Goal: Transaction & Acquisition: Download file/media

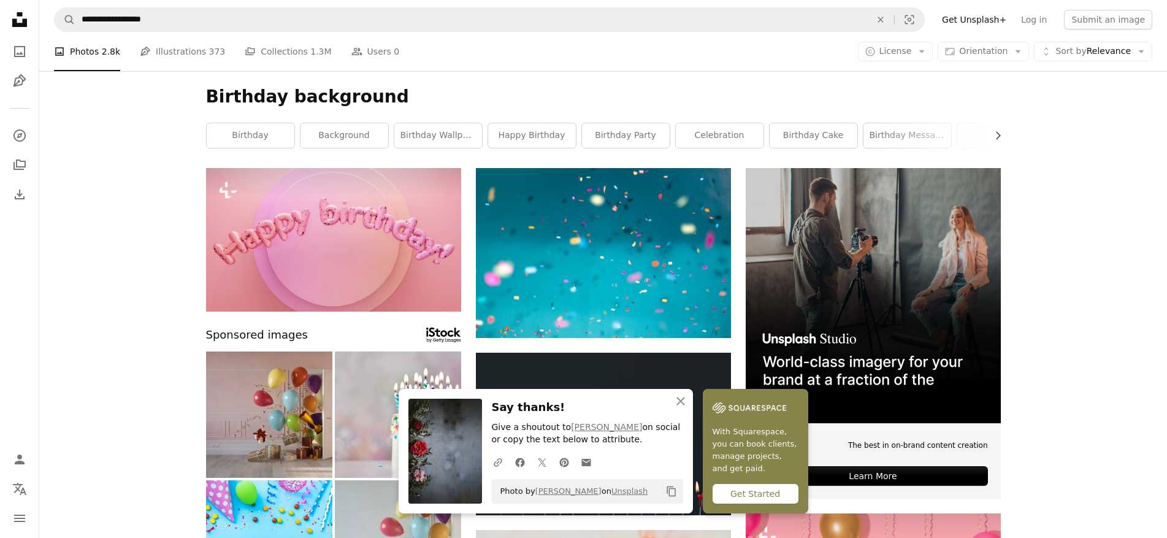
scroll to position [1336, 0]
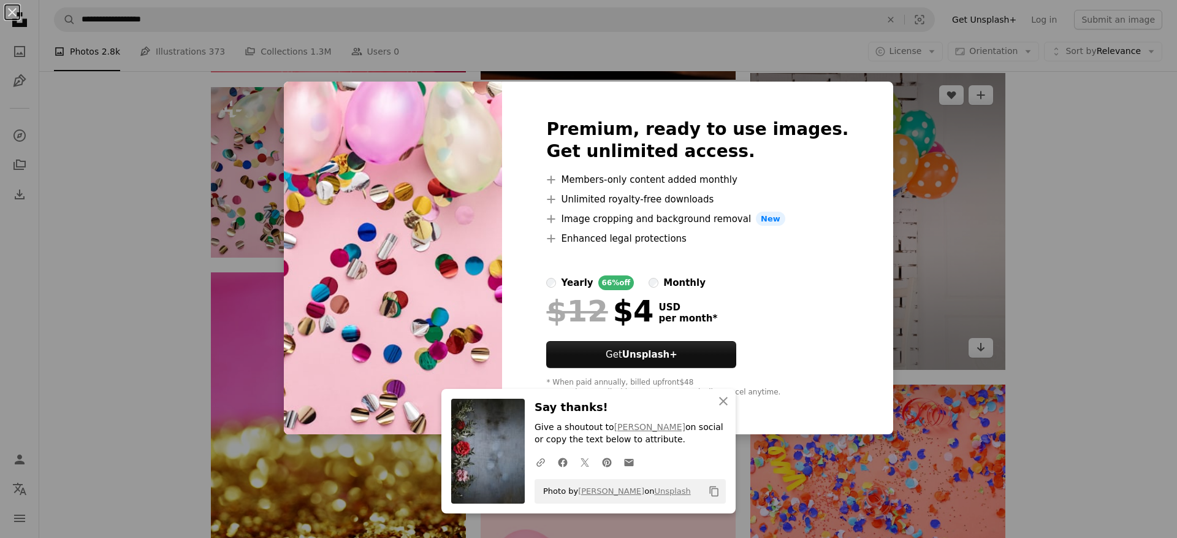
click at [976, 348] on div "An X shape Premium, ready to use images. Get unlimited access. A plus sign Memb…" at bounding box center [588, 269] width 1177 height 538
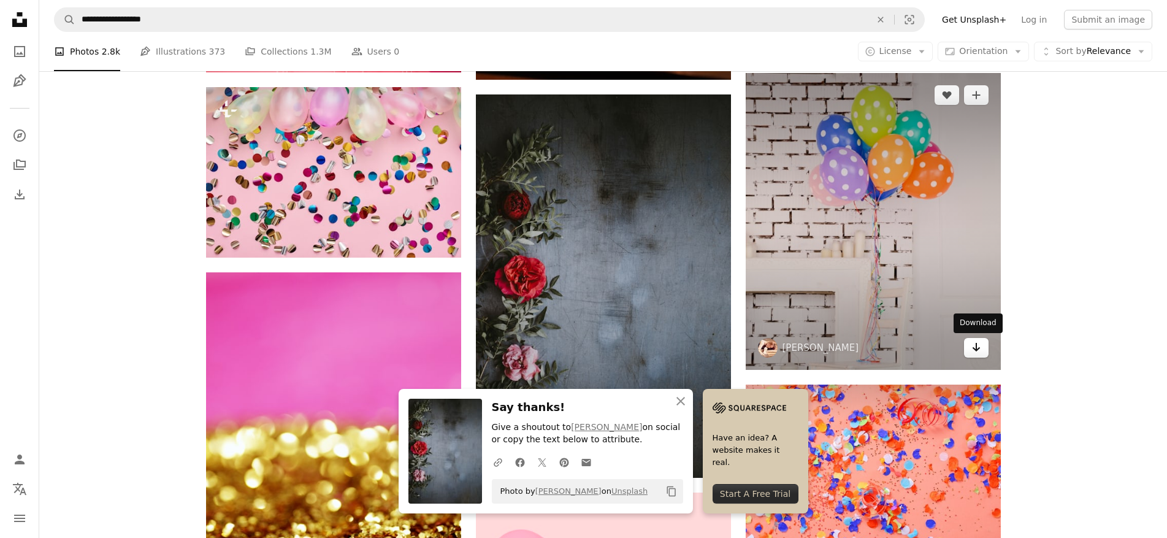
click at [974, 348] on icon "Arrow pointing down" at bounding box center [976, 347] width 10 height 15
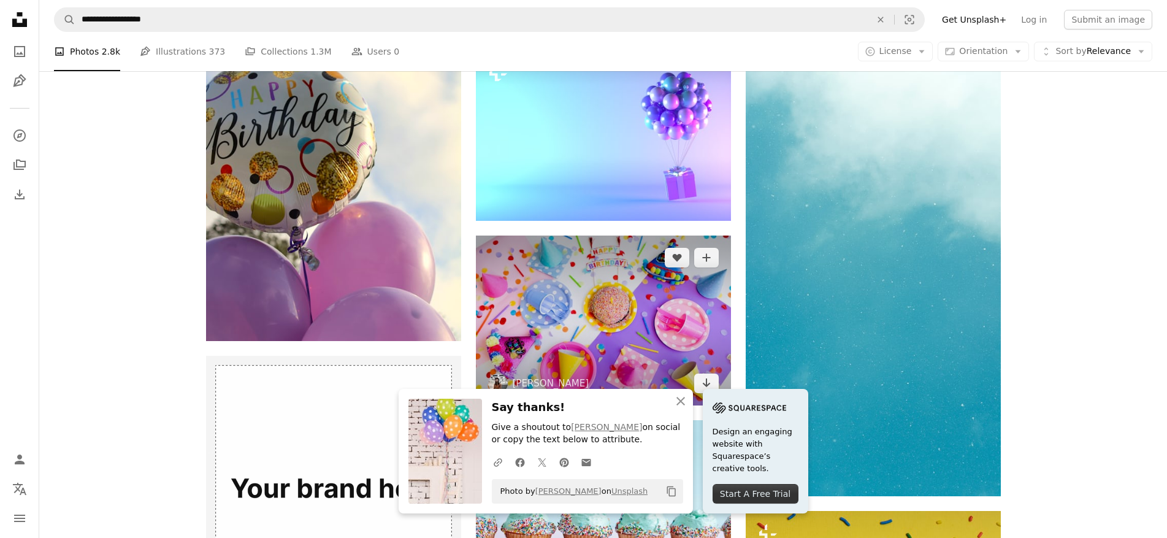
scroll to position [2072, 0]
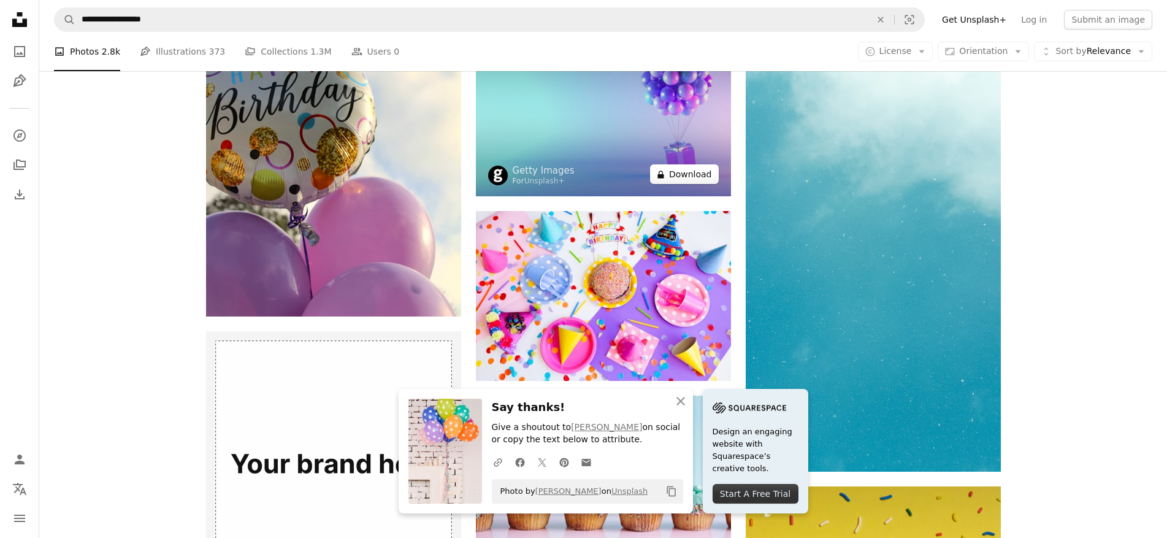
click at [698, 175] on button "A lock Download" at bounding box center [684, 174] width 69 height 20
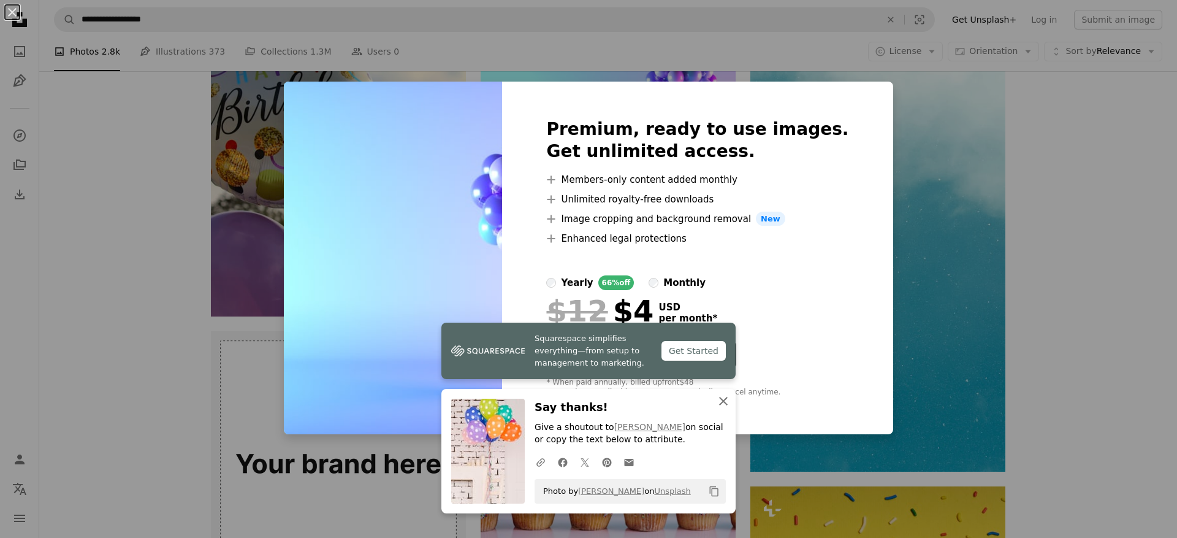
click at [724, 401] on icon "button" at bounding box center [723, 401] width 9 height 9
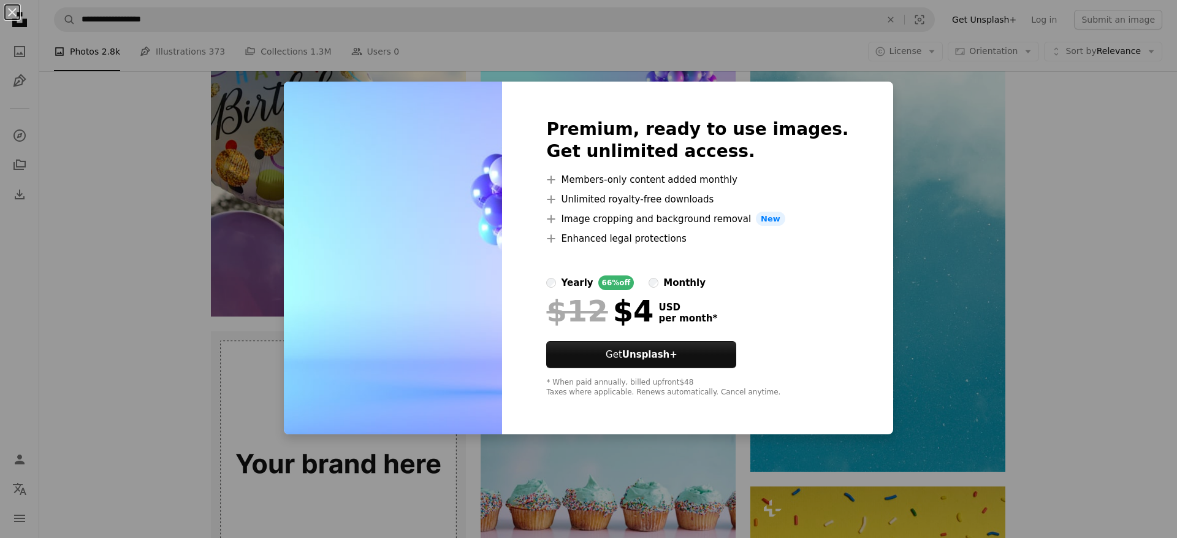
click at [847, 93] on div "Premium, ready to use images. Get unlimited access. A plus sign Members-only co…" at bounding box center [697, 258] width 391 height 353
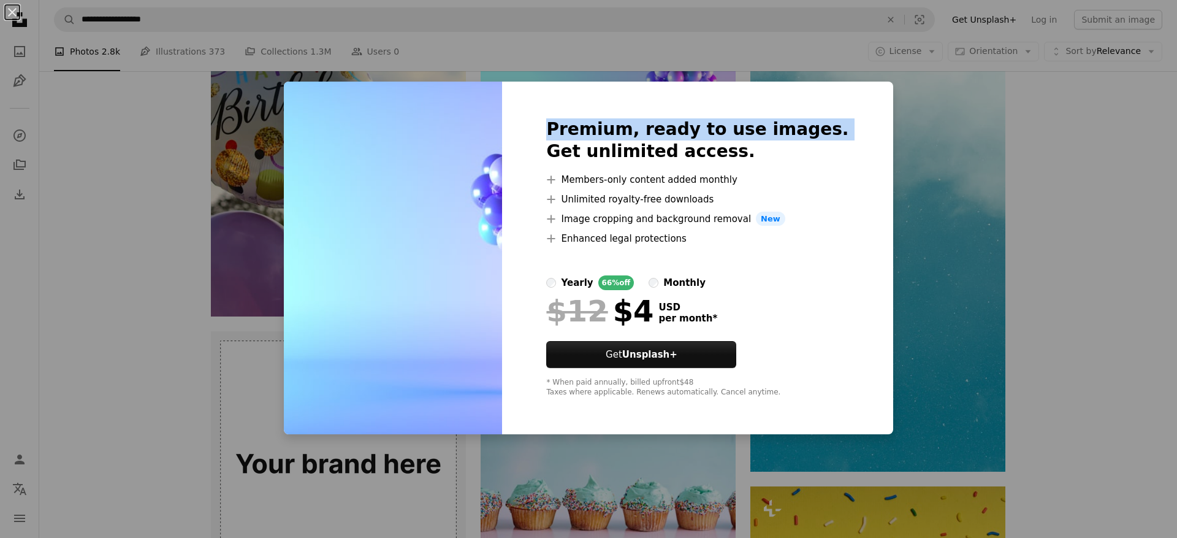
click at [847, 93] on div "Premium, ready to use images. Get unlimited access. A plus sign Members-only co…" at bounding box center [697, 258] width 391 height 353
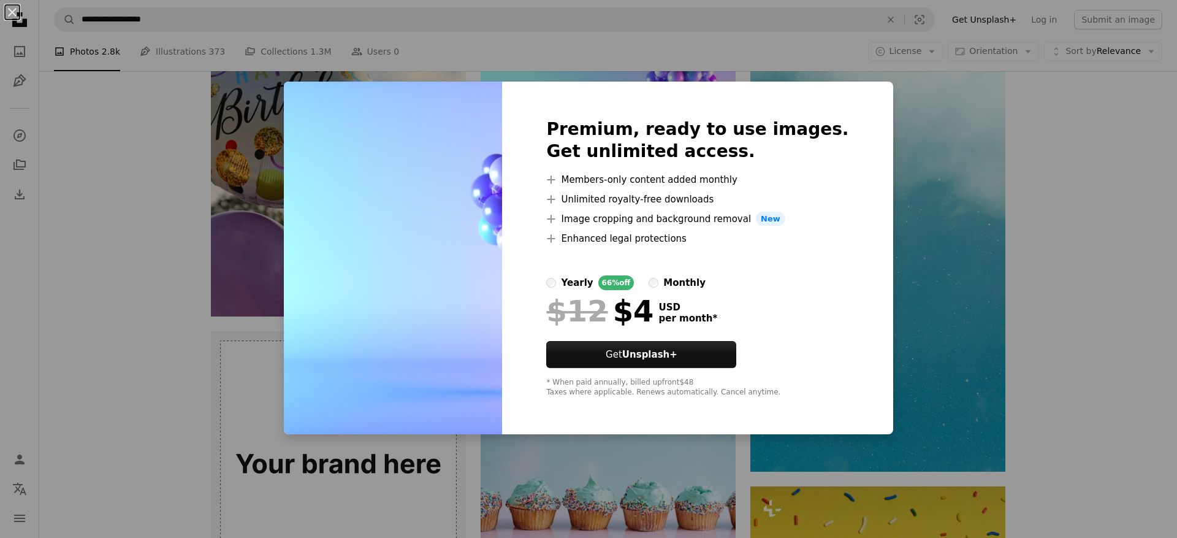
click at [1078, 383] on div "An X shape Premium, ready to use images. Get unlimited access. A plus sign Memb…" at bounding box center [588, 269] width 1177 height 538
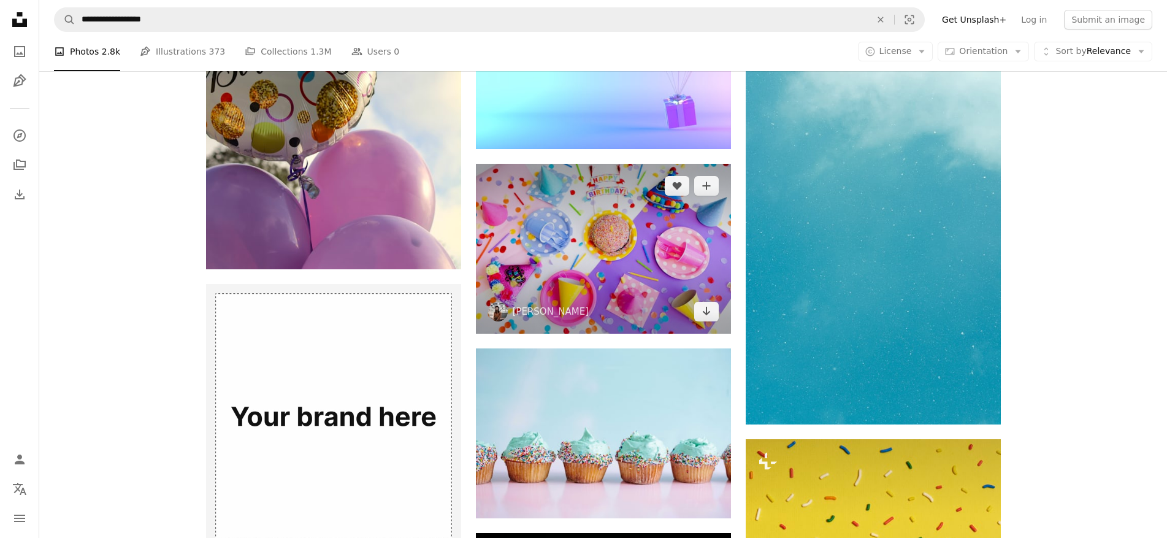
scroll to position [2133, 0]
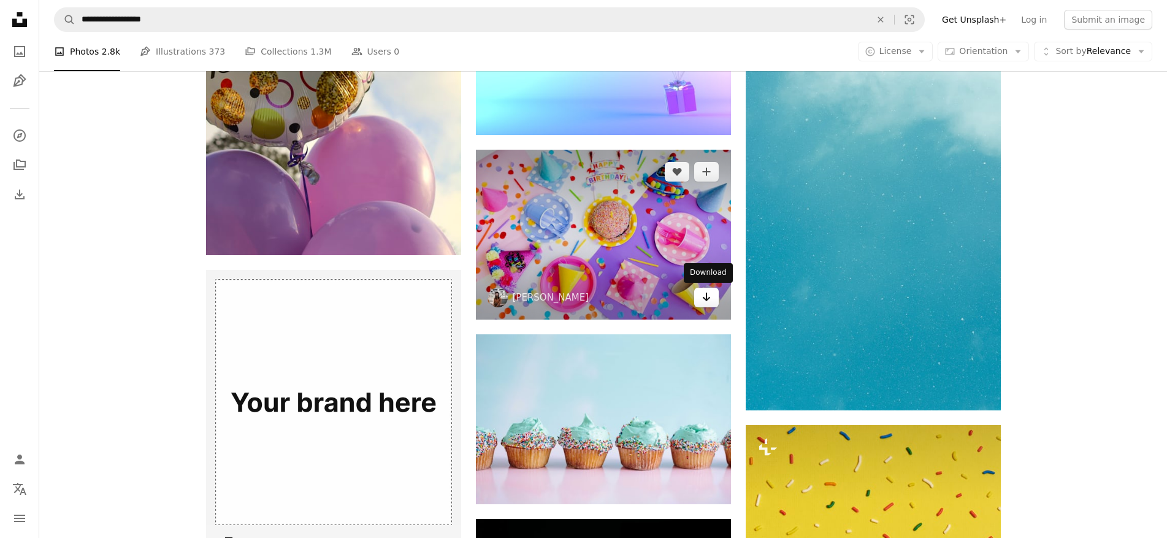
click at [704, 302] on icon "Arrow pointing down" at bounding box center [706, 296] width 10 height 15
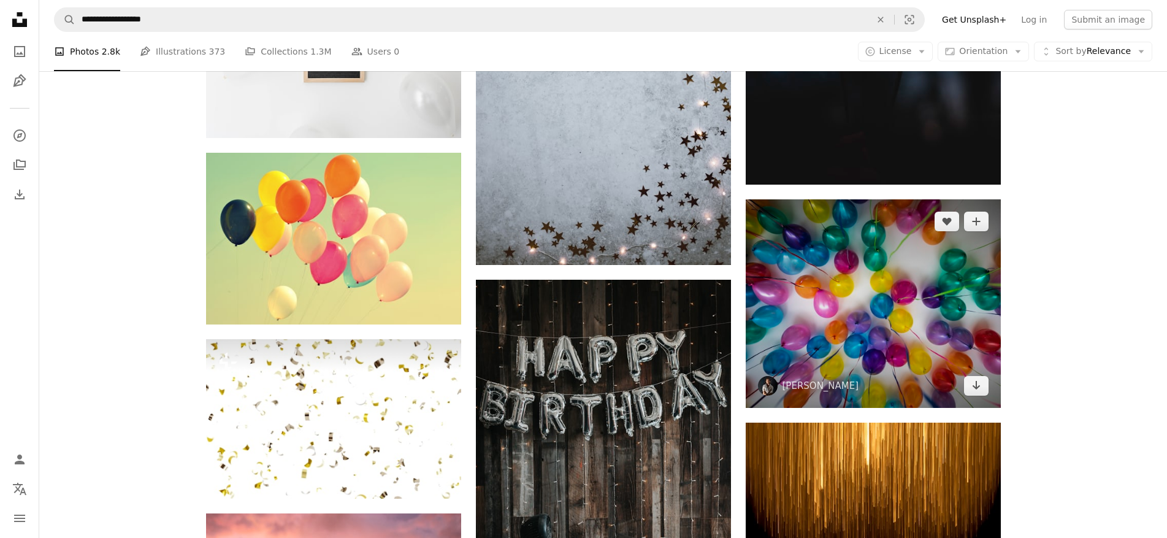
scroll to position [3359, 0]
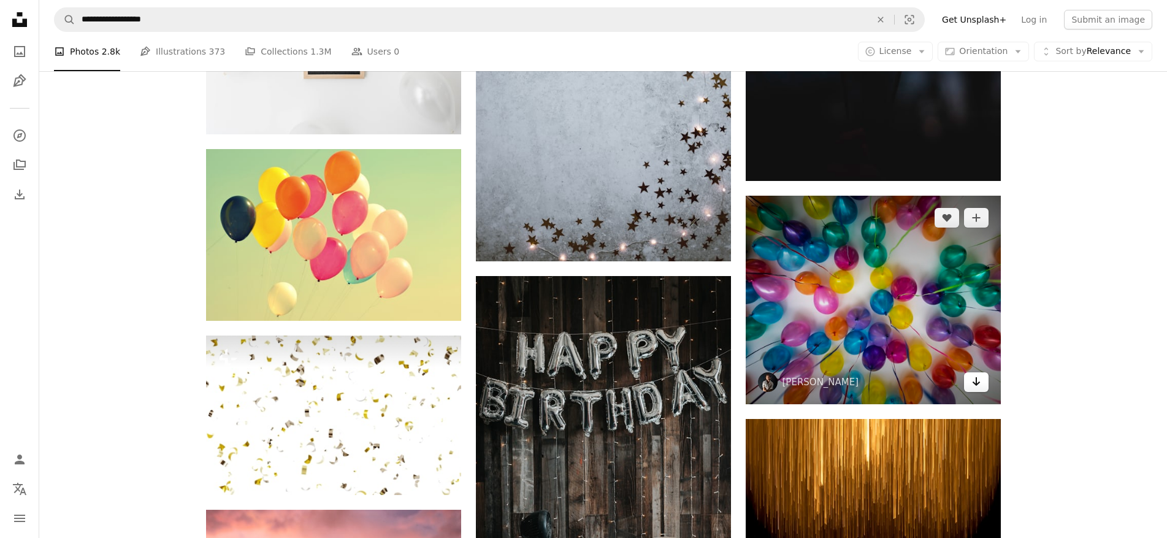
click at [978, 383] on icon "Download" at bounding box center [976, 381] width 8 height 9
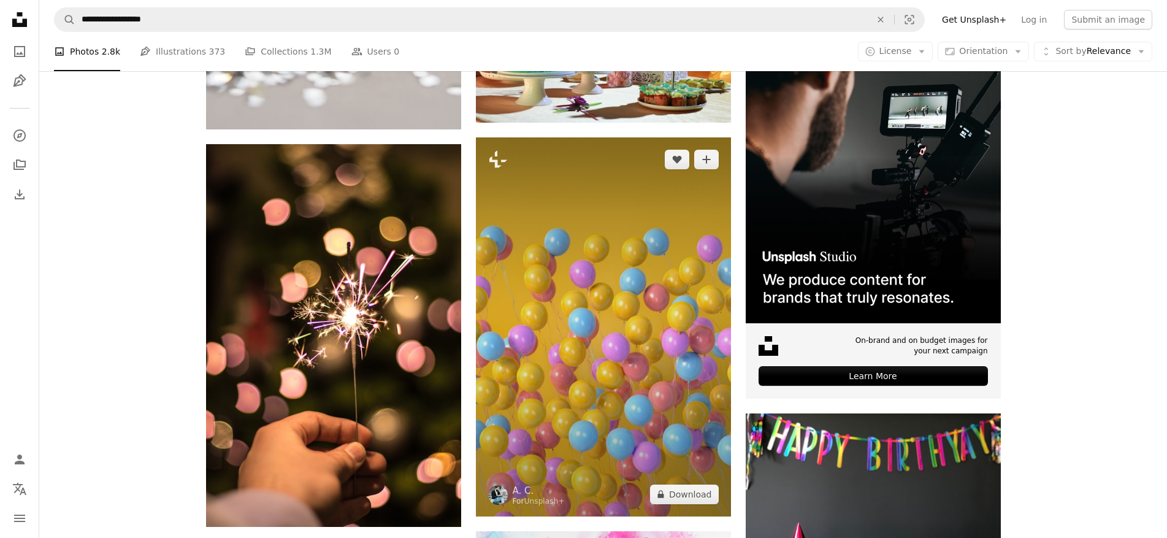
scroll to position [4586, 0]
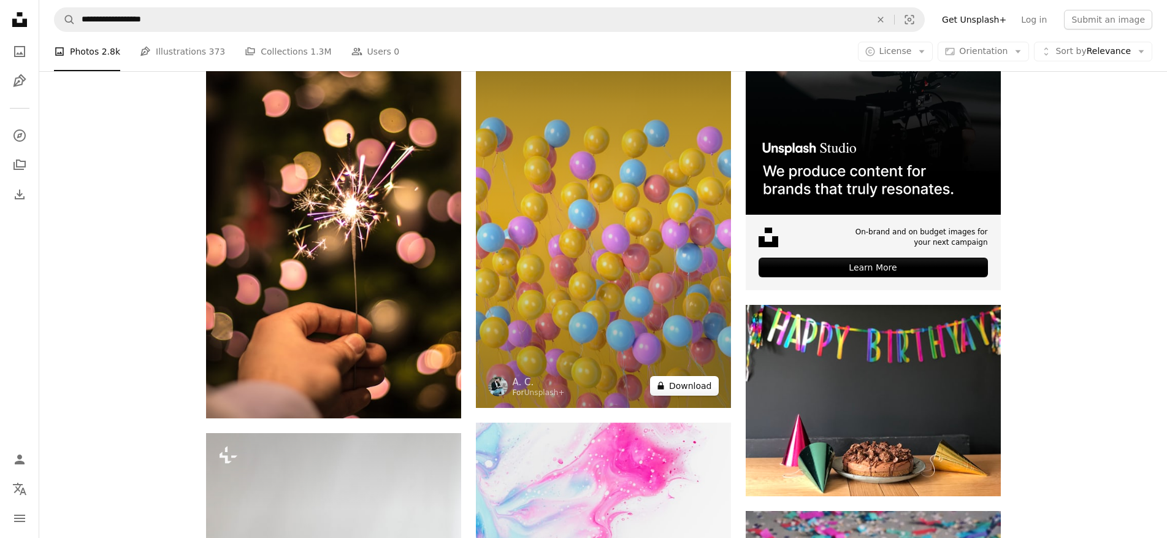
click at [674, 383] on button "A lock Download" at bounding box center [684, 386] width 69 height 20
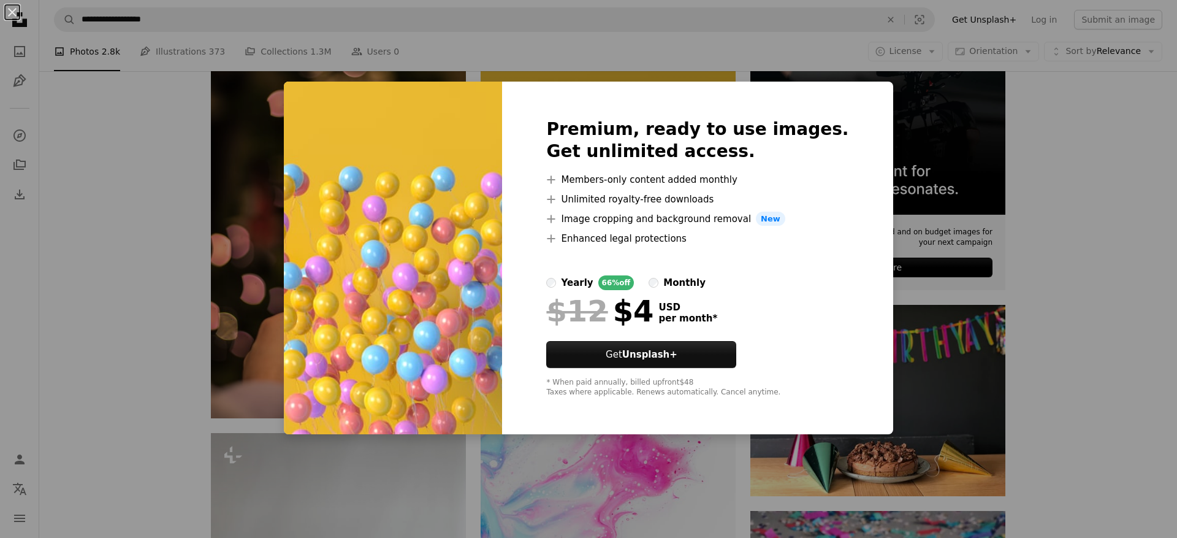
click at [1029, 167] on div "An X shape Premium, ready to use images. Get unlimited access. A plus sign Memb…" at bounding box center [588, 269] width 1177 height 538
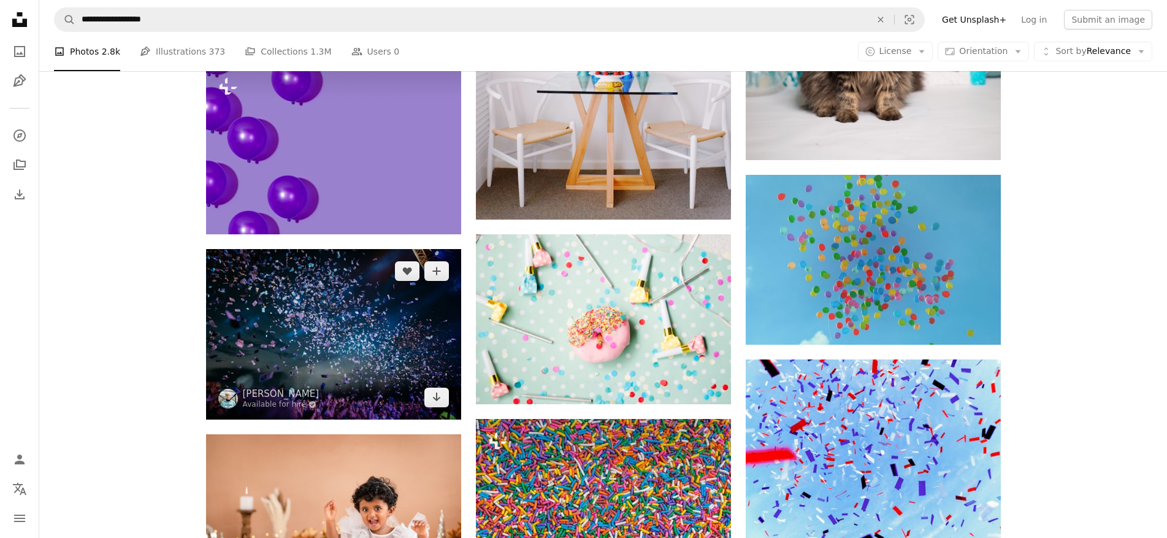
scroll to position [6119, 0]
click at [438, 400] on icon "Arrow pointing down" at bounding box center [437, 396] width 10 height 15
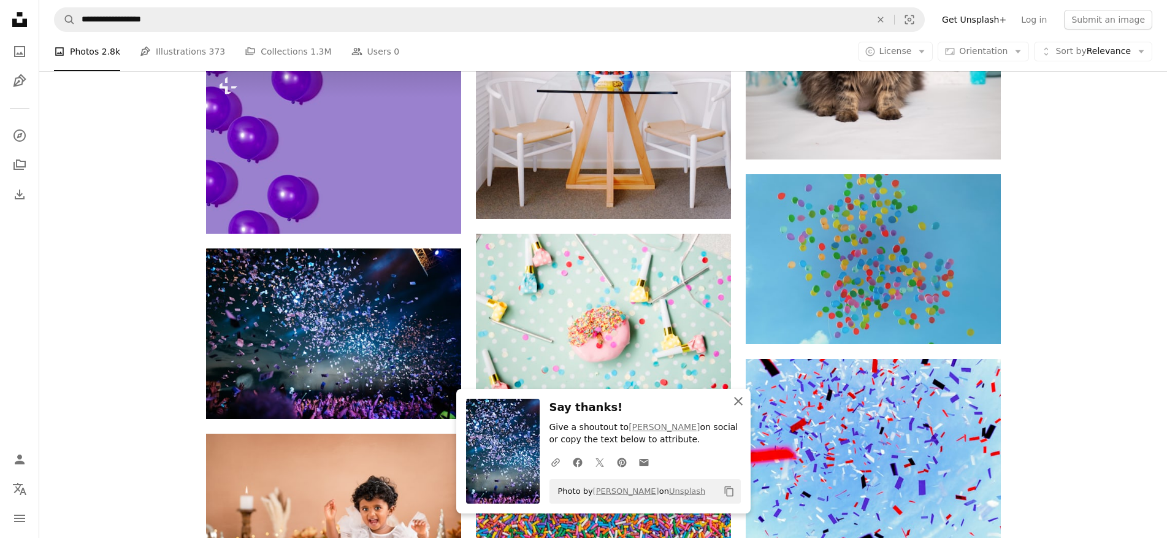
click at [735, 401] on icon "An X shape" at bounding box center [738, 401] width 15 height 15
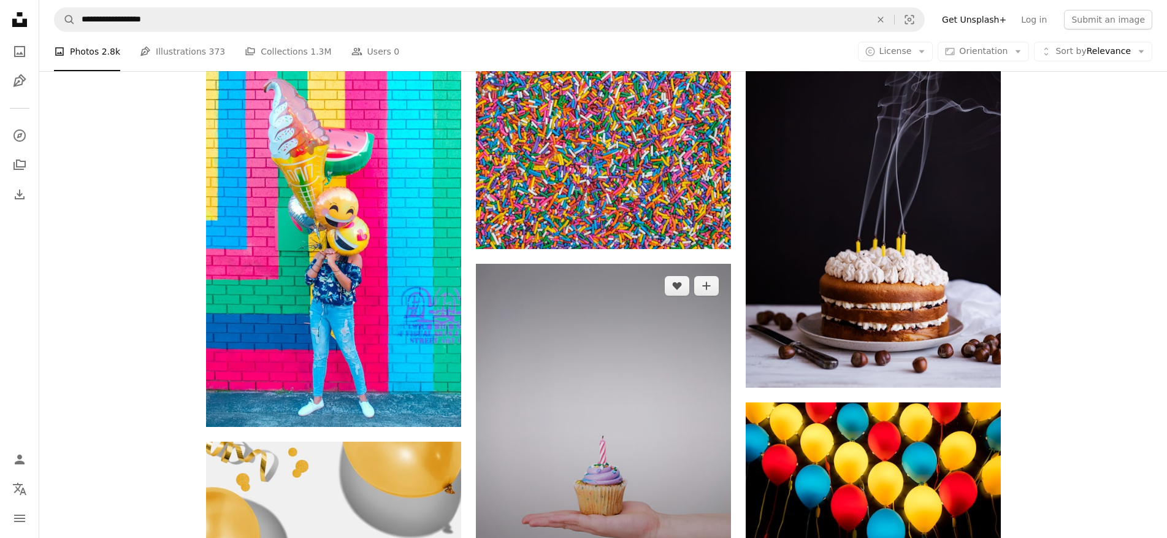
scroll to position [6793, 0]
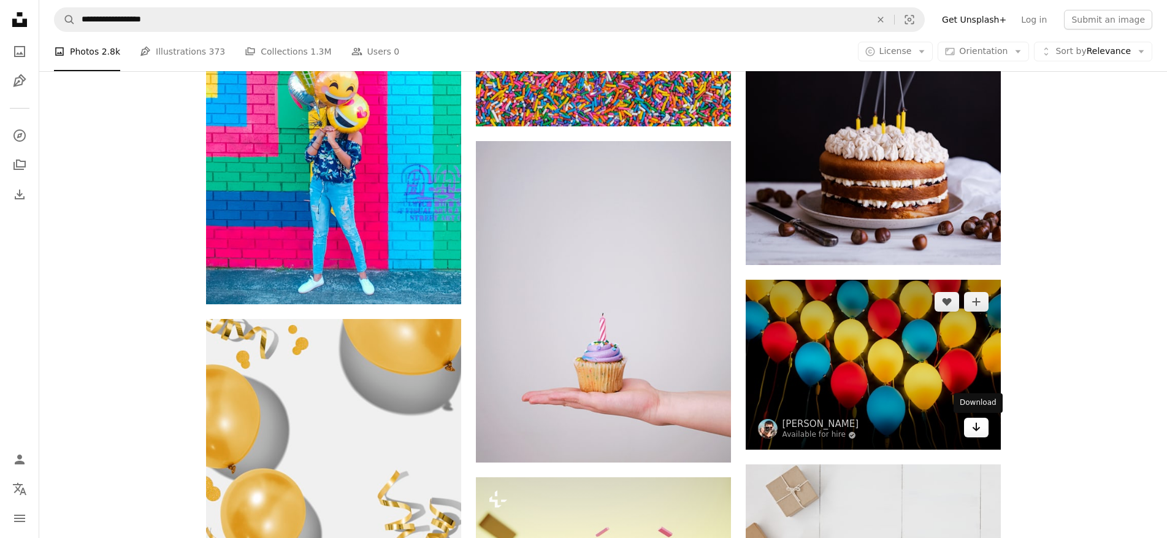
click at [980, 429] on icon "Arrow pointing down" at bounding box center [976, 426] width 10 height 15
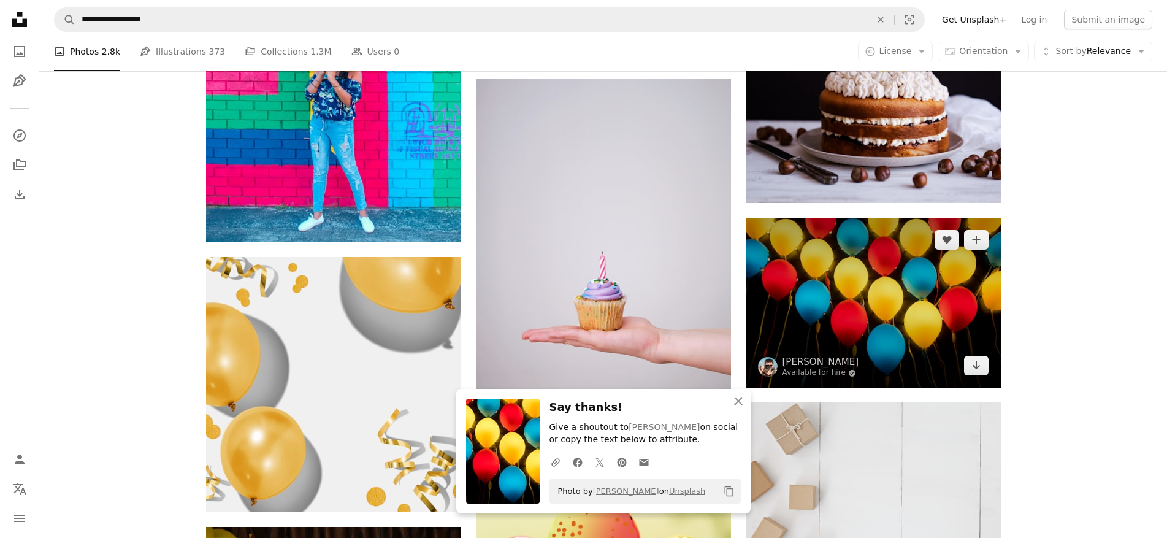
scroll to position [6977, 0]
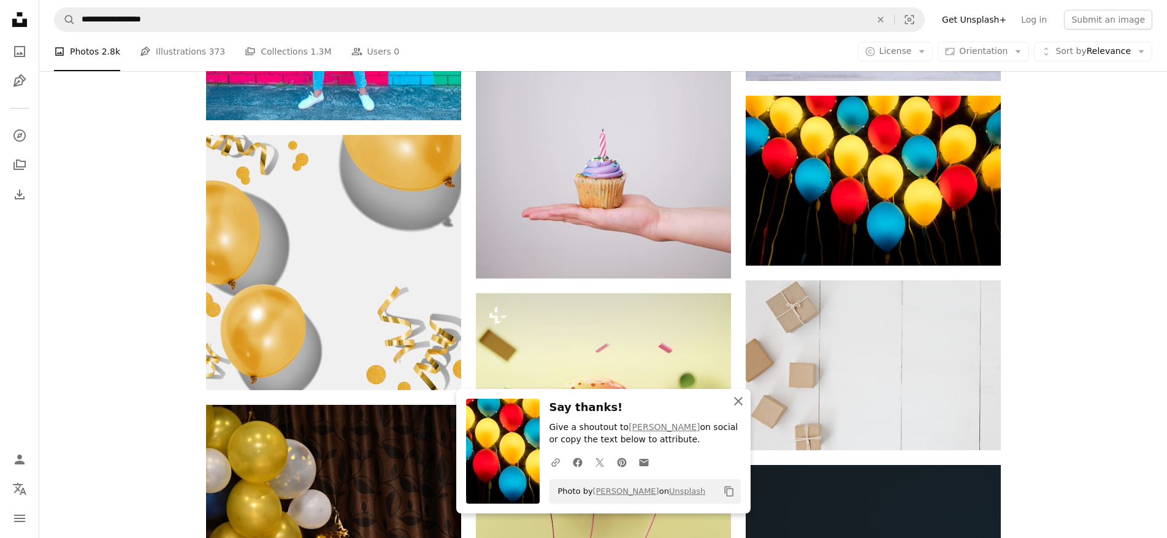
click at [740, 401] on icon "An X shape" at bounding box center [738, 401] width 15 height 15
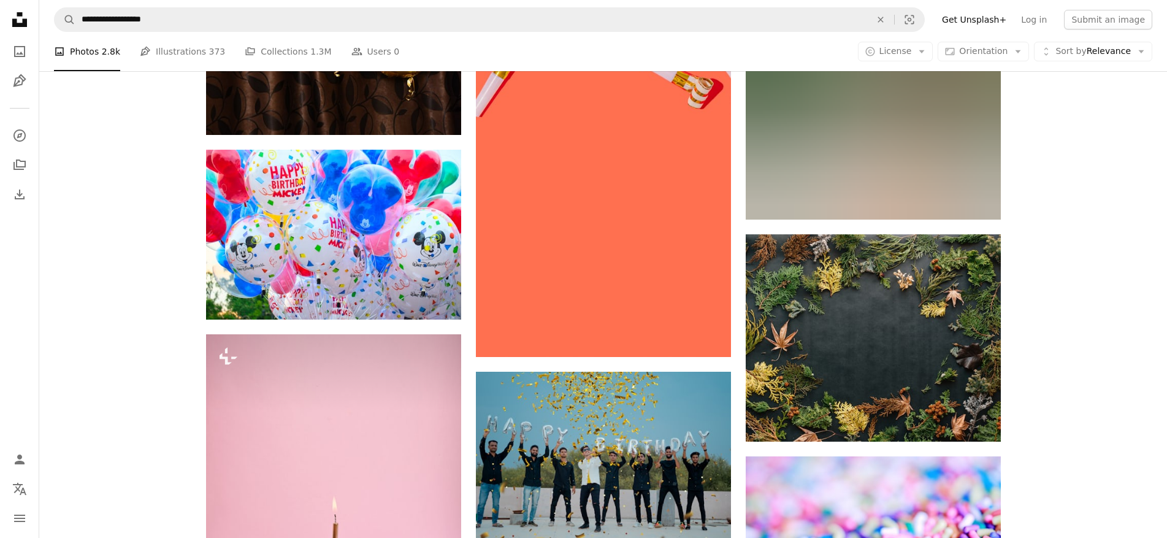
scroll to position [7651, 0]
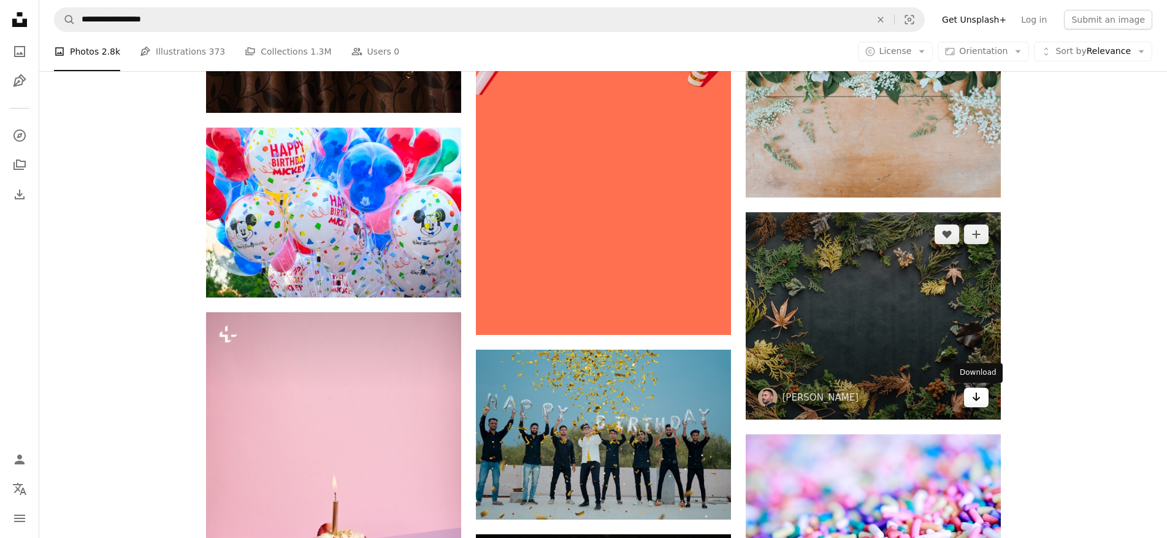
click at [976, 400] on icon "Download" at bounding box center [976, 396] width 8 height 9
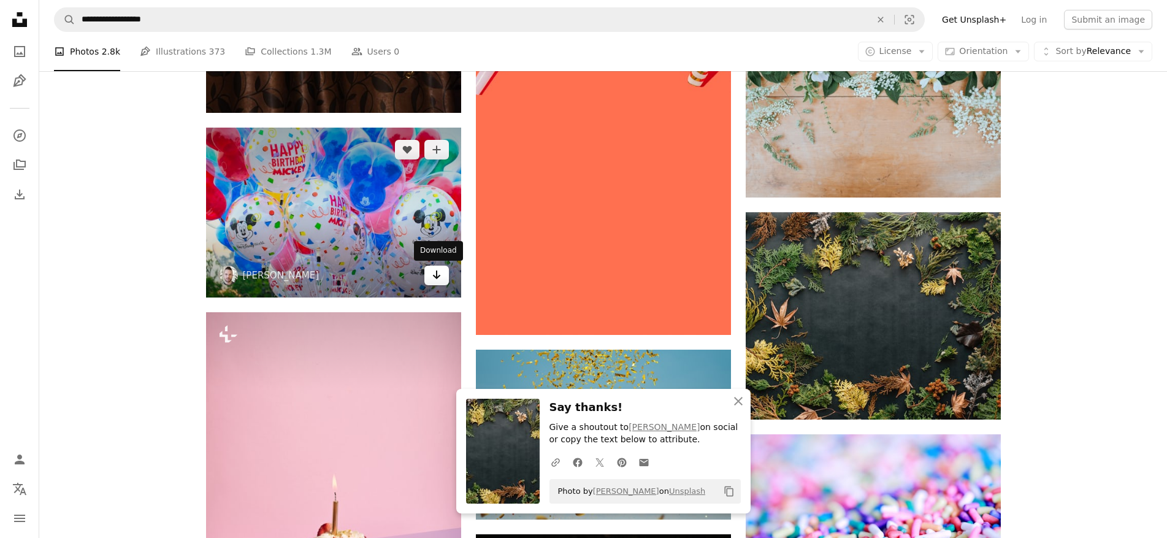
click at [433, 277] on icon "Arrow pointing down" at bounding box center [437, 274] width 10 height 15
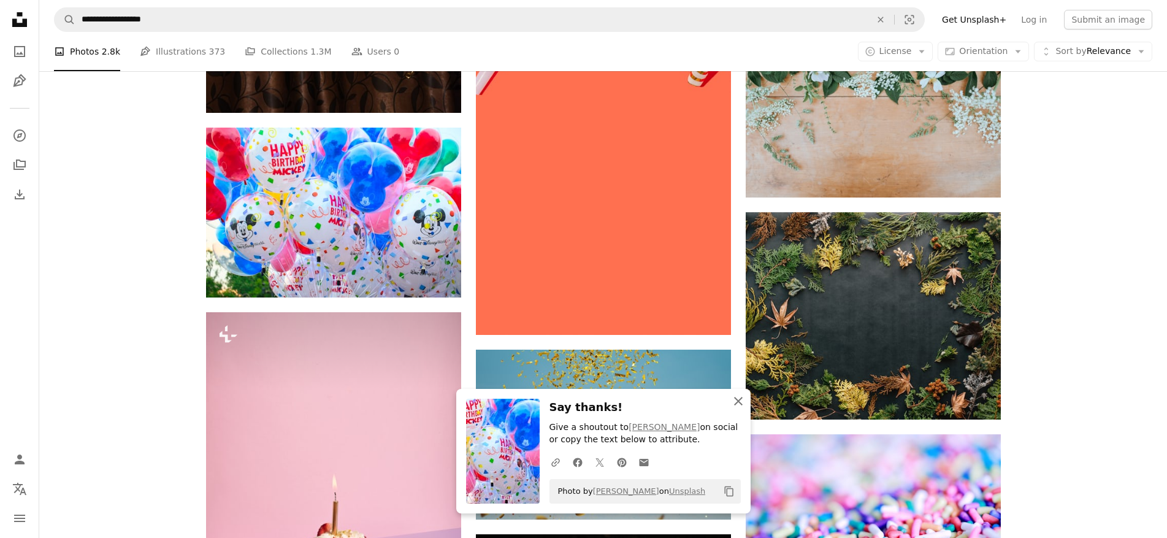
click at [741, 401] on icon "An X shape" at bounding box center [738, 401] width 15 height 15
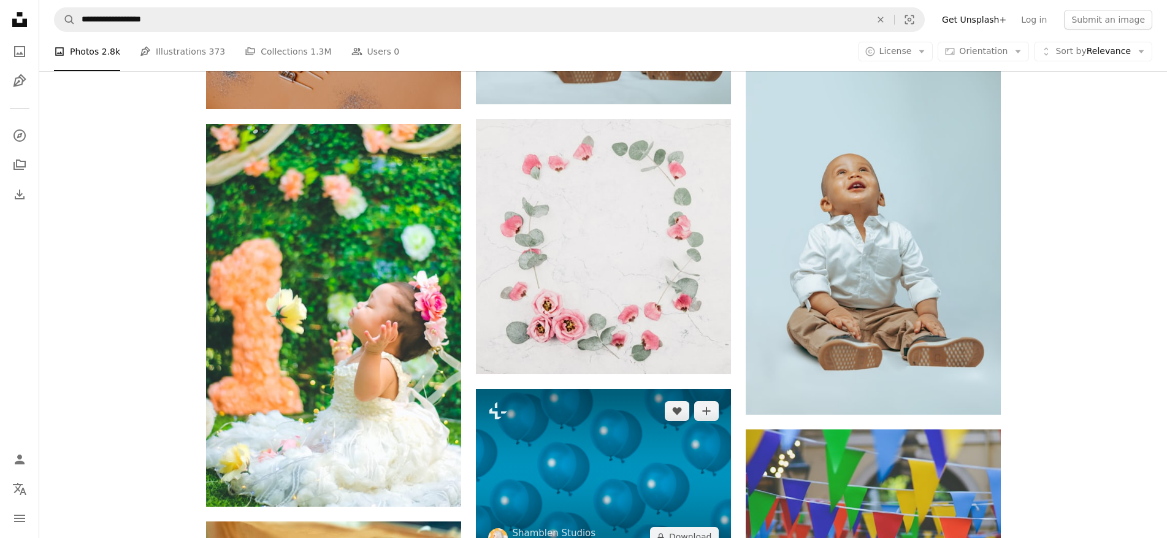
scroll to position [8878, 0]
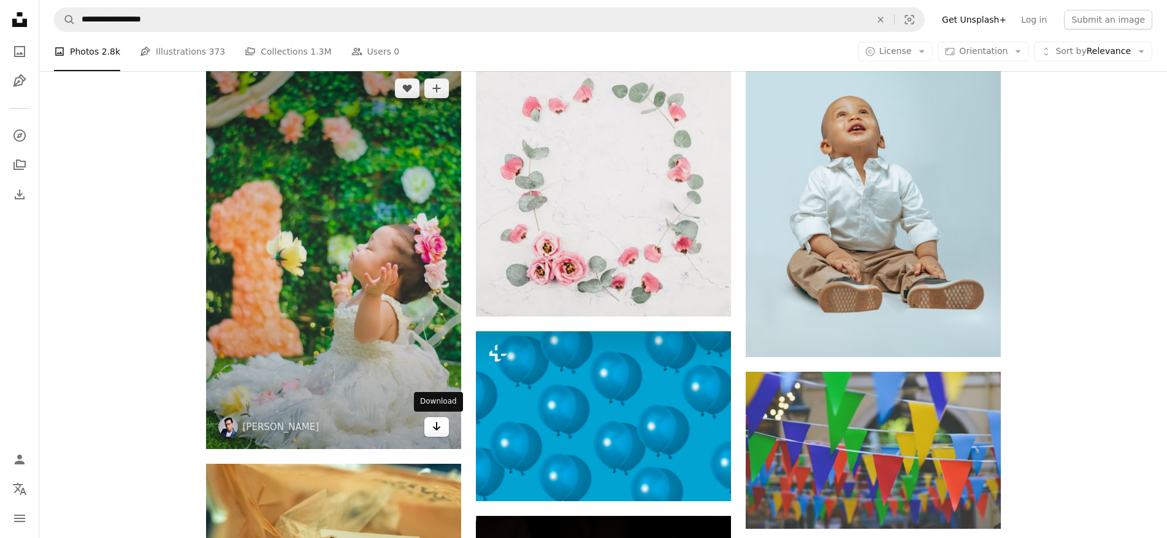
click at [441, 427] on link "Arrow pointing down" at bounding box center [436, 427] width 25 height 20
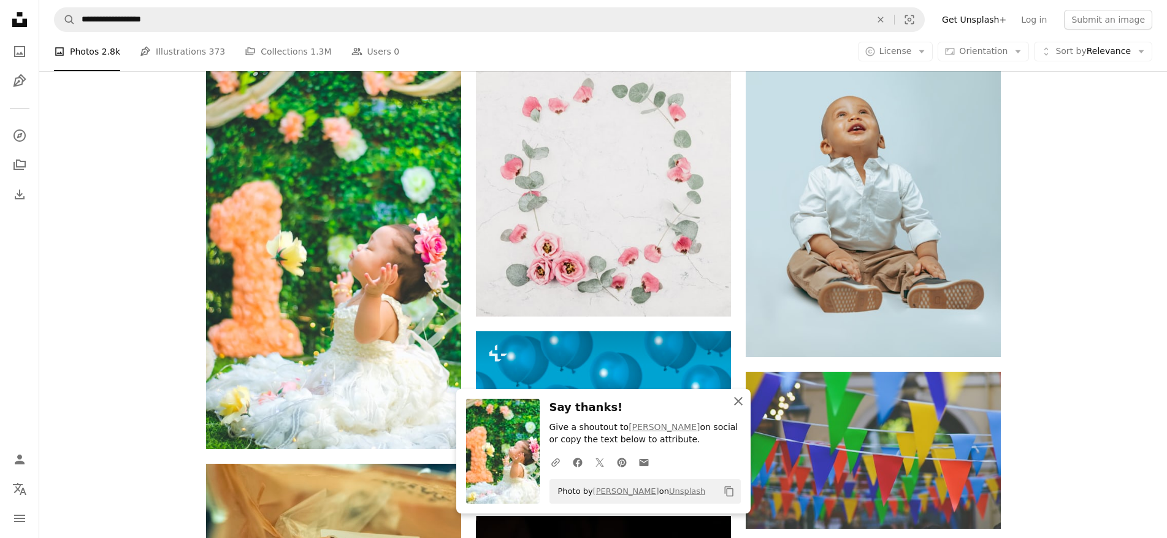
click at [735, 405] on icon "An X shape" at bounding box center [738, 401] width 15 height 15
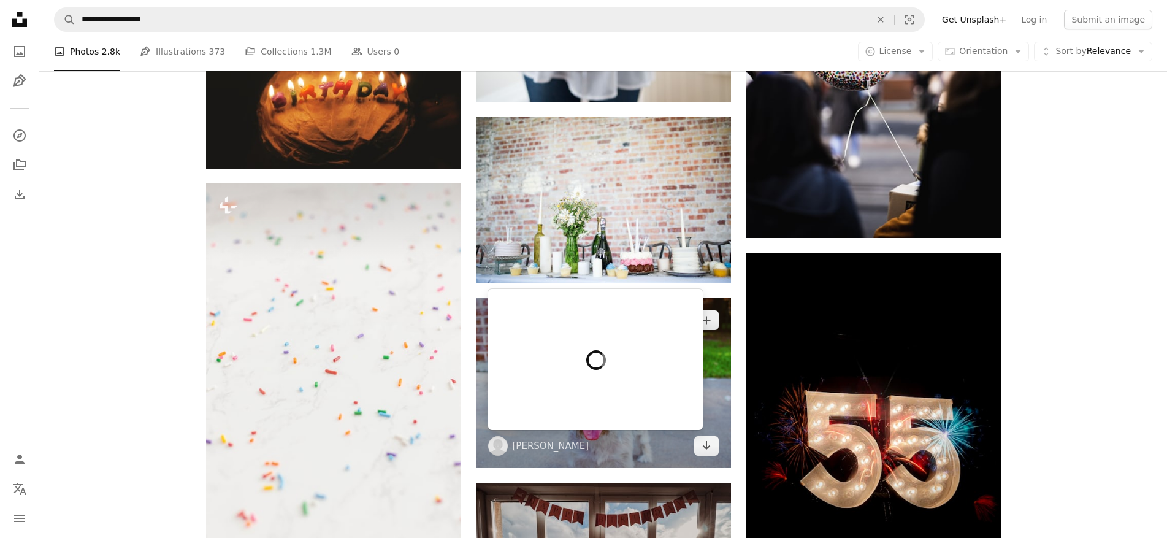
scroll to position [10472, 0]
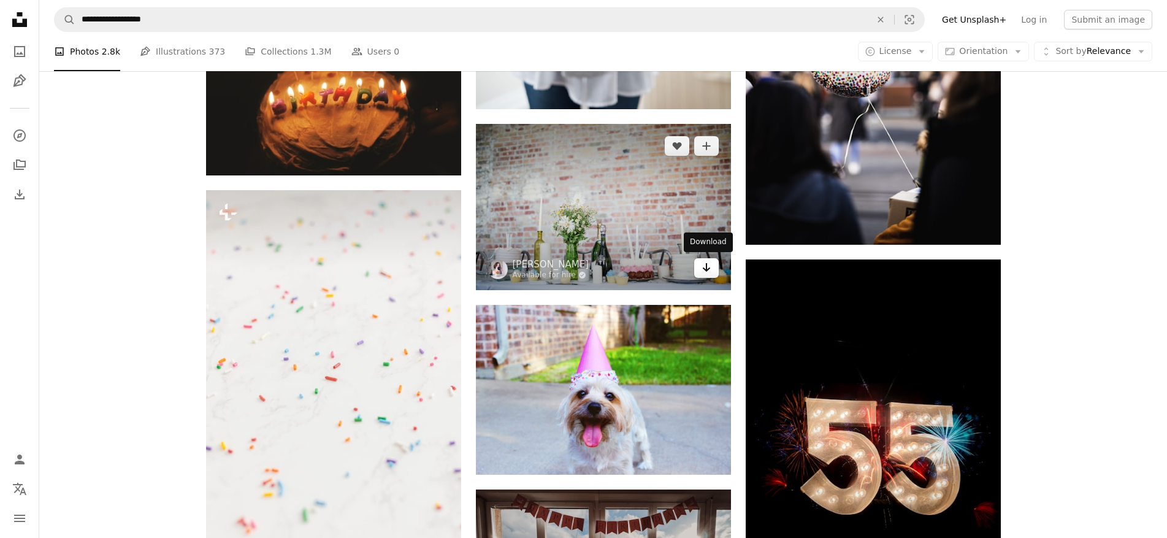
click at [703, 272] on icon "Arrow pointing down" at bounding box center [706, 267] width 10 height 15
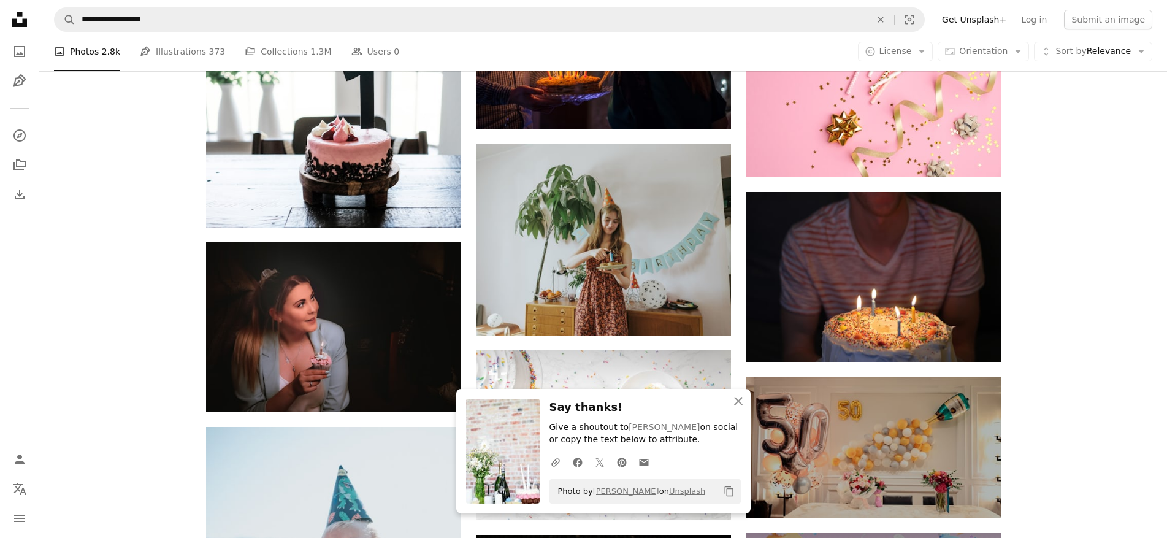
scroll to position [11392, 0]
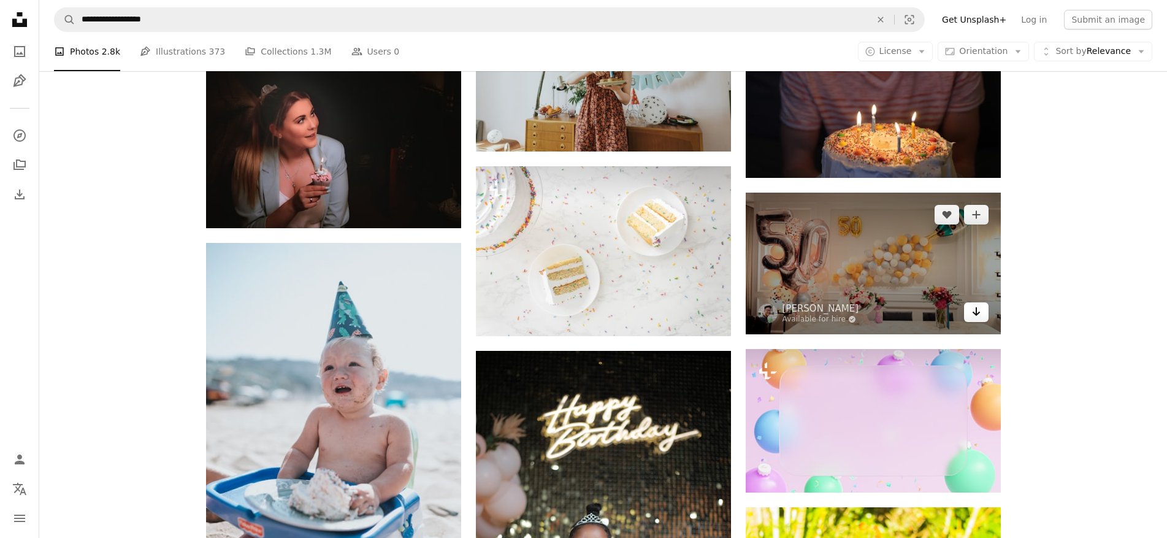
click at [976, 311] on icon "Download" at bounding box center [976, 311] width 8 height 9
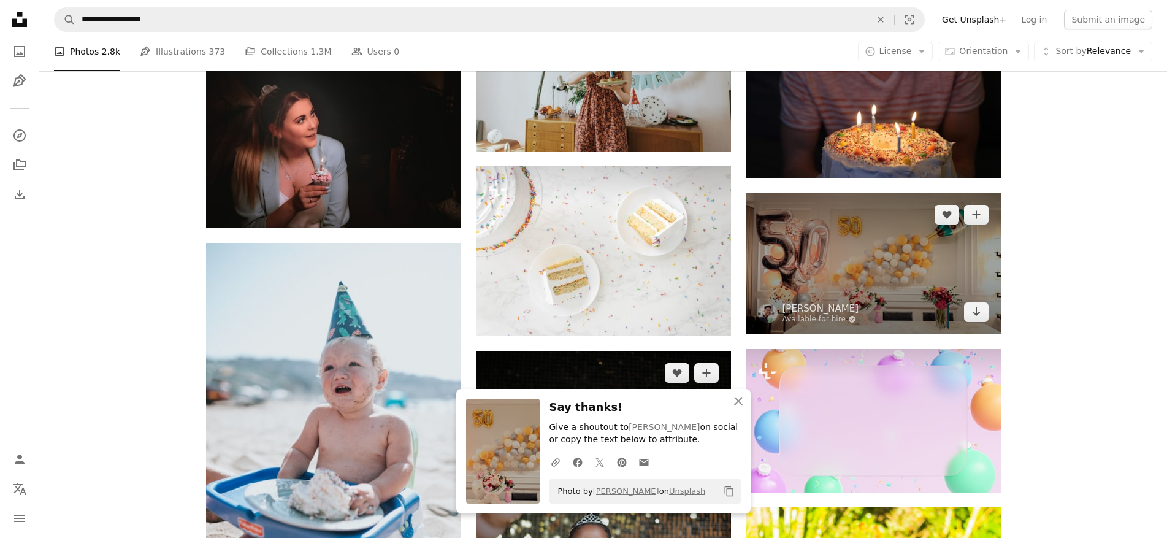
scroll to position [11514, 0]
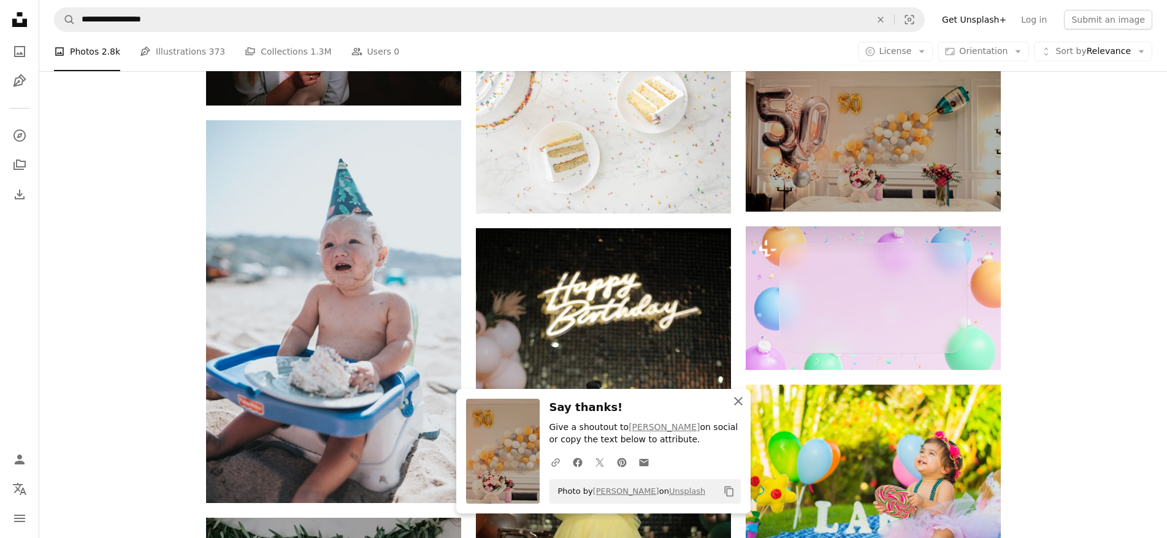
click at [734, 399] on icon "An X shape" at bounding box center [738, 401] width 15 height 15
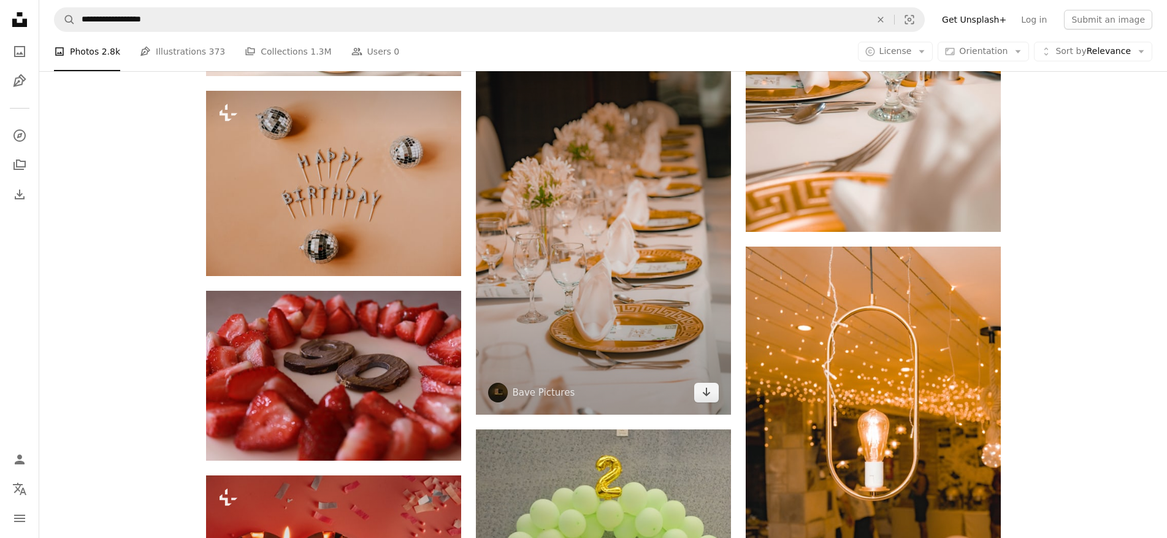
scroll to position [17862, 0]
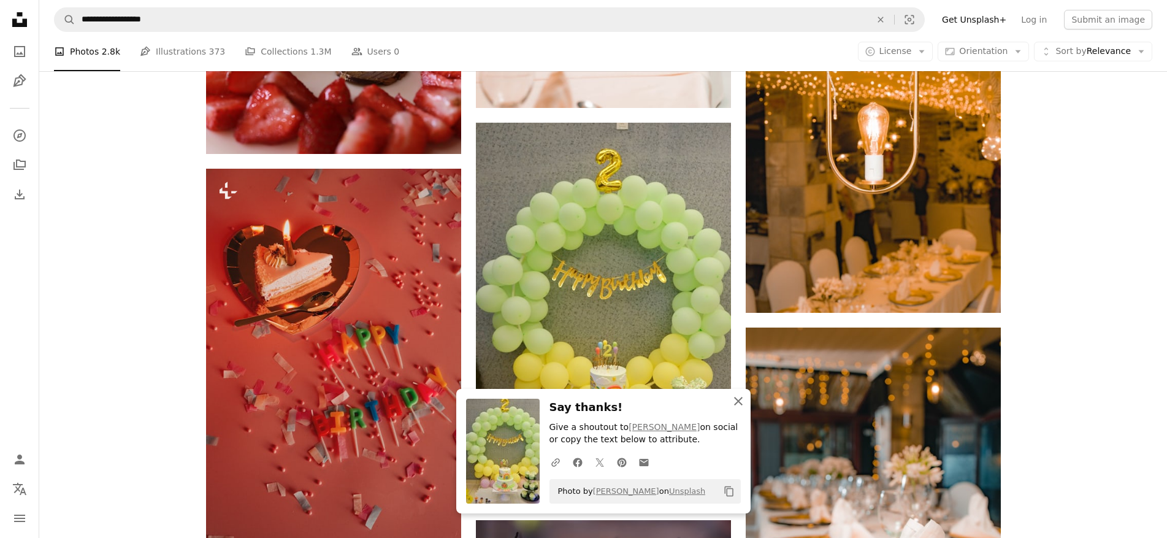
click at [741, 403] on icon "button" at bounding box center [738, 401] width 9 height 9
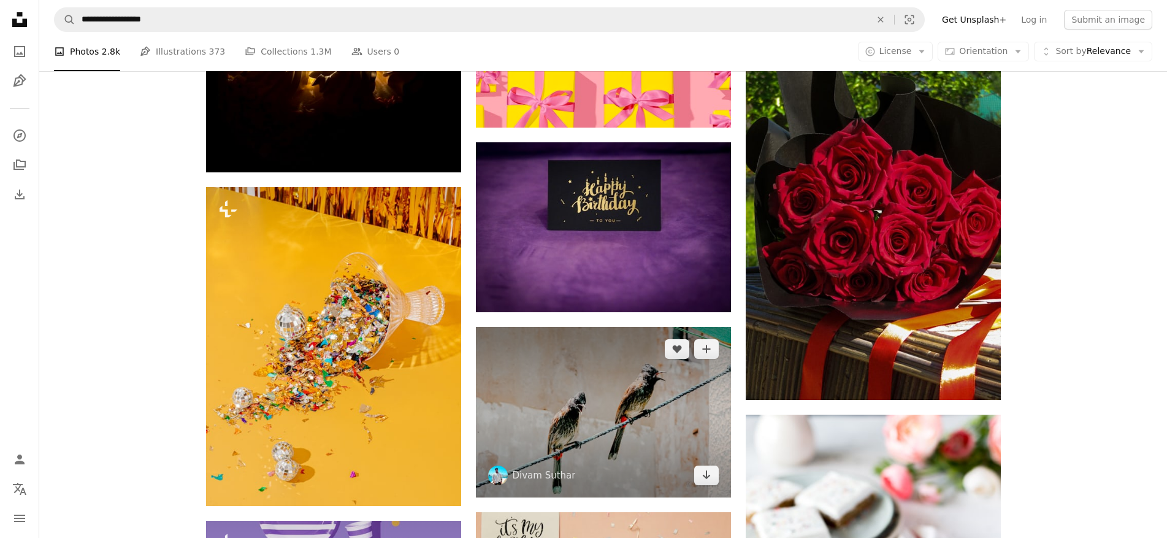
scroll to position [23103, 0]
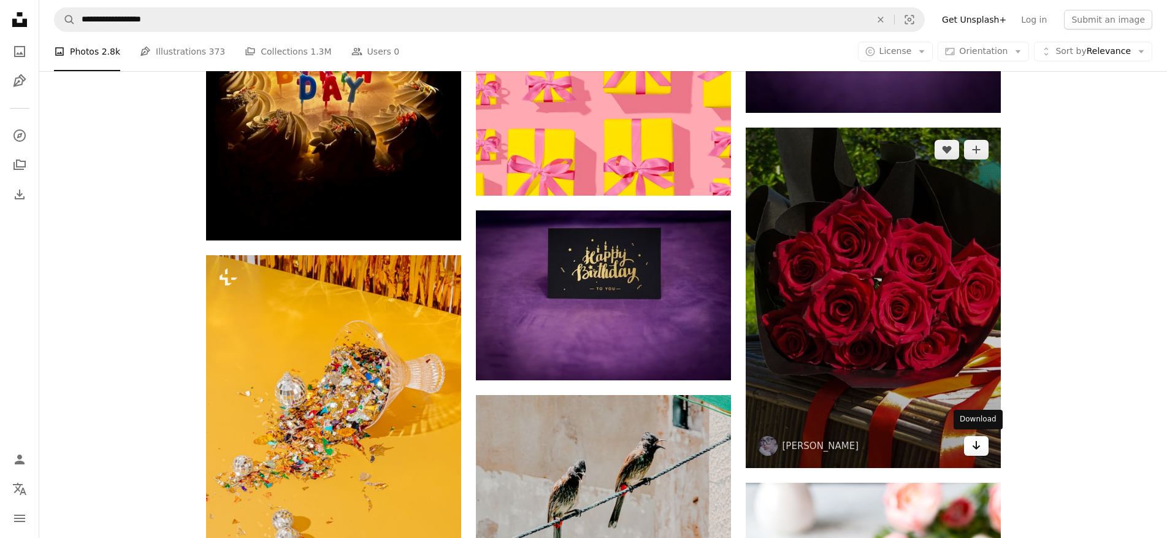
click at [971, 449] on icon "Arrow pointing down" at bounding box center [976, 445] width 10 height 15
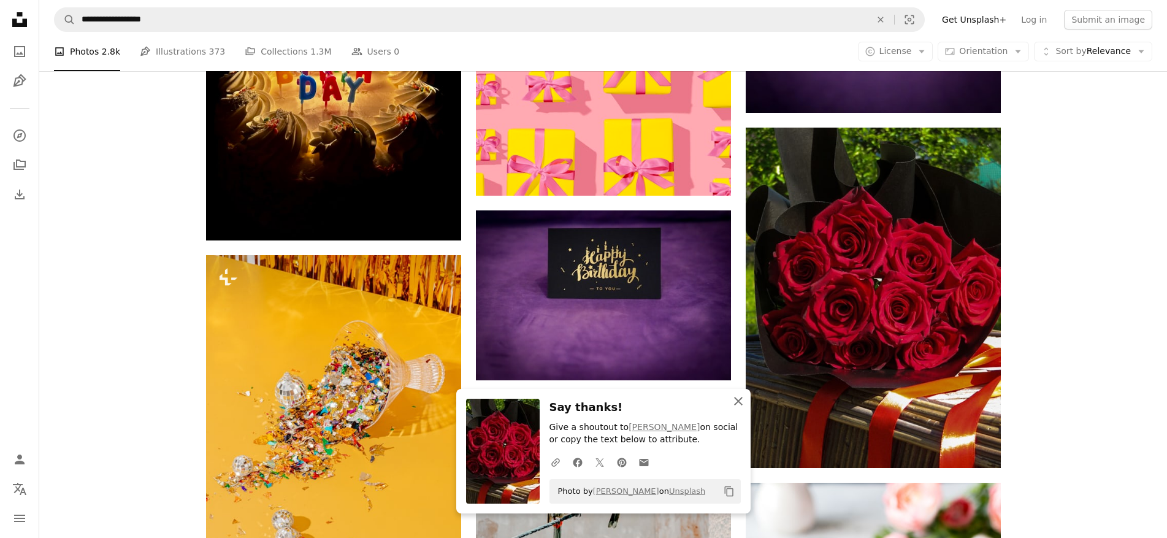
click at [737, 405] on icon "An X shape" at bounding box center [738, 401] width 15 height 15
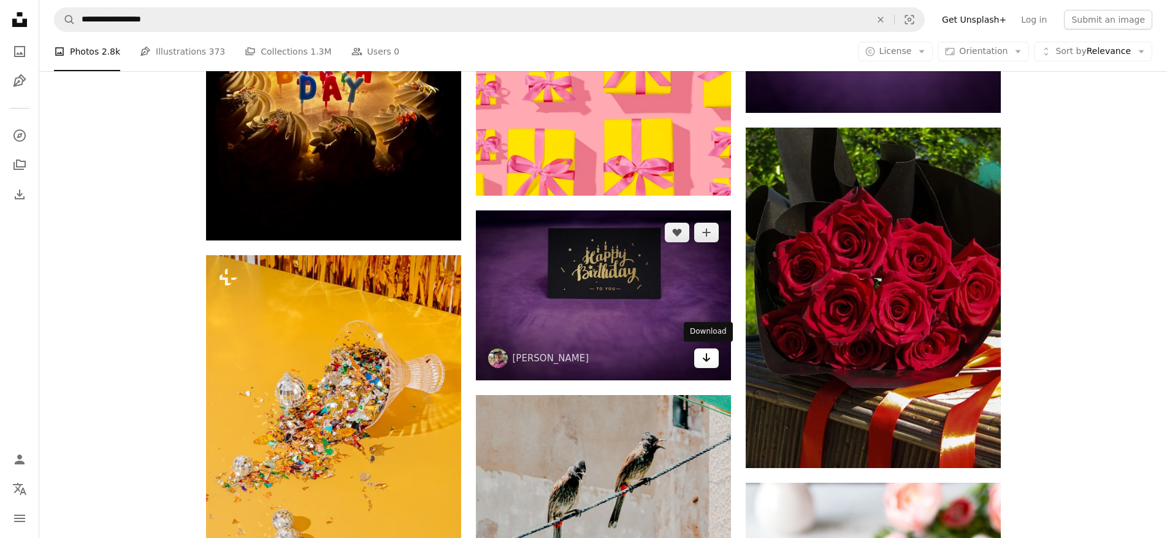
click at [708, 360] on icon "Arrow pointing down" at bounding box center [706, 357] width 10 height 15
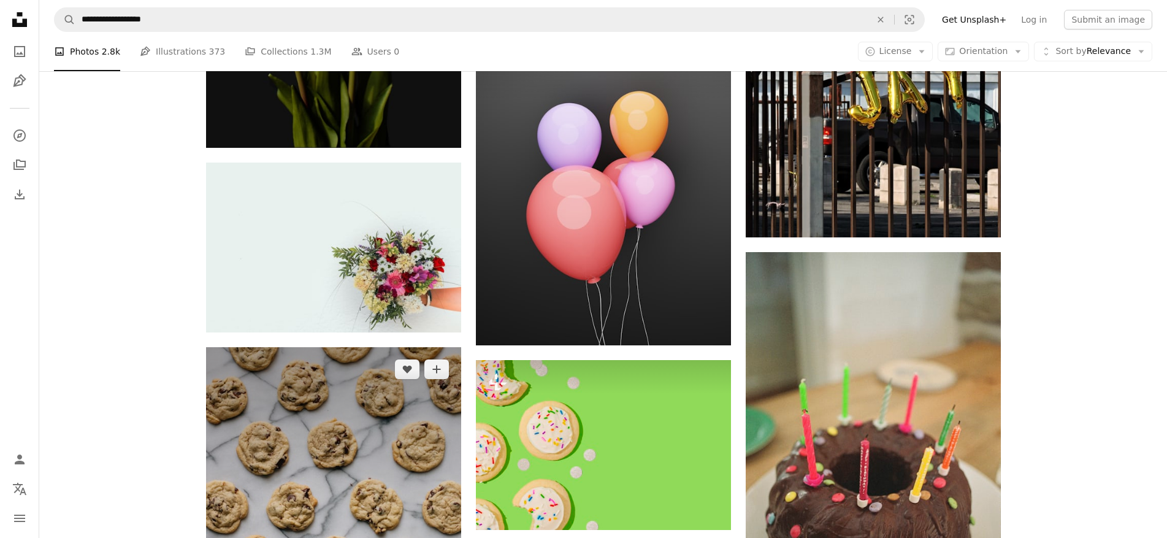
scroll to position [29234, 0]
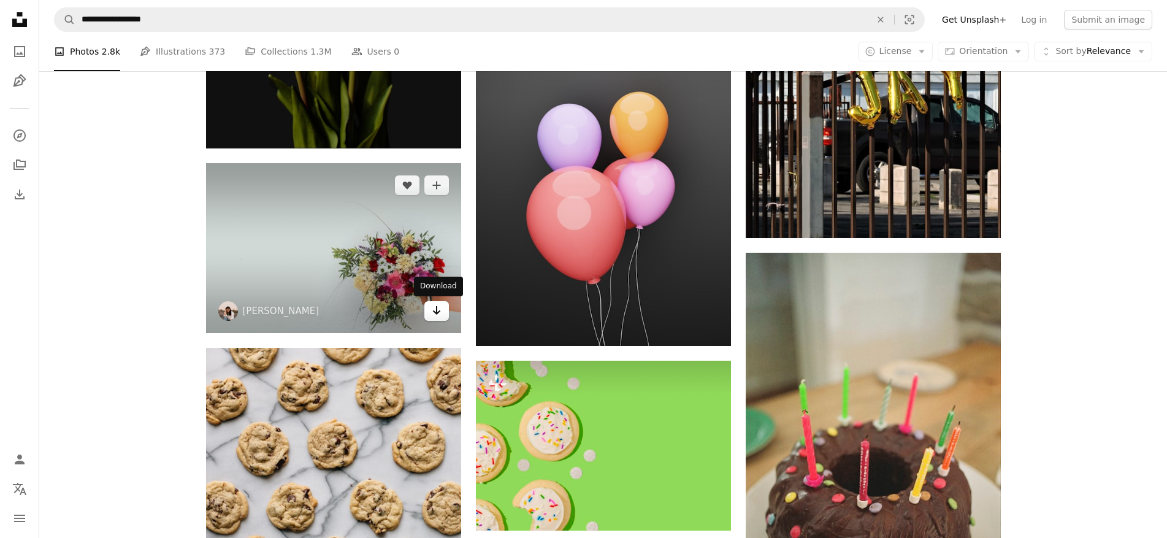
click at [439, 315] on icon "Arrow pointing down" at bounding box center [437, 310] width 10 height 15
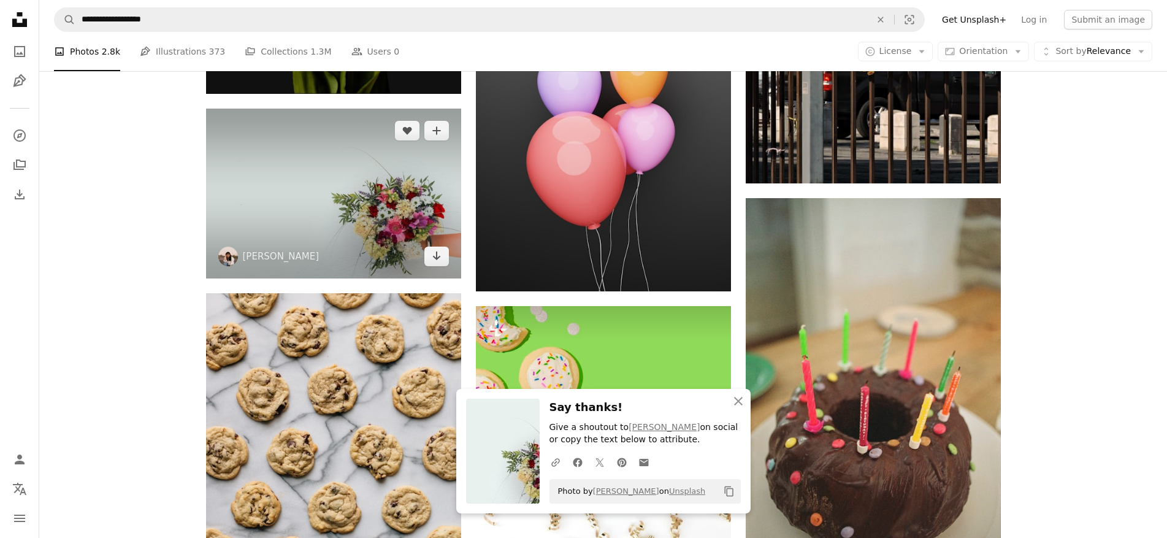
scroll to position [29418, 0]
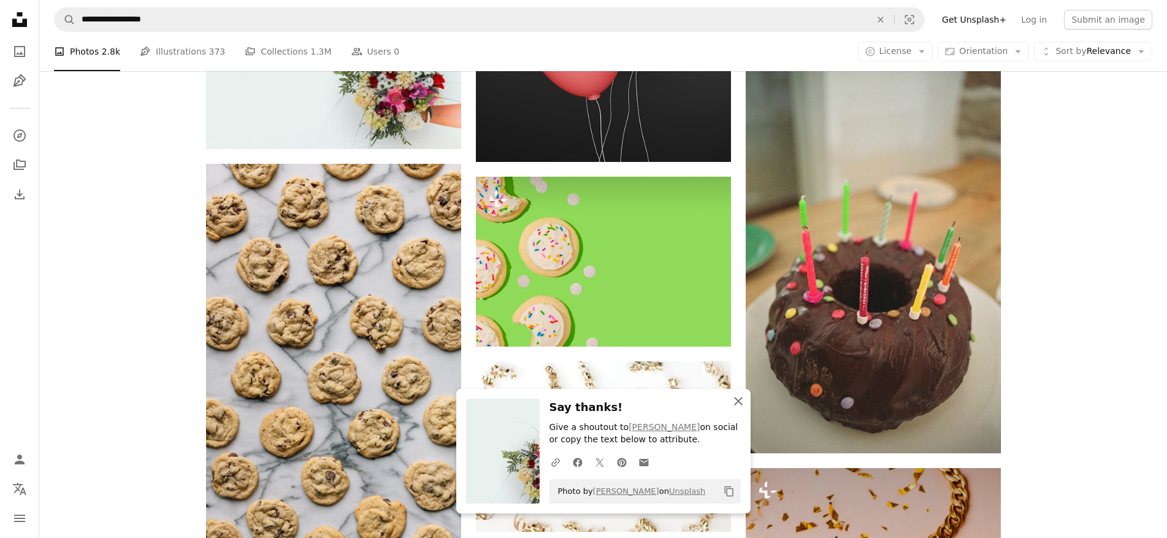
click at [736, 402] on icon "button" at bounding box center [738, 401] width 9 height 9
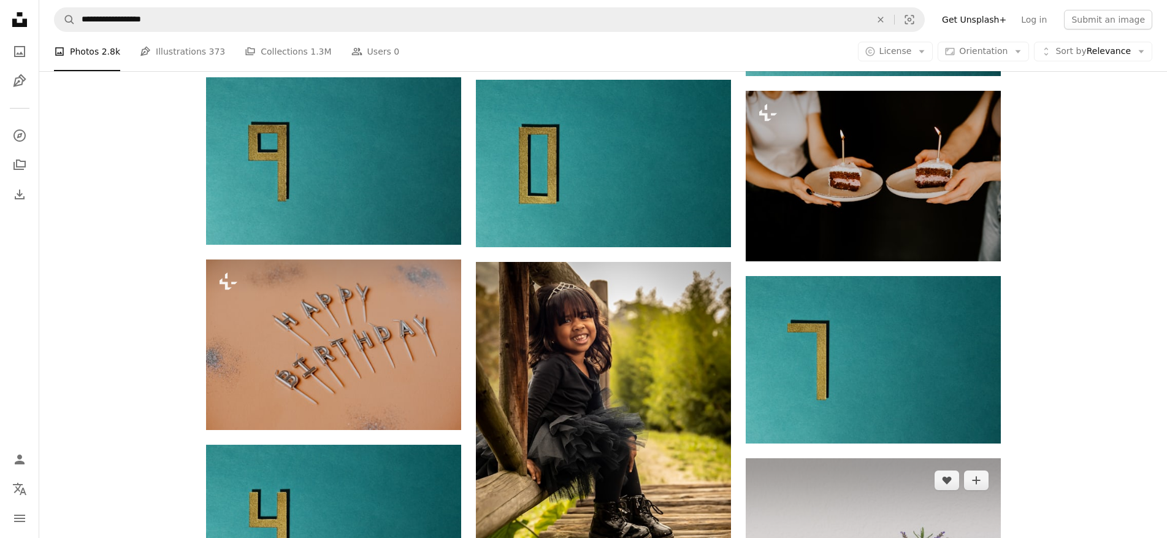
scroll to position [31625, 0]
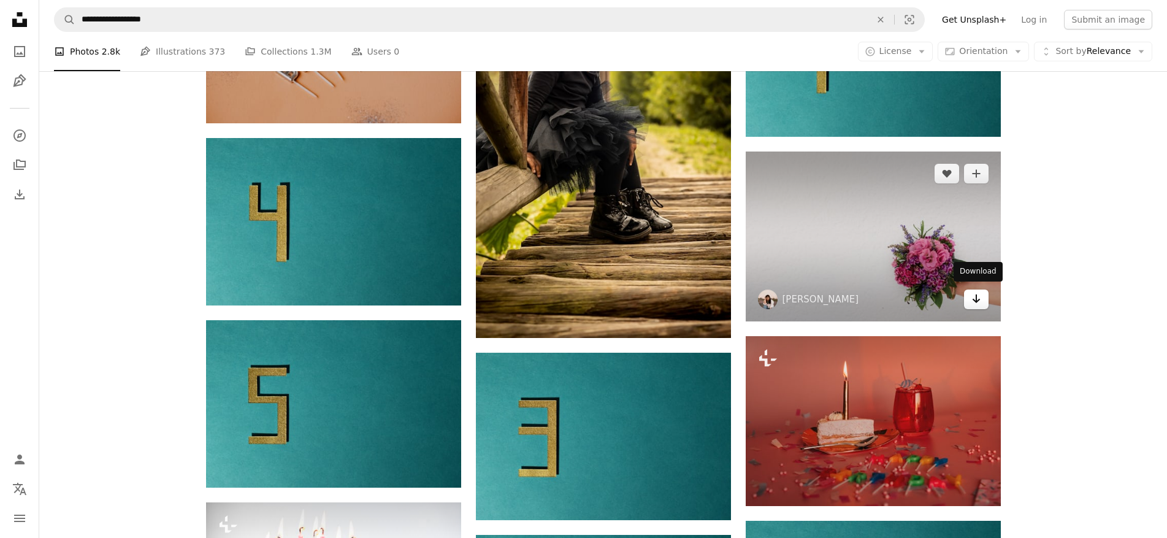
click at [979, 297] on icon "Arrow pointing down" at bounding box center [976, 298] width 10 height 15
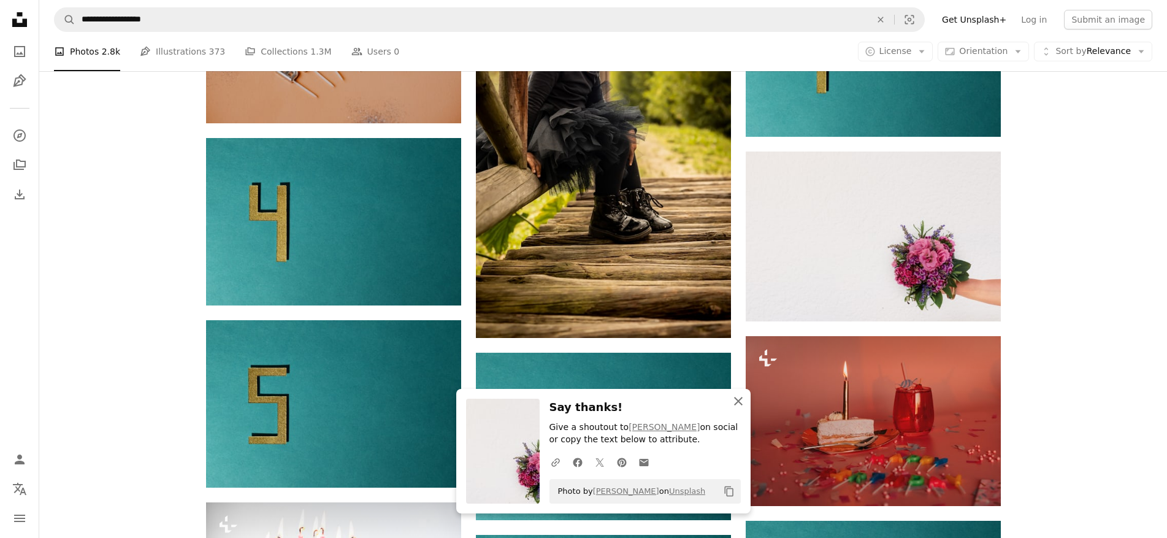
drag, startPoint x: 738, startPoint y: 402, endPoint x: 731, endPoint y: 400, distance: 6.9
click at [738, 402] on icon "button" at bounding box center [738, 401] width 9 height 9
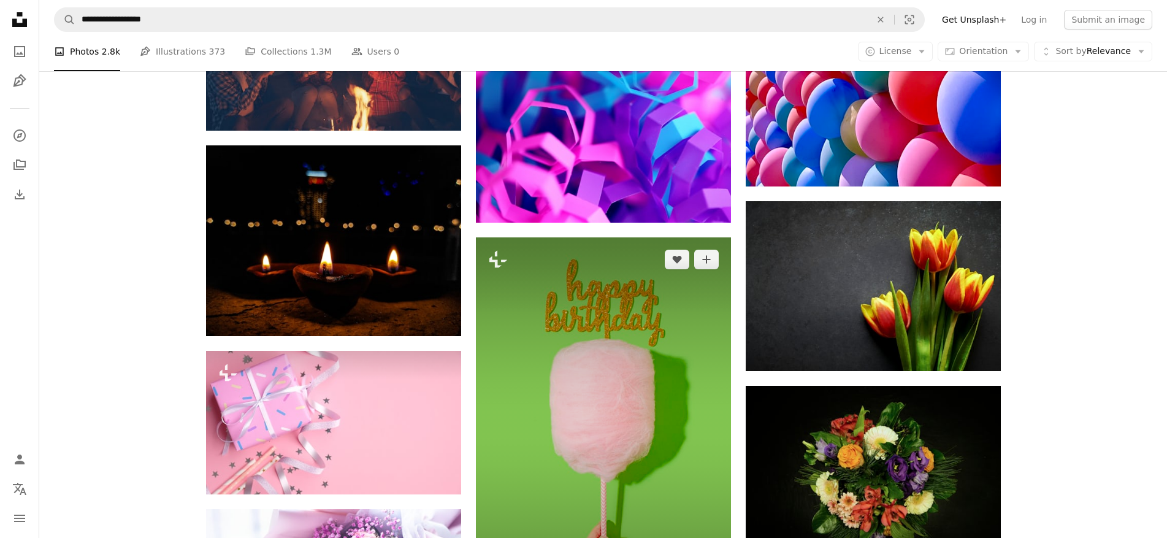
scroll to position [34630, 0]
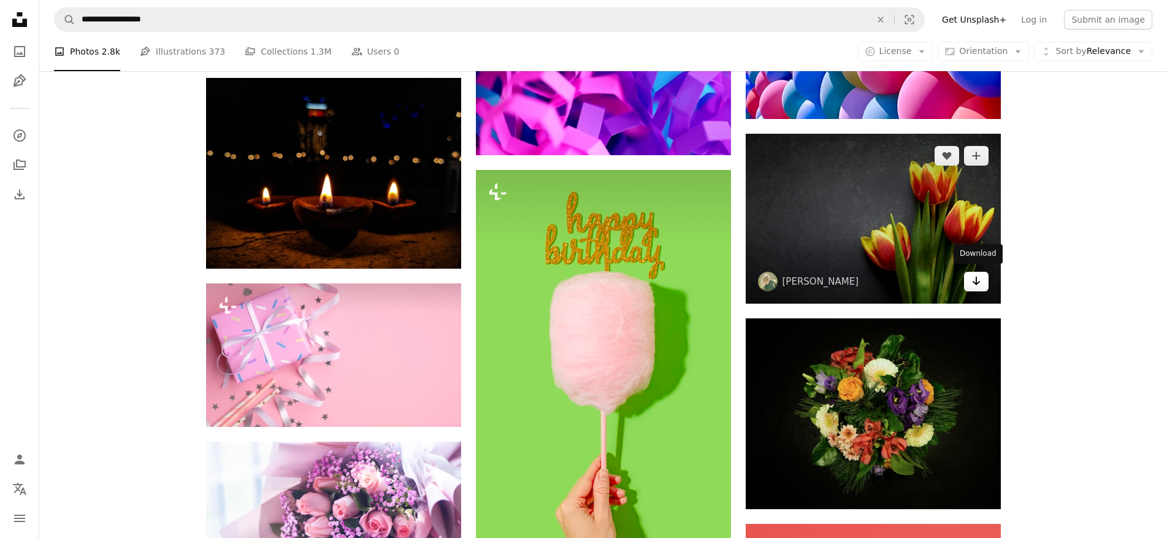
click at [979, 282] on icon "Arrow pointing down" at bounding box center [976, 280] width 10 height 15
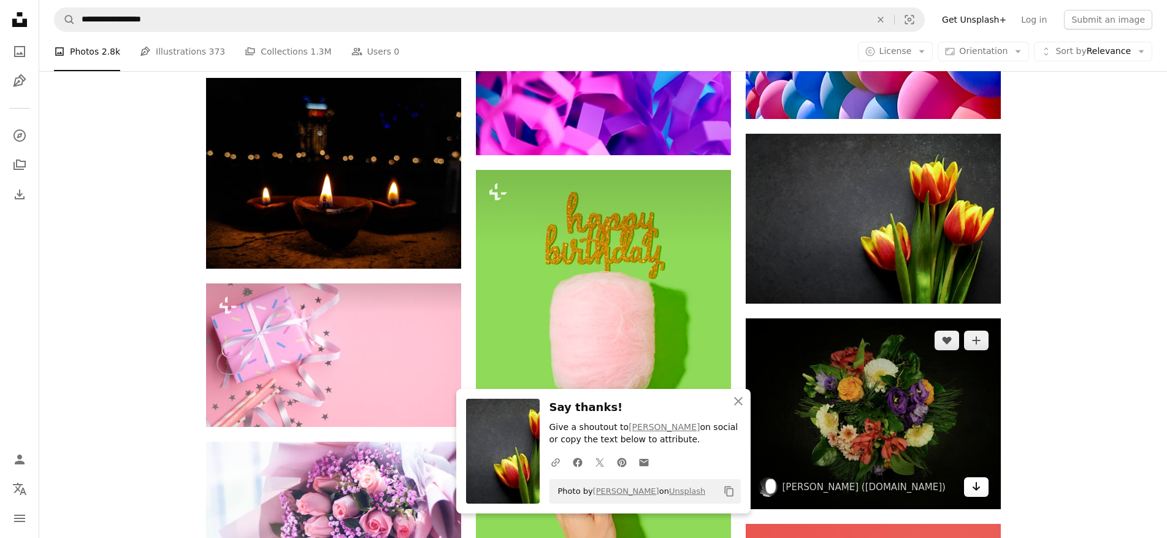
click at [976, 486] on icon "Download" at bounding box center [976, 486] width 8 height 9
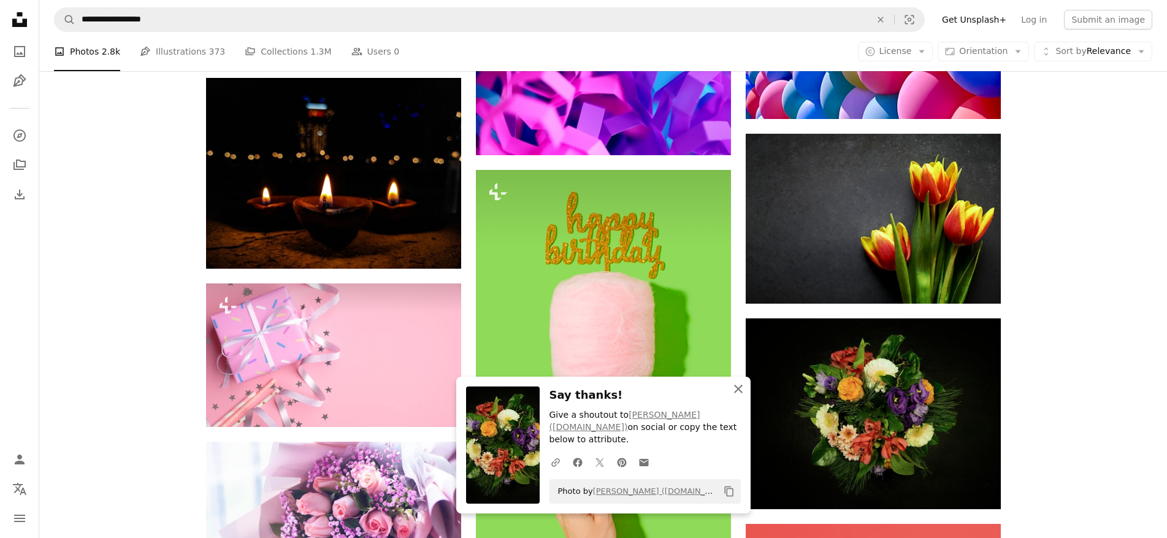
click at [740, 393] on icon "button" at bounding box center [738, 388] width 9 height 9
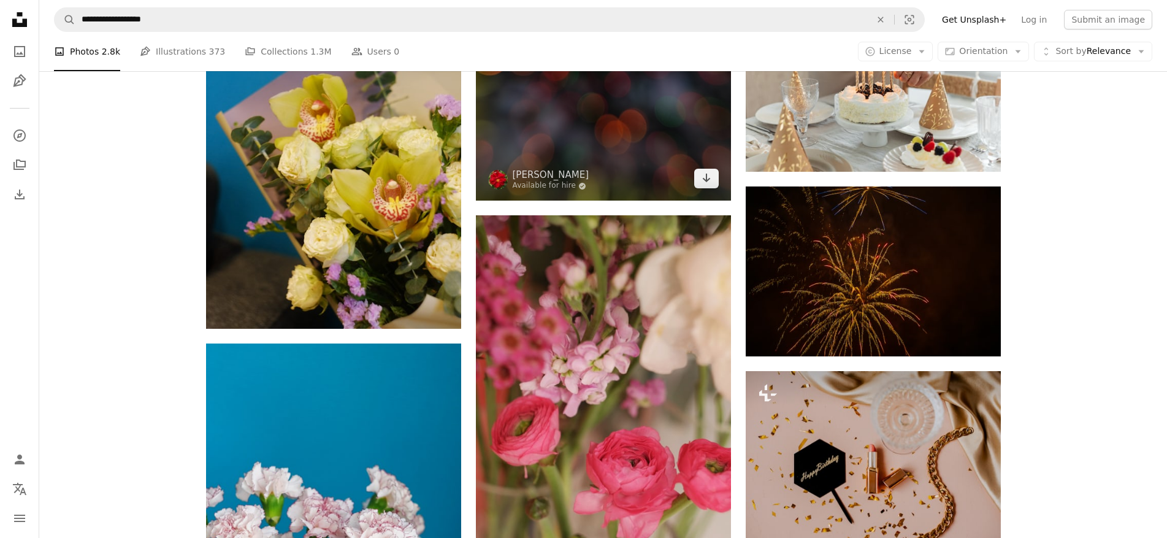
scroll to position [37880, 0]
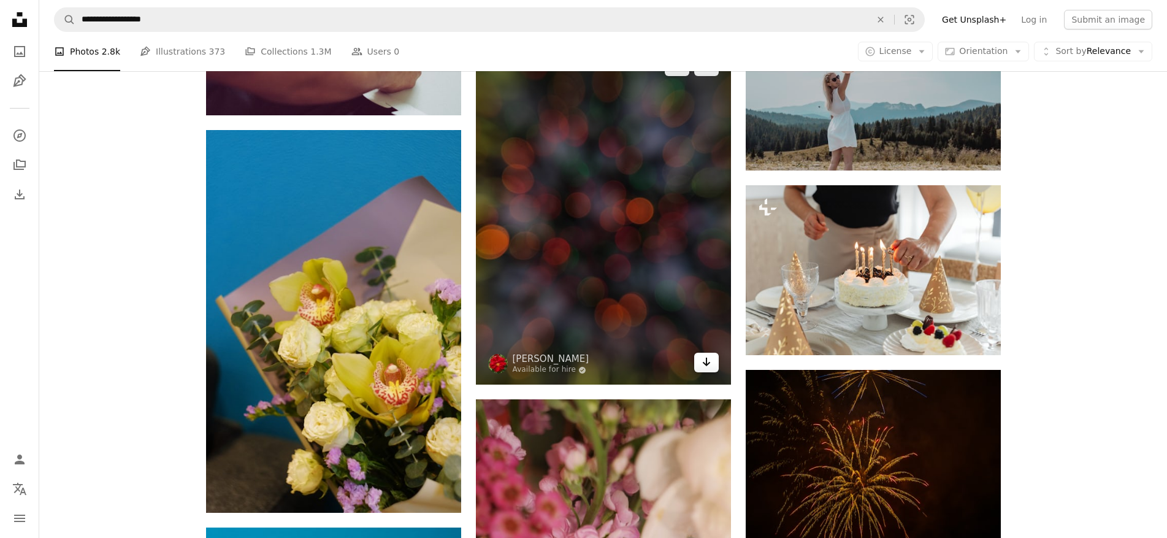
click at [701, 357] on icon "Arrow pointing down" at bounding box center [706, 361] width 10 height 15
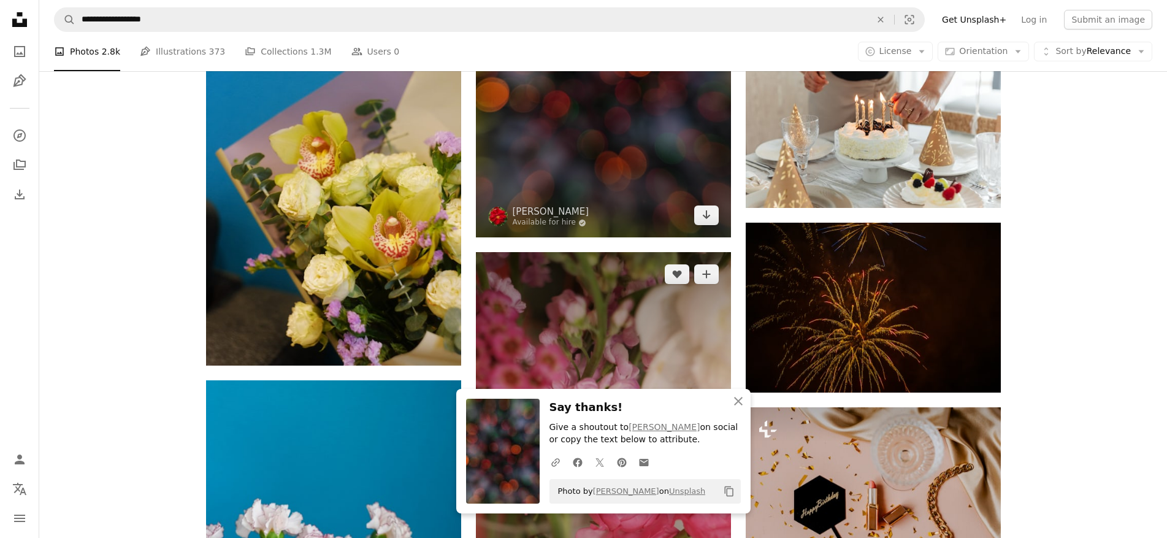
scroll to position [38063, 0]
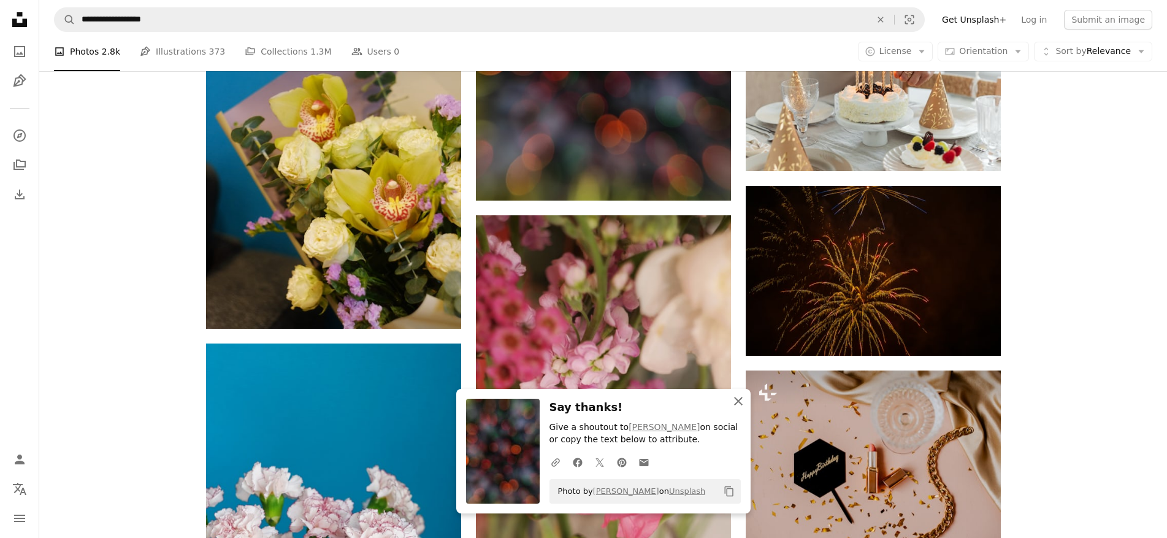
drag, startPoint x: 733, startPoint y: 400, endPoint x: 722, endPoint y: 398, distance: 10.7
click at [733, 400] on icon "An X shape" at bounding box center [738, 401] width 15 height 15
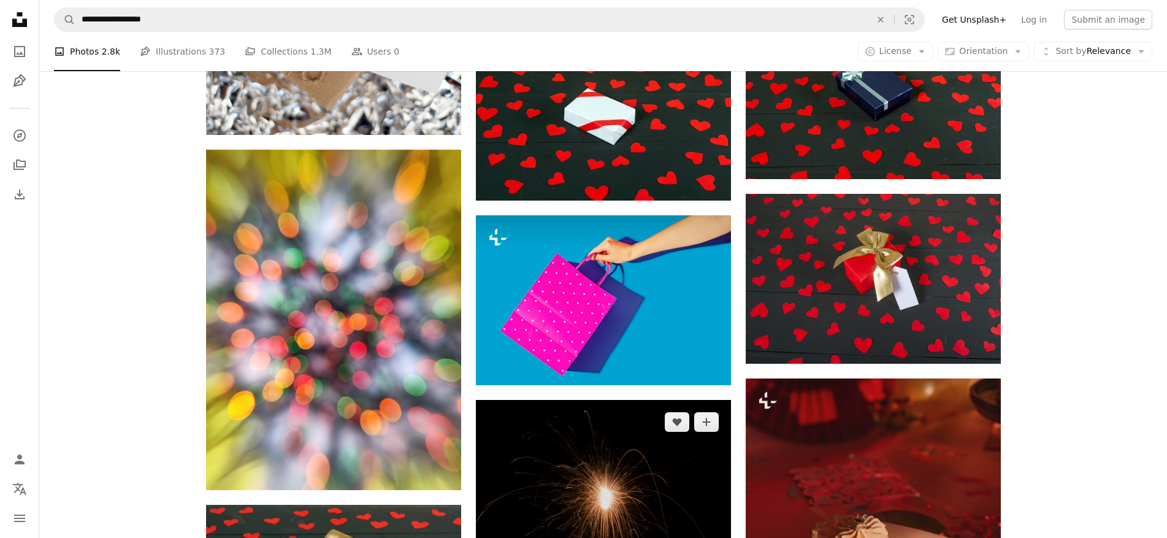
scroll to position [40148, 0]
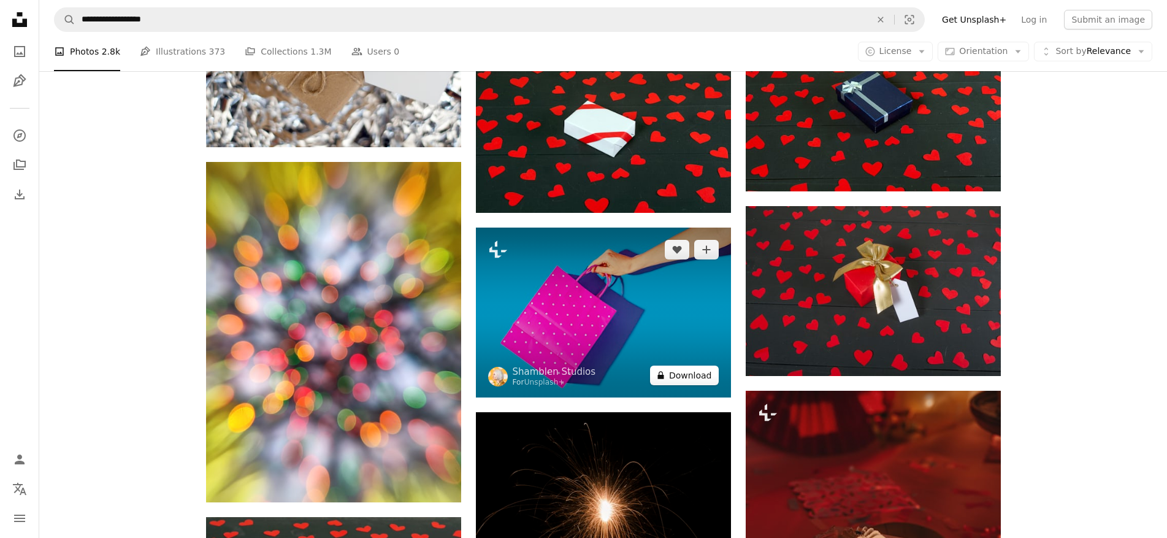
click at [682, 369] on button "A lock Download" at bounding box center [684, 375] width 69 height 20
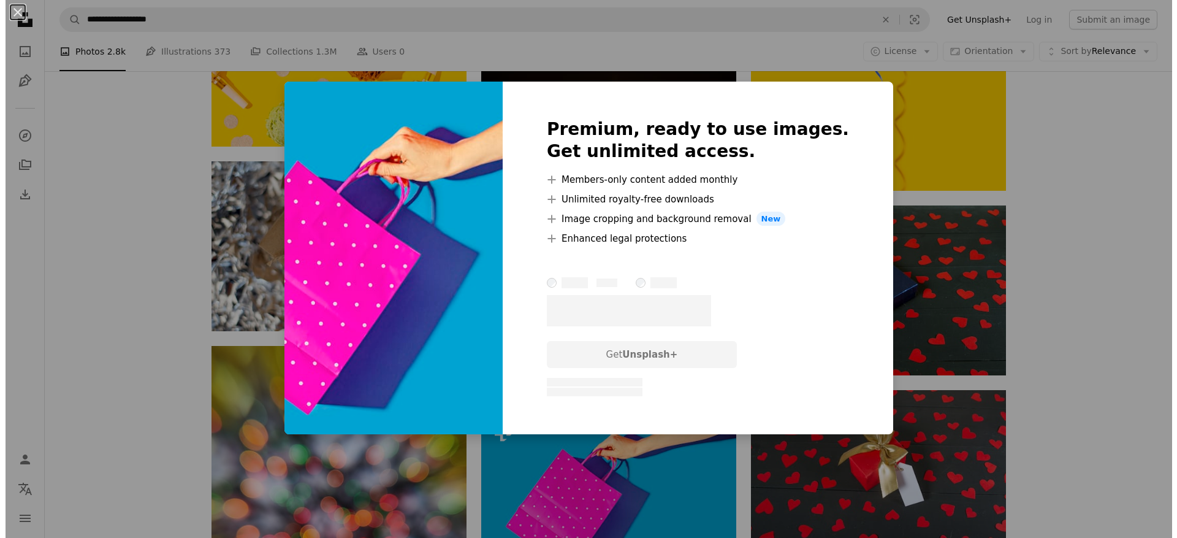
scroll to position [40393, 0]
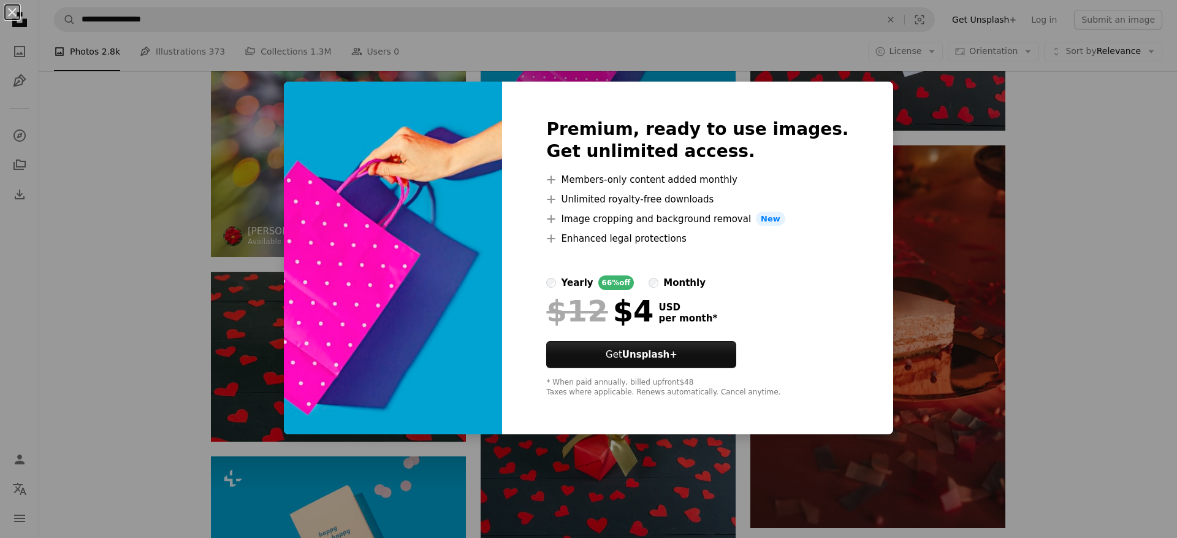
drag, startPoint x: 1129, startPoint y: 188, endPoint x: 275, endPoint y: 221, distance: 855.3
click at [1129, 188] on div "An X shape Premium, ready to use images. Get unlimited access. A plus sign Memb…" at bounding box center [588, 269] width 1177 height 538
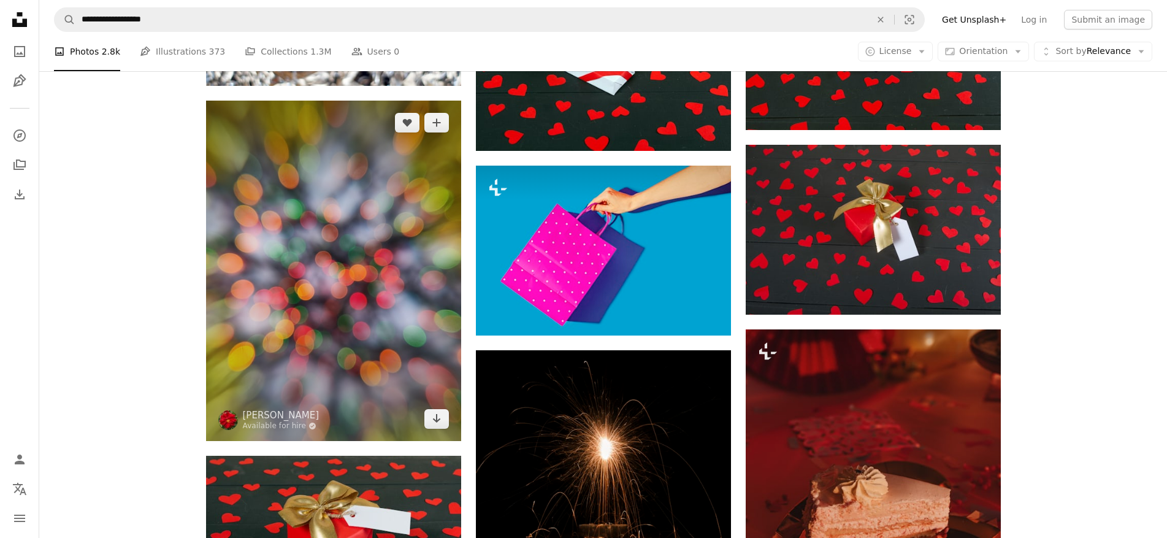
scroll to position [40271, 0]
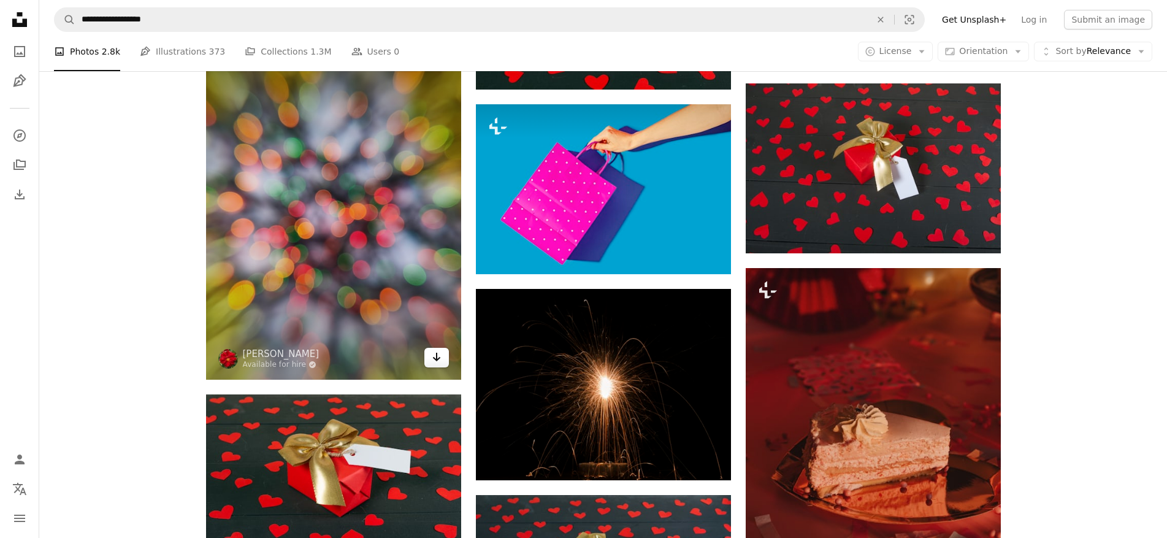
click at [435, 358] on icon "Download" at bounding box center [436, 357] width 8 height 9
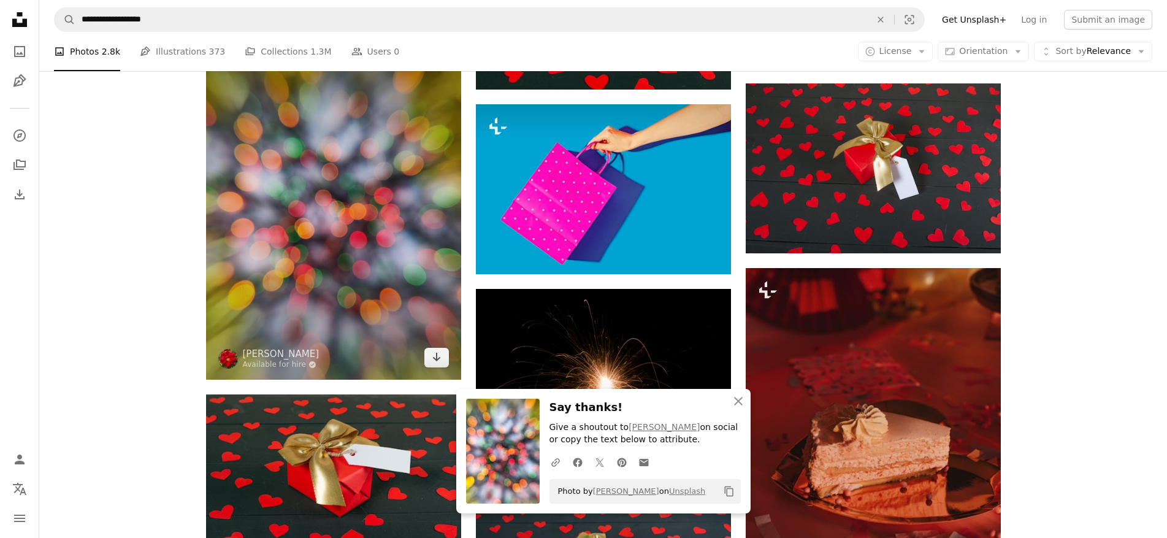
scroll to position [40332, 0]
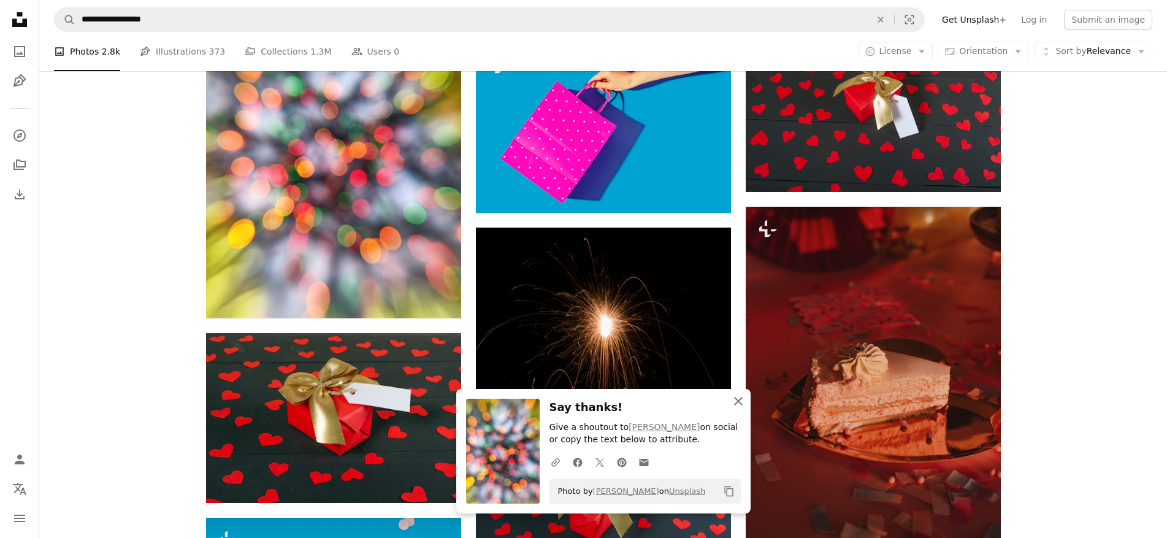
drag, startPoint x: 736, startPoint y: 399, endPoint x: 681, endPoint y: 397, distance: 55.2
click at [736, 399] on icon "button" at bounding box center [738, 401] width 9 height 9
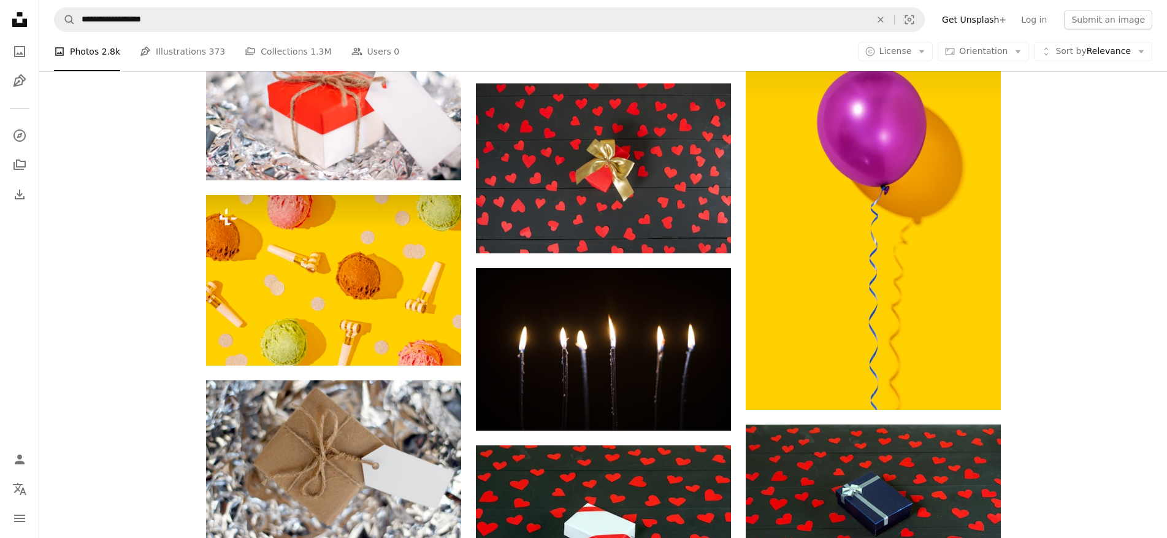
scroll to position [39658, 0]
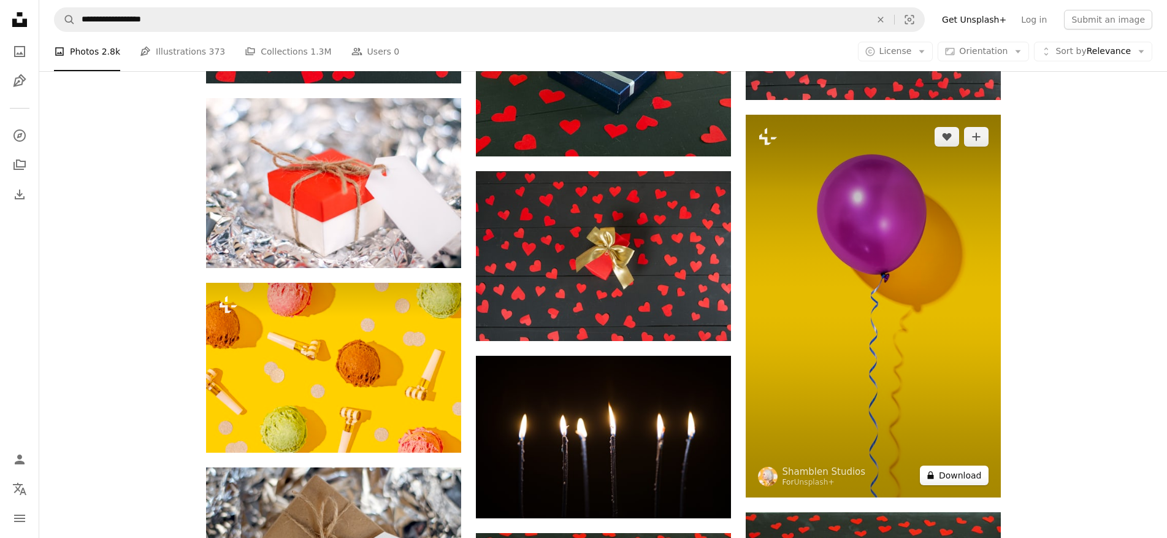
click at [952, 467] on button "A lock Download" at bounding box center [954, 475] width 69 height 20
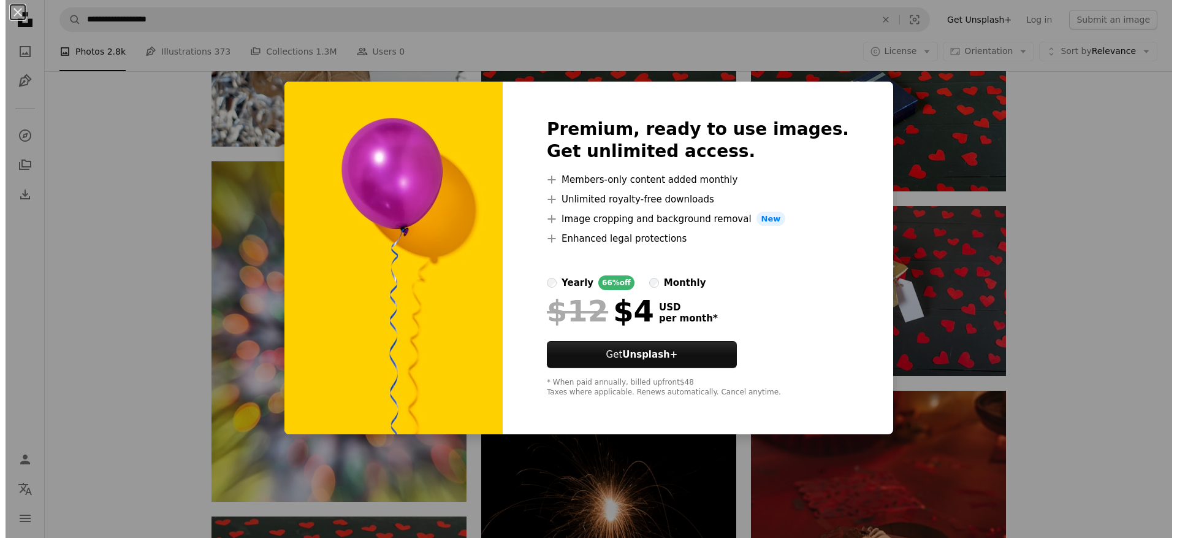
scroll to position [40761, 0]
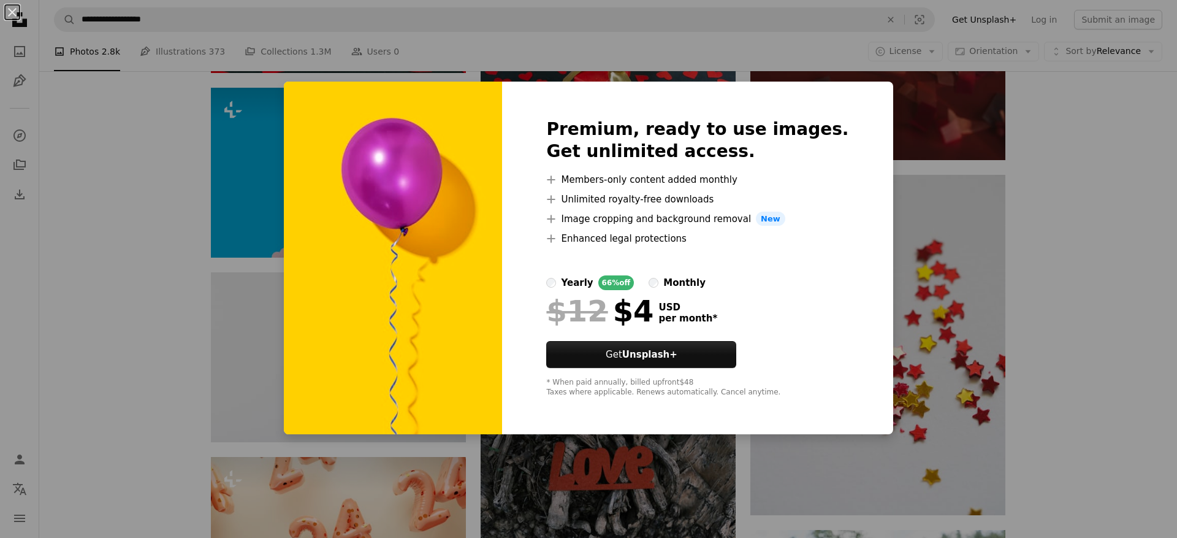
click at [1126, 184] on div "An X shape Premium, ready to use images. Get unlimited access. A plus sign Memb…" at bounding box center [588, 269] width 1177 height 538
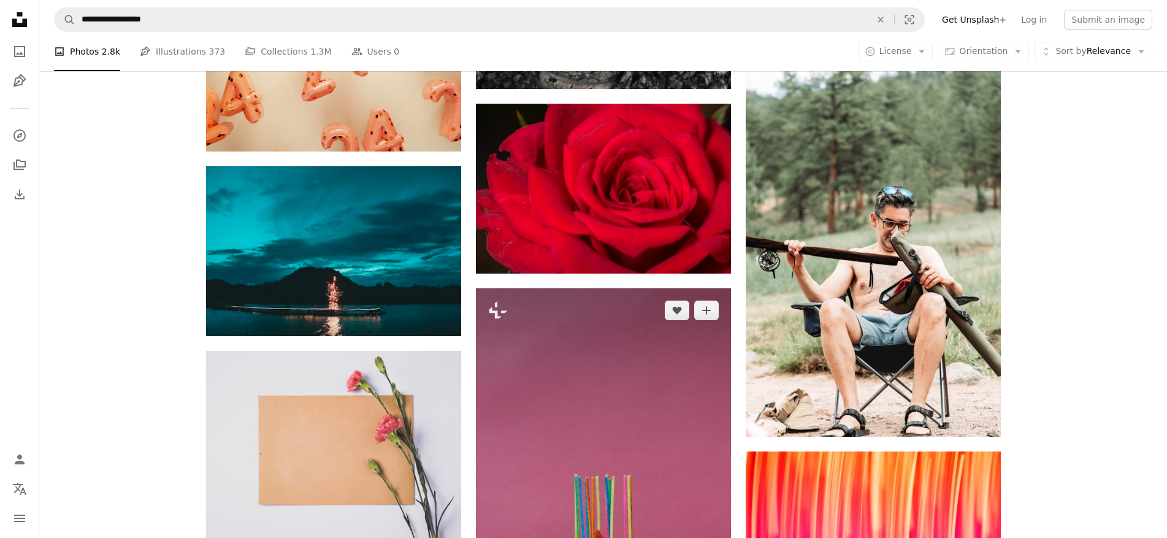
scroll to position [41313, 0]
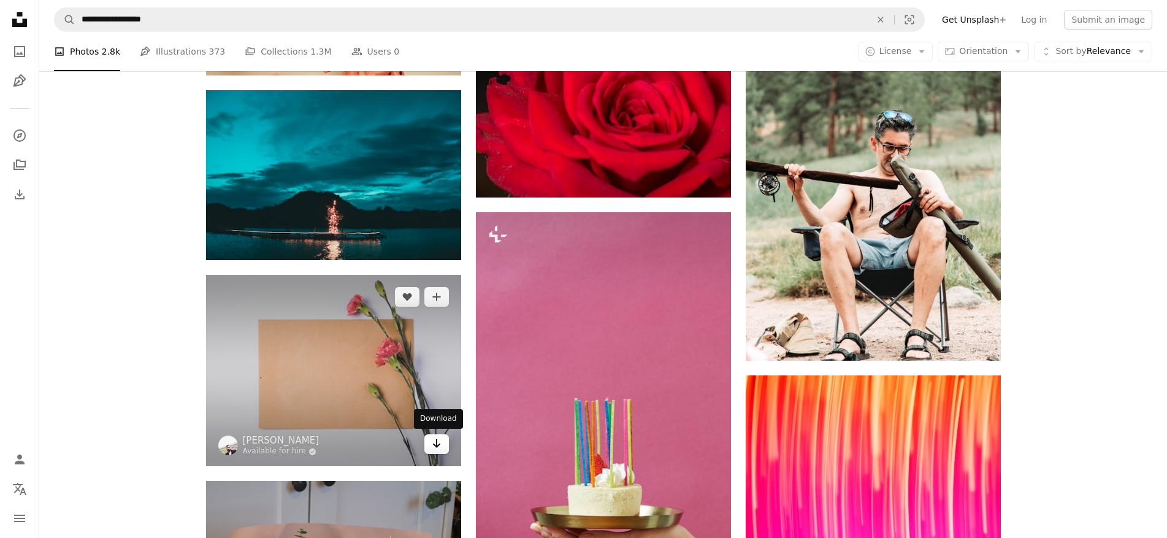
click at [438, 443] on icon "Arrow pointing down" at bounding box center [437, 443] width 10 height 15
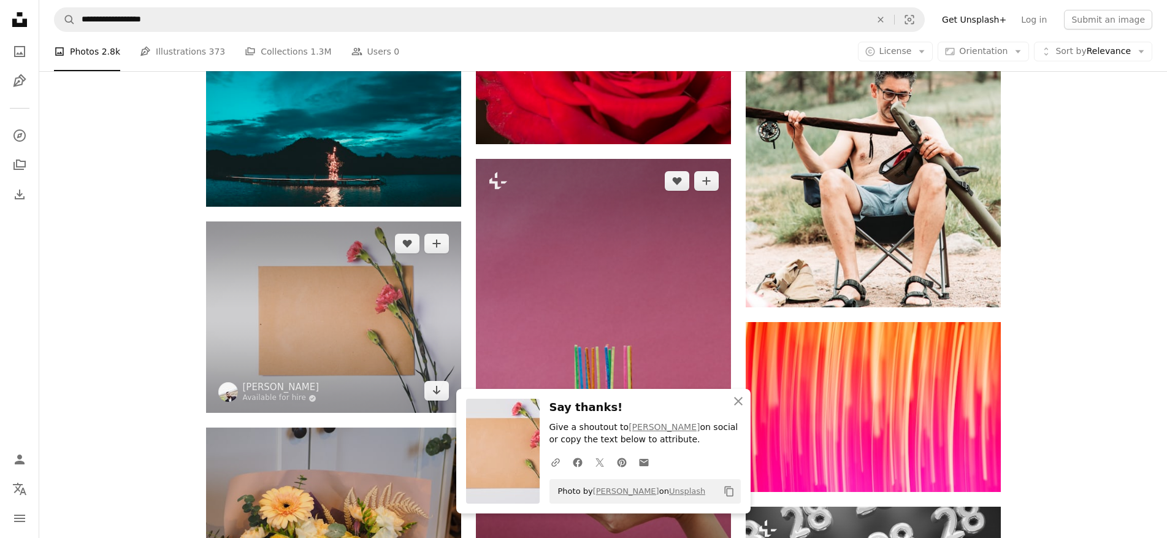
scroll to position [41374, 0]
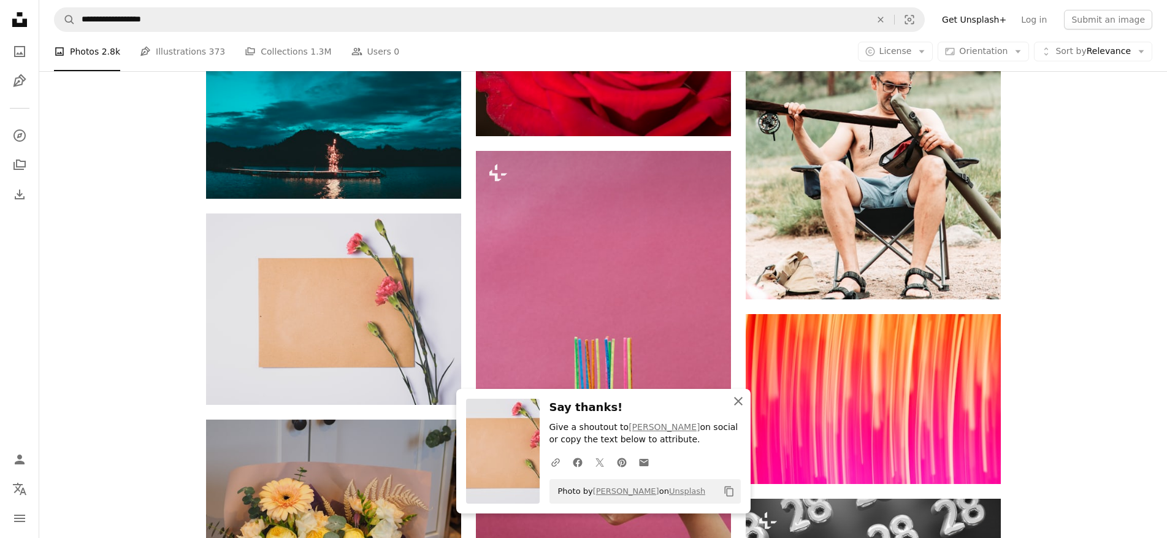
click at [741, 400] on icon "An X shape" at bounding box center [738, 401] width 15 height 15
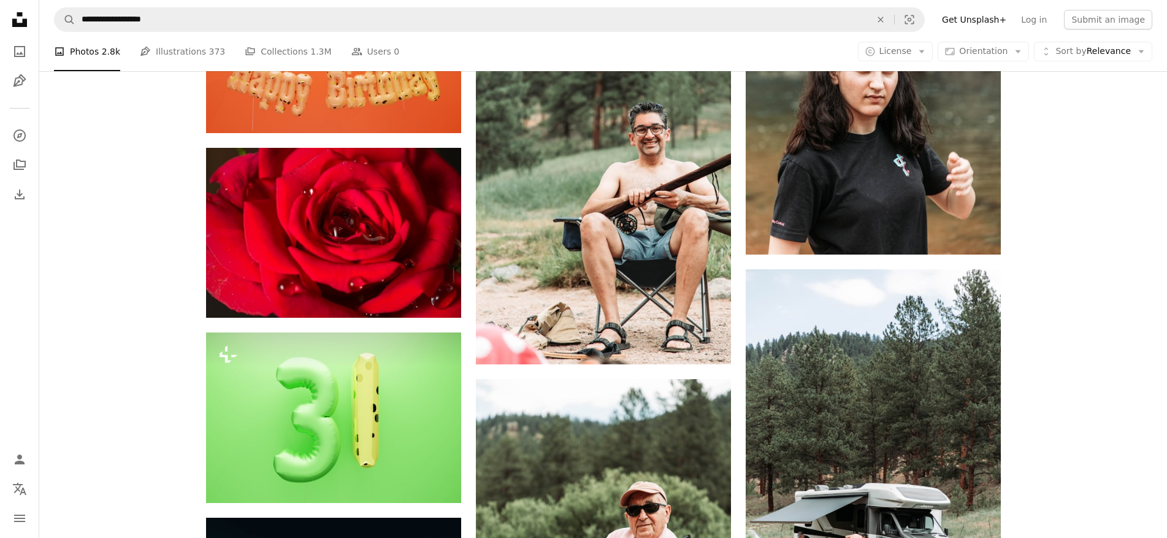
scroll to position [42846, 0]
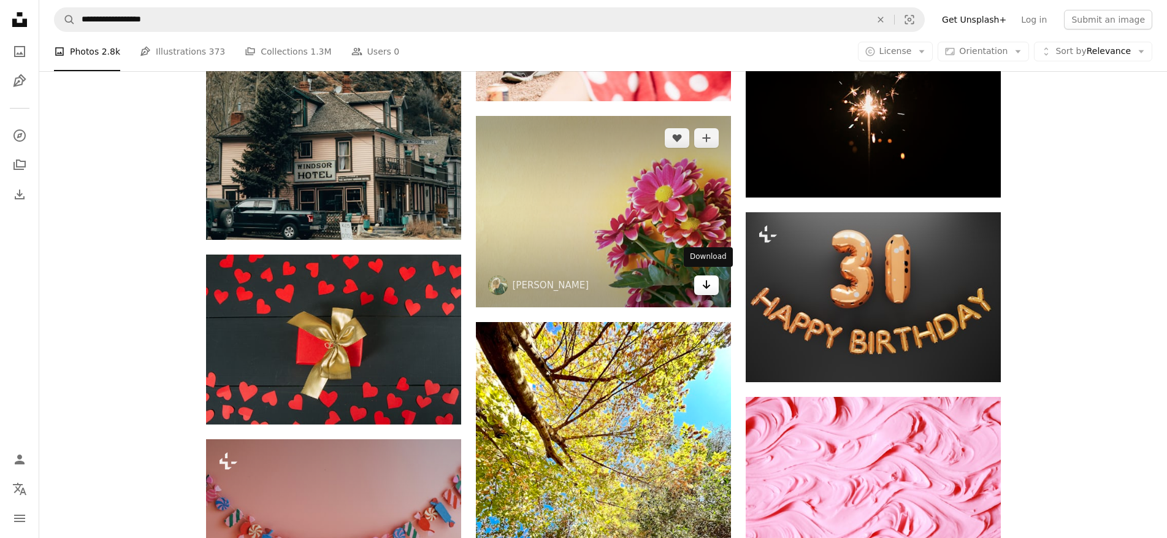
click at [705, 283] on icon "Download" at bounding box center [706, 284] width 8 height 9
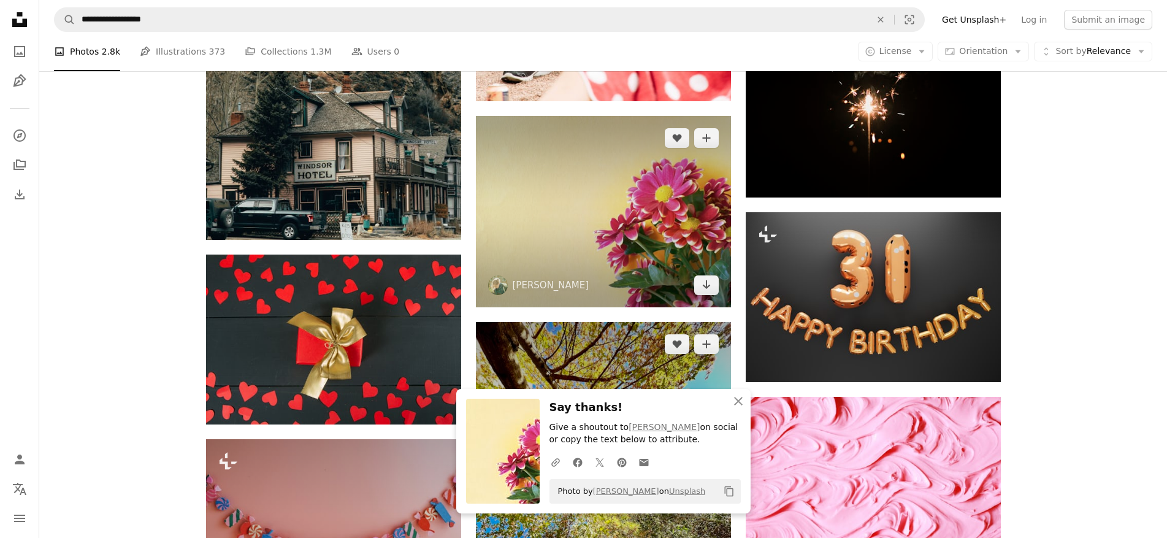
scroll to position [42907, 0]
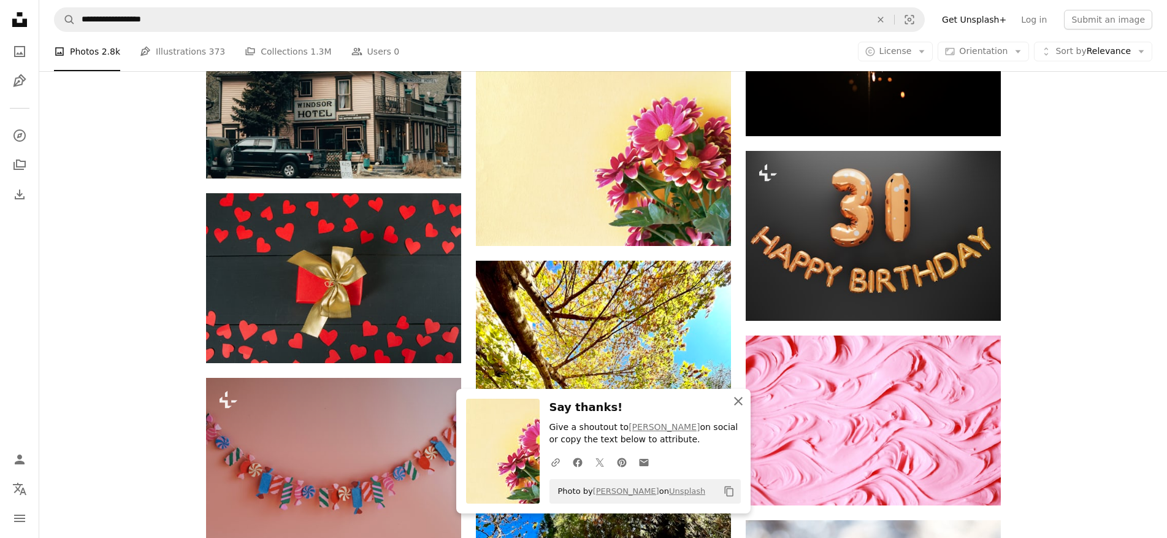
click at [736, 403] on icon "button" at bounding box center [738, 401] width 9 height 9
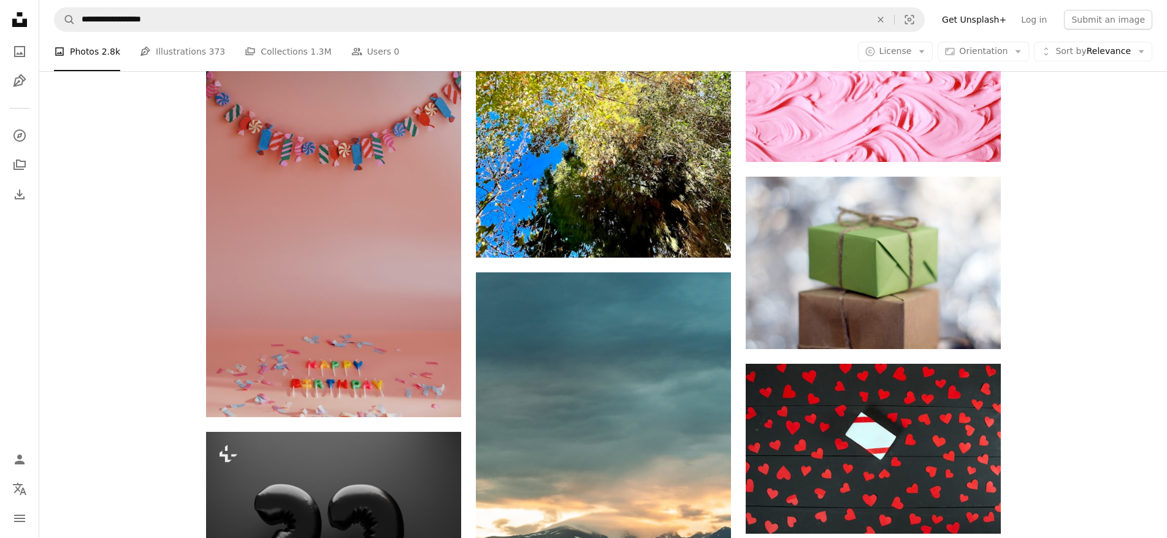
scroll to position [43275, 0]
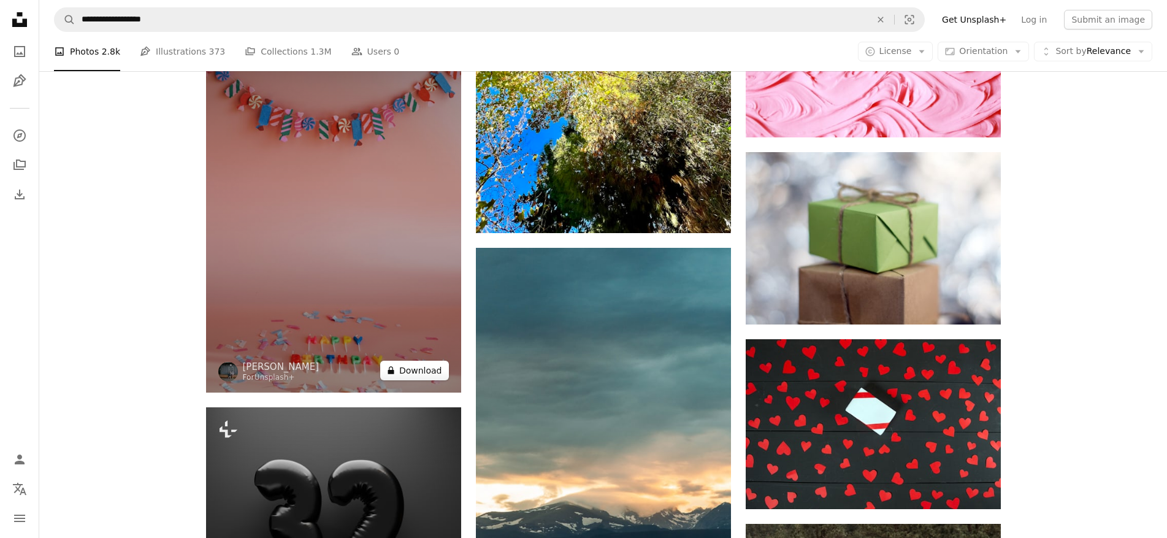
click at [430, 373] on button "A lock Download" at bounding box center [414, 371] width 69 height 20
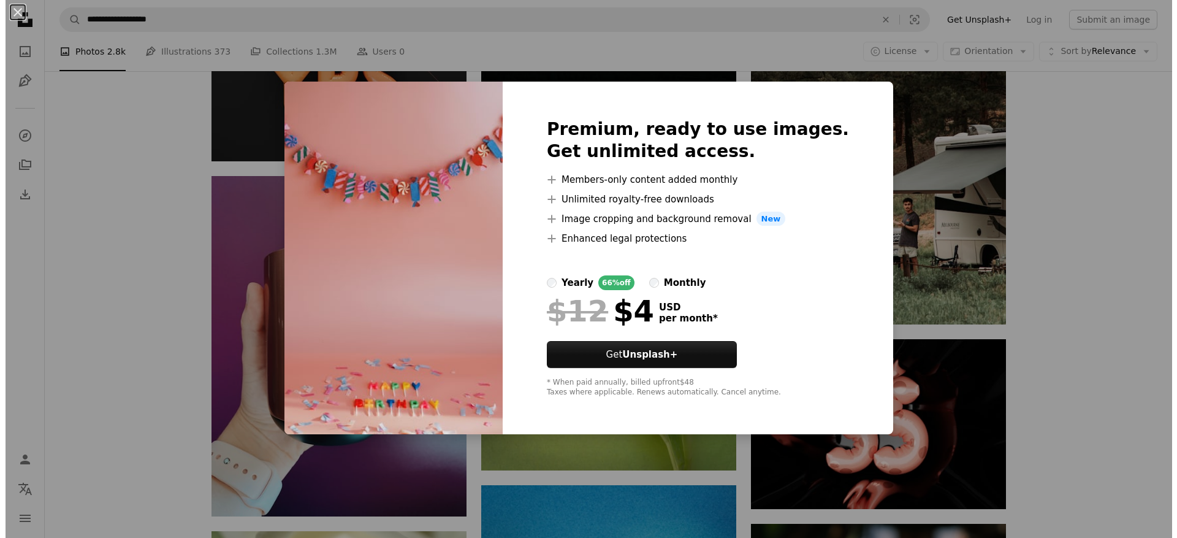
scroll to position [44501, 0]
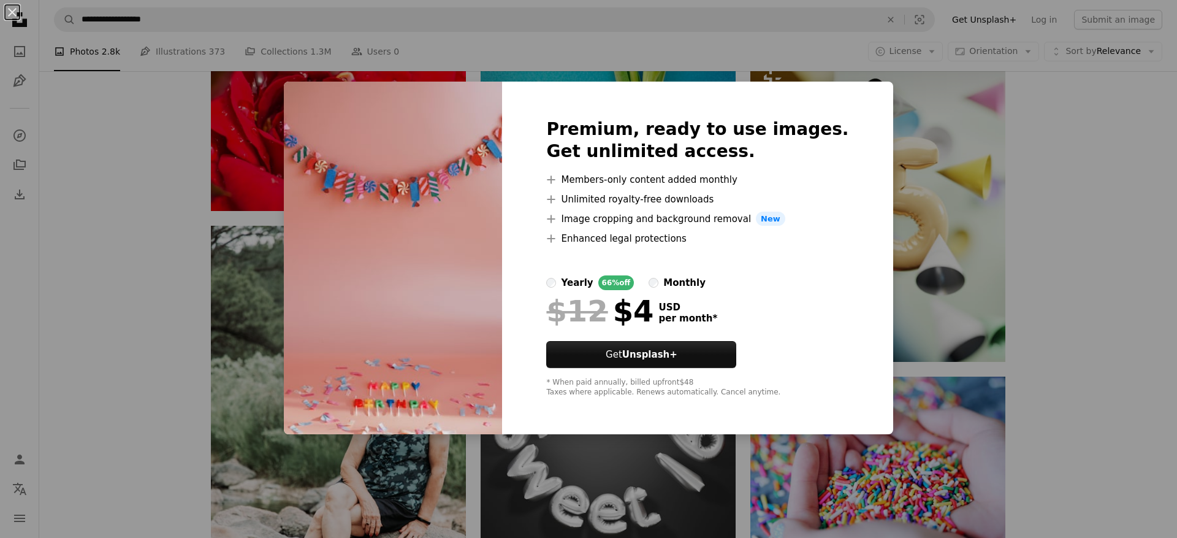
click at [1152, 197] on div "An X shape Premium, ready to use images. Get unlimited access. A plus sign Memb…" at bounding box center [588, 269] width 1177 height 538
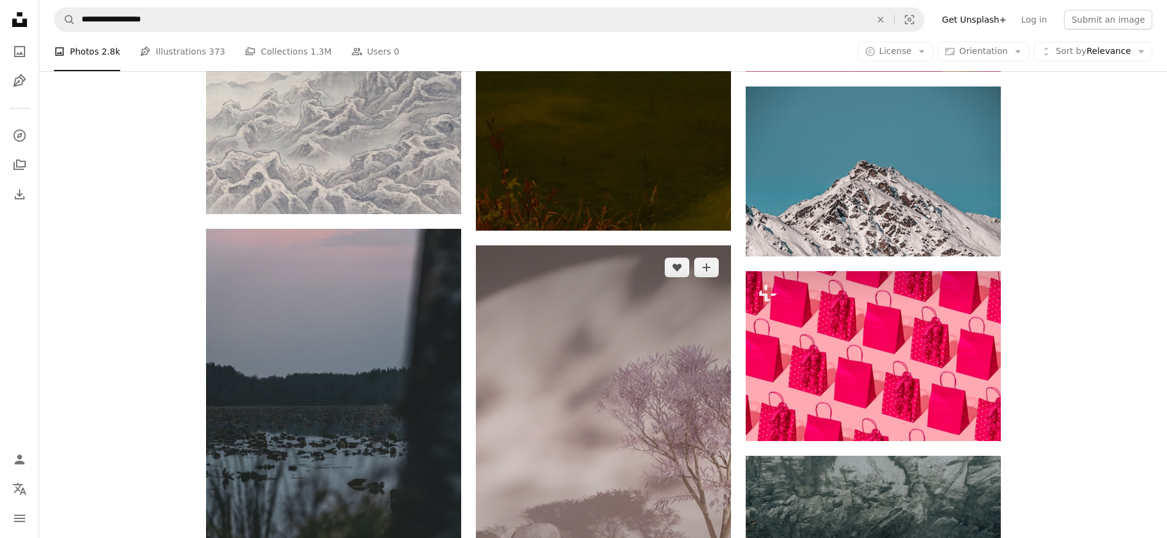
scroll to position [50572, 0]
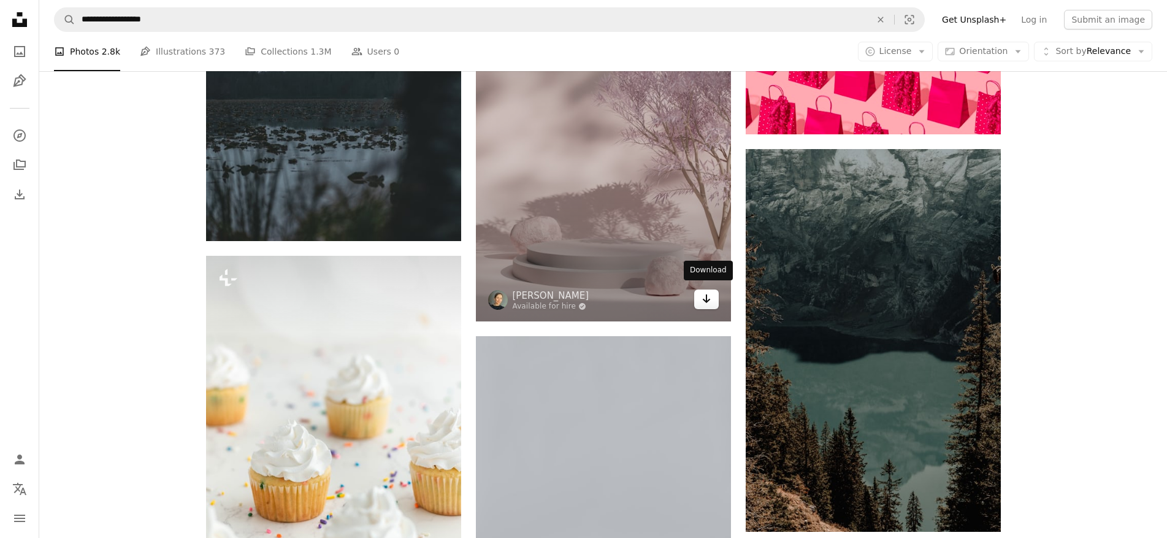
click at [707, 299] on icon "Arrow pointing down" at bounding box center [706, 298] width 10 height 15
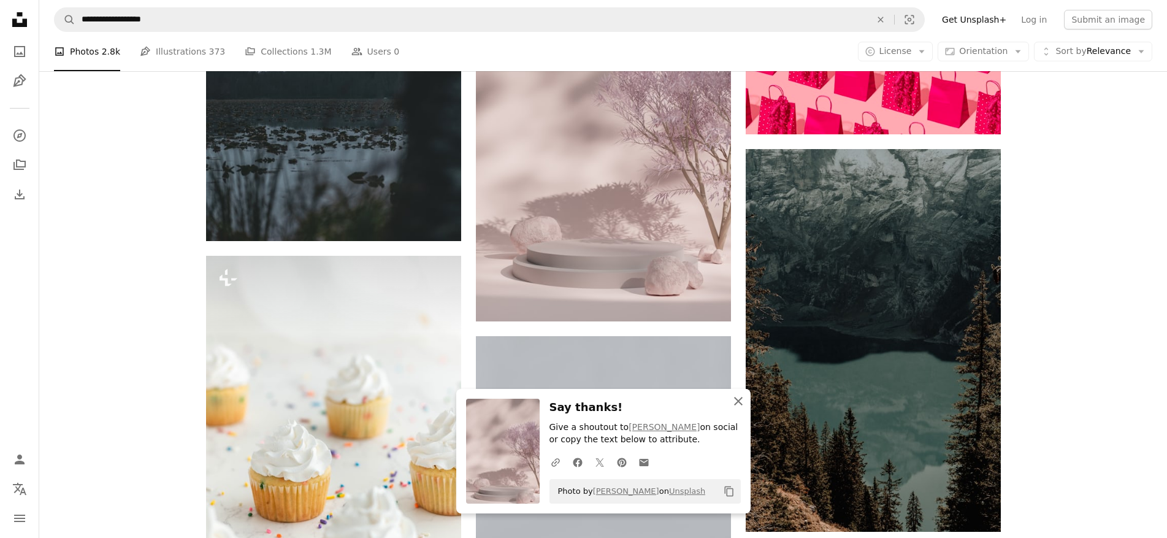
click at [733, 400] on icon "An X shape" at bounding box center [738, 401] width 15 height 15
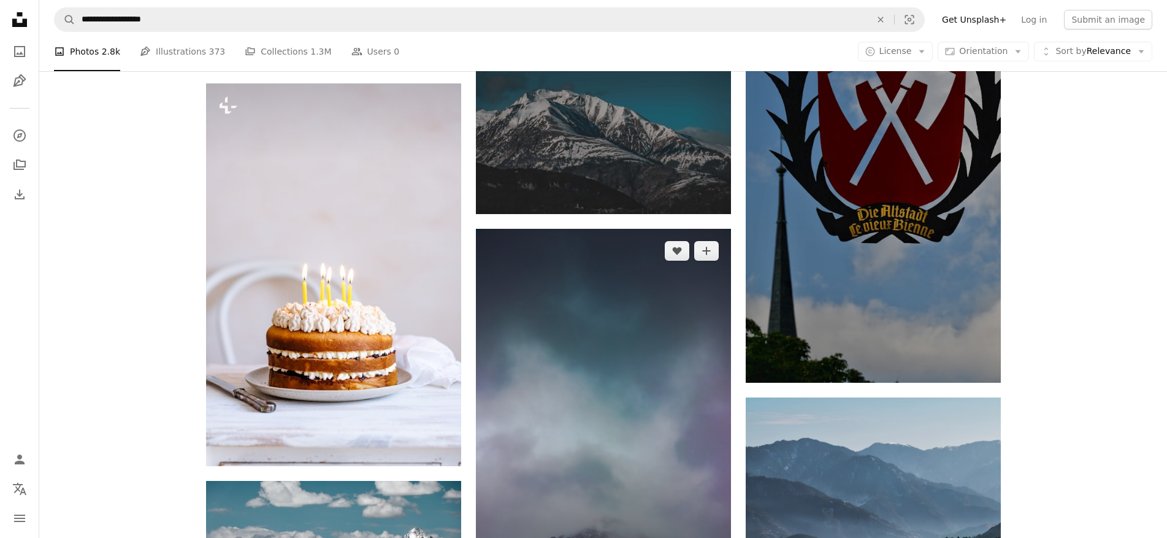
scroll to position [52718, 0]
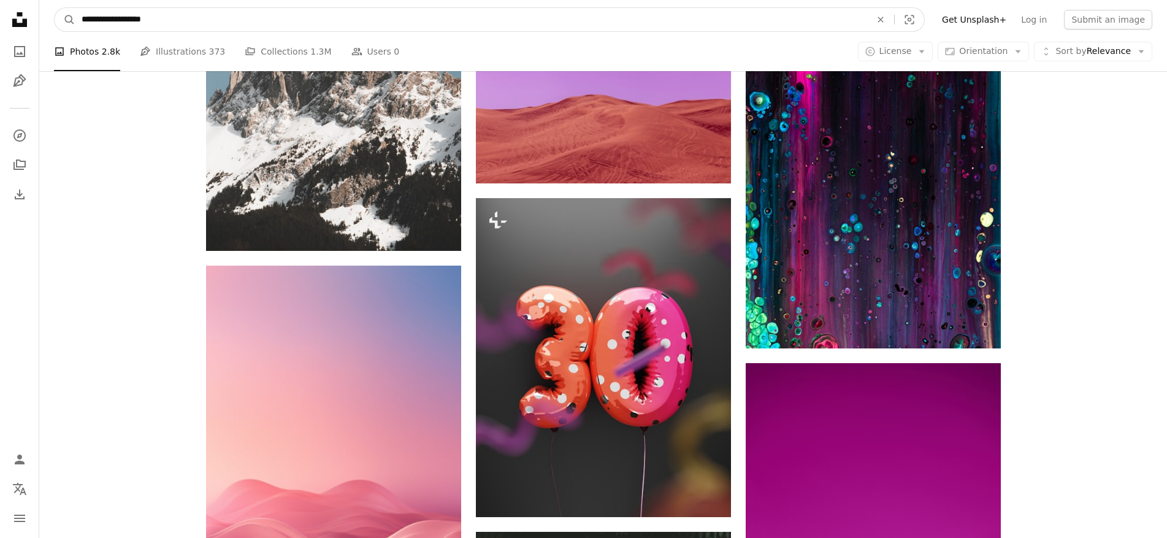
click at [195, 21] on input "**********" at bounding box center [471, 19] width 792 height 23
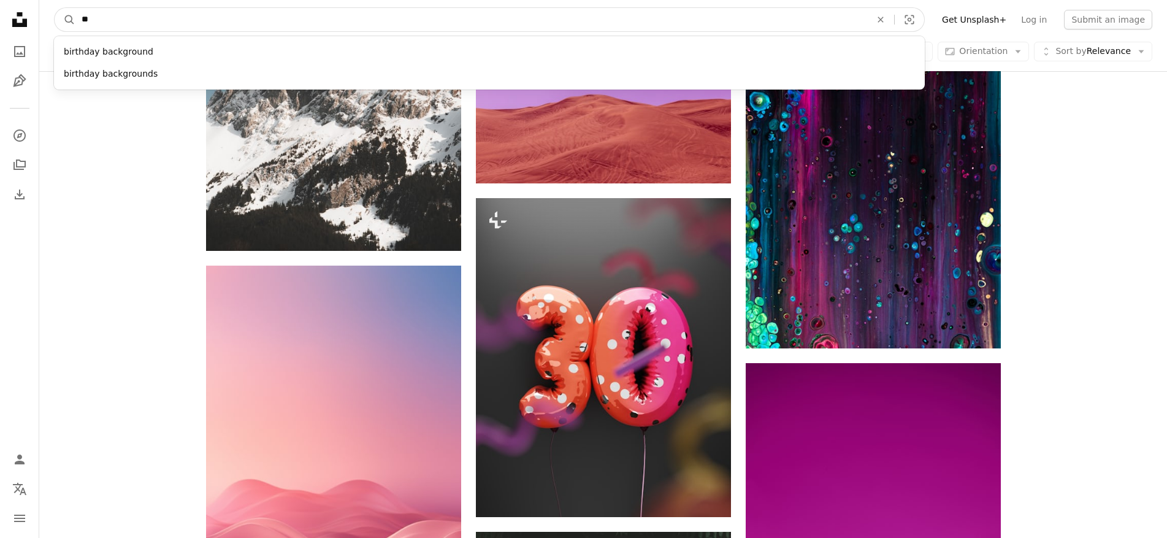
type input "*"
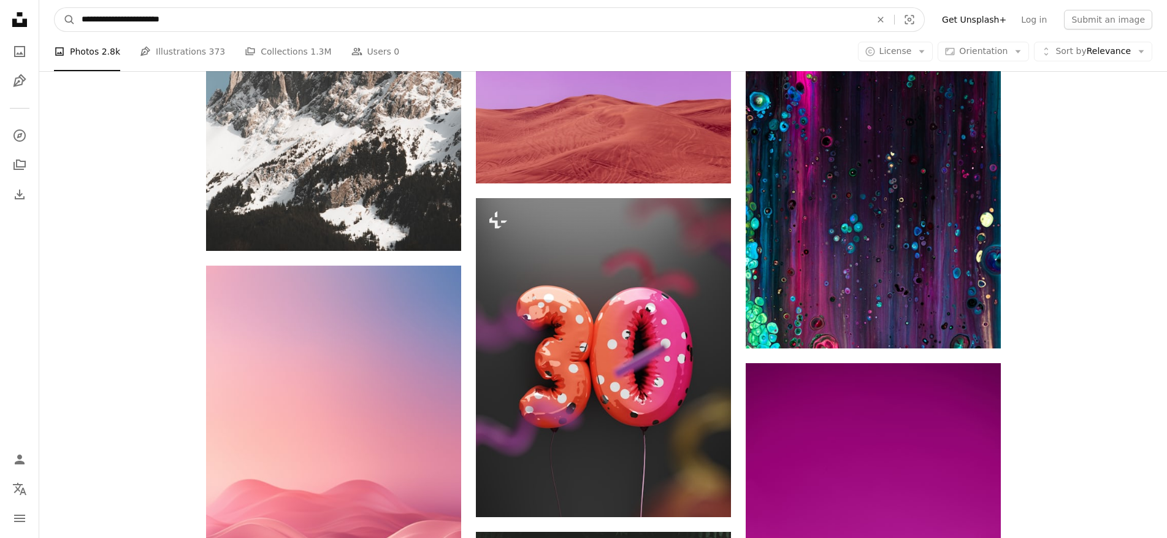
type input "**********"
click at [55, 8] on button "A magnifying glass" at bounding box center [65, 19] width 21 height 23
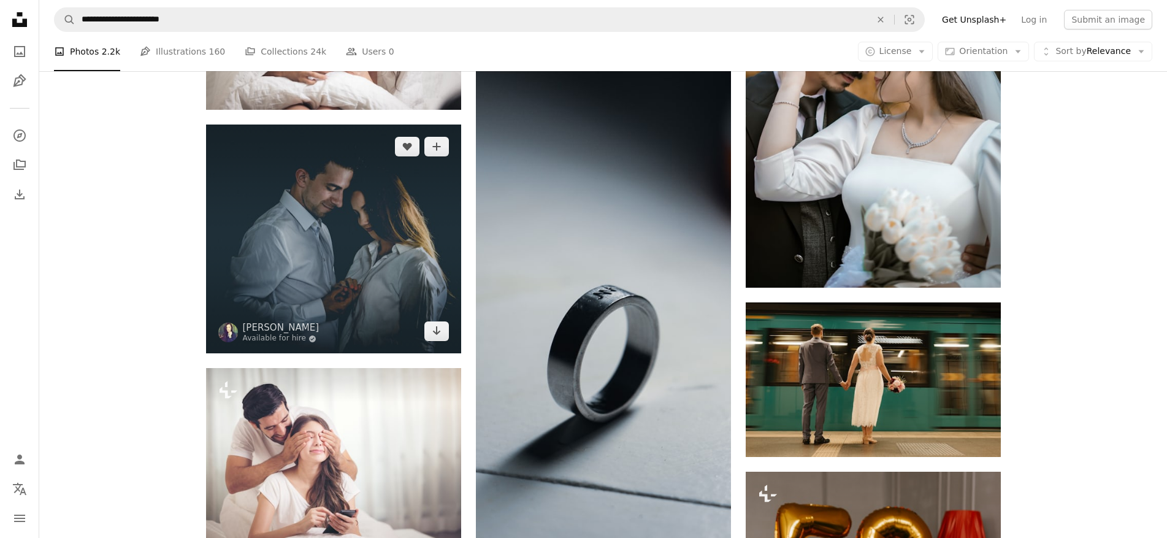
scroll to position [5948, 0]
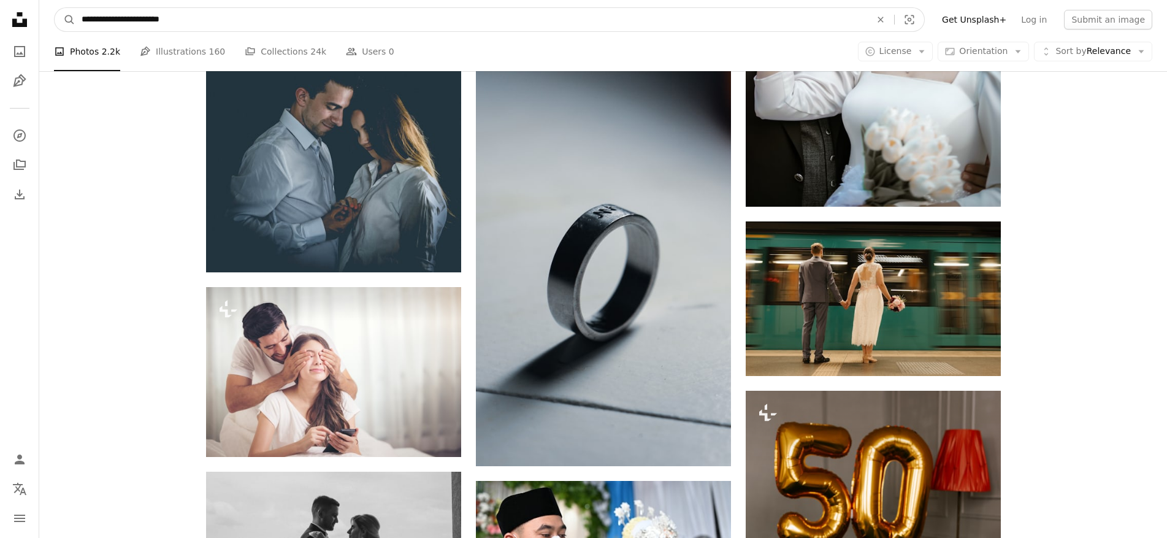
click at [115, 20] on input "**********" at bounding box center [471, 19] width 792 height 23
type input "**********"
click at [55, 8] on button "A magnifying glass" at bounding box center [65, 19] width 21 height 23
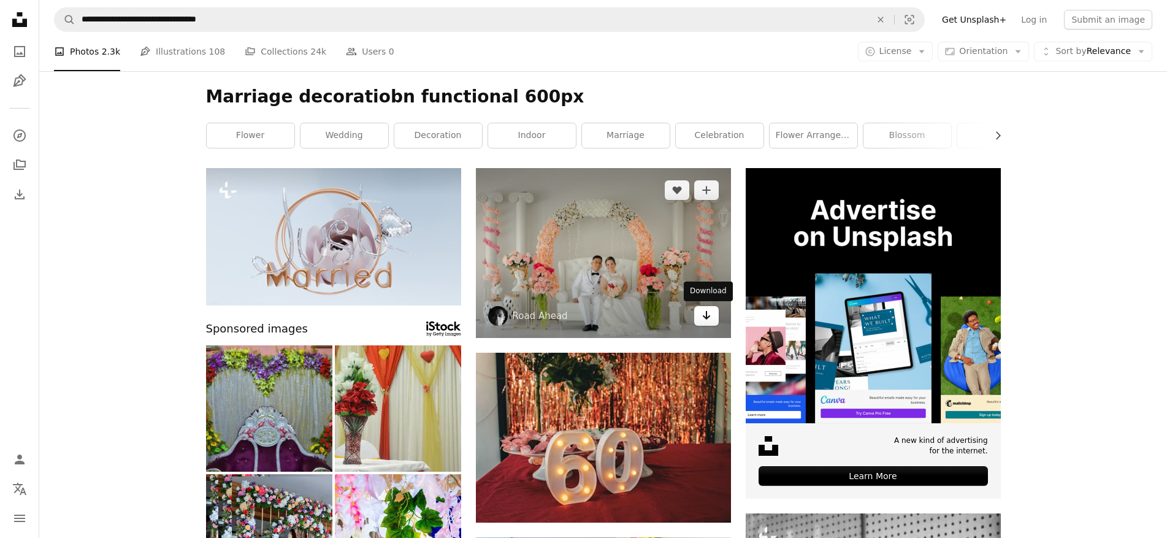
click at [709, 315] on icon "Arrow pointing down" at bounding box center [706, 315] width 10 height 15
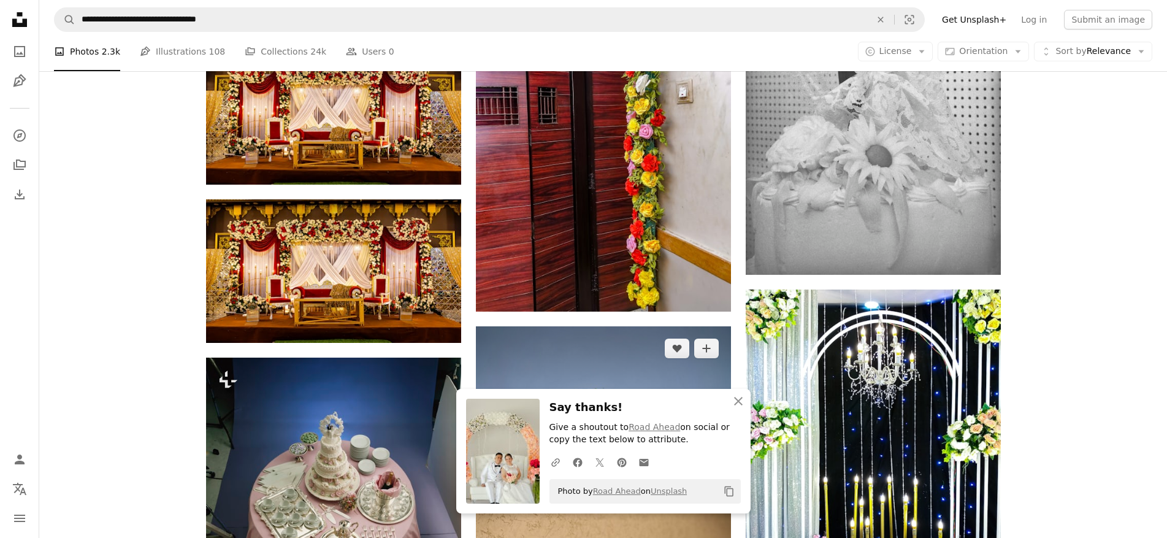
scroll to position [613, 0]
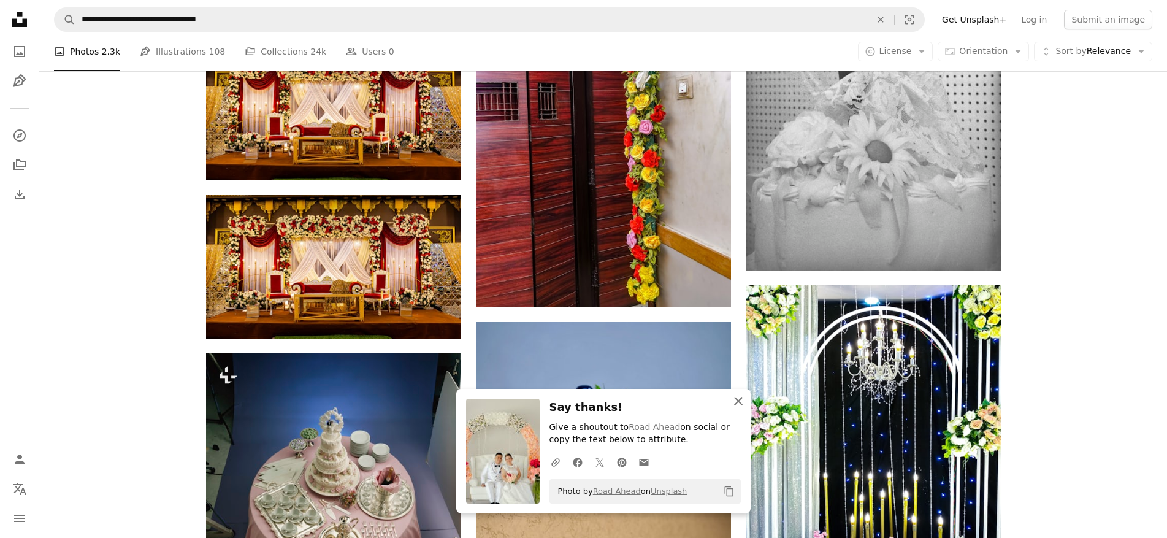
click at [738, 397] on icon "An X shape" at bounding box center [738, 401] width 15 height 15
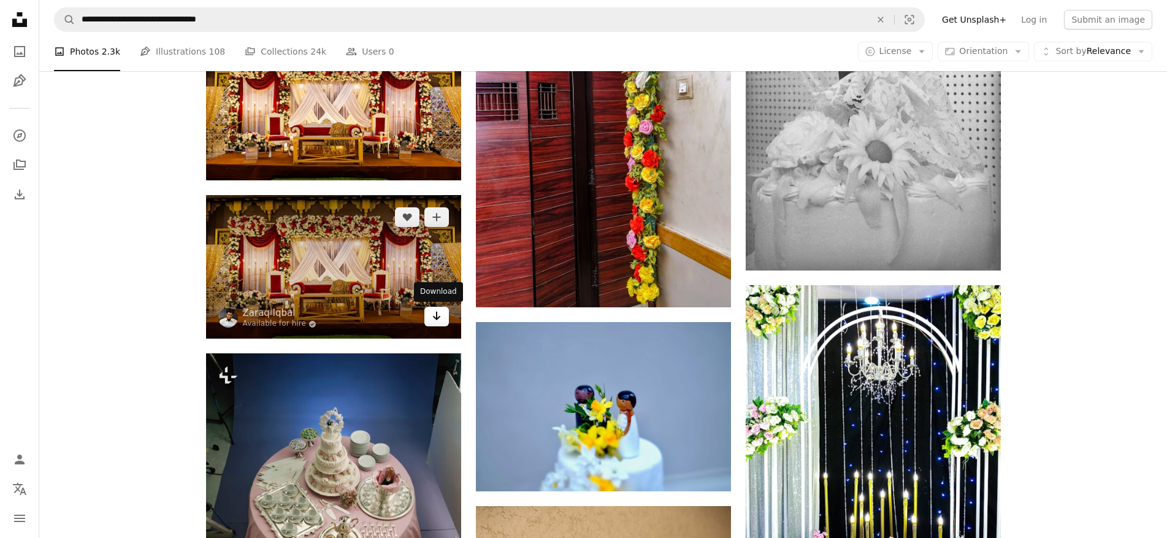
click at [437, 315] on icon "Arrow pointing down" at bounding box center [437, 315] width 10 height 15
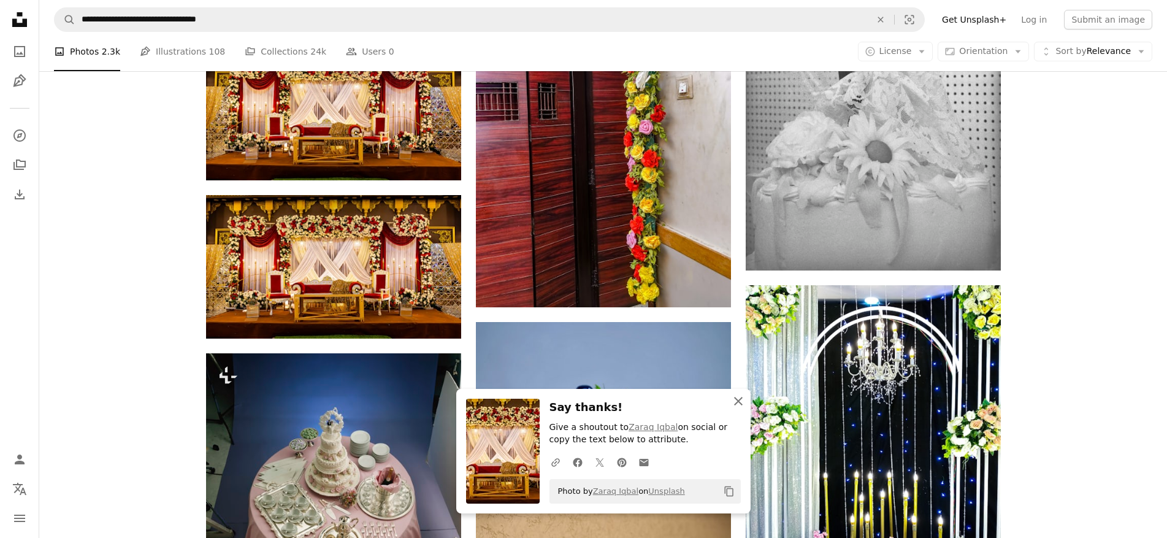
click at [740, 402] on icon "An X shape" at bounding box center [738, 401] width 15 height 15
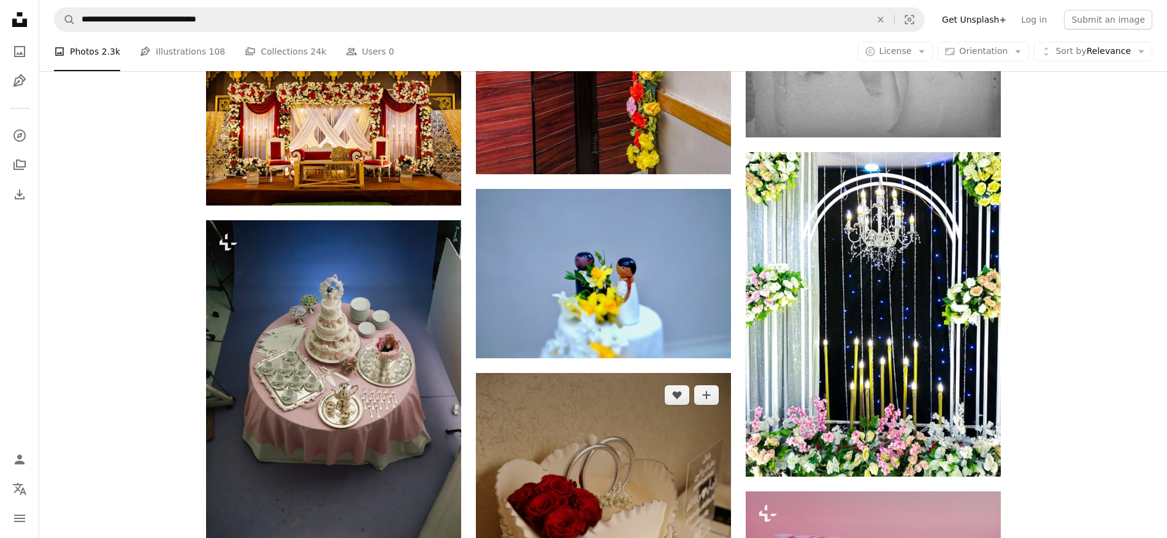
scroll to position [797, 0]
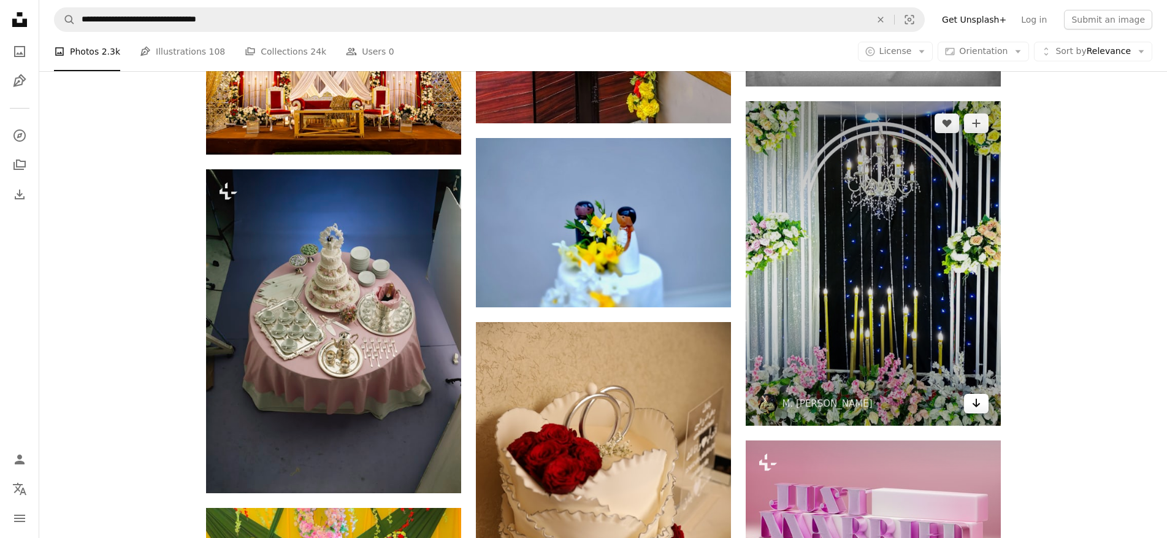
click at [974, 406] on icon "Arrow pointing down" at bounding box center [976, 402] width 10 height 15
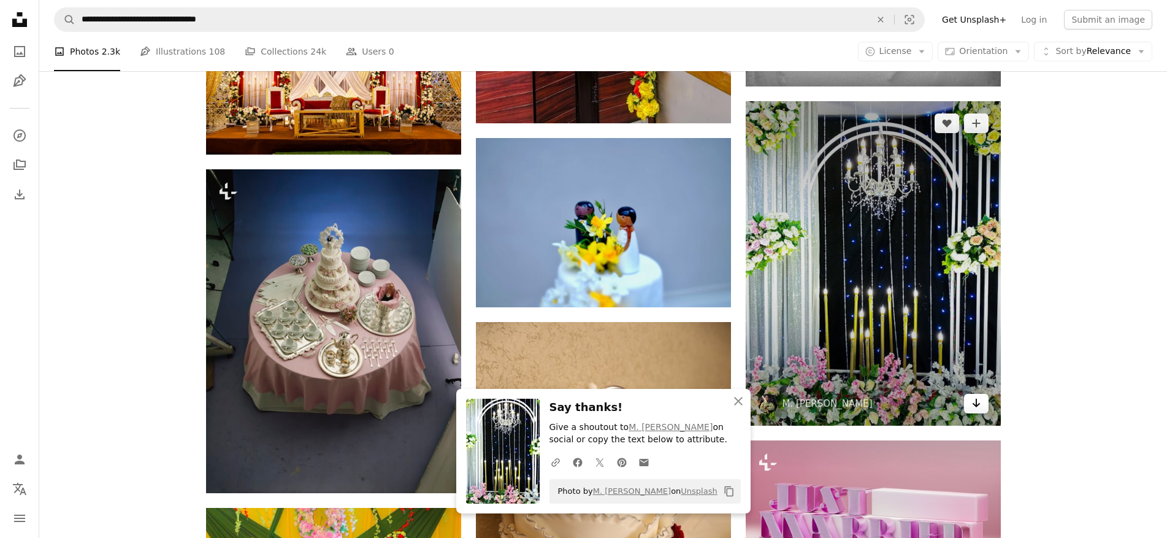
click at [975, 402] on icon "Arrow pointing down" at bounding box center [976, 402] width 10 height 15
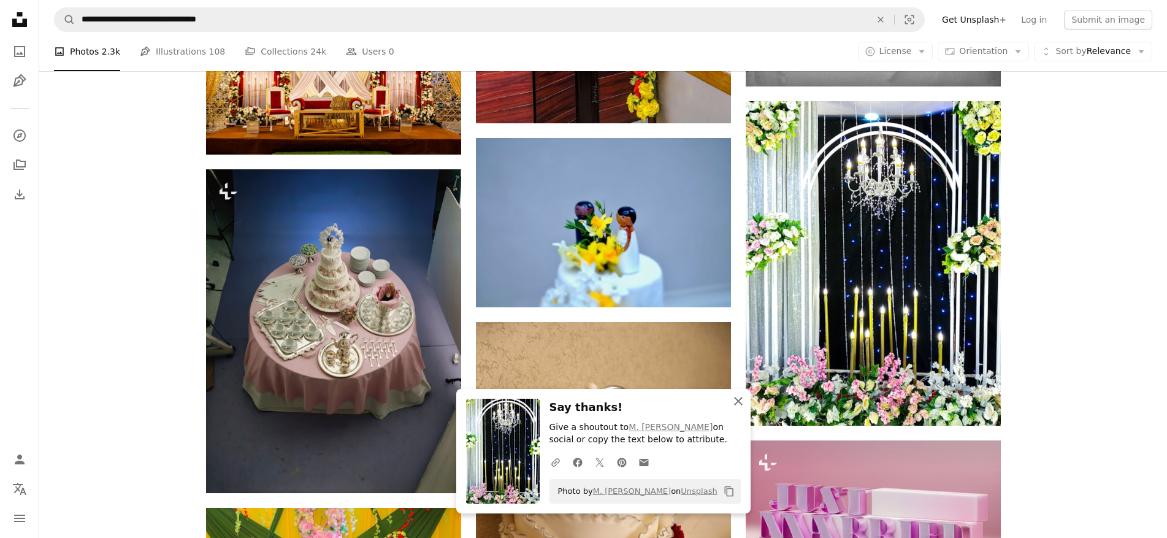
click at [737, 401] on icon "button" at bounding box center [738, 401] width 9 height 9
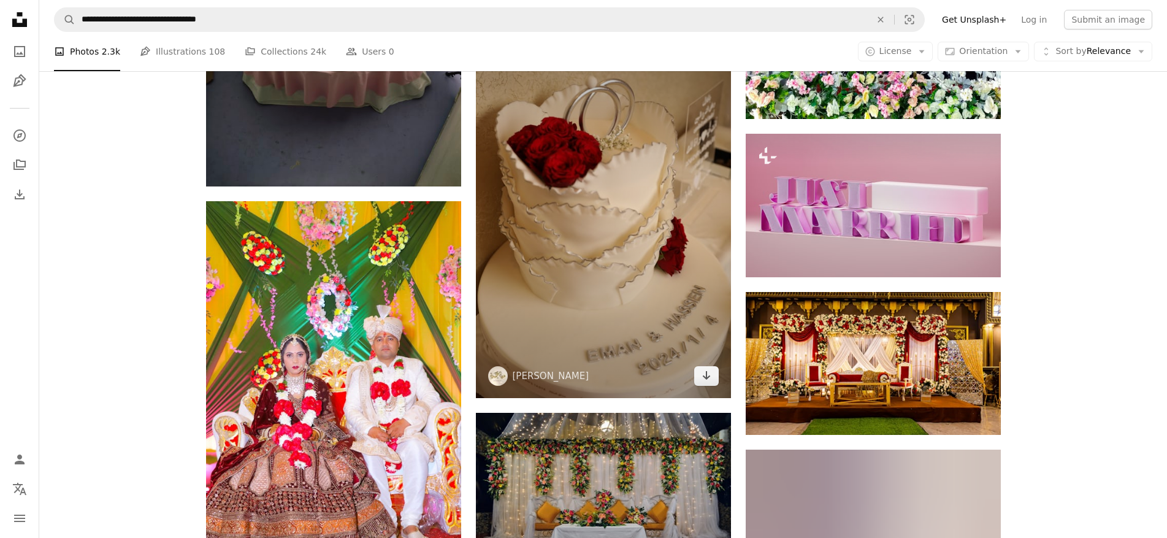
scroll to position [1165, 0]
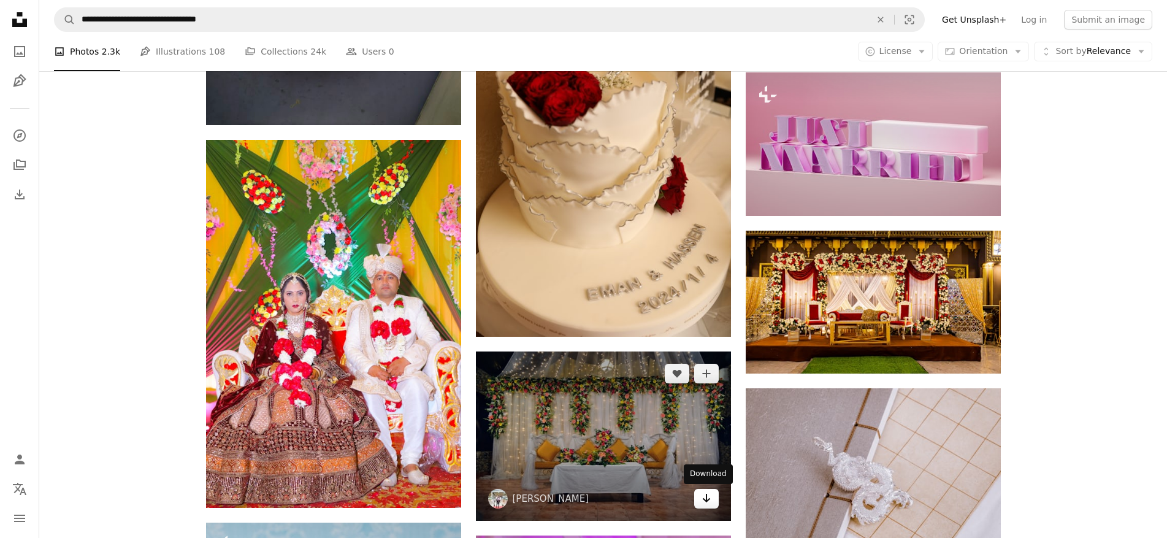
click at [705, 502] on icon "Arrow pointing down" at bounding box center [706, 498] width 10 height 15
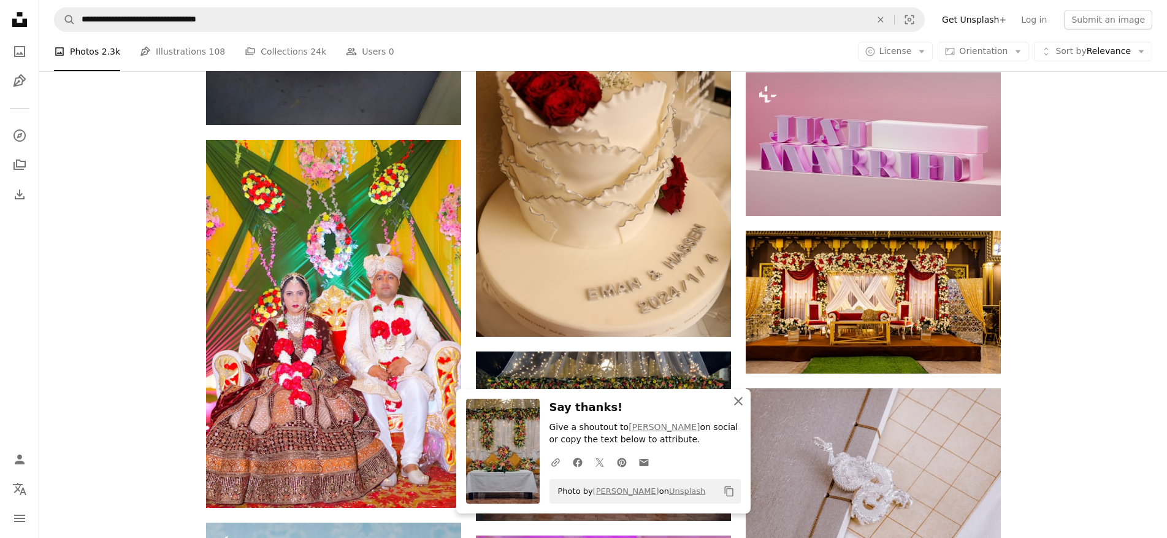
click at [734, 399] on icon "An X shape" at bounding box center [738, 401] width 15 height 15
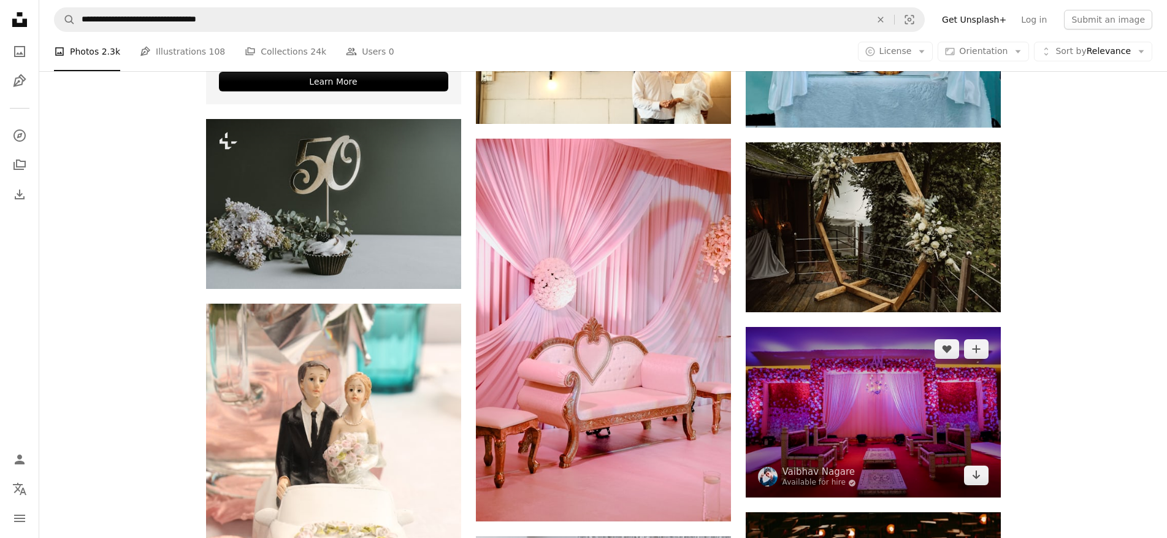
scroll to position [2759, 0]
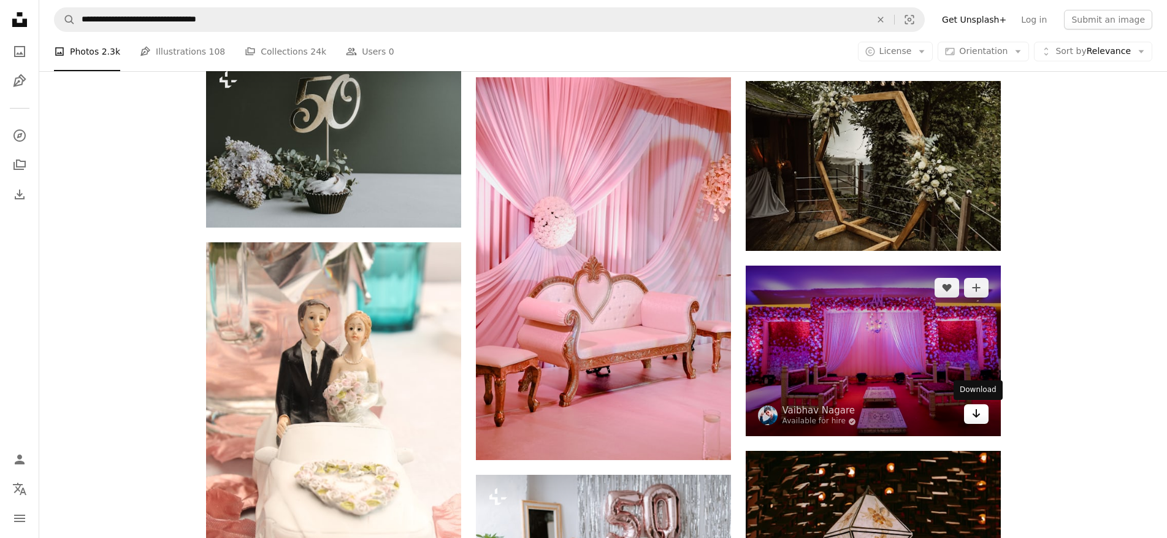
click at [974, 418] on icon "Arrow pointing down" at bounding box center [976, 413] width 10 height 15
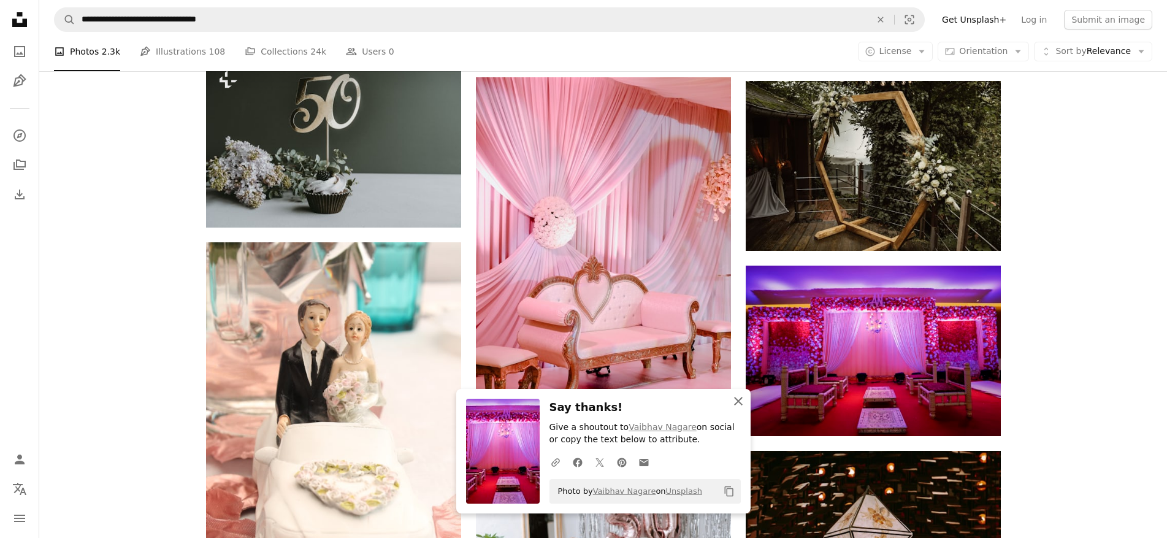
click at [738, 397] on icon "An X shape" at bounding box center [738, 401] width 15 height 15
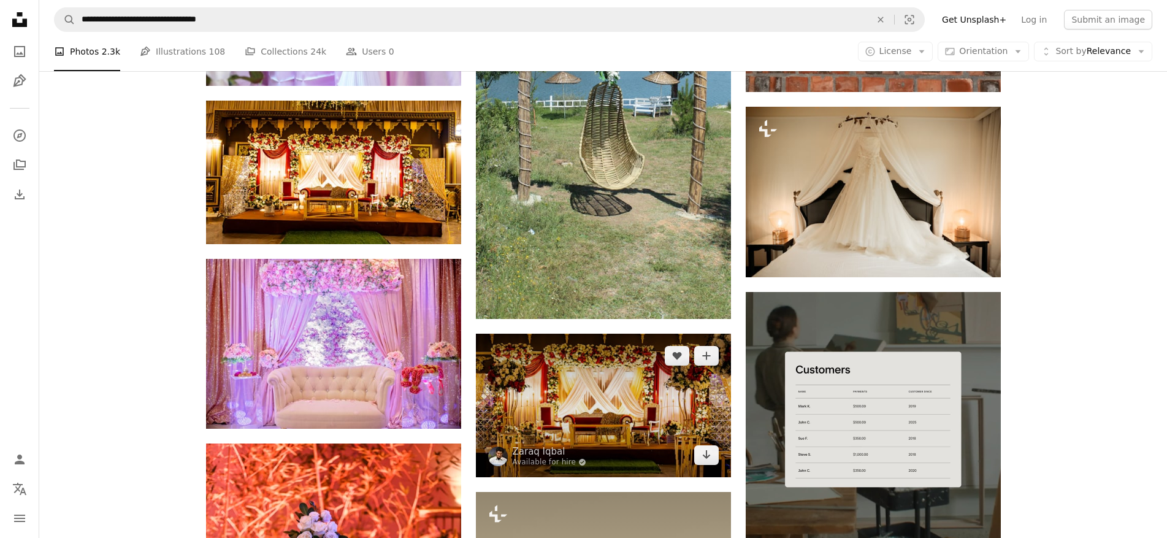
scroll to position [3924, 0]
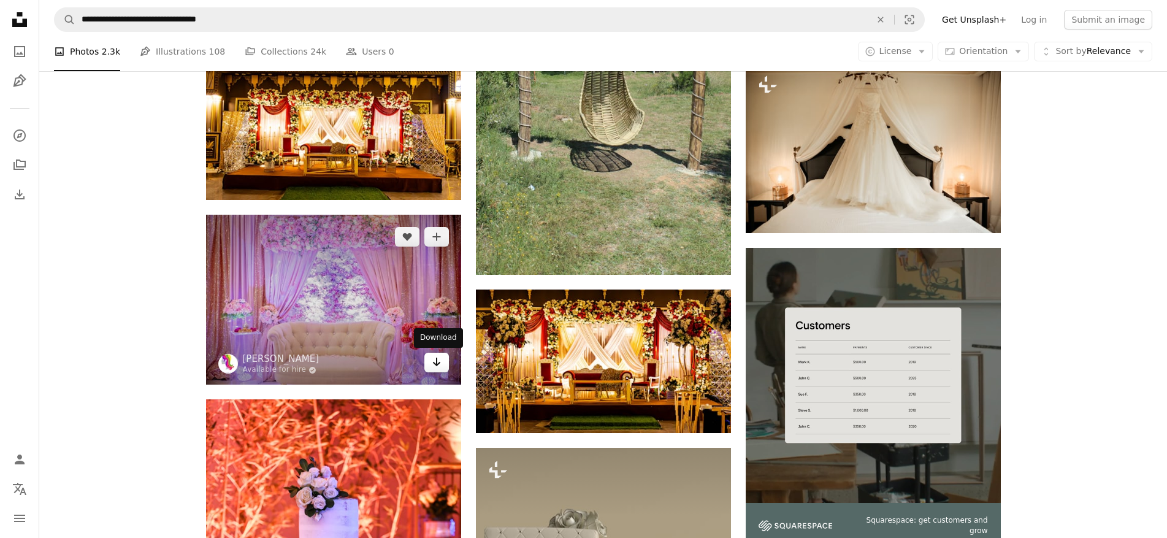
click at [430, 360] on link "Arrow pointing down" at bounding box center [436, 363] width 25 height 20
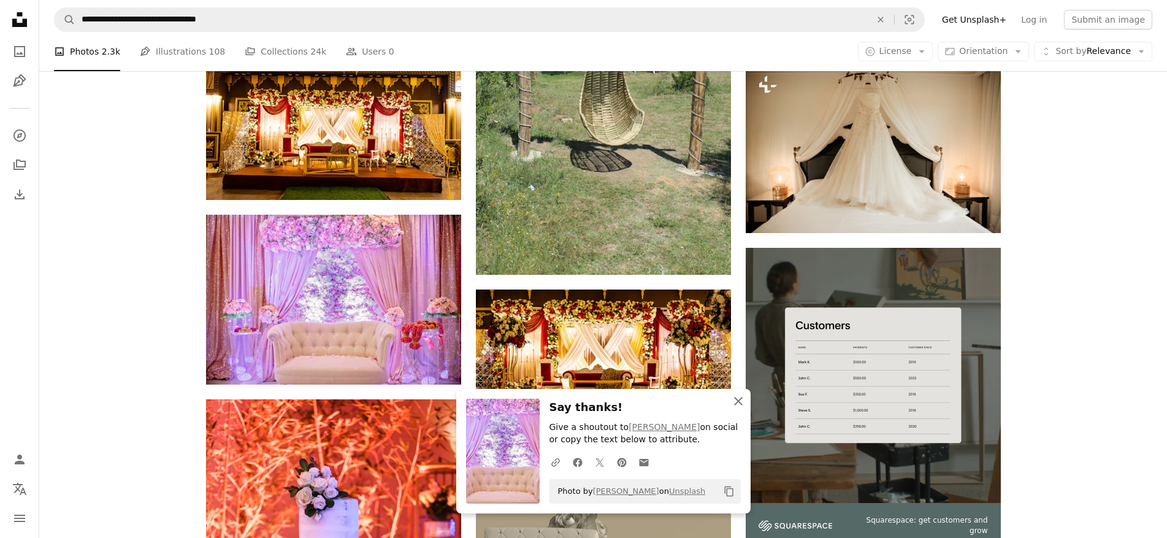
click at [743, 403] on icon "An X shape" at bounding box center [738, 401] width 15 height 15
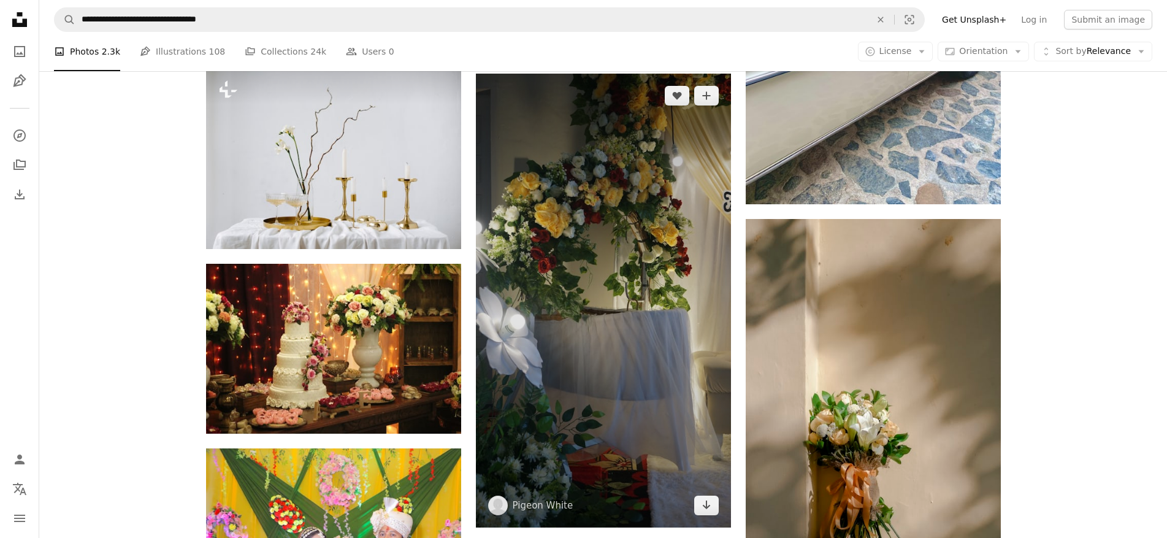
scroll to position [4721, 0]
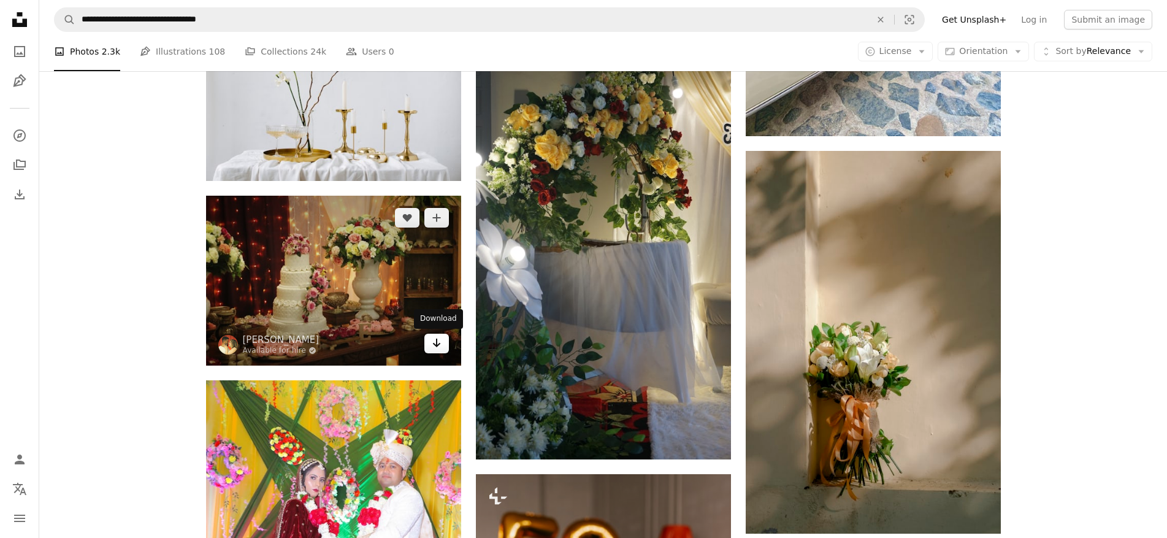
click at [436, 345] on icon "Download" at bounding box center [436, 342] width 8 height 9
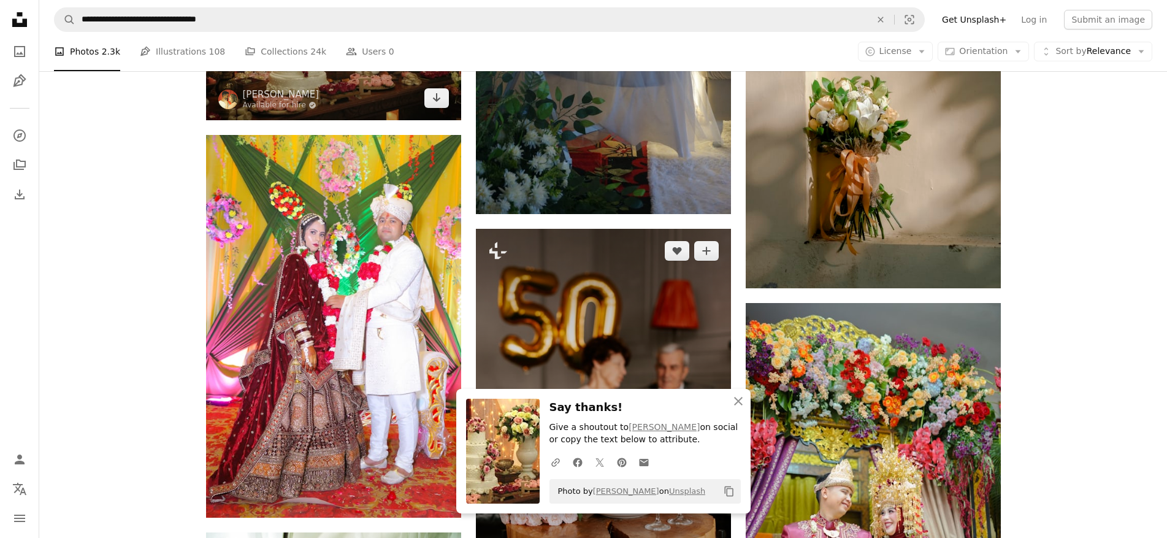
scroll to position [5028, 0]
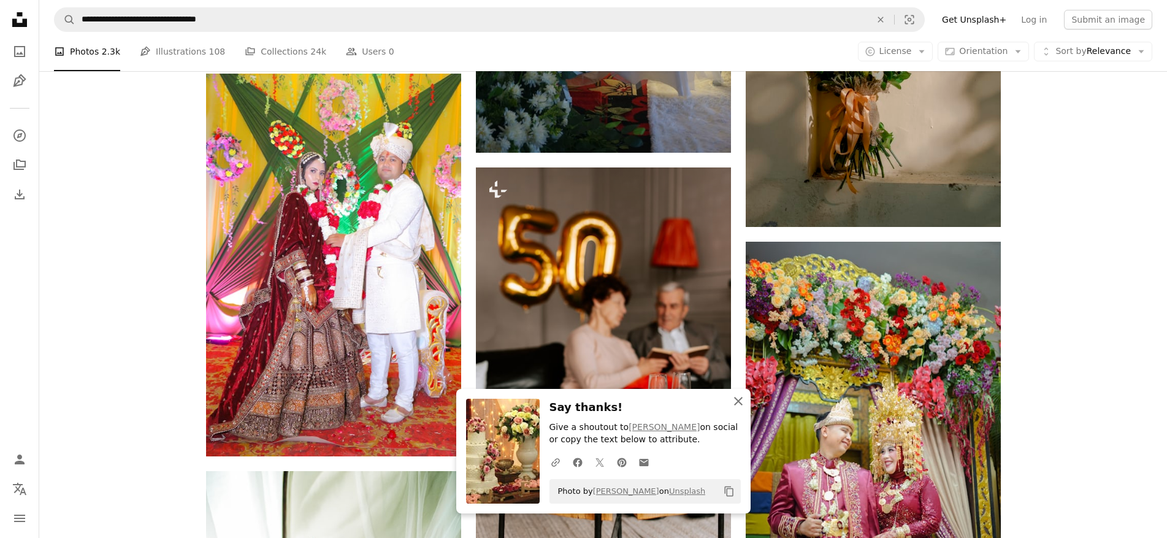
click at [739, 402] on icon "button" at bounding box center [738, 401] width 9 height 9
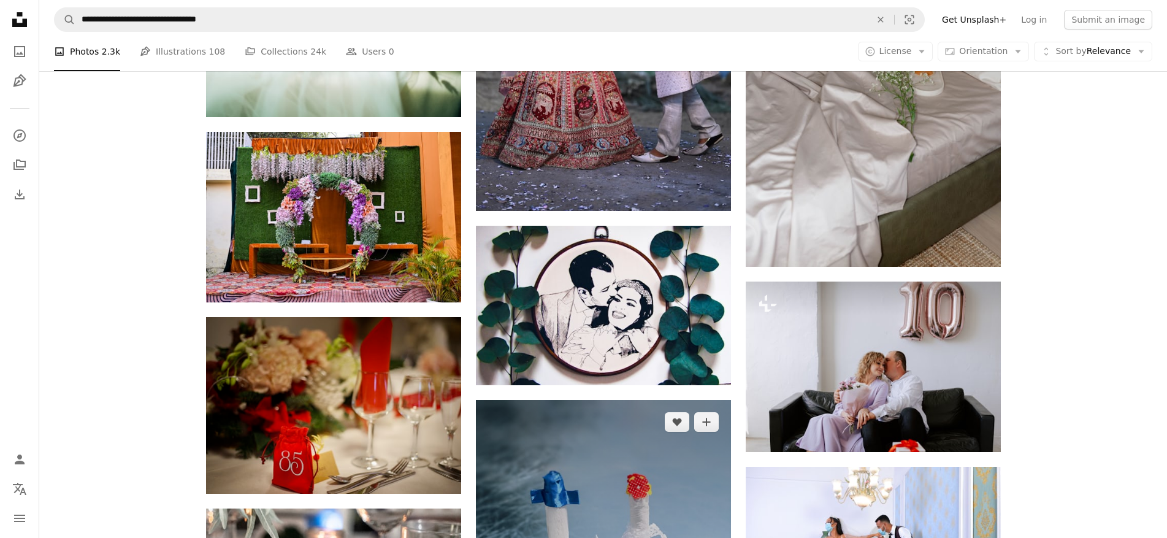
scroll to position [5825, 0]
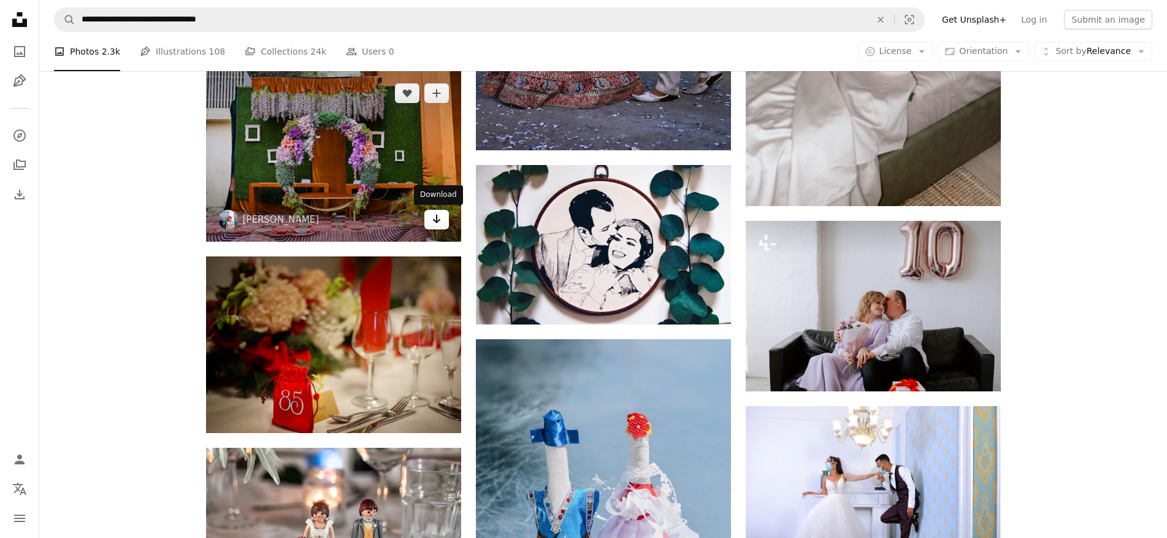
click at [432, 223] on icon "Arrow pointing down" at bounding box center [437, 219] width 10 height 15
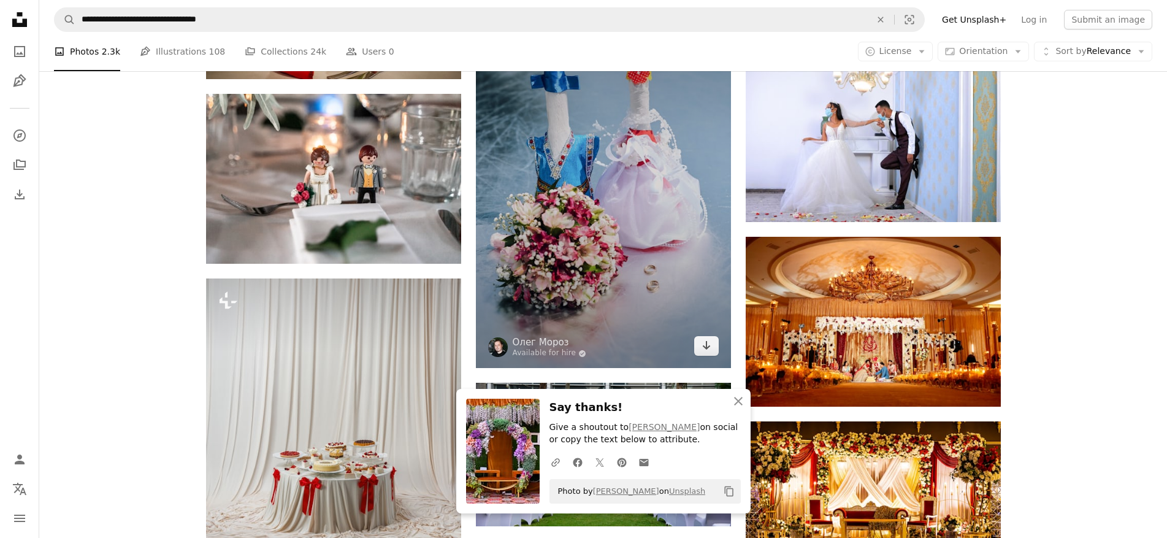
scroll to position [6193, 0]
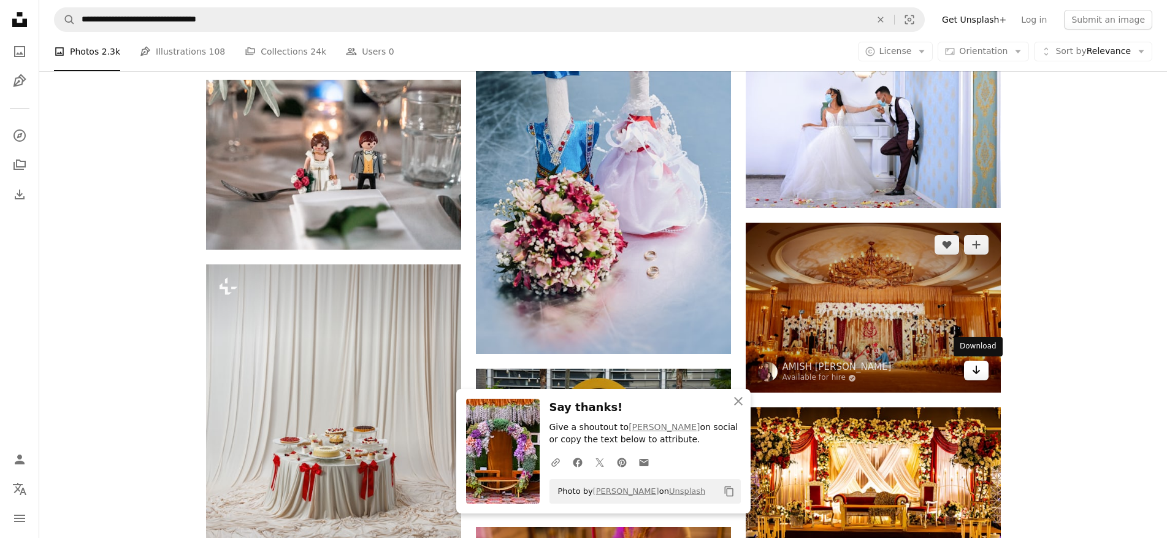
drag, startPoint x: 978, startPoint y: 373, endPoint x: 971, endPoint y: 371, distance: 7.0
click at [978, 373] on icon "Arrow pointing down" at bounding box center [976, 369] width 10 height 15
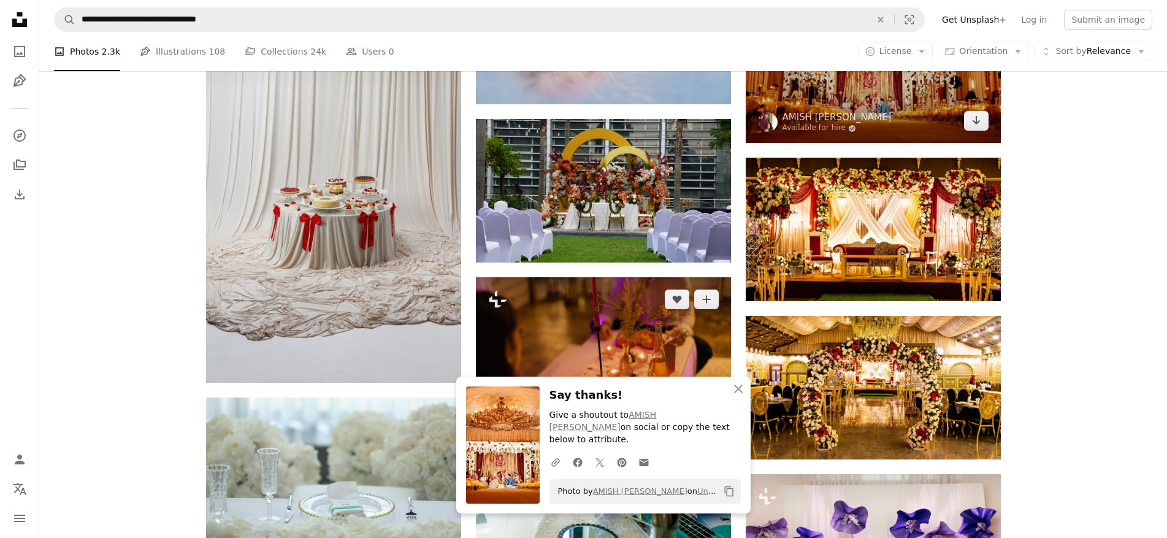
scroll to position [6438, 0]
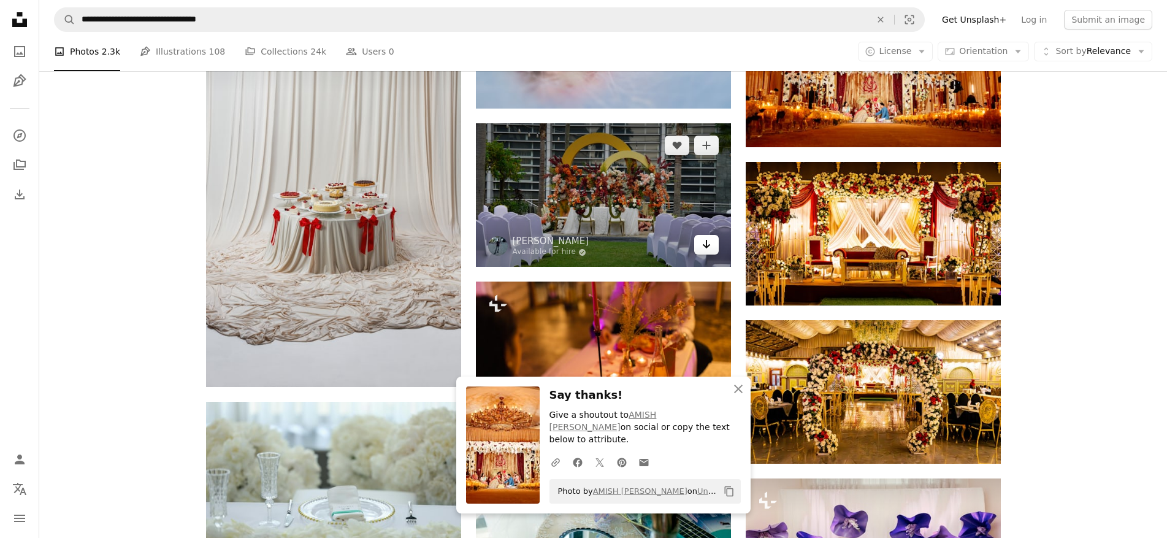
click at [710, 247] on icon "Arrow pointing down" at bounding box center [706, 244] width 10 height 15
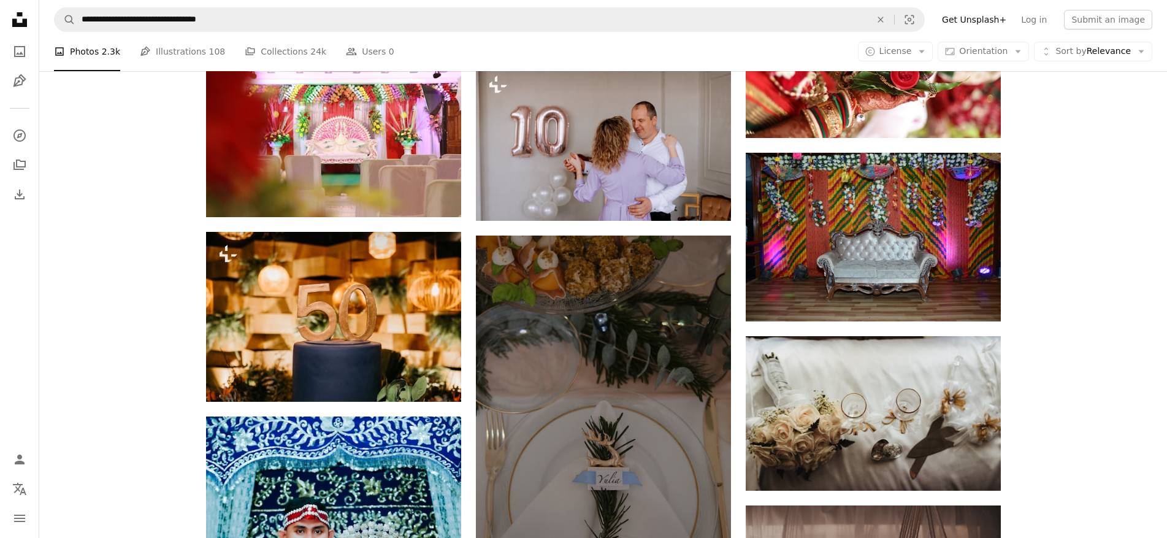
scroll to position [8339, 0]
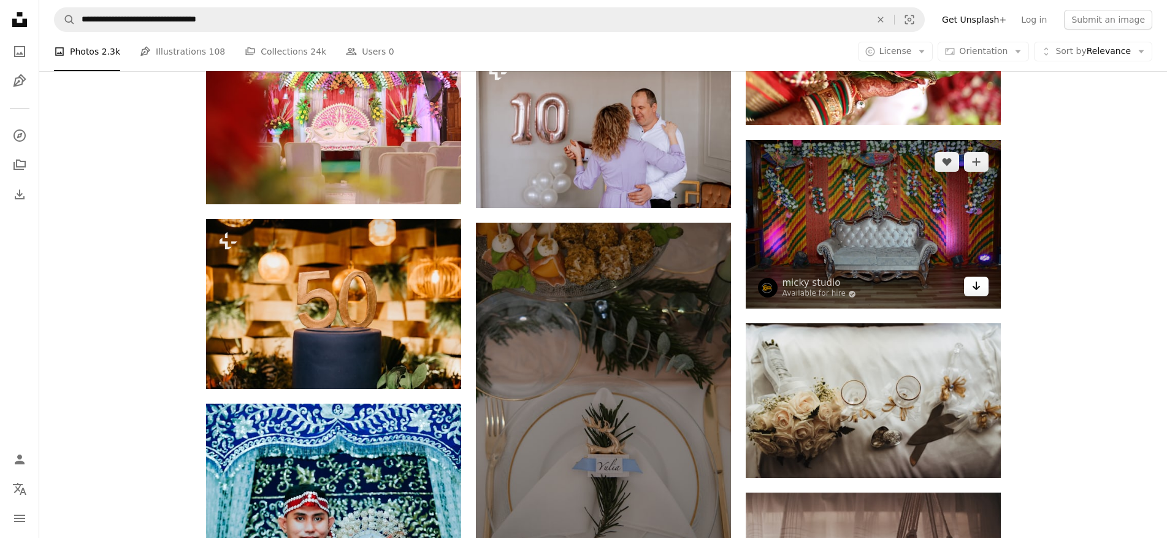
click at [978, 290] on icon "Arrow pointing down" at bounding box center [976, 285] width 10 height 15
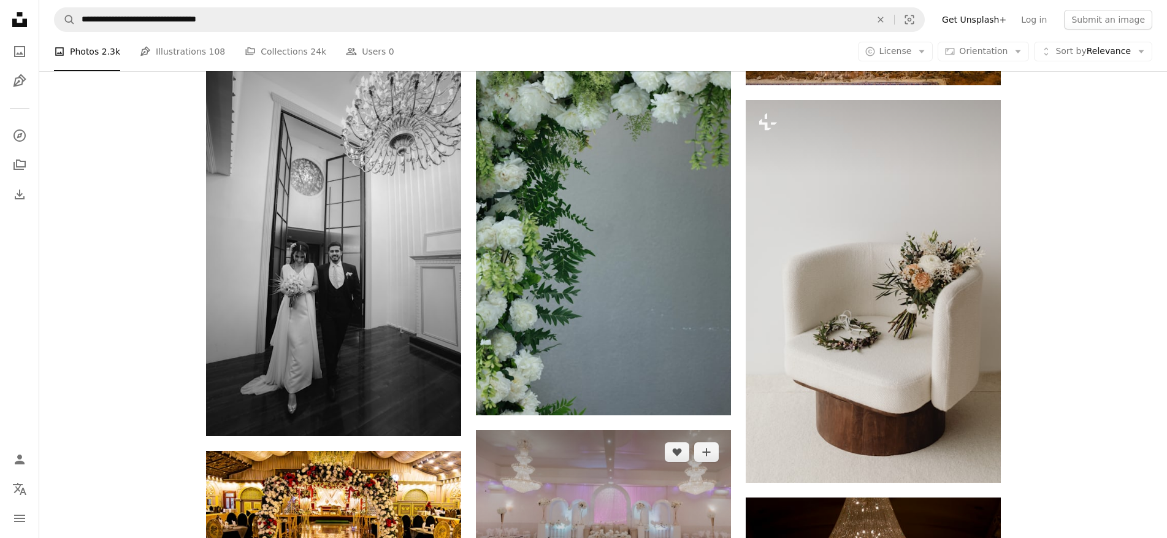
scroll to position [10301, 0]
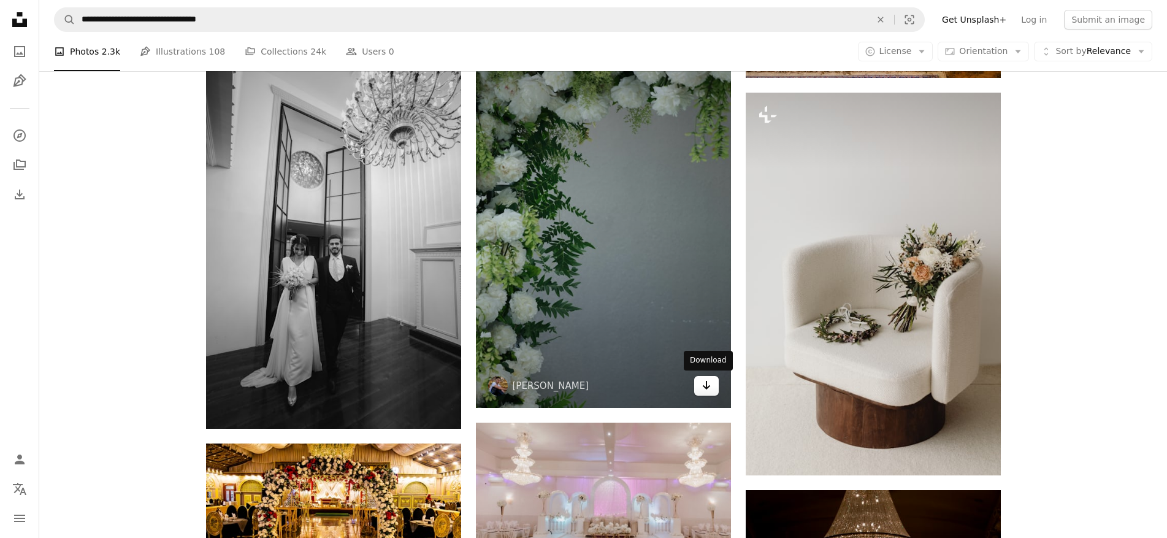
click at [703, 389] on icon "Arrow pointing down" at bounding box center [706, 385] width 10 height 15
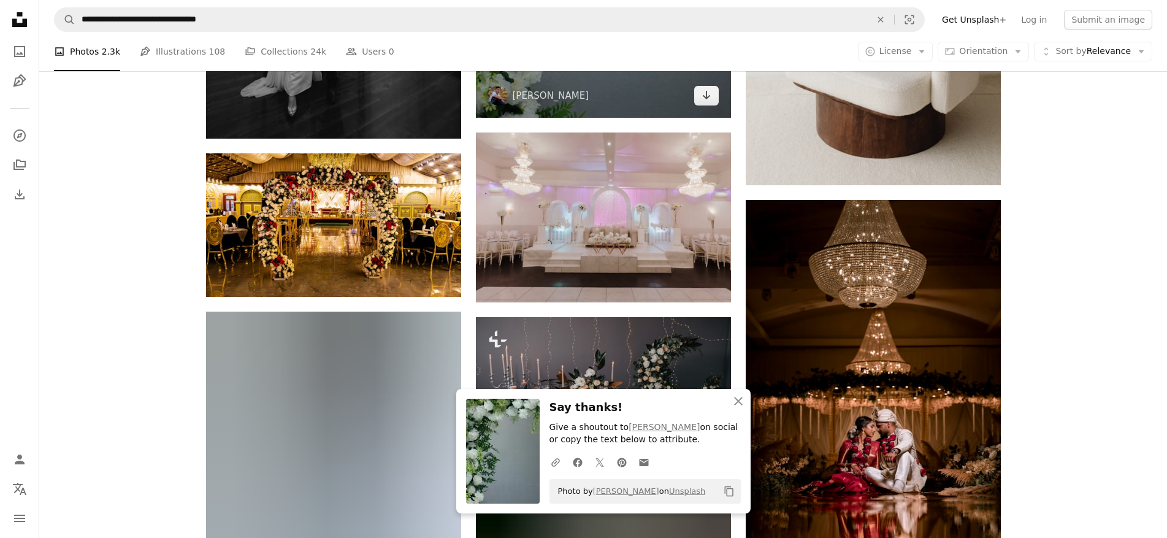
scroll to position [10607, 0]
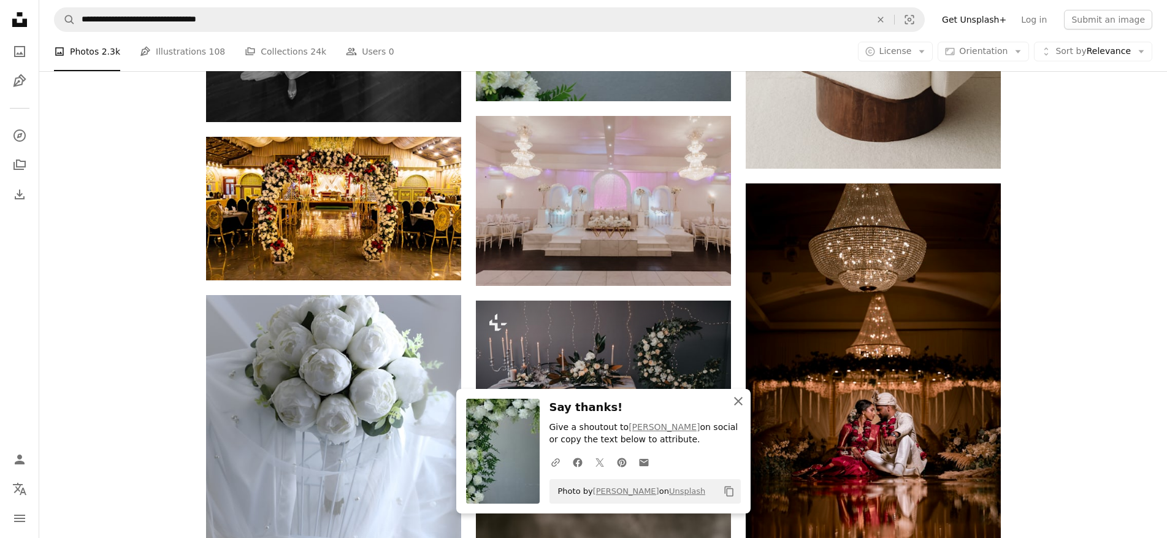
click at [731, 397] on icon "An X shape" at bounding box center [738, 401] width 15 height 15
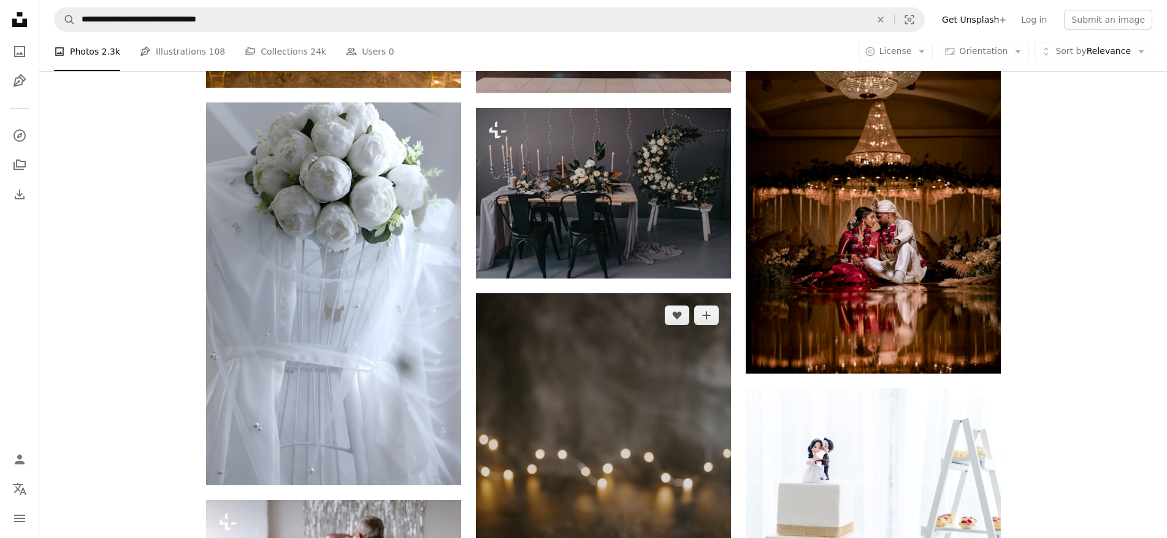
scroll to position [10853, 0]
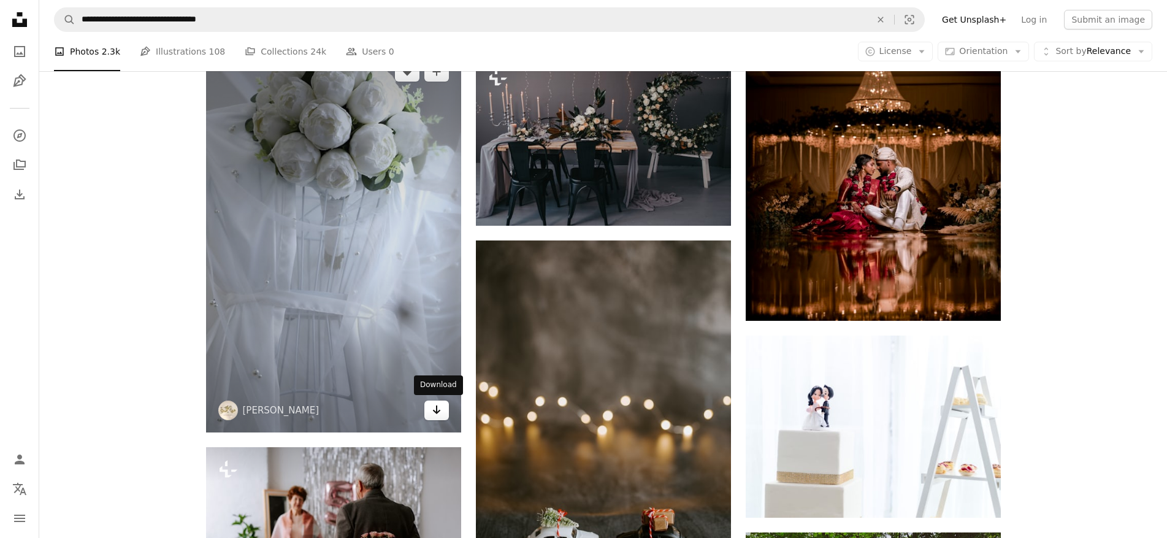
click at [433, 409] on icon "Arrow pointing down" at bounding box center [437, 409] width 10 height 15
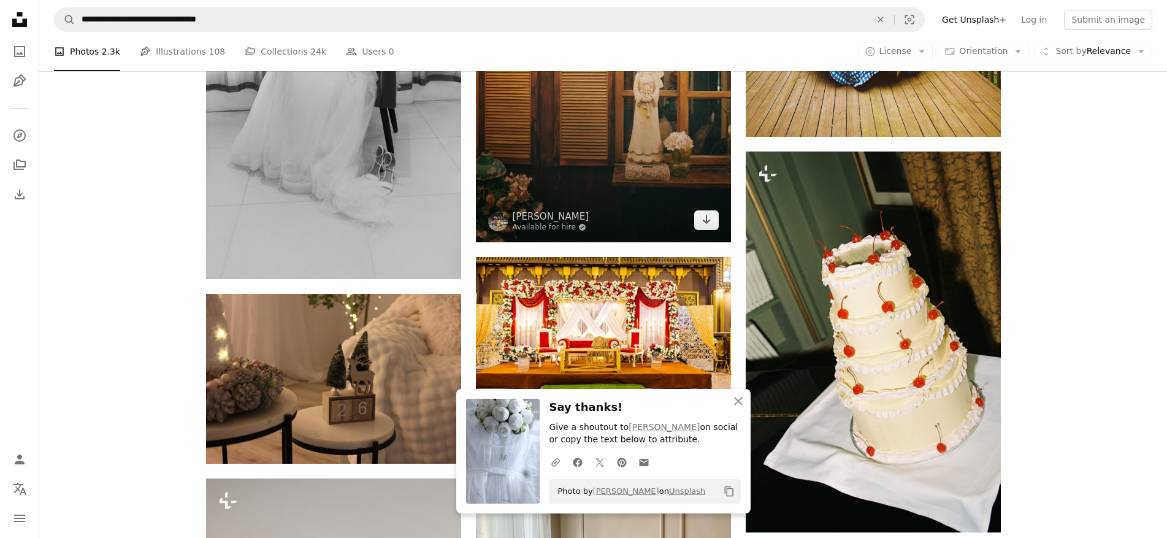
scroll to position [11527, 0]
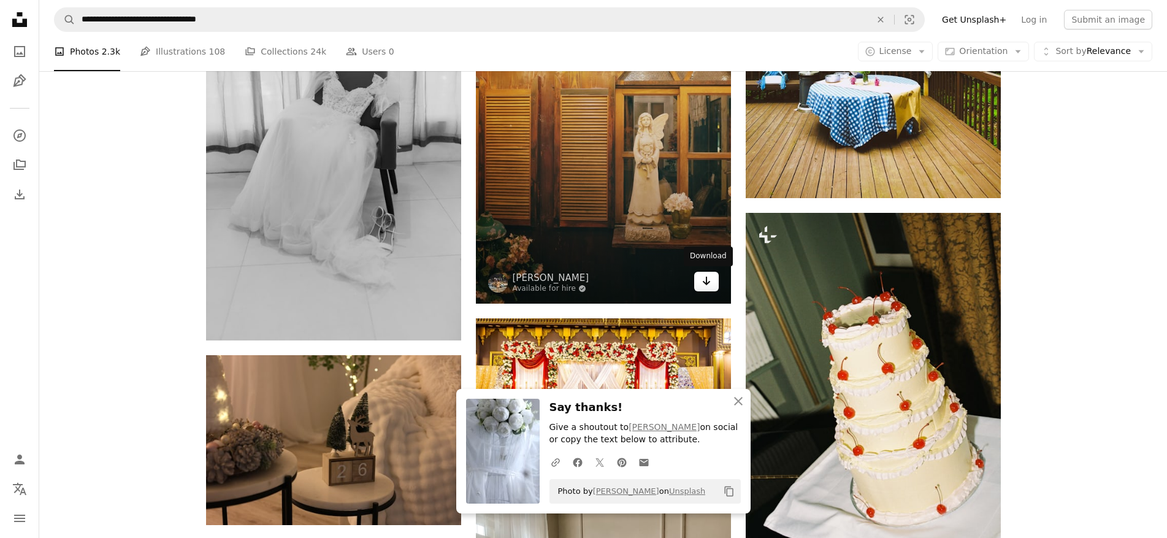
drag, startPoint x: 704, startPoint y: 285, endPoint x: 698, endPoint y: 284, distance: 6.2
click at [704, 284] on icon "Arrow pointing down" at bounding box center [706, 280] width 10 height 15
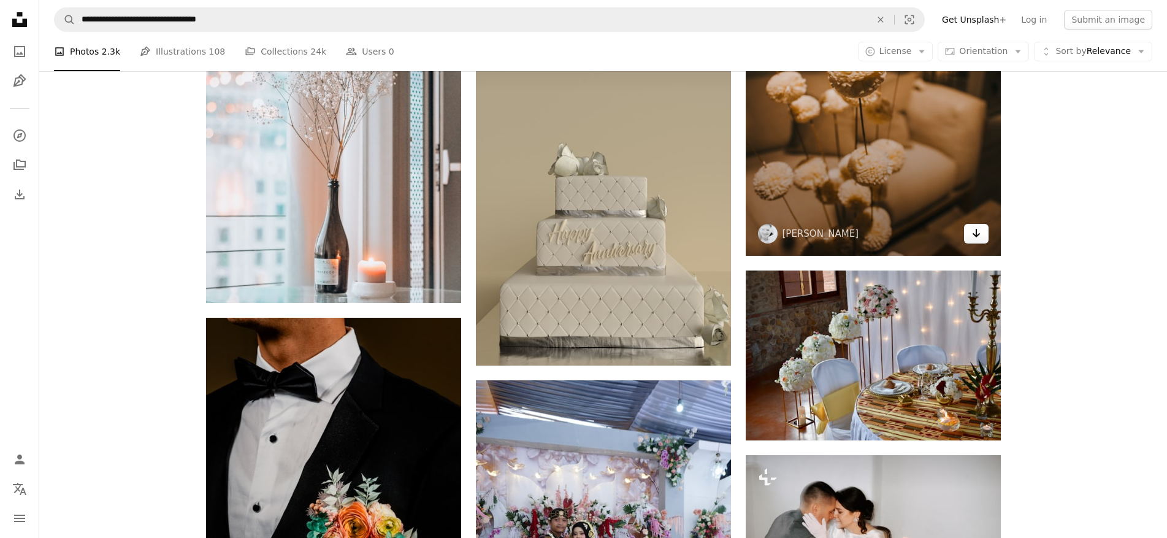
scroll to position [13244, 0]
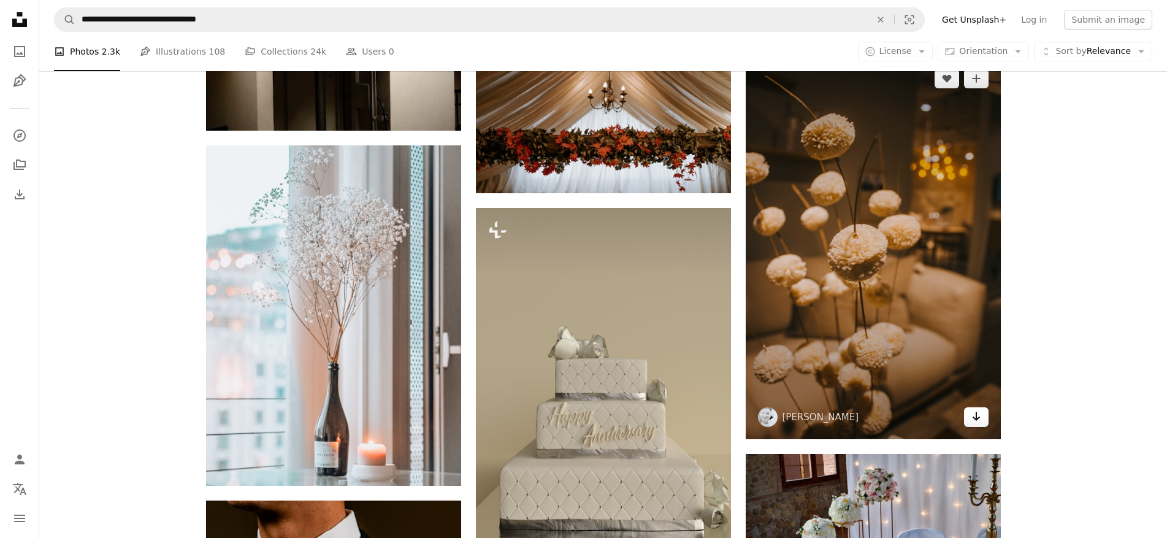
click at [979, 418] on icon "Arrow pointing down" at bounding box center [976, 416] width 10 height 15
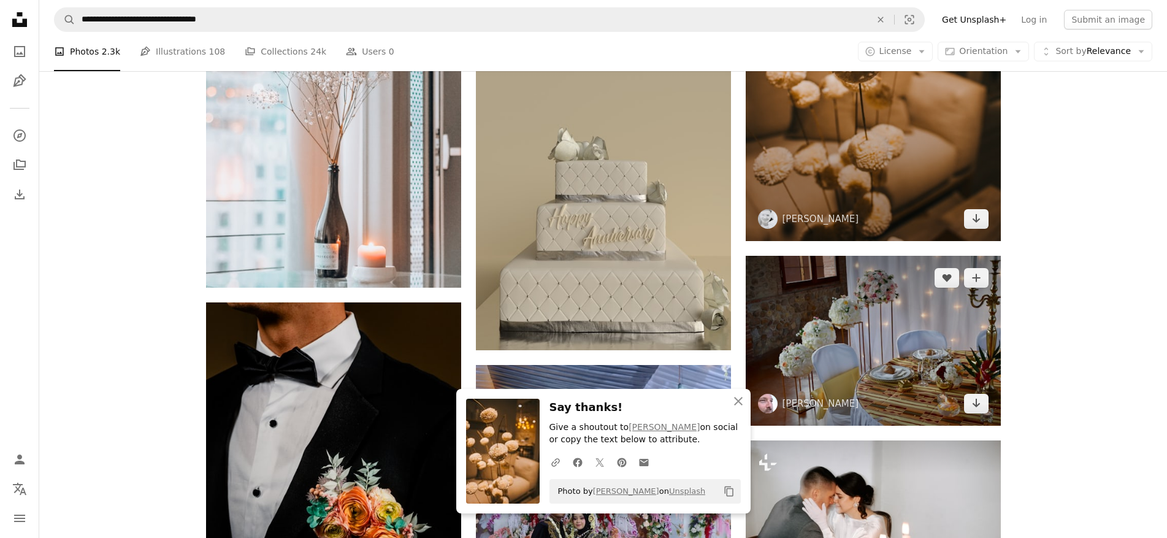
scroll to position [13489, 0]
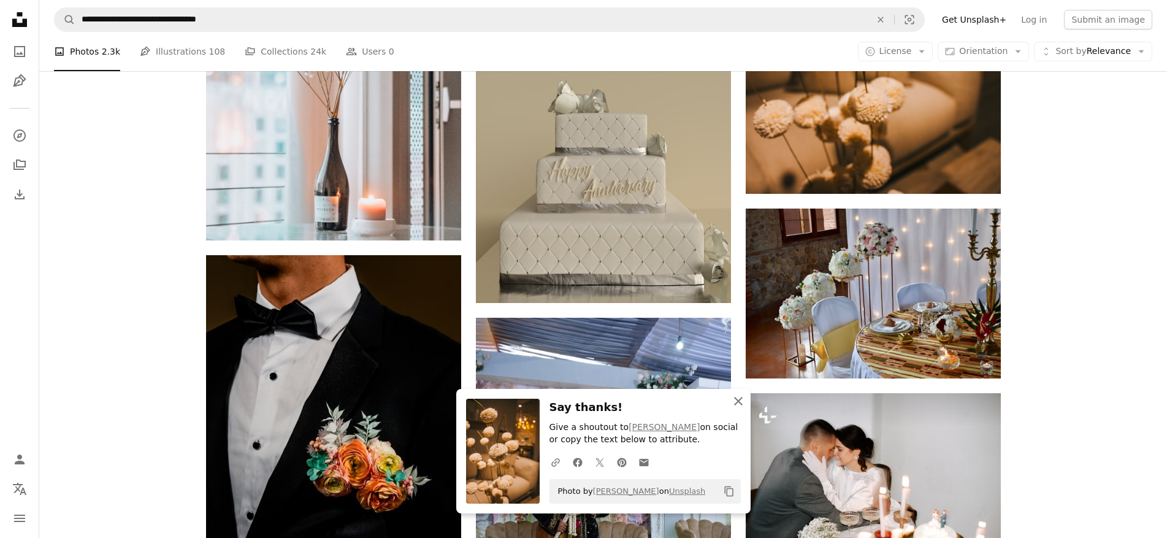
click at [736, 399] on icon "button" at bounding box center [738, 401] width 9 height 9
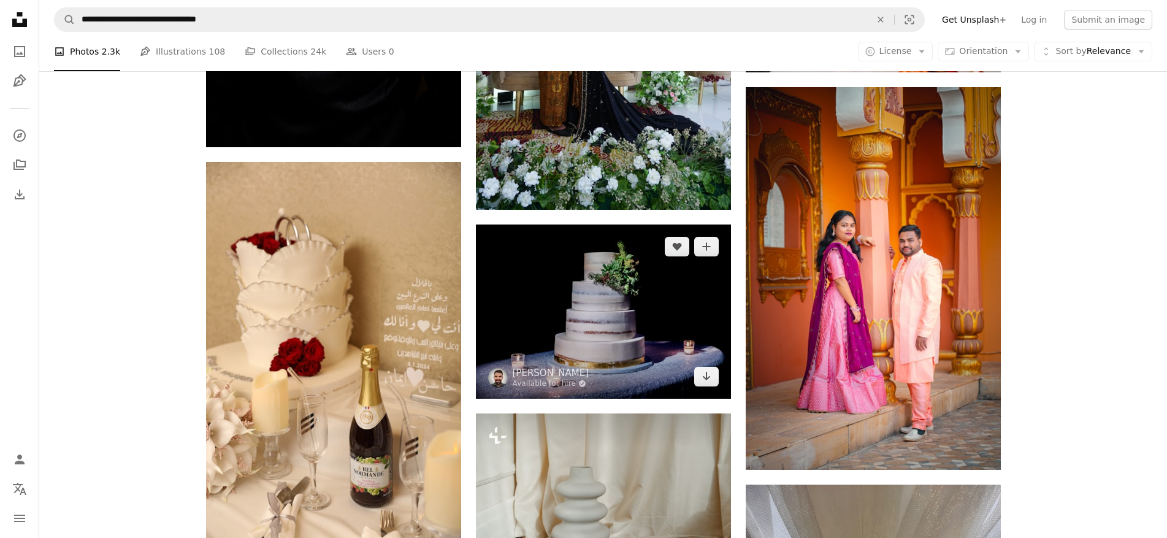
scroll to position [14041, 0]
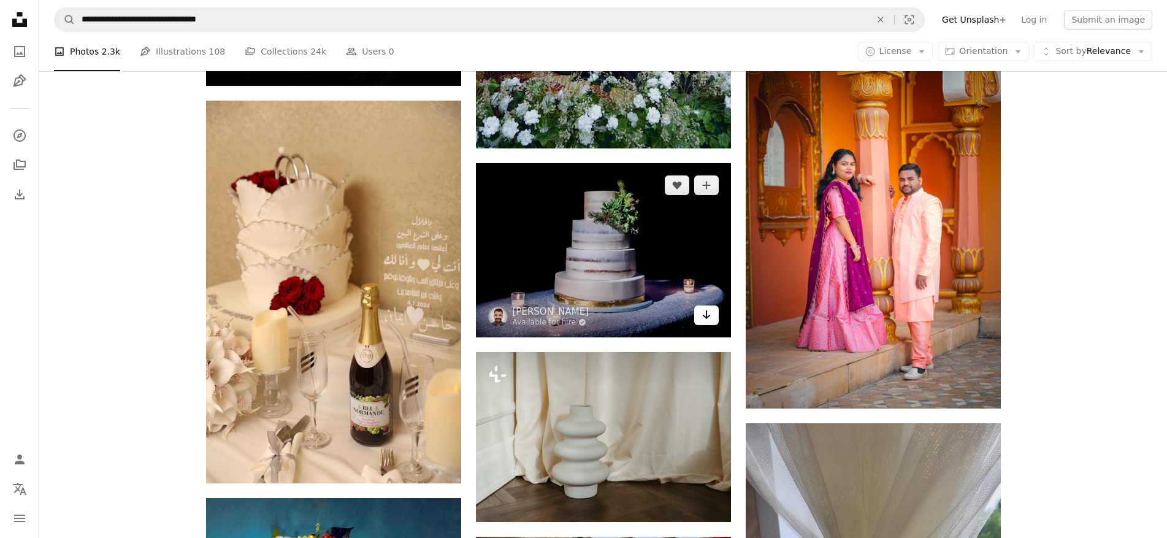
click at [715, 319] on link "Arrow pointing down" at bounding box center [706, 315] width 25 height 20
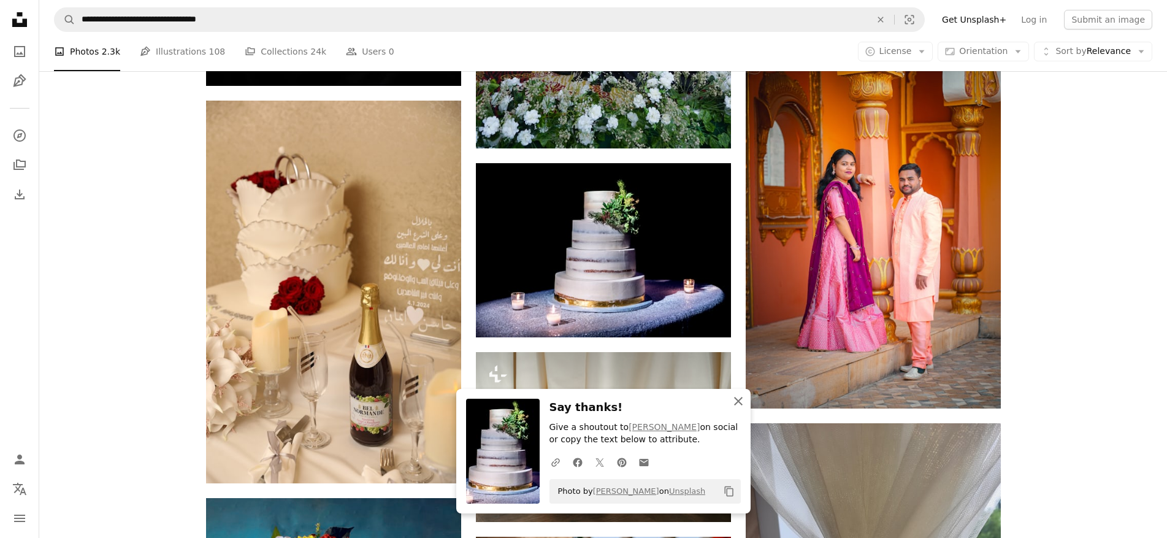
click at [738, 394] on icon "An X shape" at bounding box center [738, 401] width 15 height 15
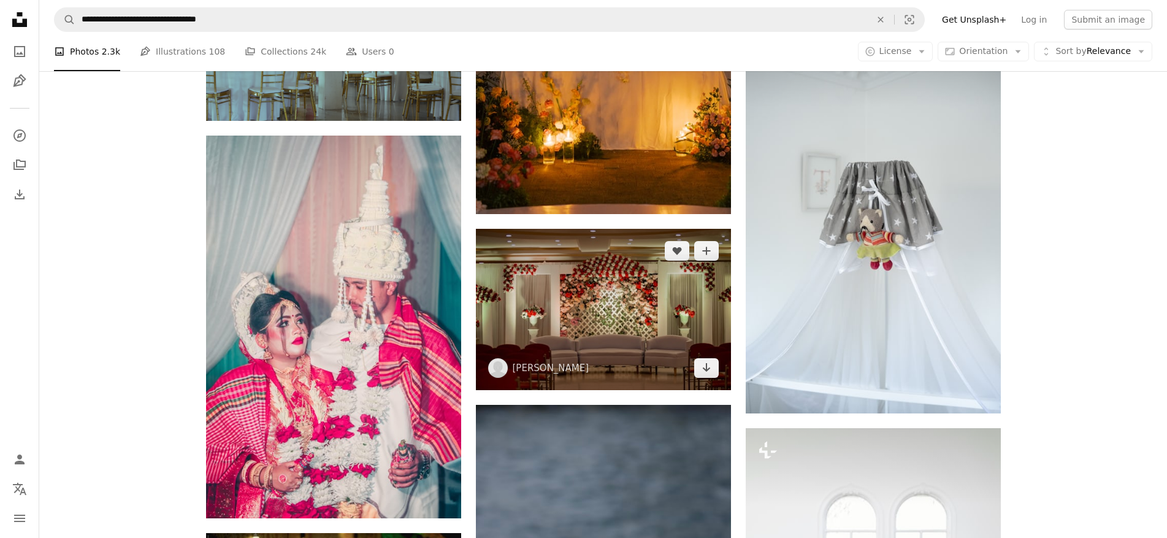
scroll to position [15206, 0]
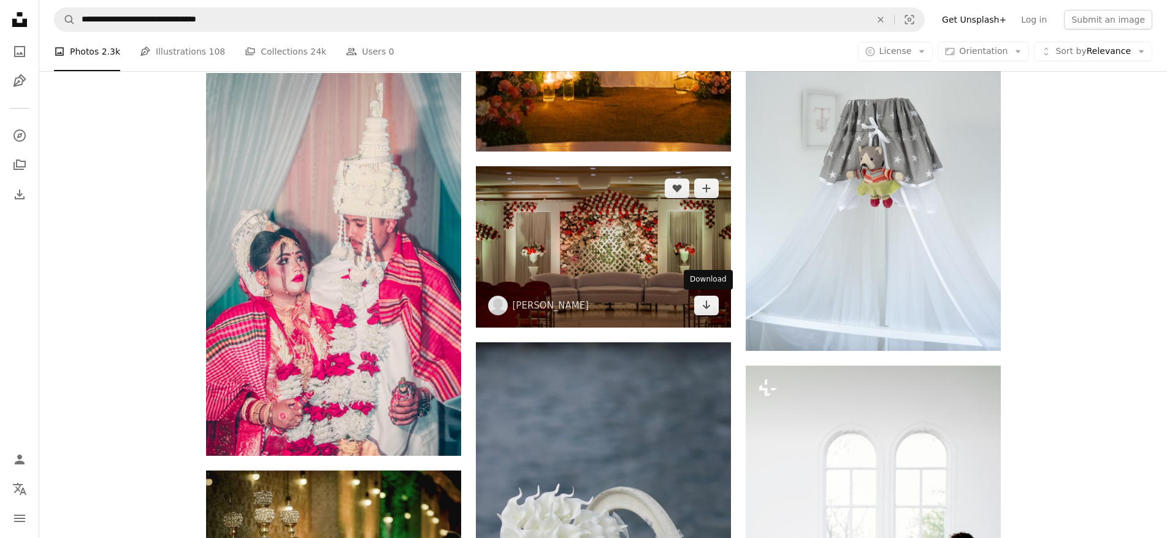
drag, startPoint x: 699, startPoint y: 308, endPoint x: 662, endPoint y: 321, distance: 39.2
click at [699, 308] on link "Arrow pointing down" at bounding box center [706, 306] width 25 height 20
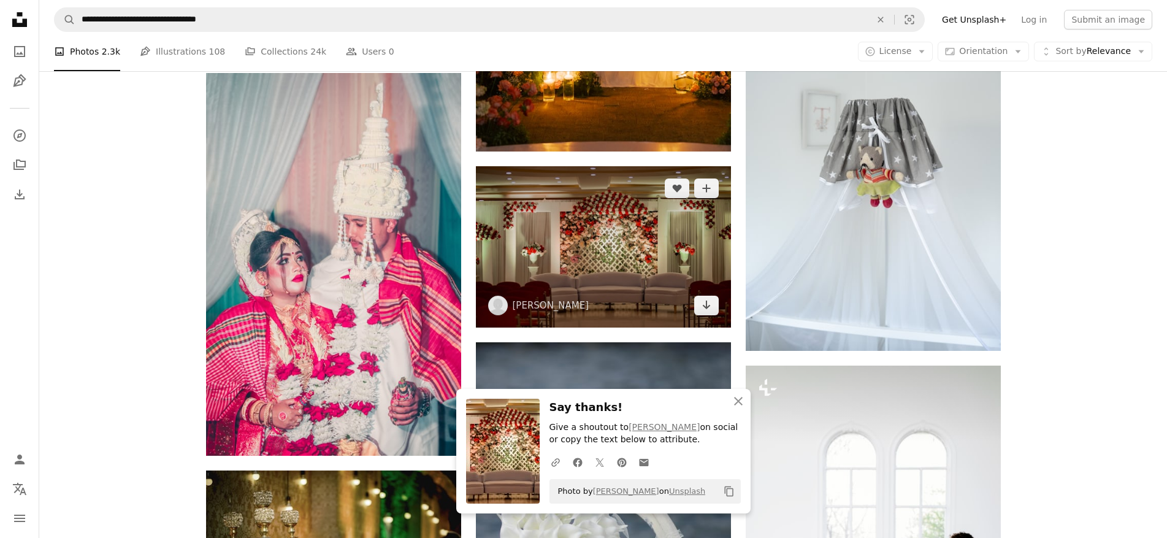
scroll to position [15451, 0]
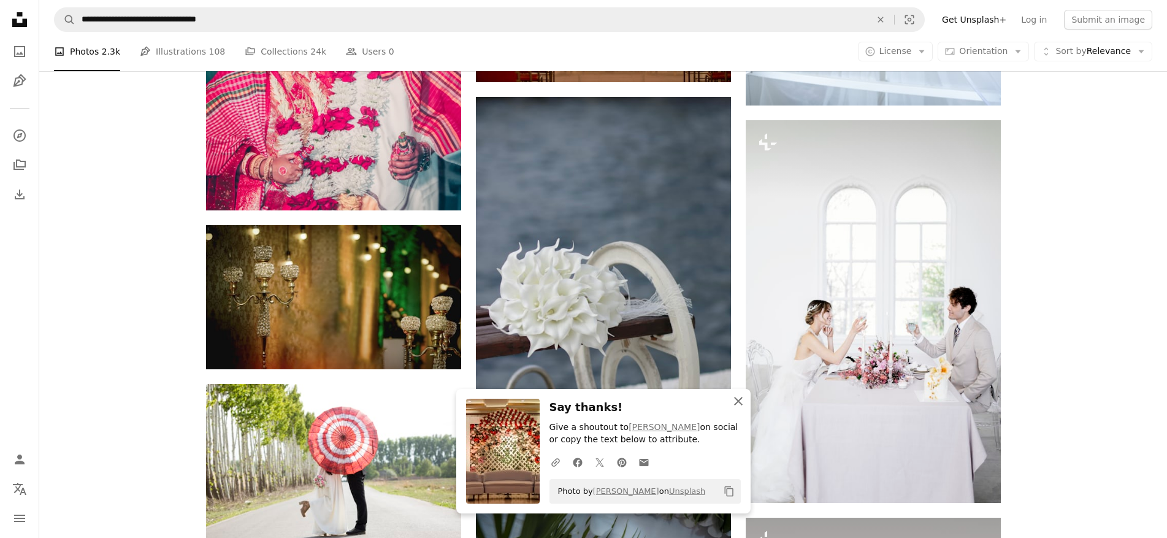
click at [736, 395] on icon "An X shape" at bounding box center [738, 401] width 15 height 15
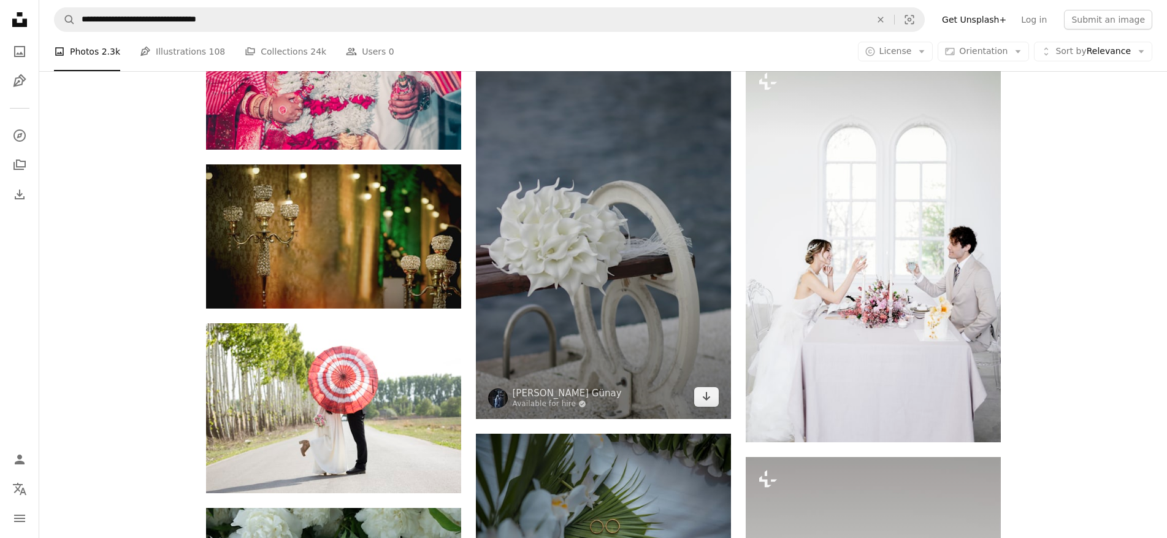
scroll to position [15513, 0]
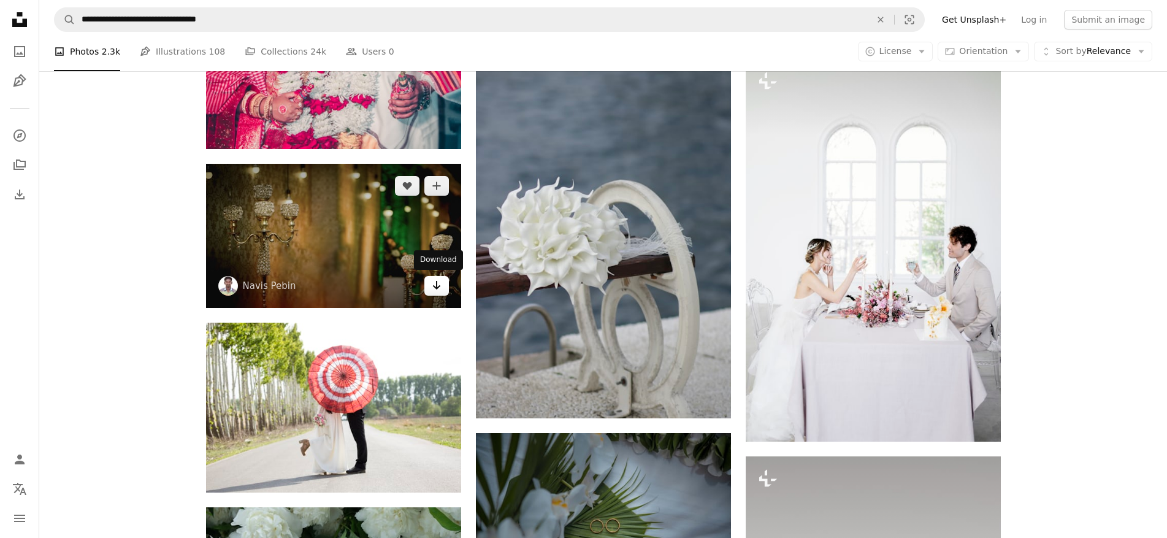
click at [434, 284] on icon "Download" at bounding box center [436, 285] width 8 height 9
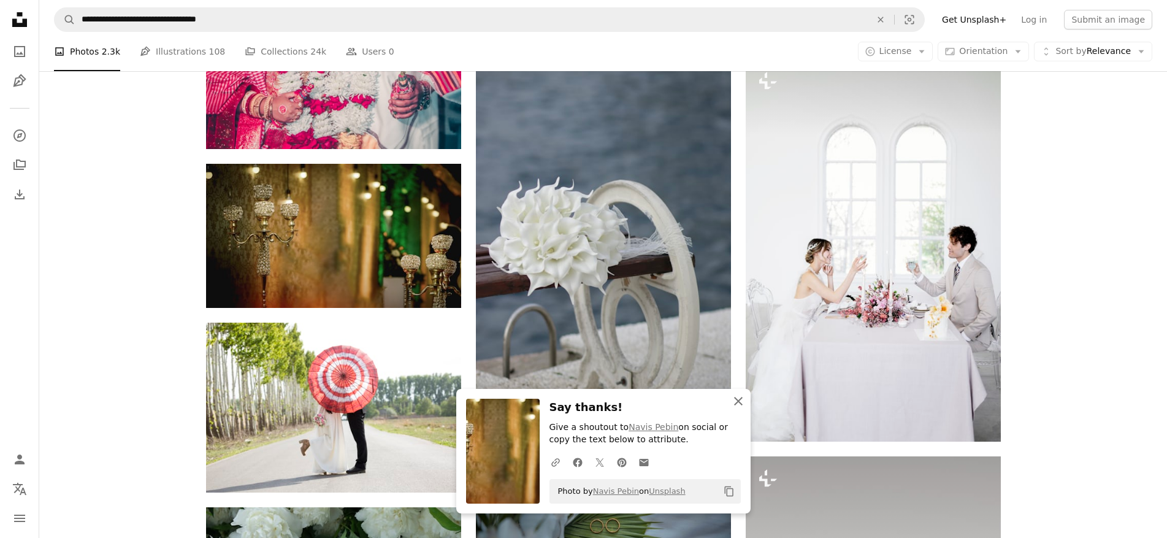
click at [735, 400] on icon "An X shape" at bounding box center [738, 401] width 15 height 15
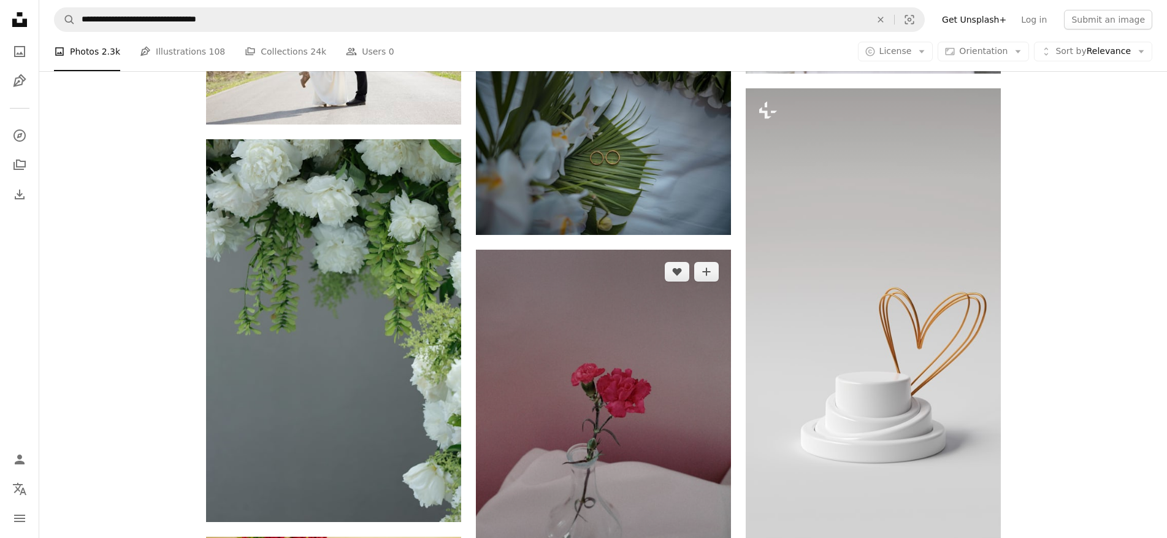
scroll to position [16064, 0]
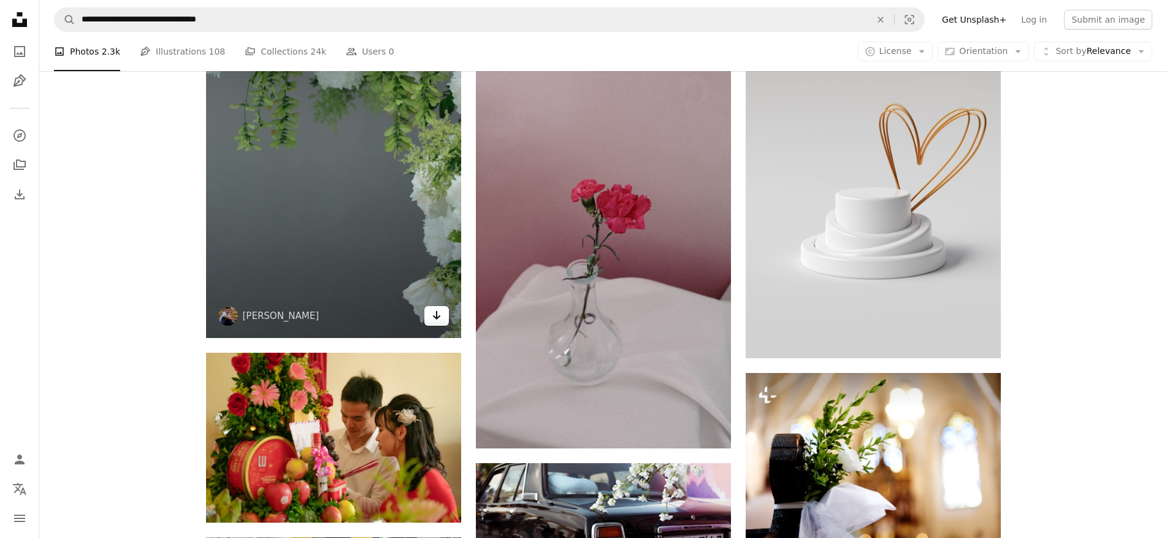
click at [434, 316] on icon "Download" at bounding box center [436, 315] width 8 height 9
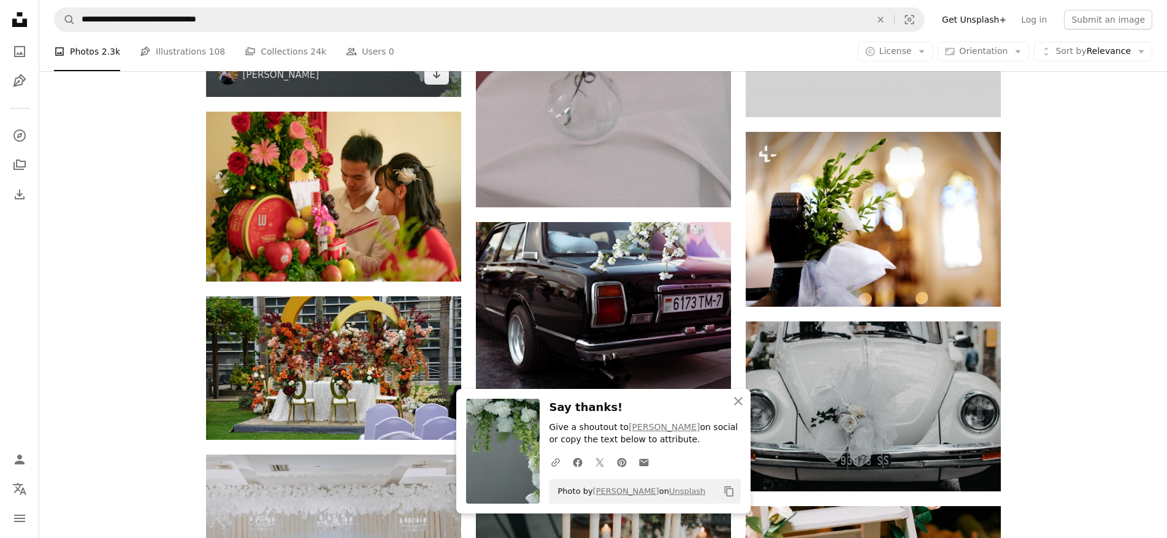
scroll to position [16310, 0]
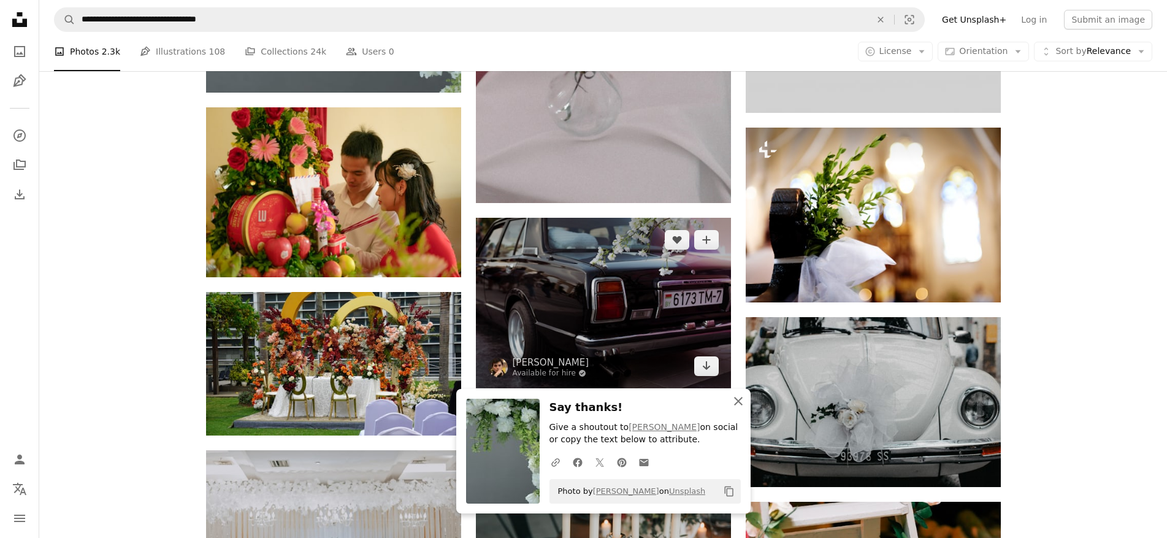
drag, startPoint x: 733, startPoint y: 398, endPoint x: 652, endPoint y: 380, distance: 82.9
click at [733, 398] on icon "An X shape" at bounding box center [738, 401] width 15 height 15
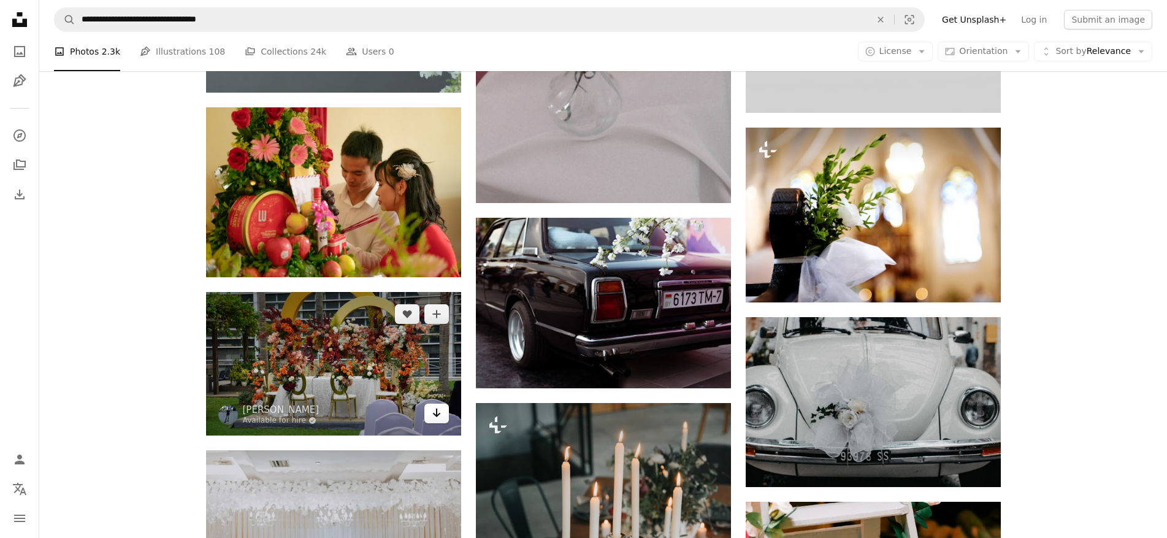
click at [430, 413] on link "Arrow pointing down" at bounding box center [436, 413] width 25 height 20
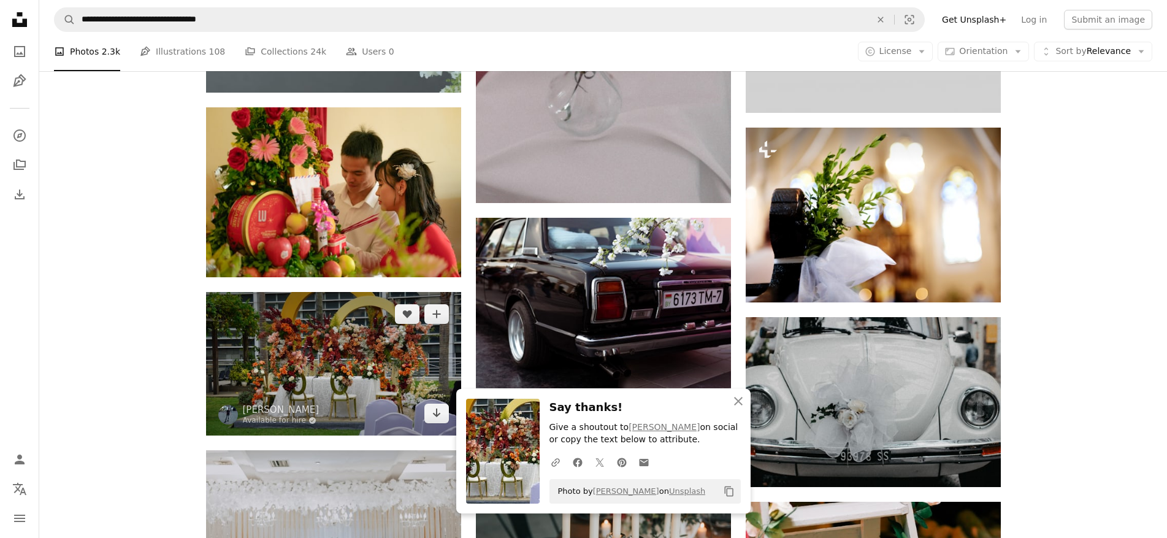
scroll to position [16371, 0]
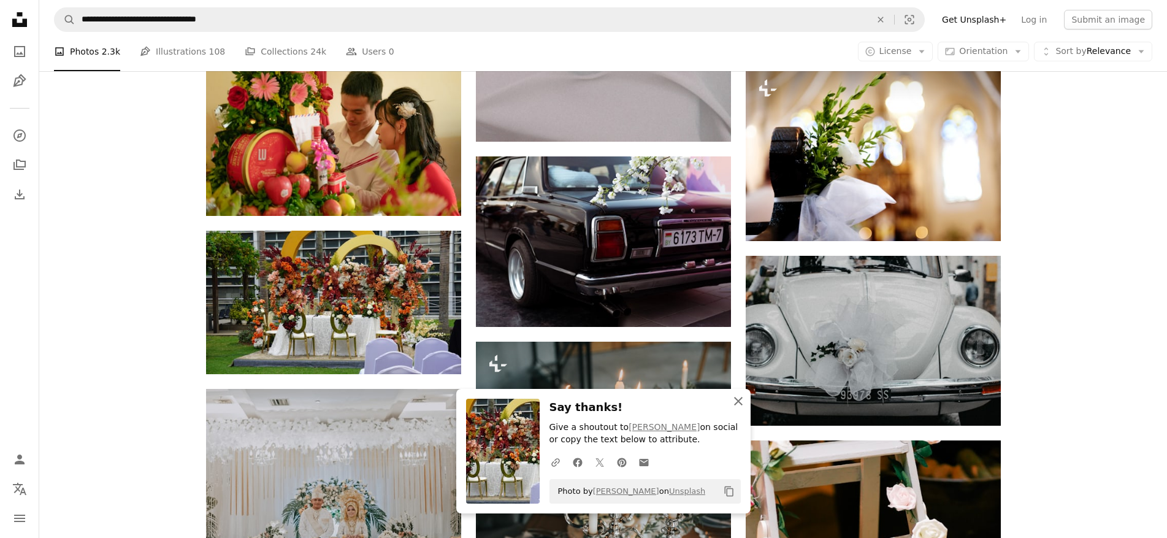
drag, startPoint x: 735, startPoint y: 400, endPoint x: 617, endPoint y: 378, distance: 119.8
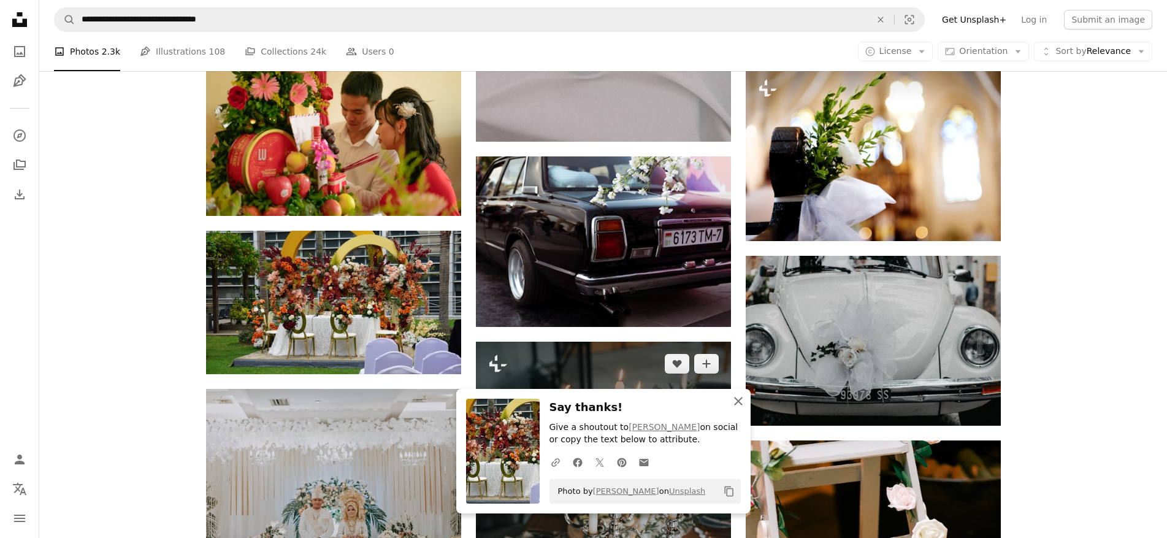
click at [735, 400] on icon "An X shape" at bounding box center [738, 401] width 15 height 15
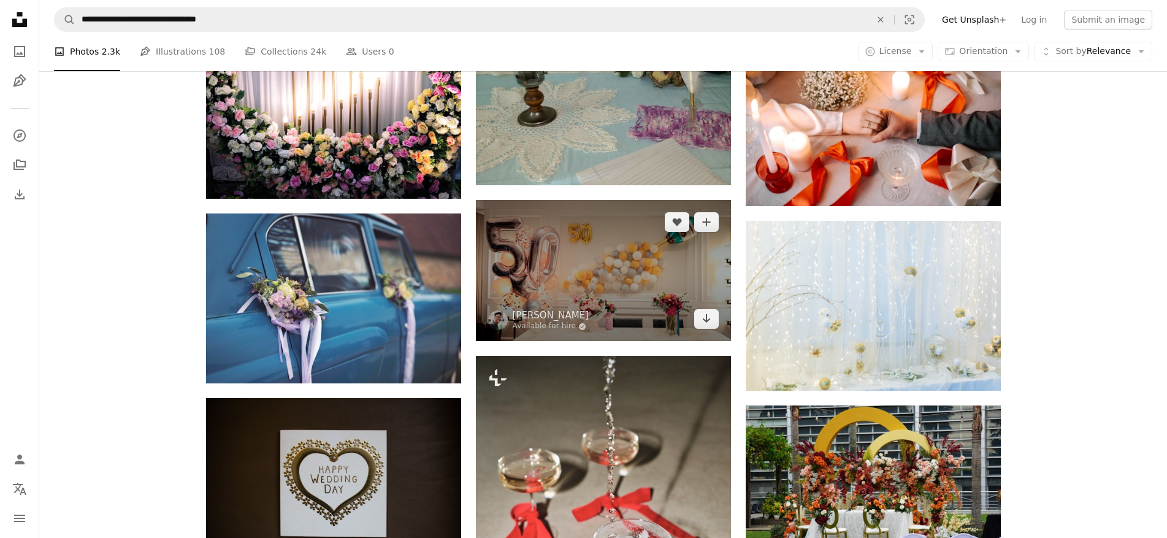
scroll to position [18272, 0]
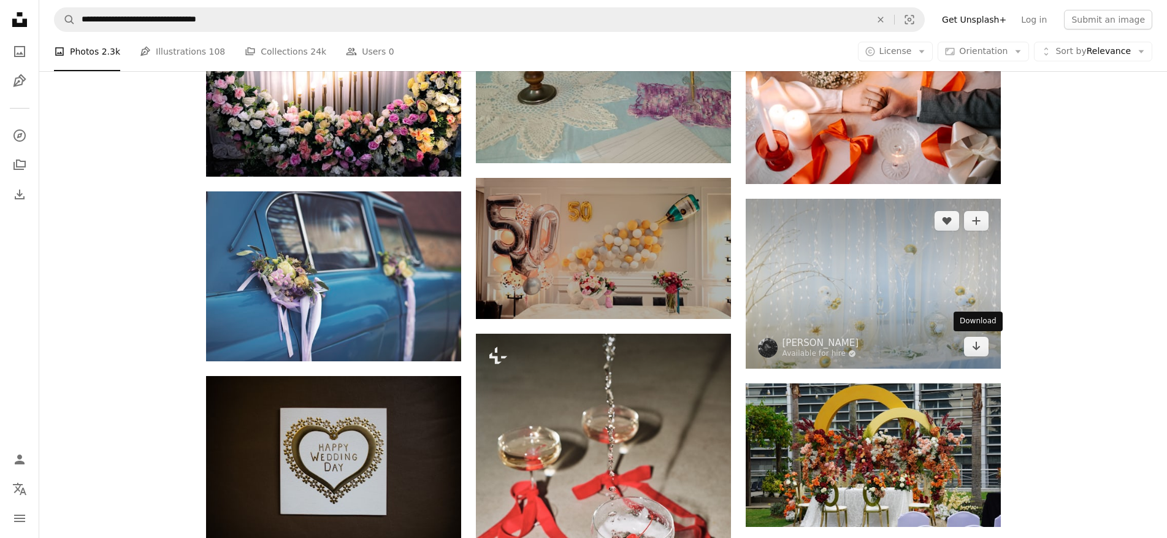
drag, startPoint x: 970, startPoint y: 347, endPoint x: 961, endPoint y: 343, distance: 9.3
click at [970, 347] on link "Arrow pointing down" at bounding box center [976, 347] width 25 height 20
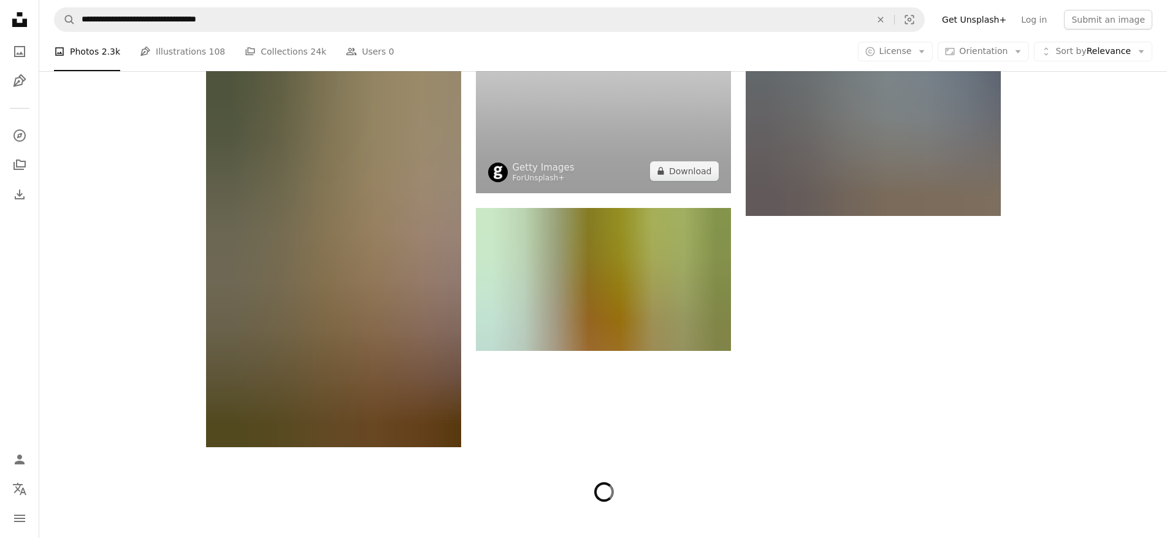
scroll to position [19927, 0]
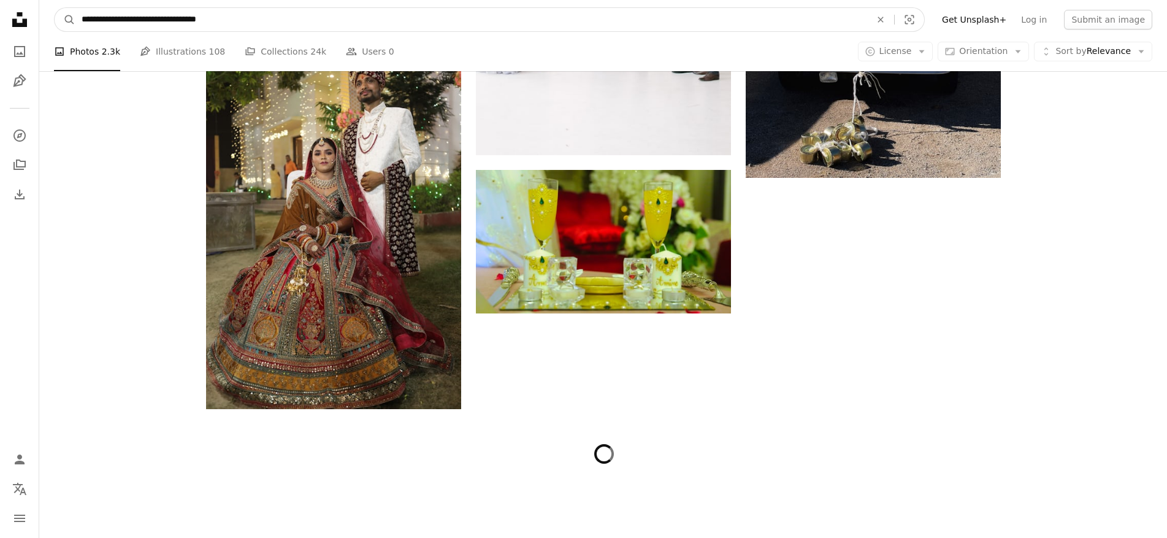
click at [197, 18] on input "**********" at bounding box center [471, 19] width 792 height 23
type input "**********"
click at [55, 8] on button "A magnifying glass" at bounding box center [65, 19] width 21 height 23
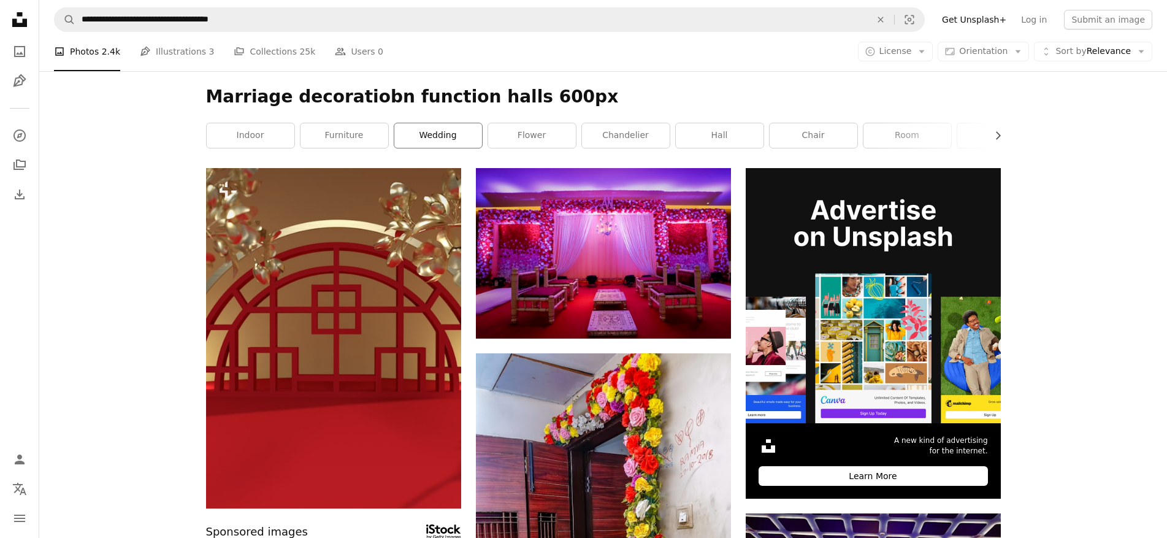
click at [454, 134] on link "wedding" at bounding box center [438, 135] width 88 height 25
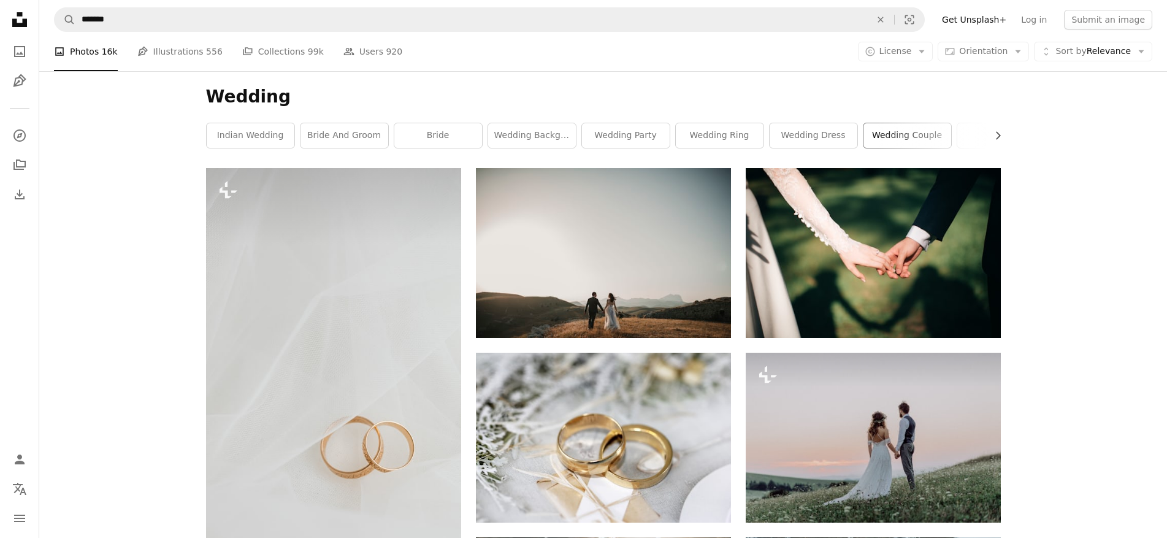
click at [876, 140] on link "wedding couple" at bounding box center [907, 135] width 88 height 25
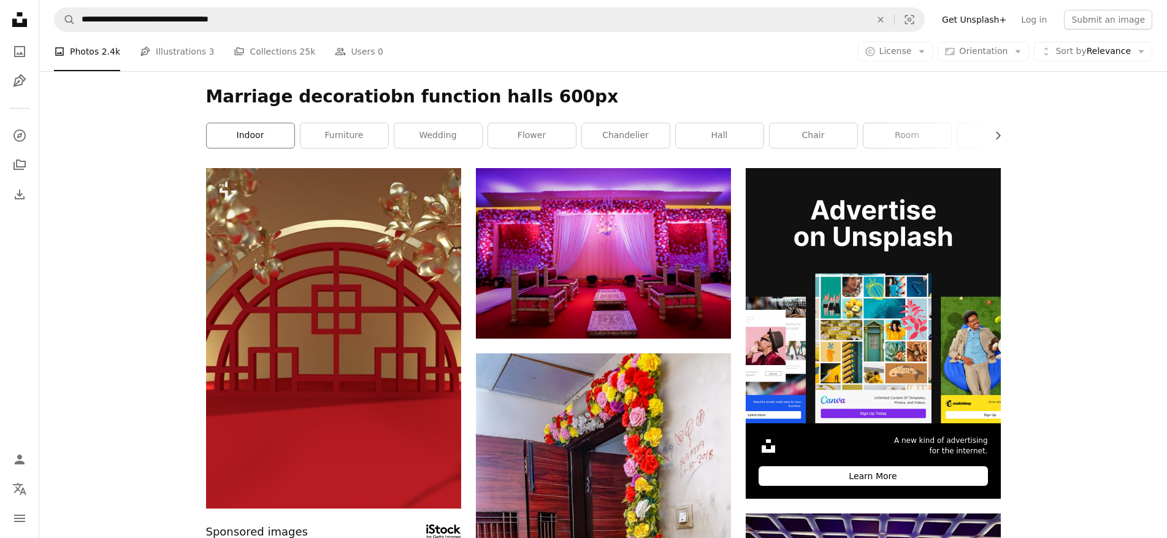
click at [252, 138] on link "indoor" at bounding box center [251, 135] width 88 height 25
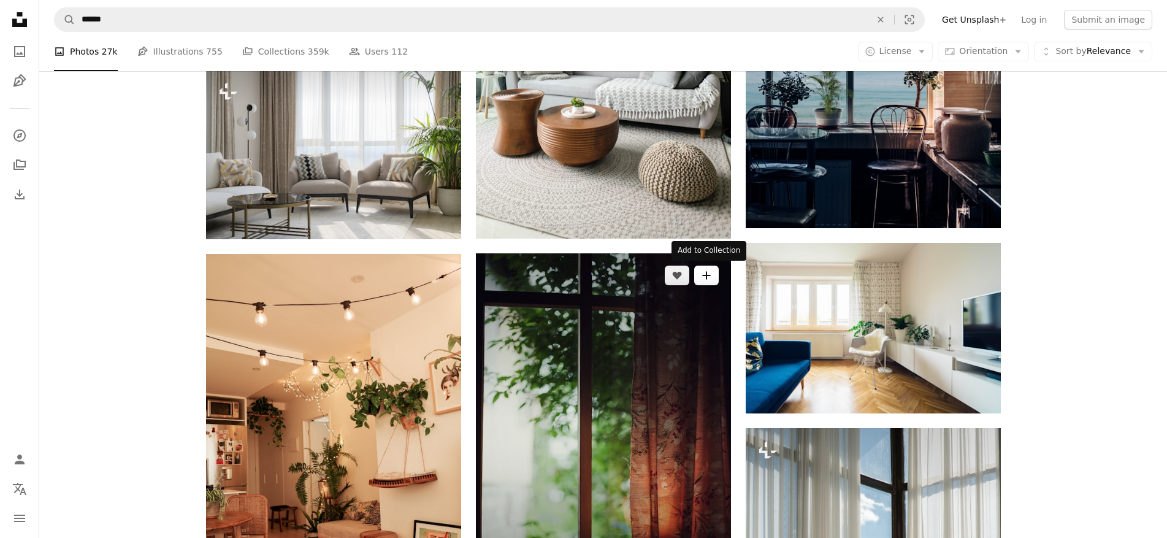
scroll to position [674, 0]
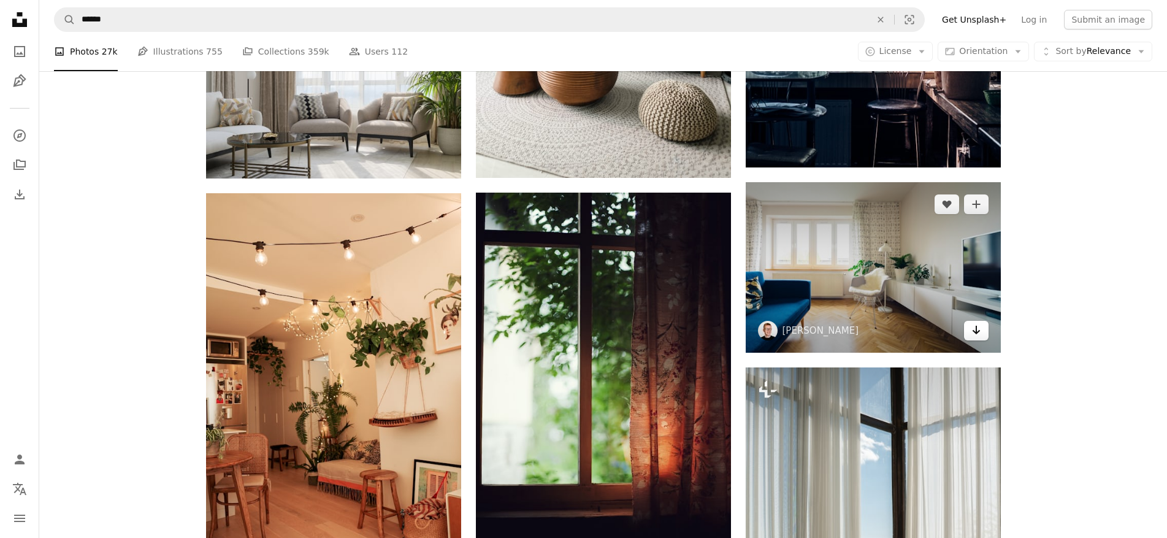
click at [985, 334] on link "Arrow pointing down" at bounding box center [976, 331] width 25 height 20
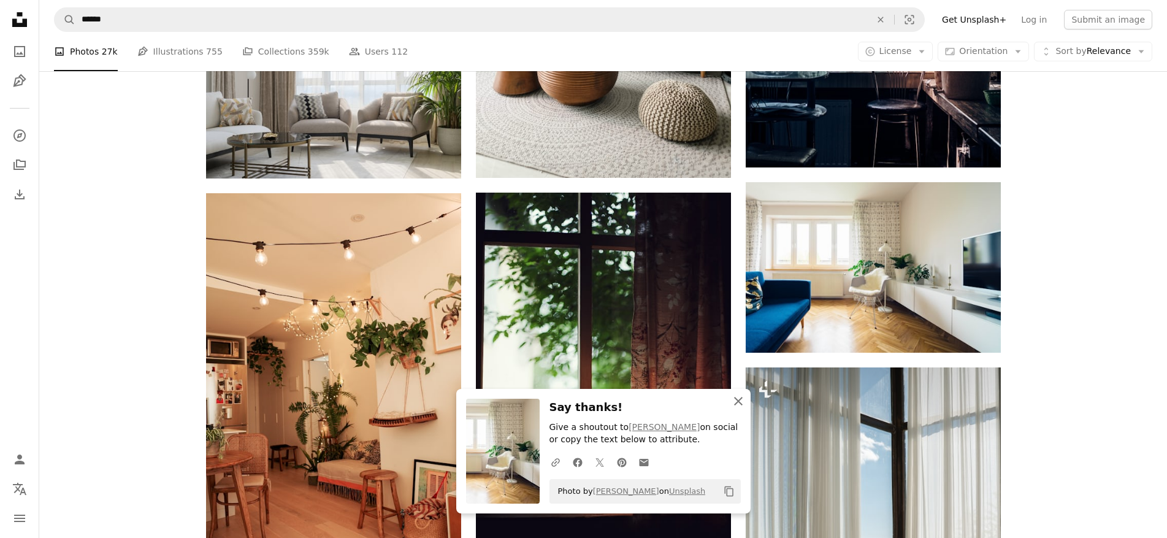
drag, startPoint x: 739, startPoint y: 402, endPoint x: 733, endPoint y: 394, distance: 10.4
click at [739, 402] on icon "button" at bounding box center [738, 401] width 9 height 9
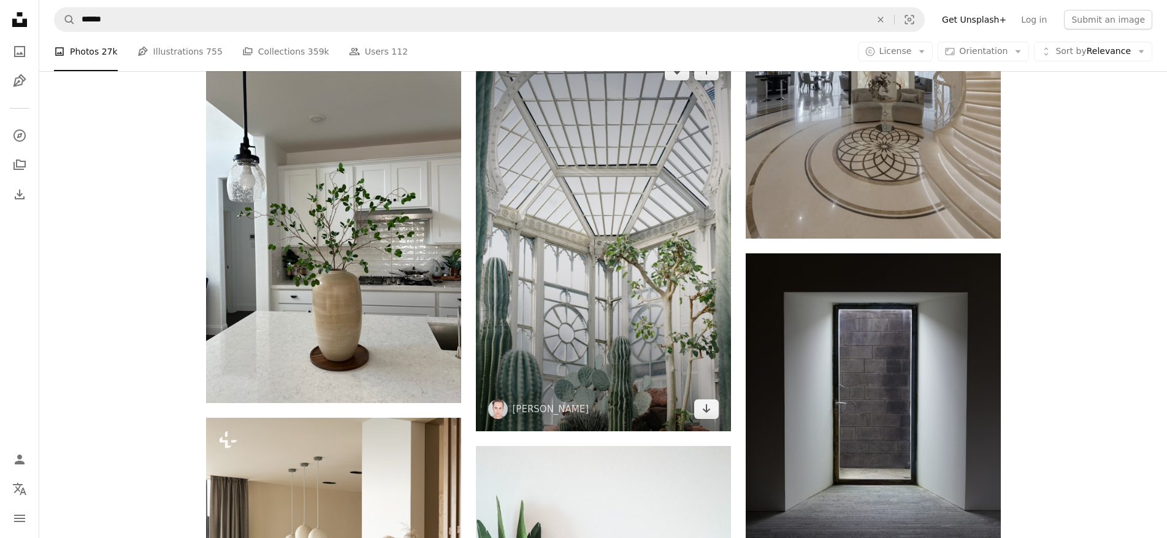
scroll to position [2023, 0]
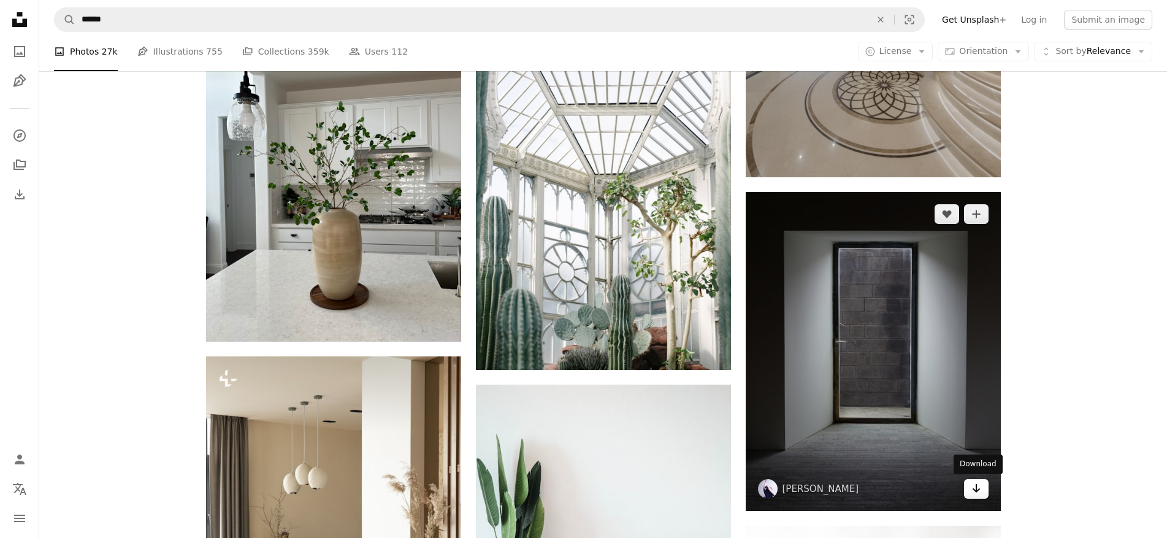
click at [979, 490] on icon "Arrow pointing down" at bounding box center [976, 488] width 10 height 15
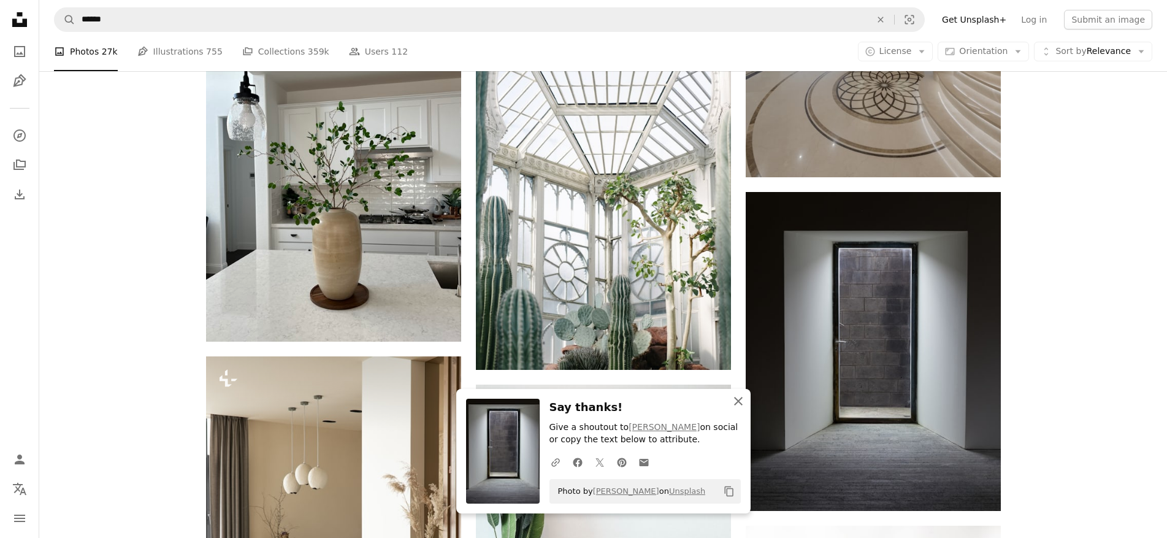
click at [735, 402] on icon "An X shape" at bounding box center [738, 401] width 15 height 15
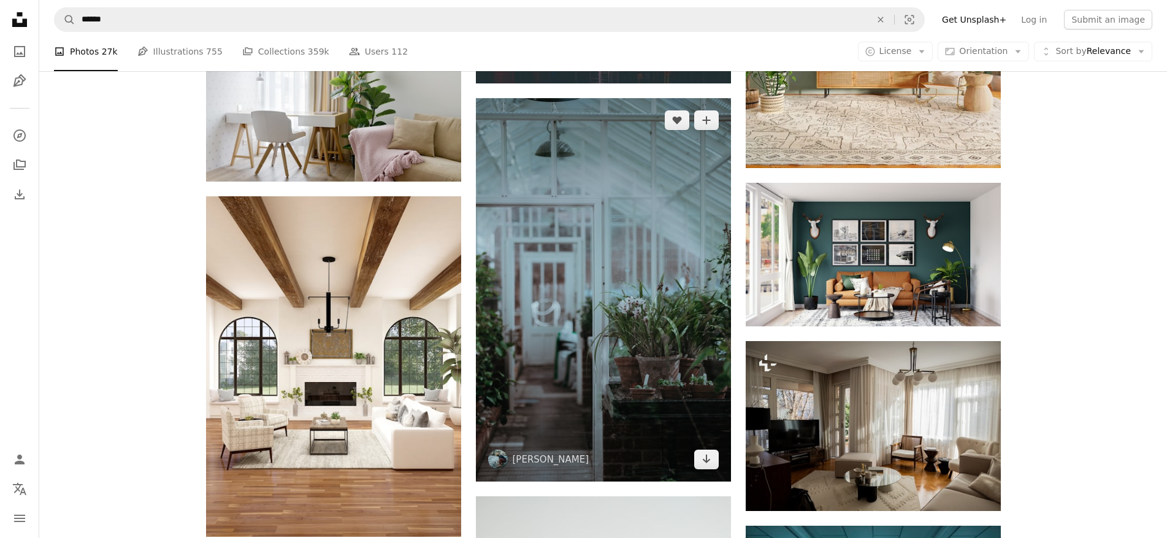
scroll to position [3311, 0]
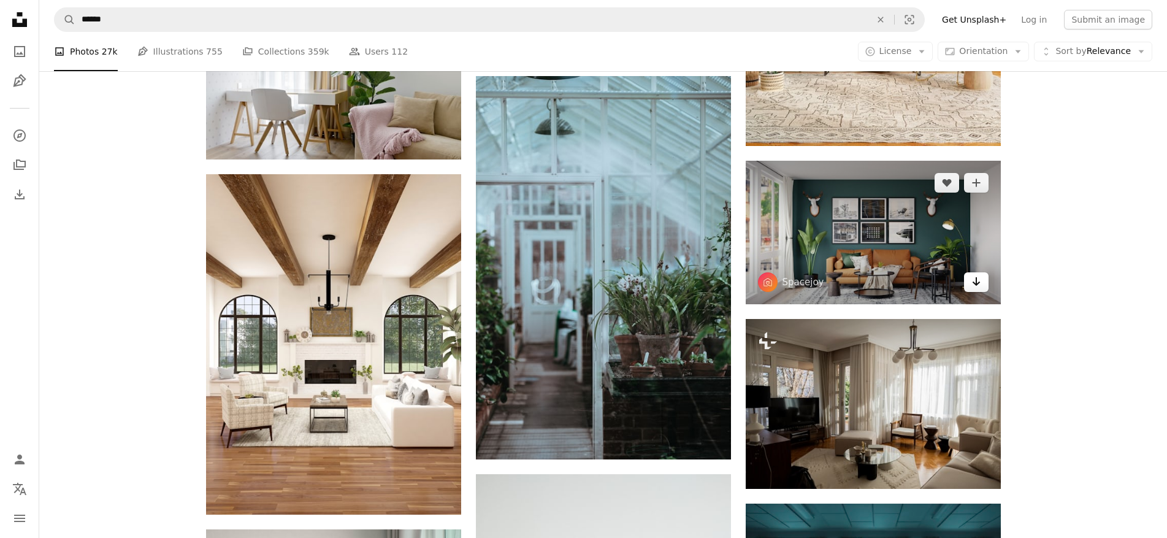
click at [973, 280] on icon "Arrow pointing down" at bounding box center [976, 281] width 10 height 15
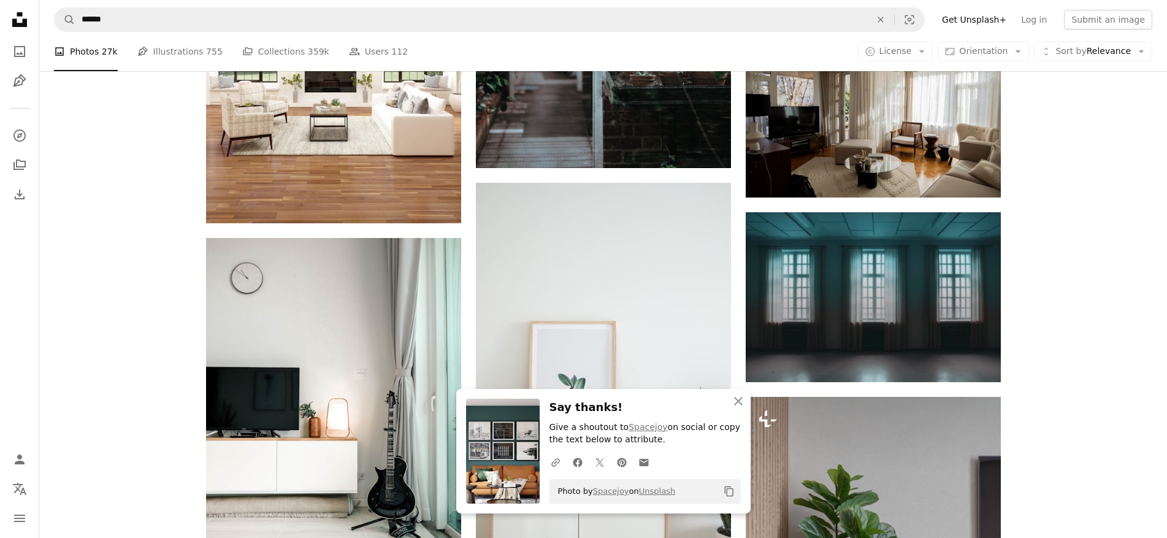
scroll to position [3618, 0]
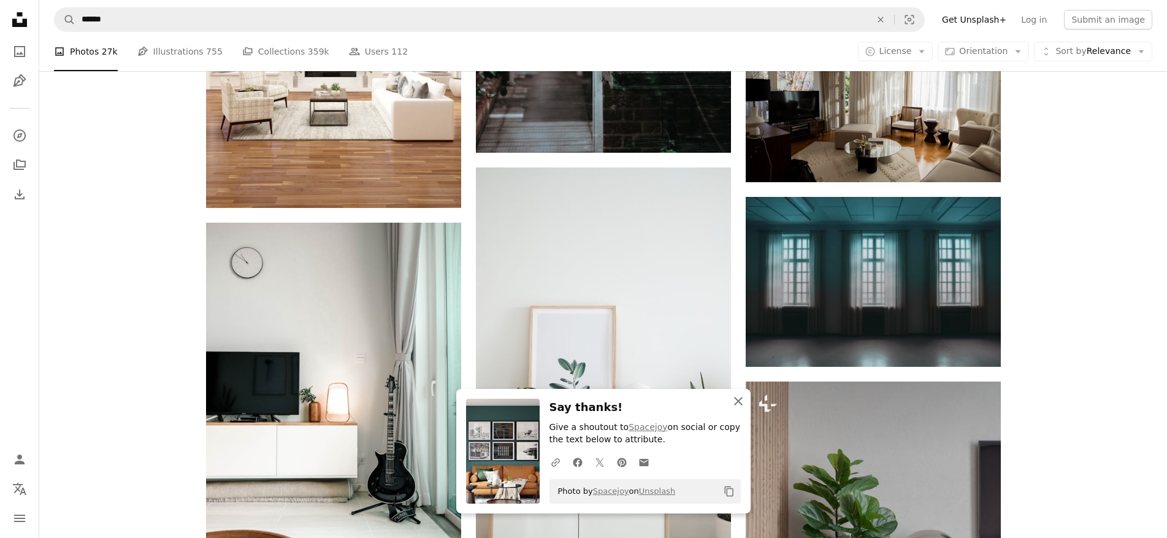
click at [736, 400] on icon "button" at bounding box center [738, 401] width 9 height 9
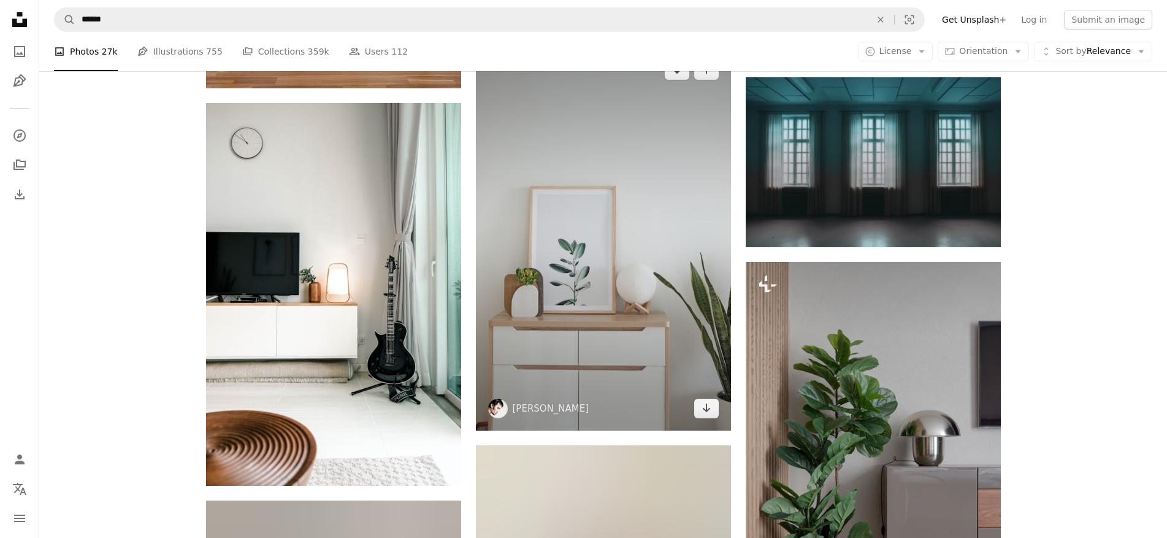
scroll to position [3740, 0]
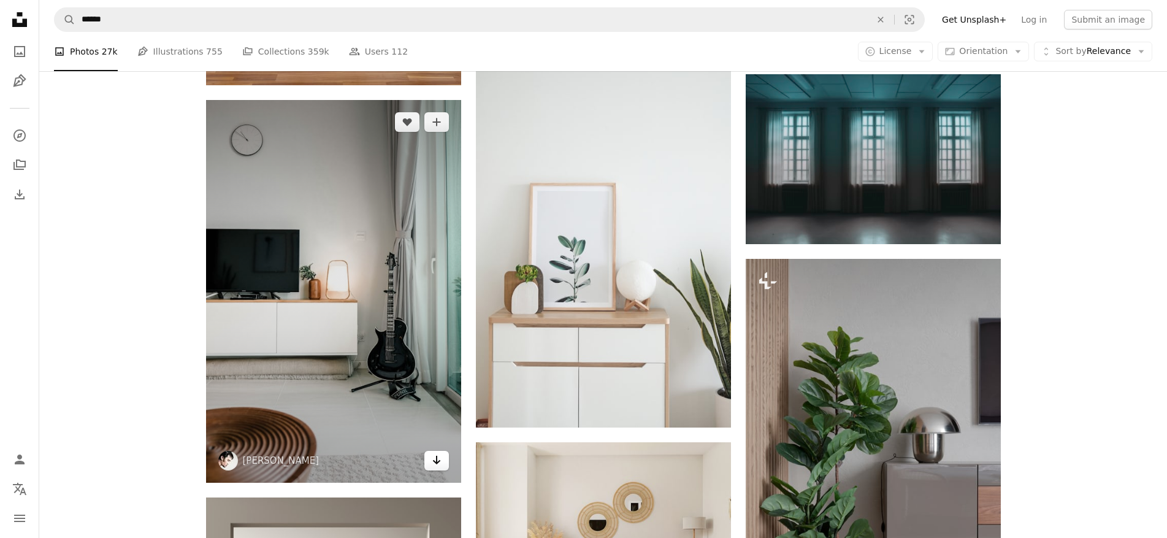
click at [440, 463] on icon "Arrow pointing down" at bounding box center [437, 460] width 10 height 15
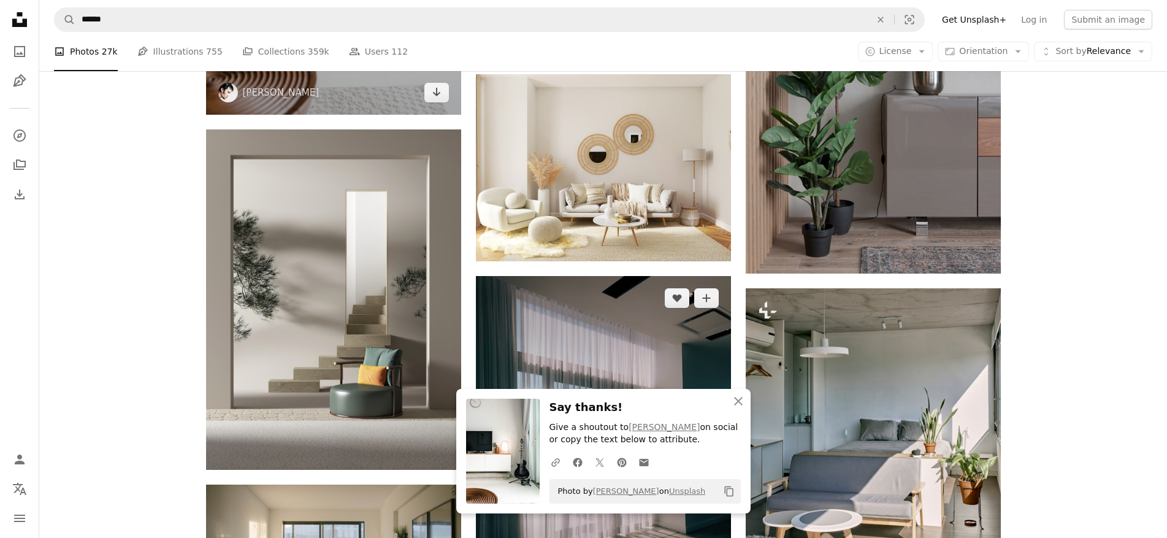
scroll to position [4231, 0]
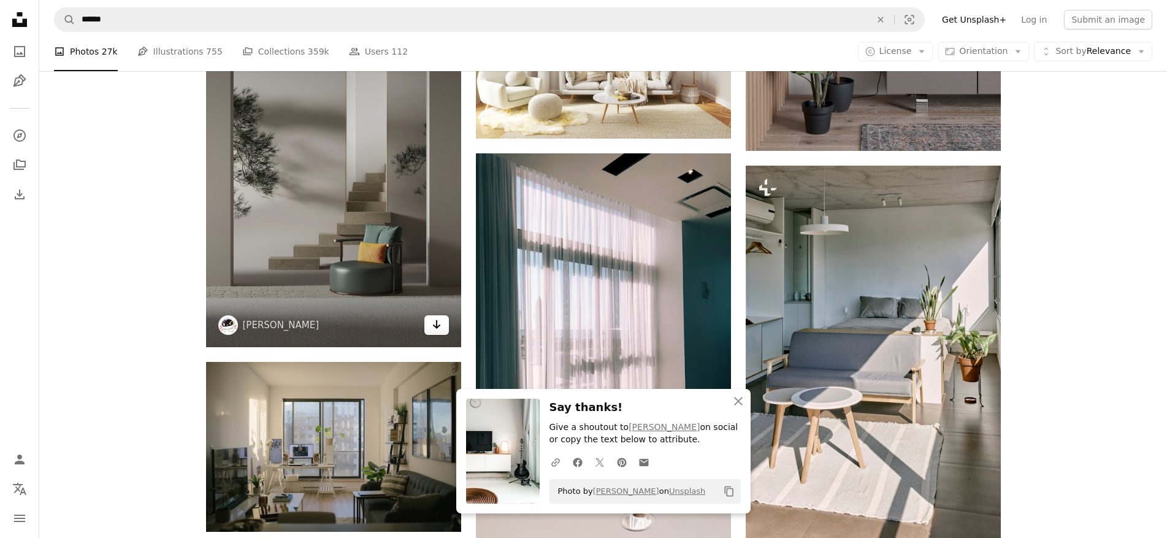
click at [441, 329] on icon "Arrow pointing down" at bounding box center [437, 324] width 10 height 15
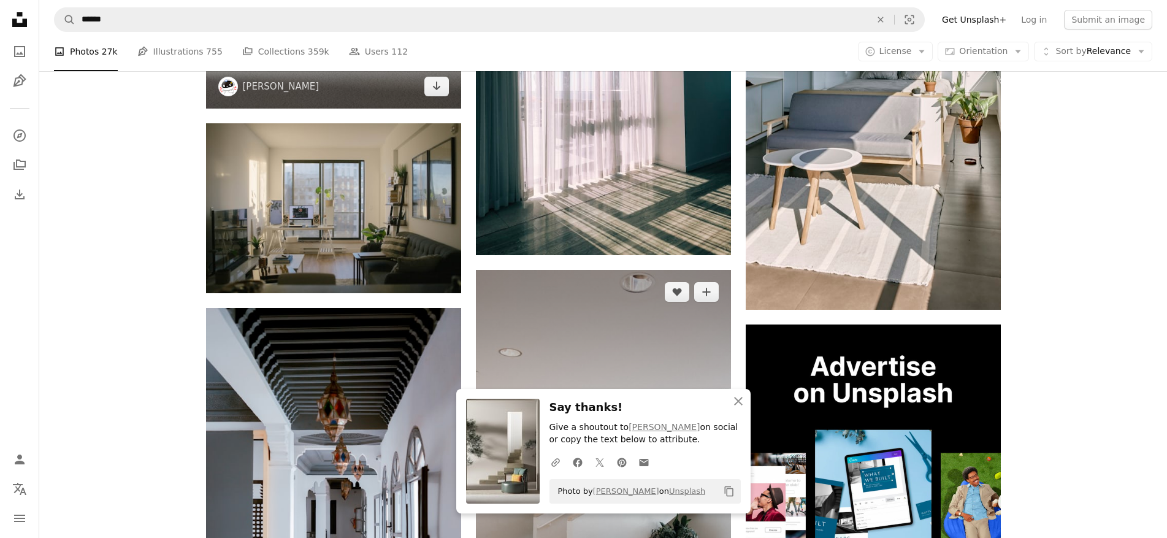
scroll to position [4476, 0]
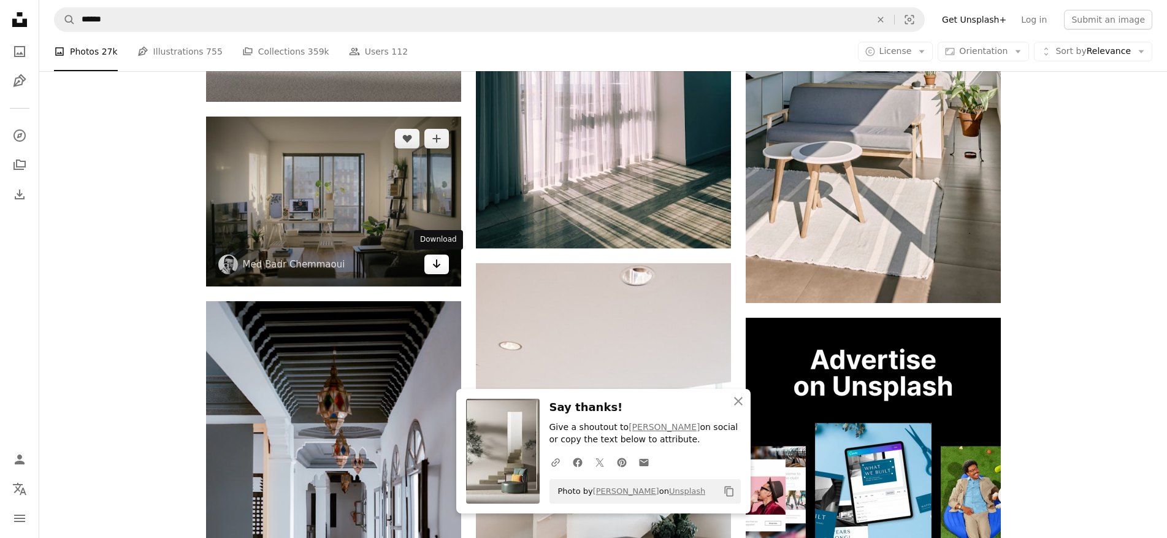
click at [441, 267] on link "Arrow pointing down" at bounding box center [436, 264] width 25 height 20
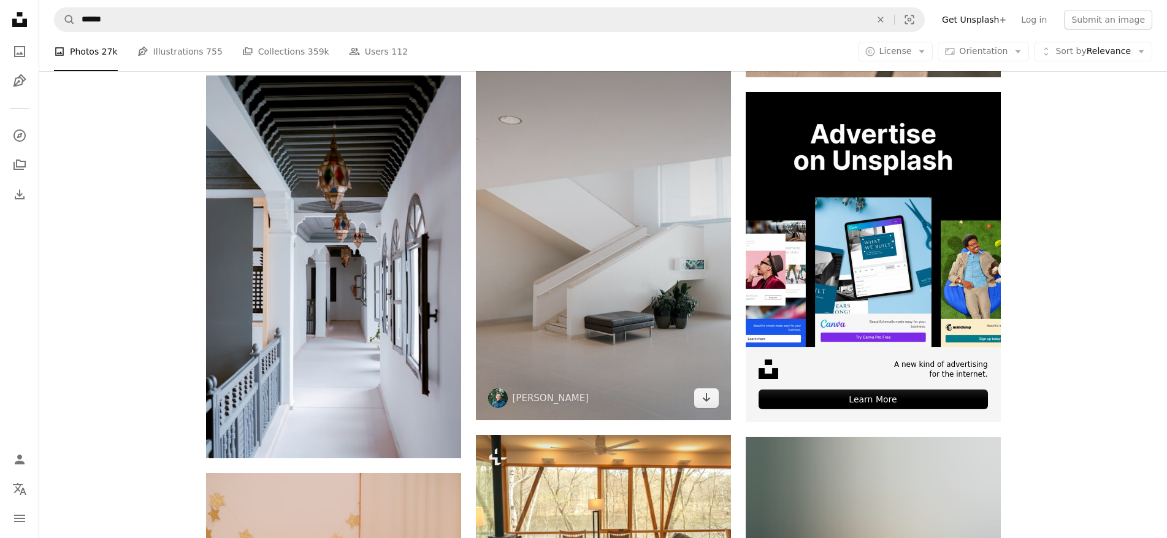
scroll to position [4721, 0]
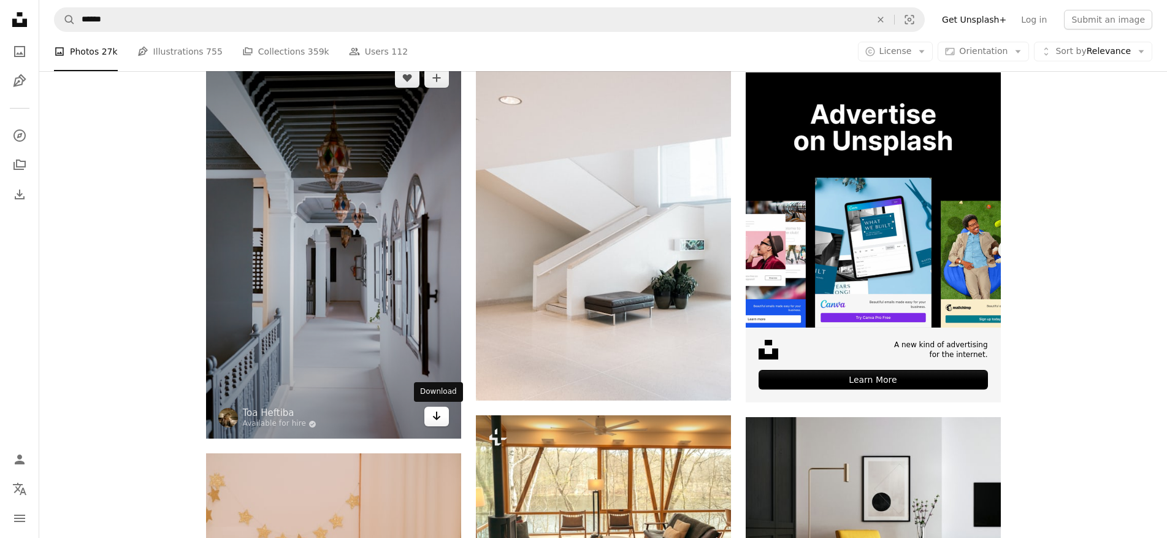
click at [439, 419] on icon "Arrow pointing down" at bounding box center [437, 415] width 10 height 15
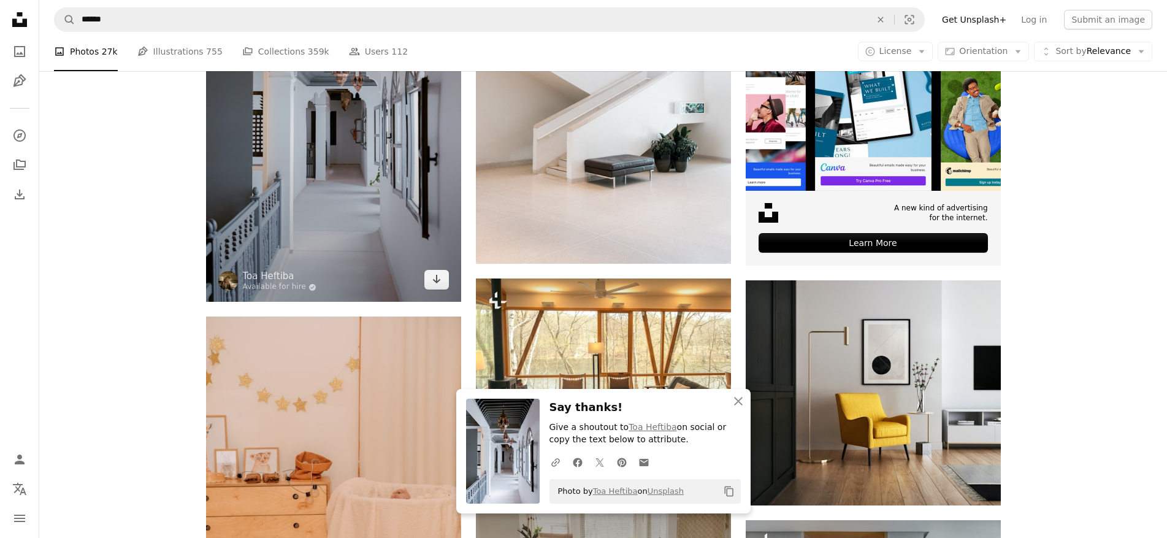
scroll to position [5028, 0]
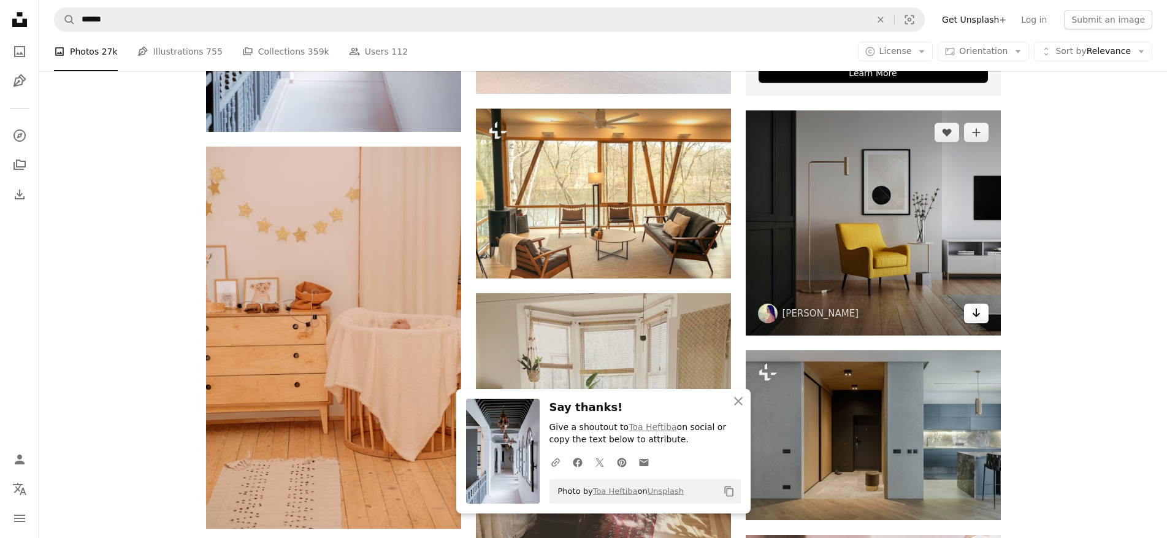
click at [974, 320] on icon "Arrow pointing down" at bounding box center [976, 312] width 10 height 15
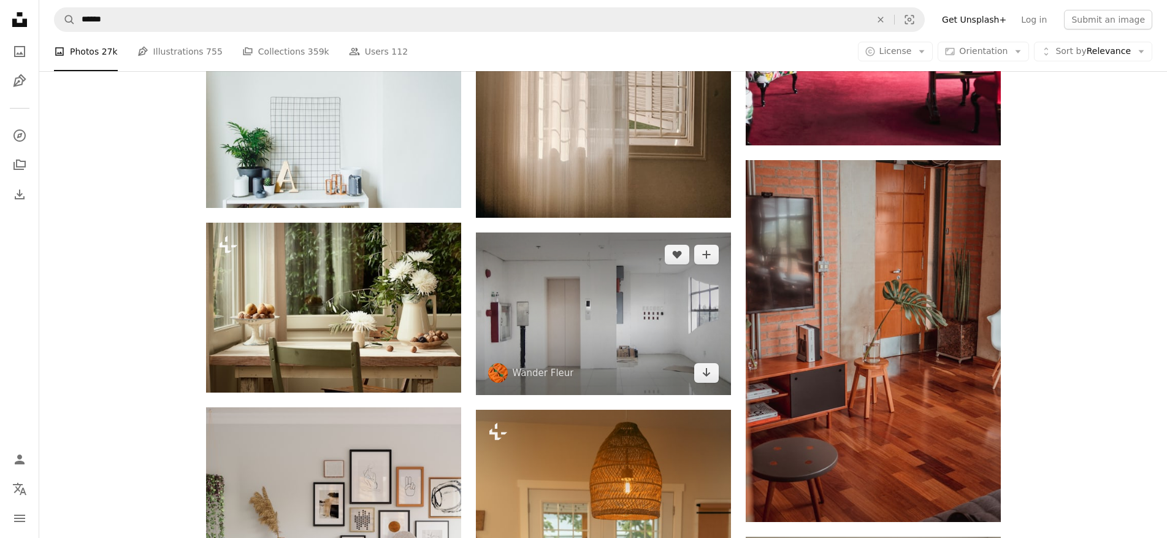
scroll to position [7051, 0]
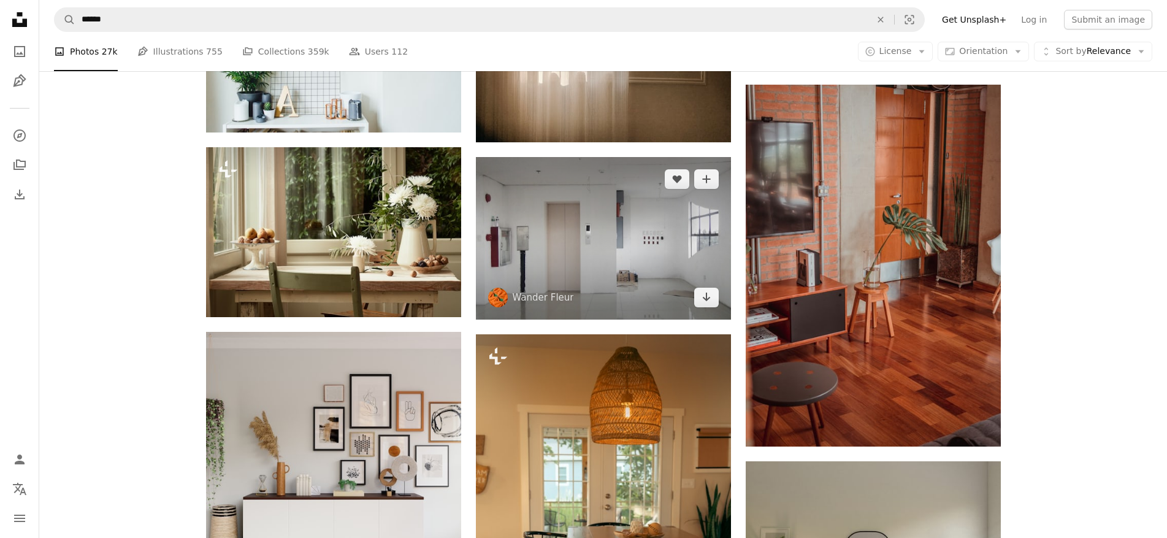
click at [709, 300] on icon "Arrow pointing down" at bounding box center [706, 296] width 10 height 15
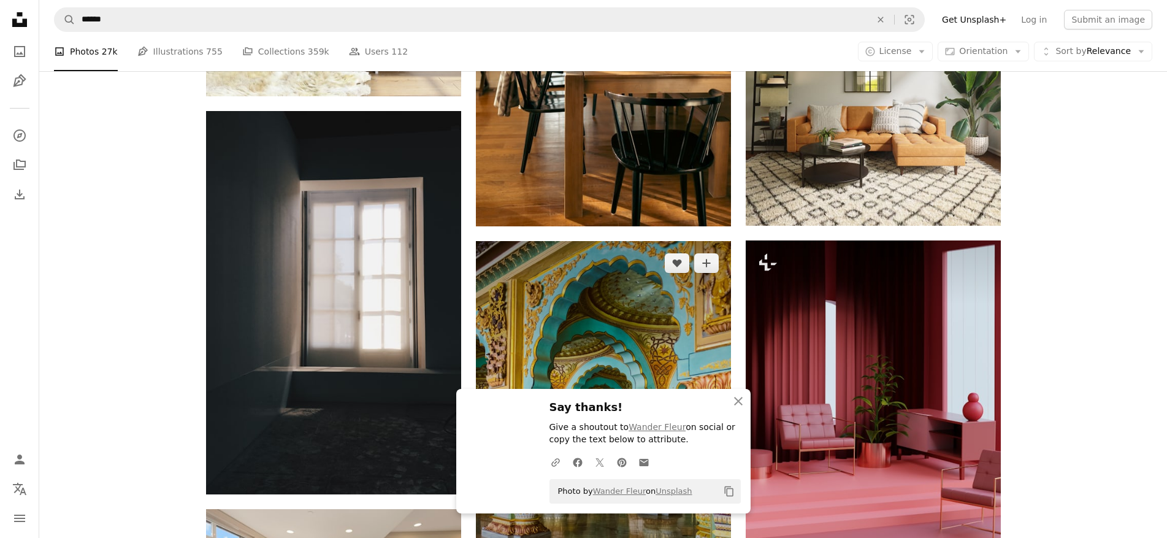
scroll to position [7603, 0]
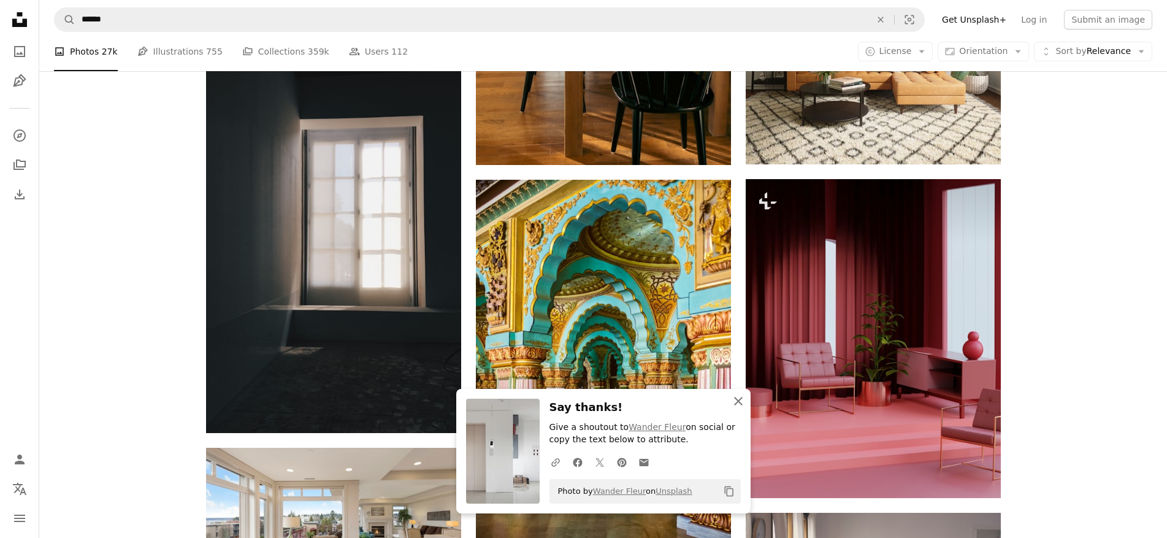
click at [733, 397] on icon "An X shape" at bounding box center [738, 401] width 15 height 15
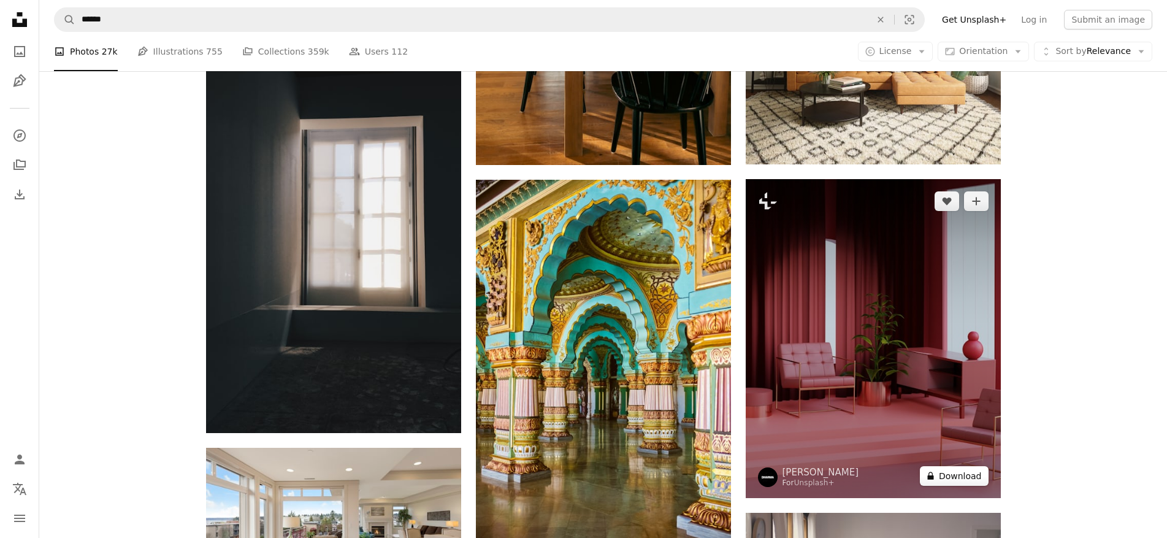
click at [955, 477] on button "A lock Download" at bounding box center [954, 476] width 69 height 20
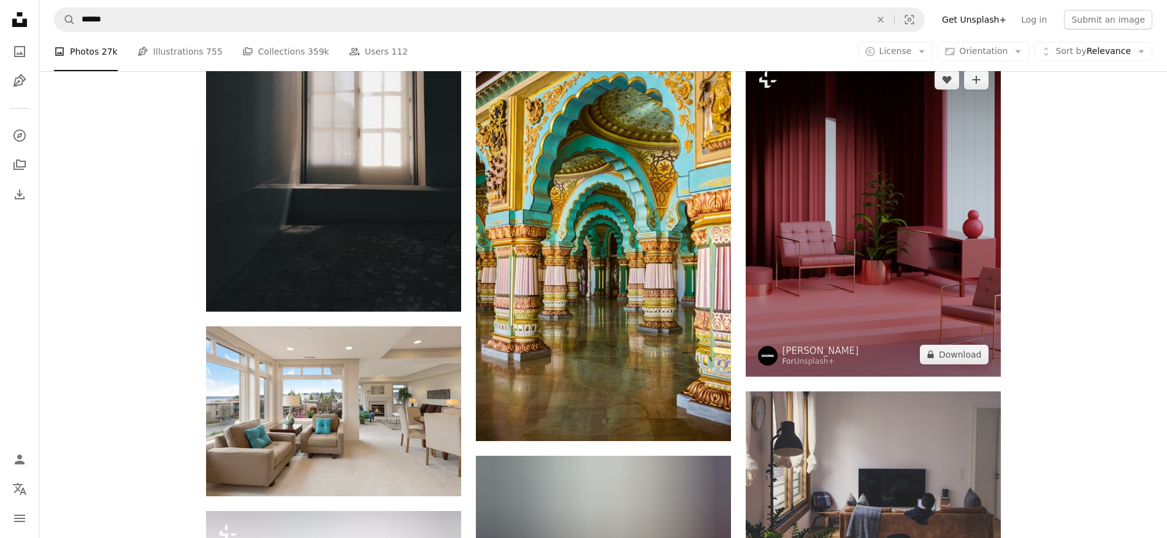
scroll to position [7848, 0]
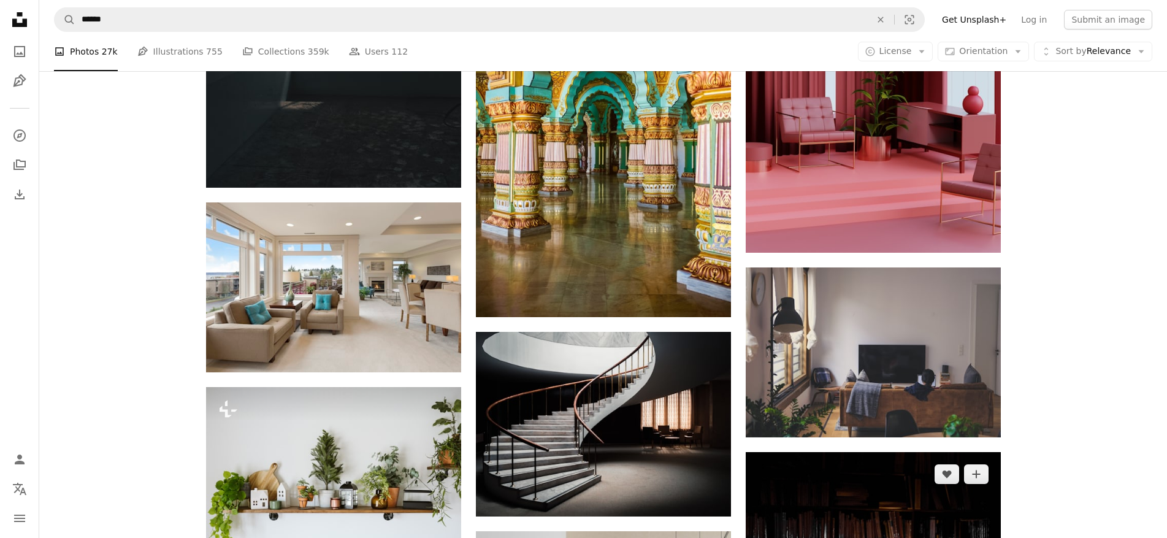
scroll to position [7971, 0]
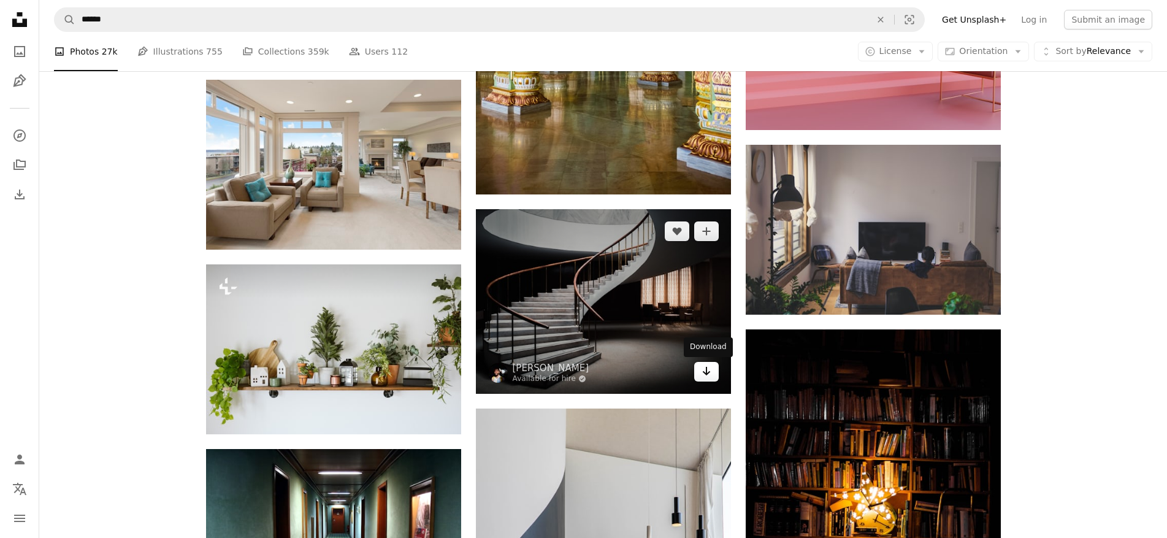
click at [702, 373] on icon "Arrow pointing down" at bounding box center [706, 371] width 10 height 15
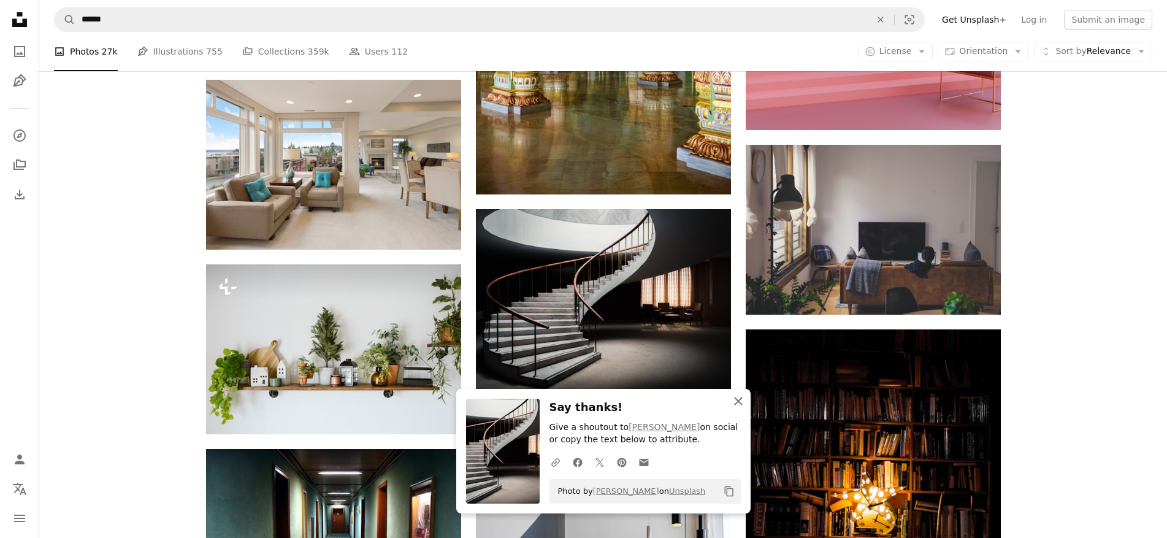
click at [743, 401] on icon "An X shape" at bounding box center [738, 401] width 15 height 15
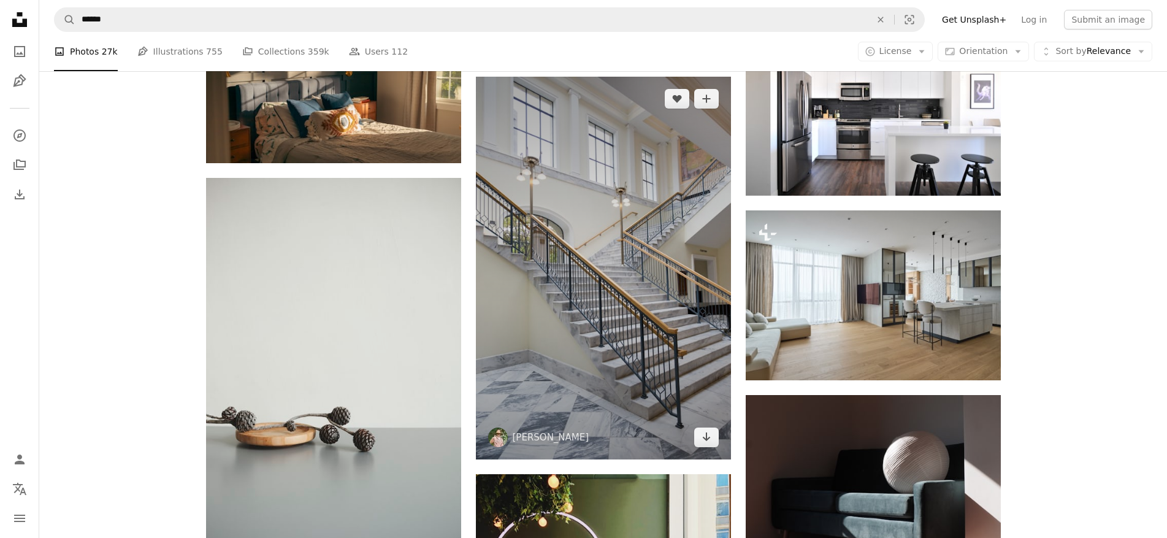
scroll to position [11221, 0]
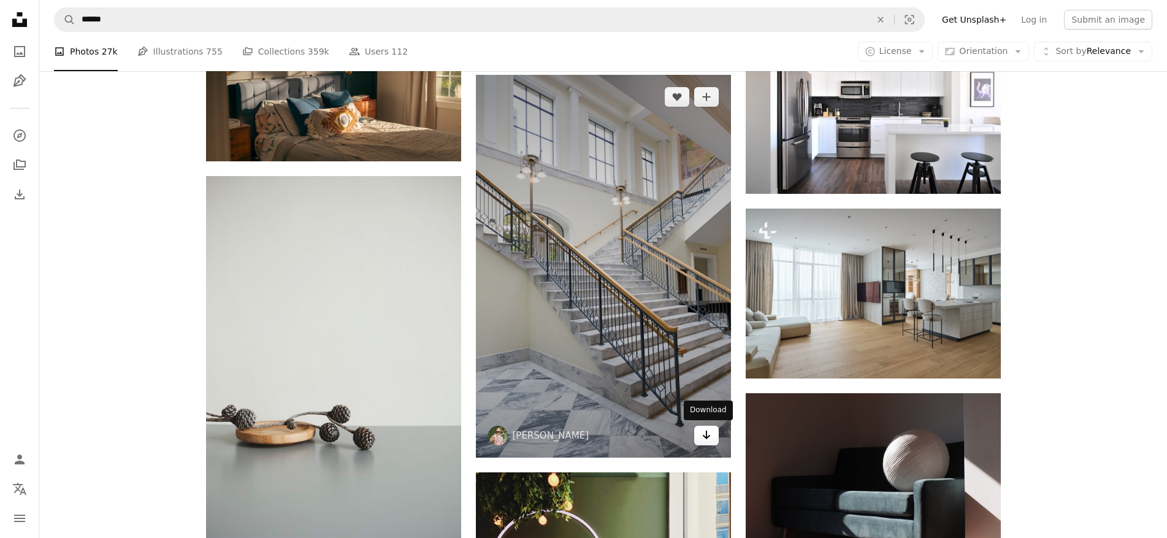
click at [705, 436] on icon "Arrow pointing down" at bounding box center [706, 434] width 10 height 15
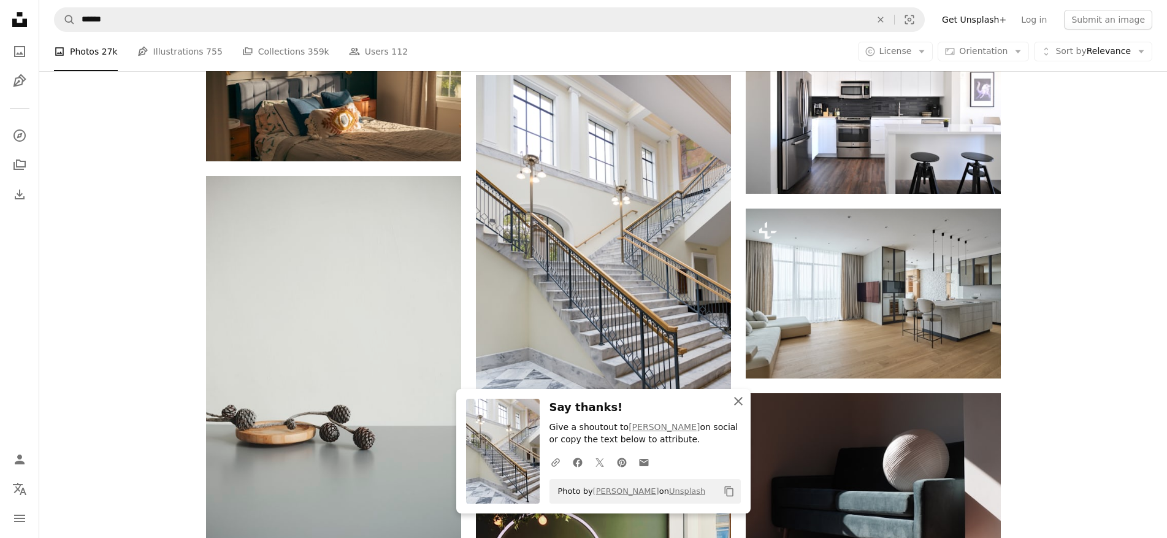
click at [737, 401] on icon "button" at bounding box center [738, 401] width 9 height 9
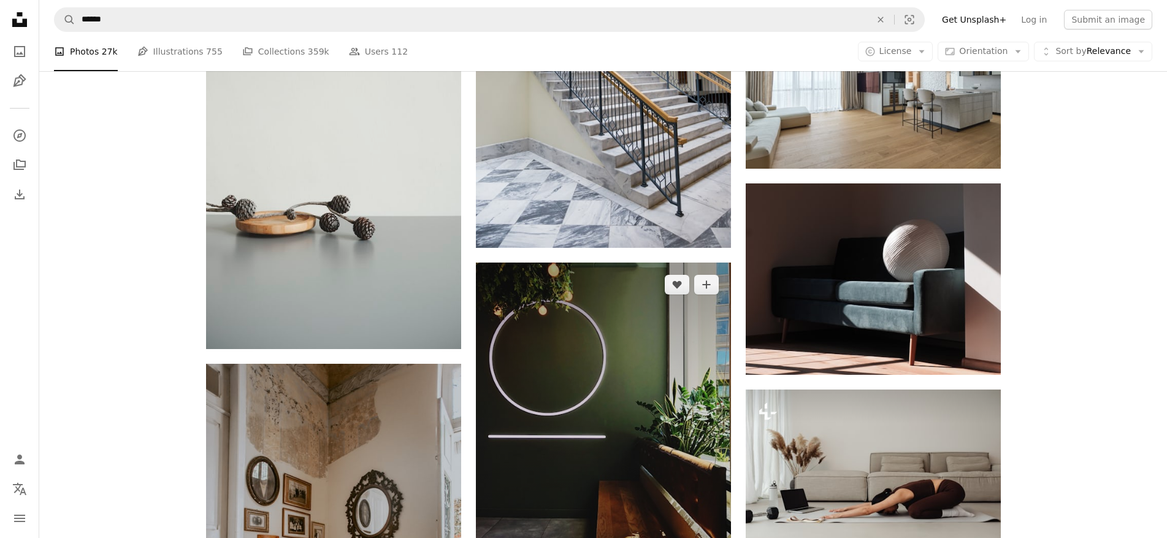
scroll to position [11527, 0]
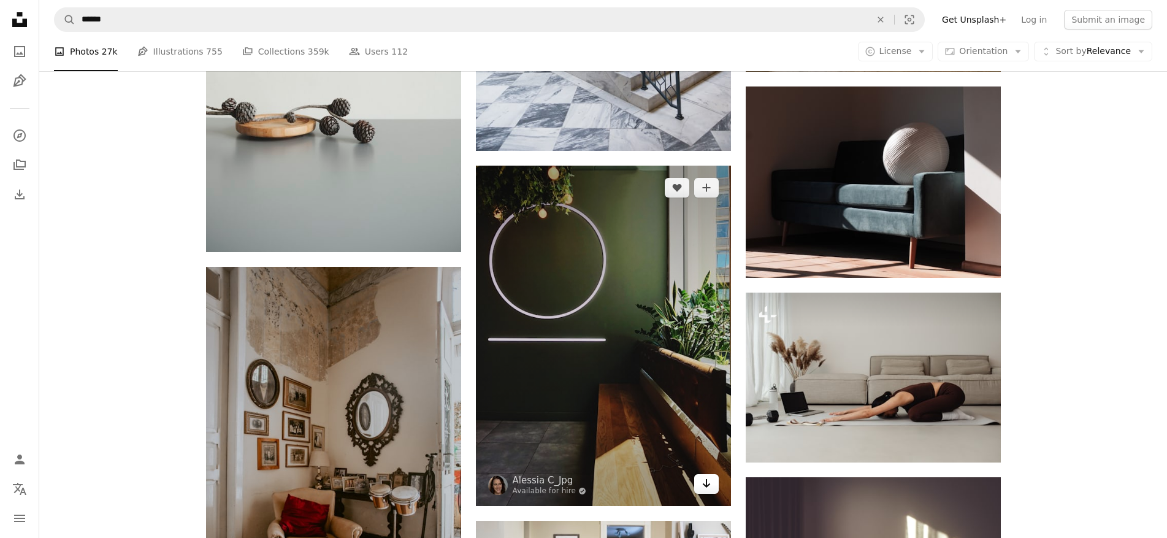
click at [706, 482] on icon "Download" at bounding box center [706, 483] width 8 height 9
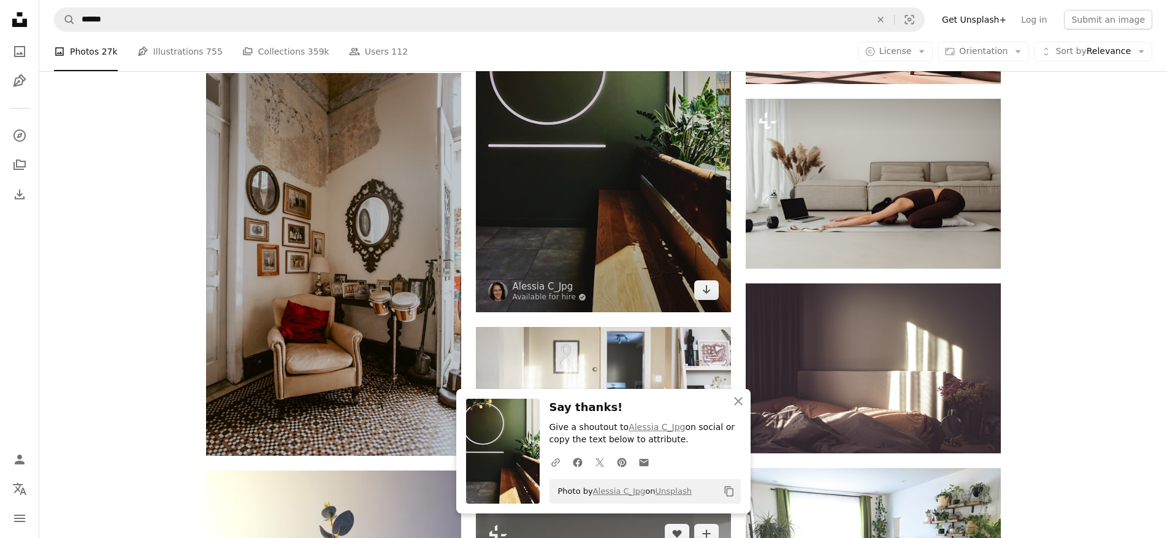
scroll to position [11895, 0]
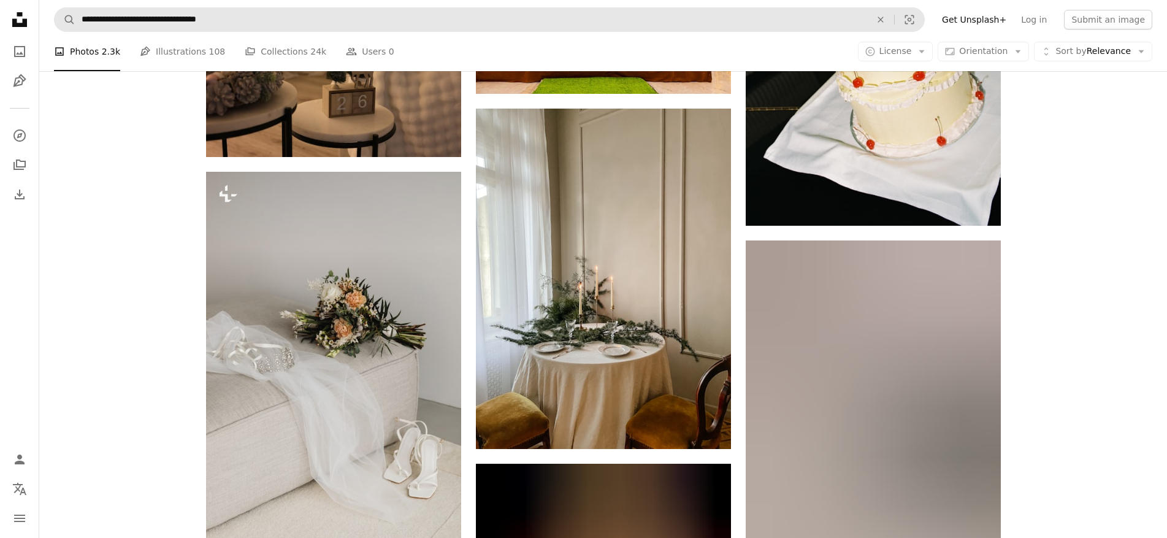
scroll to position [19927, 0]
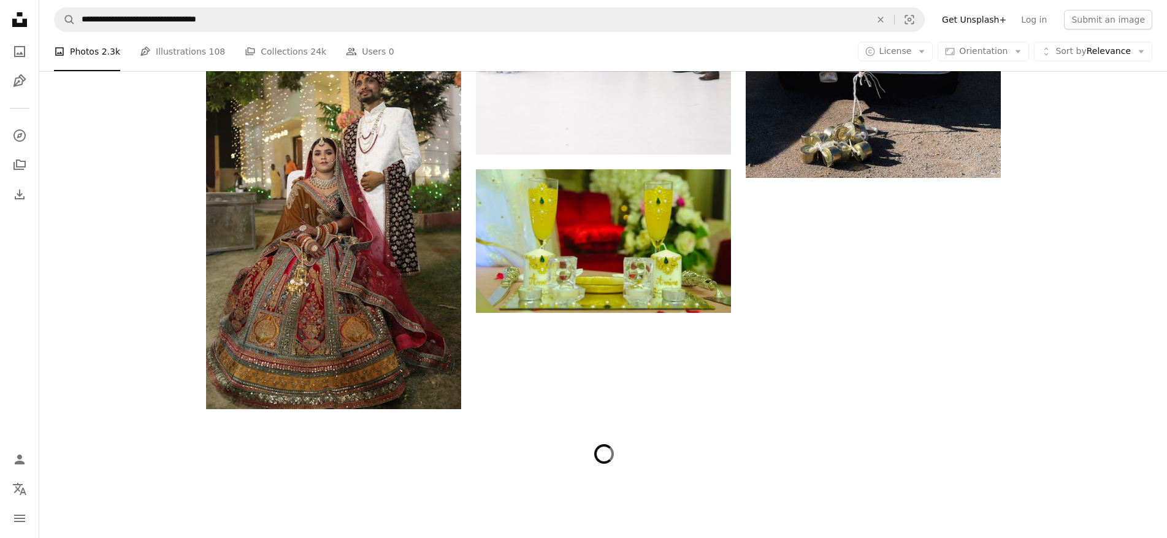
drag, startPoint x: 204, startPoint y: 20, endPoint x: 228, endPoint y: 32, distance: 27.4
click at [204, 20] on input "**********" at bounding box center [471, 19] width 792 height 23
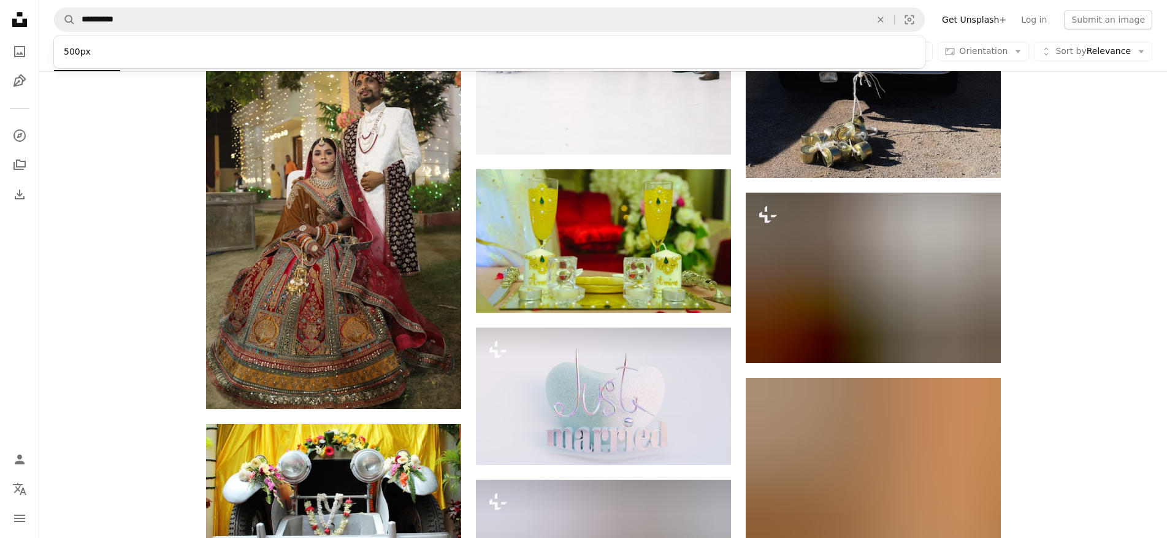
type input "**********"
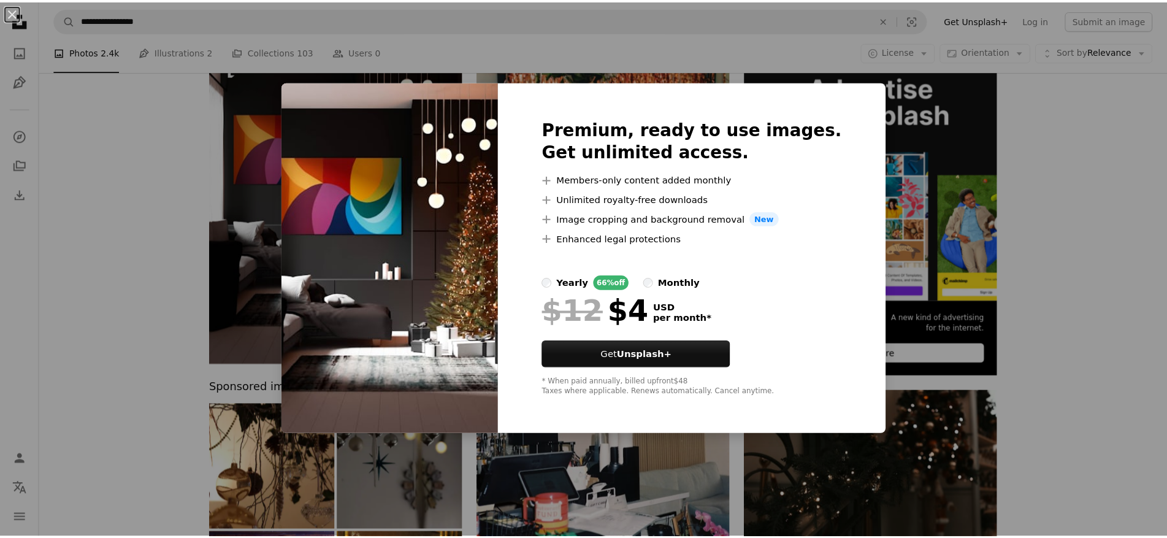
scroll to position [123, 0]
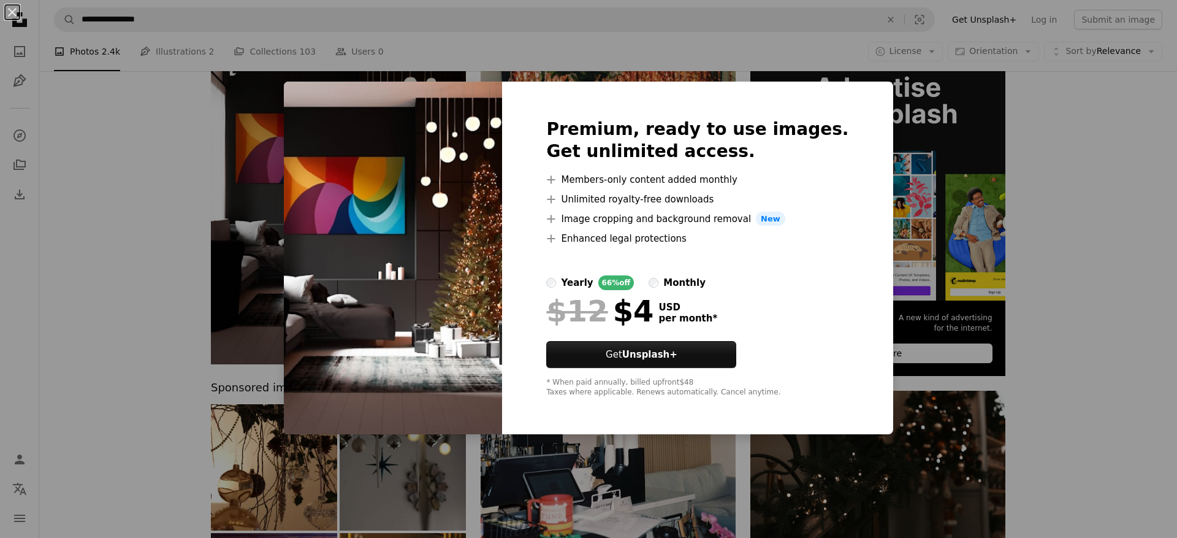
click at [1067, 264] on div "An X shape Premium, ready to use images. Get unlimited access. A plus sign Memb…" at bounding box center [588, 269] width 1177 height 538
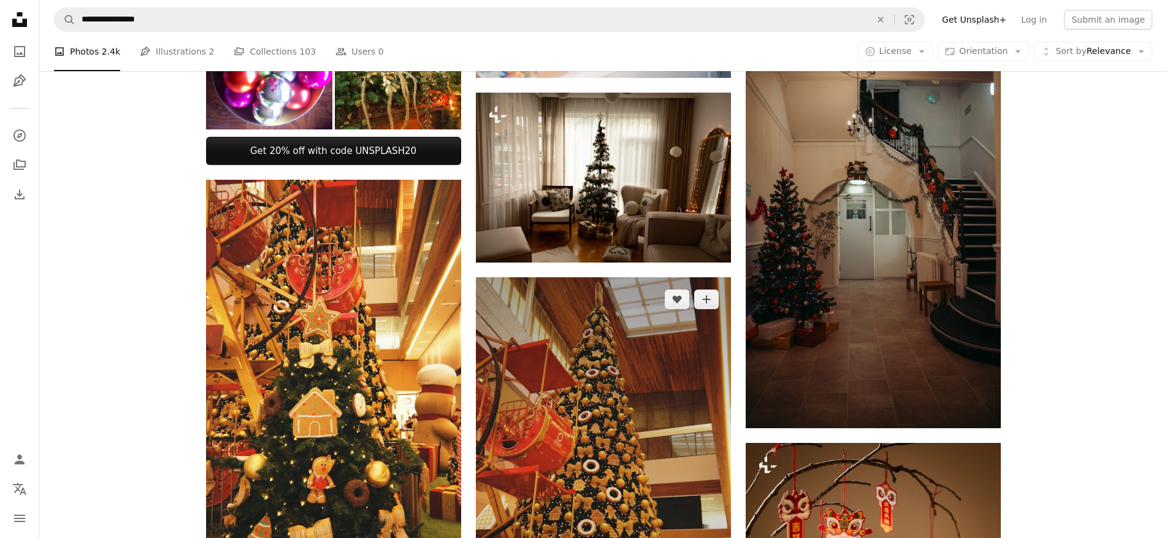
scroll to position [674, 0]
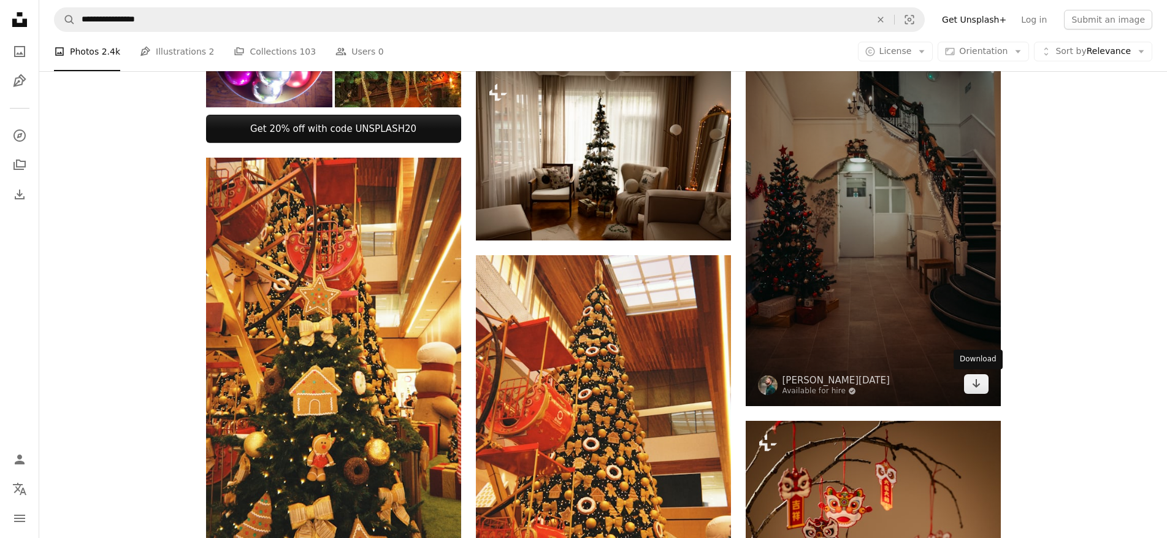
drag, startPoint x: 974, startPoint y: 385, endPoint x: 961, endPoint y: 385, distance: 12.3
click at [974, 385] on icon "Download" at bounding box center [976, 383] width 8 height 9
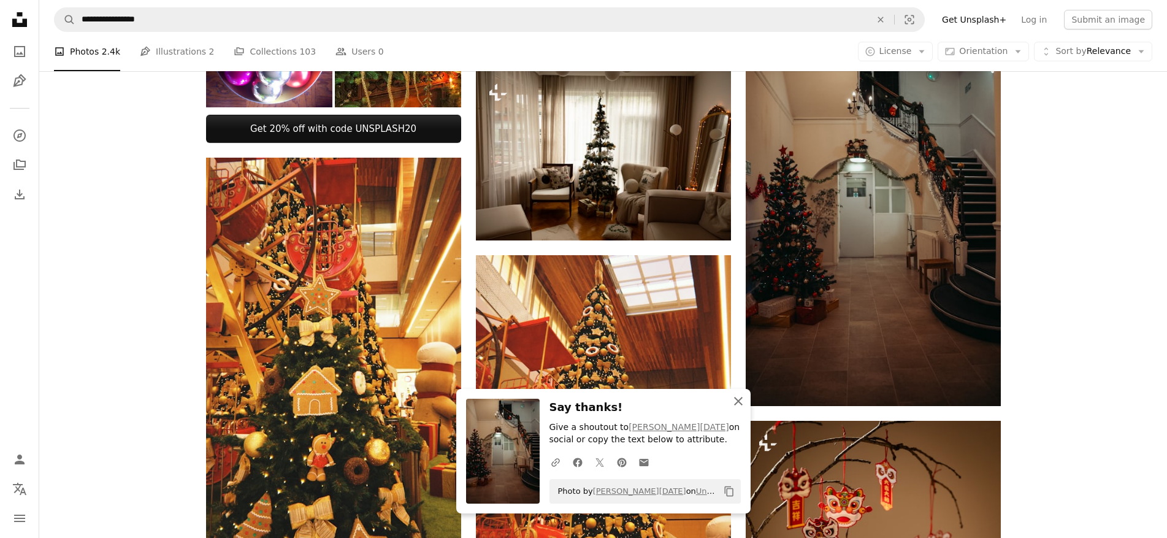
click at [740, 402] on icon "An X shape" at bounding box center [738, 401] width 15 height 15
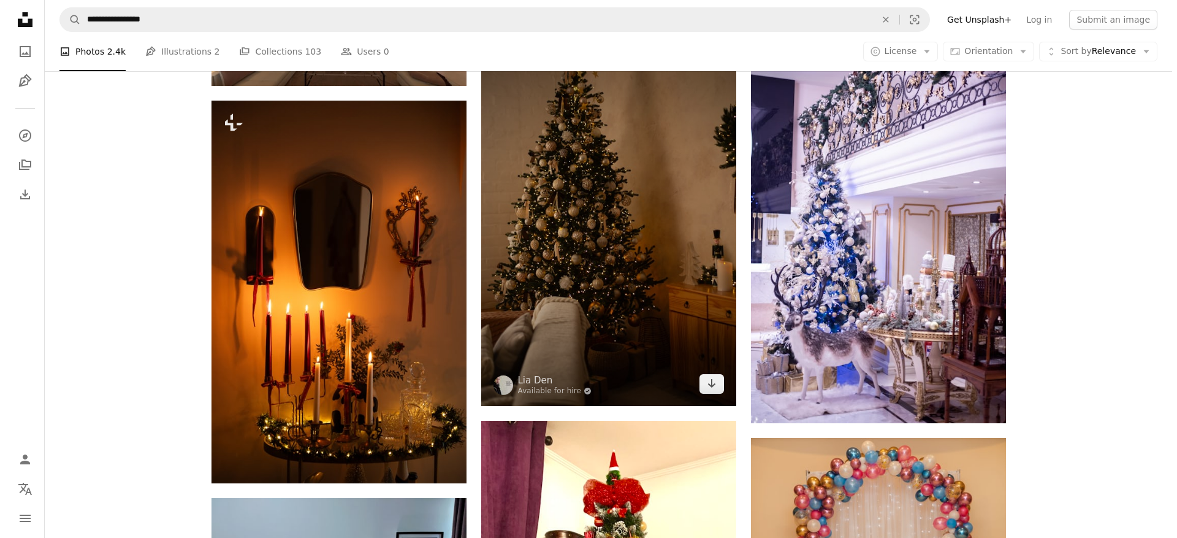
scroll to position [3985, 0]
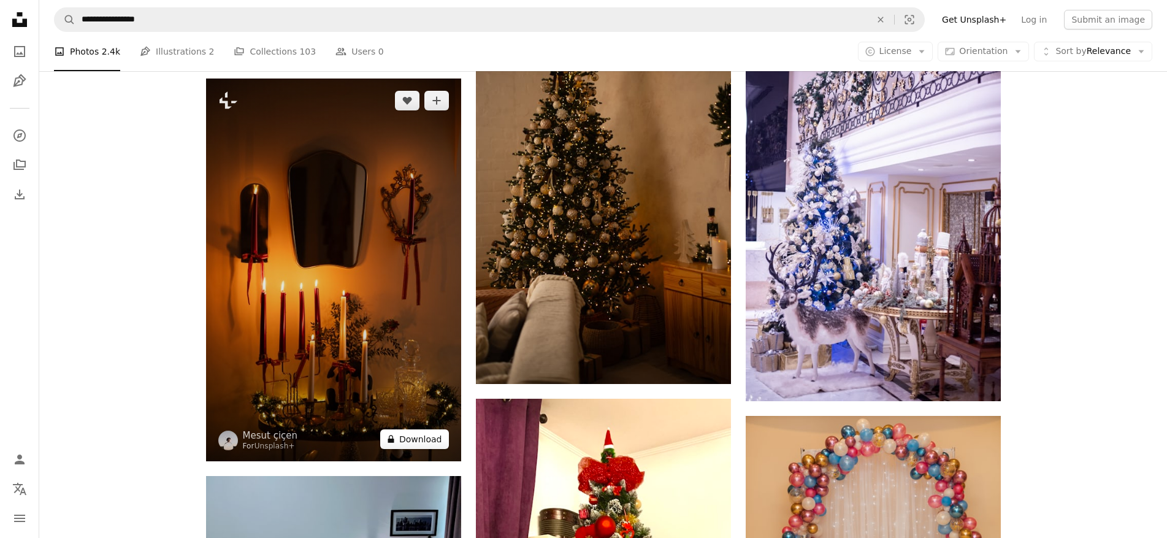
click at [416, 439] on button "A lock Download" at bounding box center [414, 439] width 69 height 20
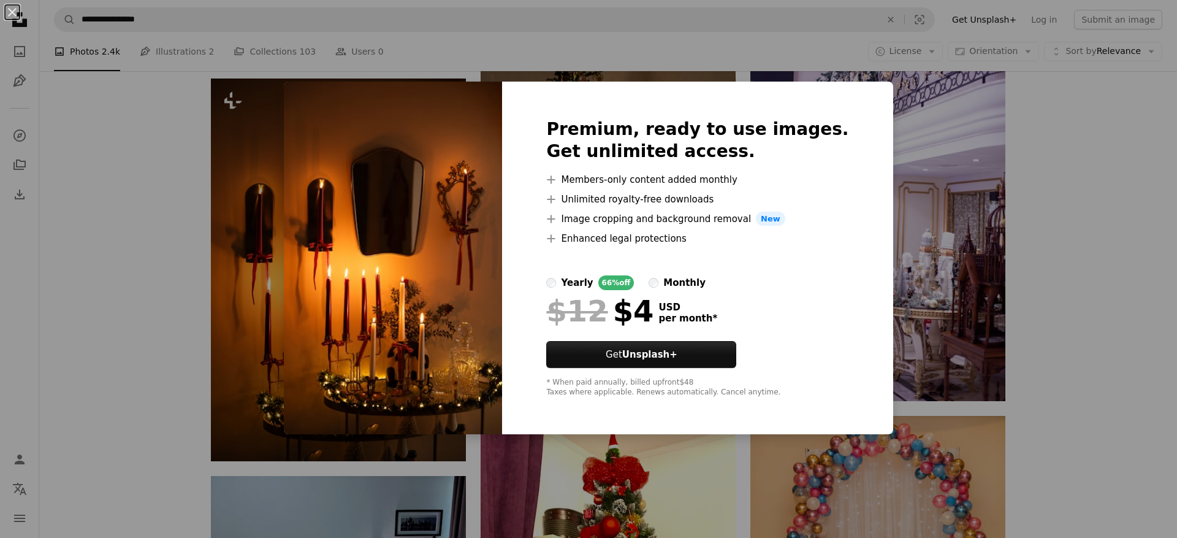
drag, startPoint x: 1090, startPoint y: 243, endPoint x: 702, endPoint y: 345, distance: 401.2
click at [1090, 243] on div "An X shape Premium, ready to use images. Get unlimited access. A plus sign Memb…" at bounding box center [588, 269] width 1177 height 538
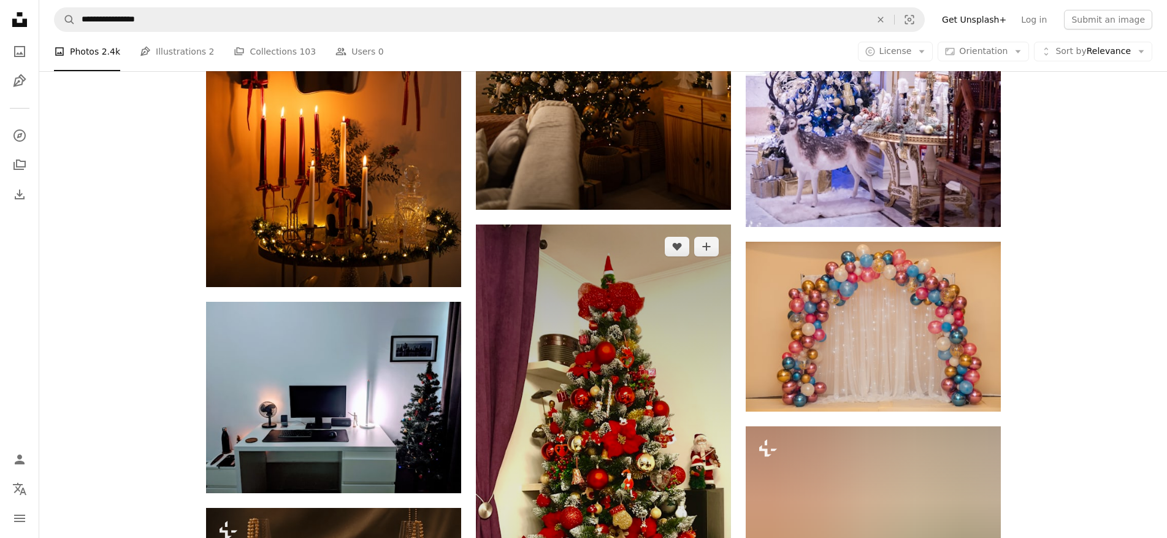
scroll to position [4169, 0]
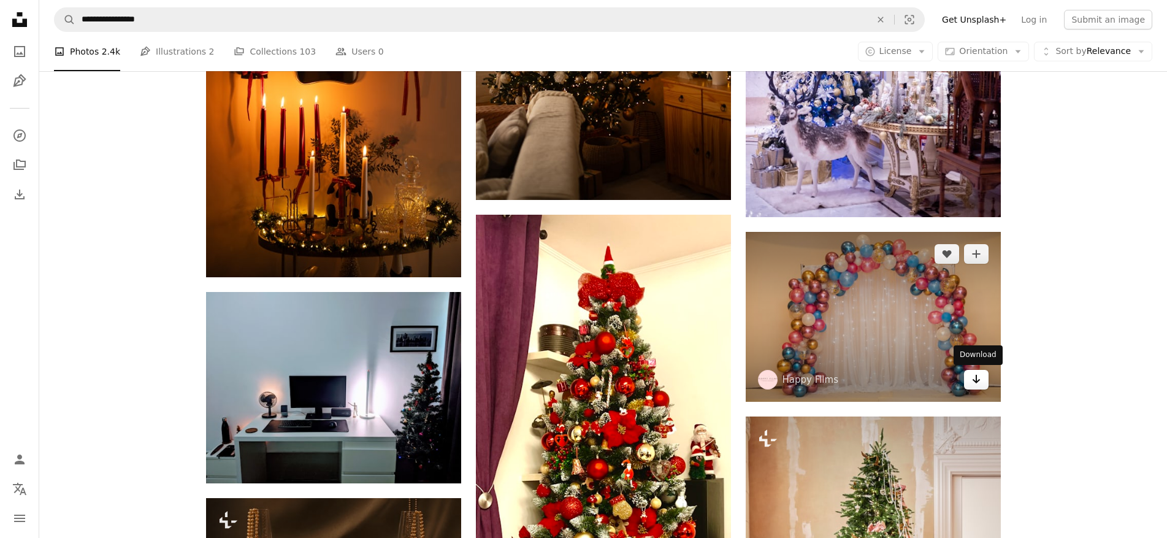
drag, startPoint x: 970, startPoint y: 380, endPoint x: 976, endPoint y: 379, distance: 6.3
click at [970, 380] on link "Arrow pointing down" at bounding box center [976, 380] width 25 height 20
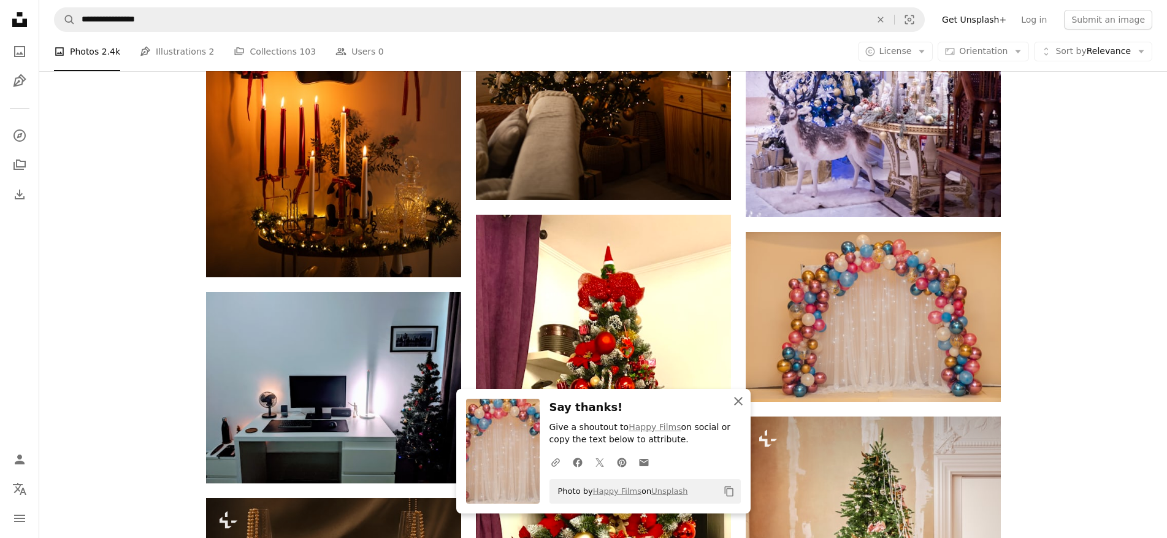
click at [735, 400] on icon "An X shape" at bounding box center [738, 401] width 15 height 15
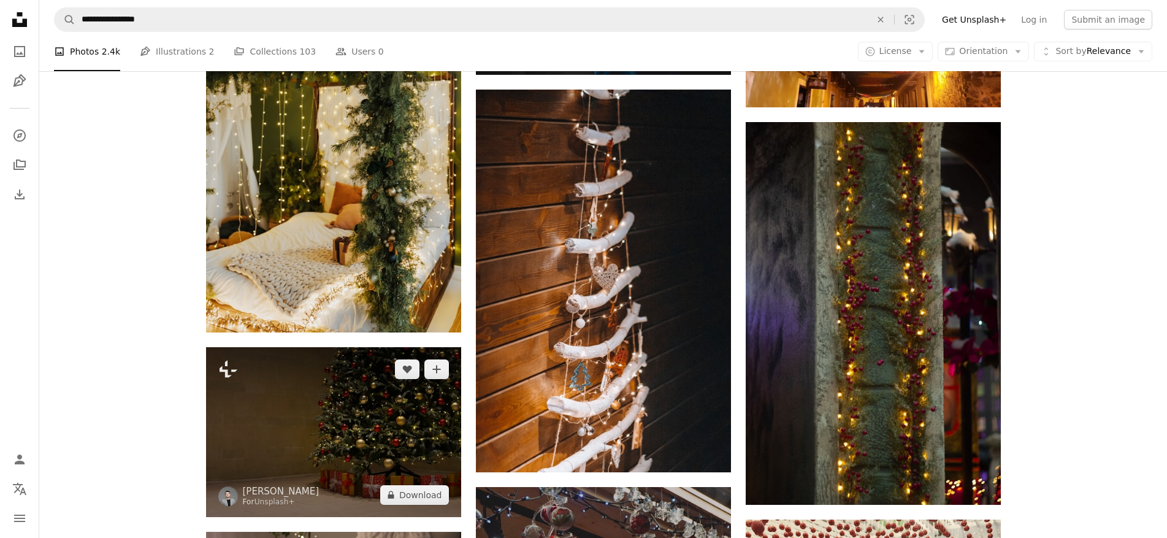
scroll to position [5764, 0]
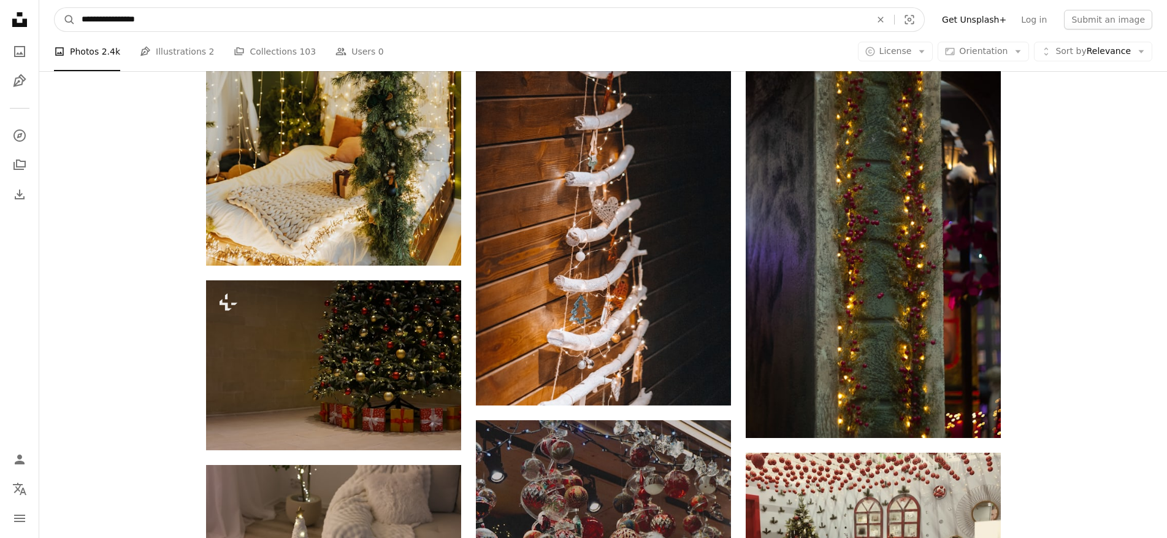
click at [126, 20] on input "**********" at bounding box center [471, 19] width 792 height 23
type input "**********"
click at [55, 8] on button "A magnifying glass" at bounding box center [65, 19] width 21 height 23
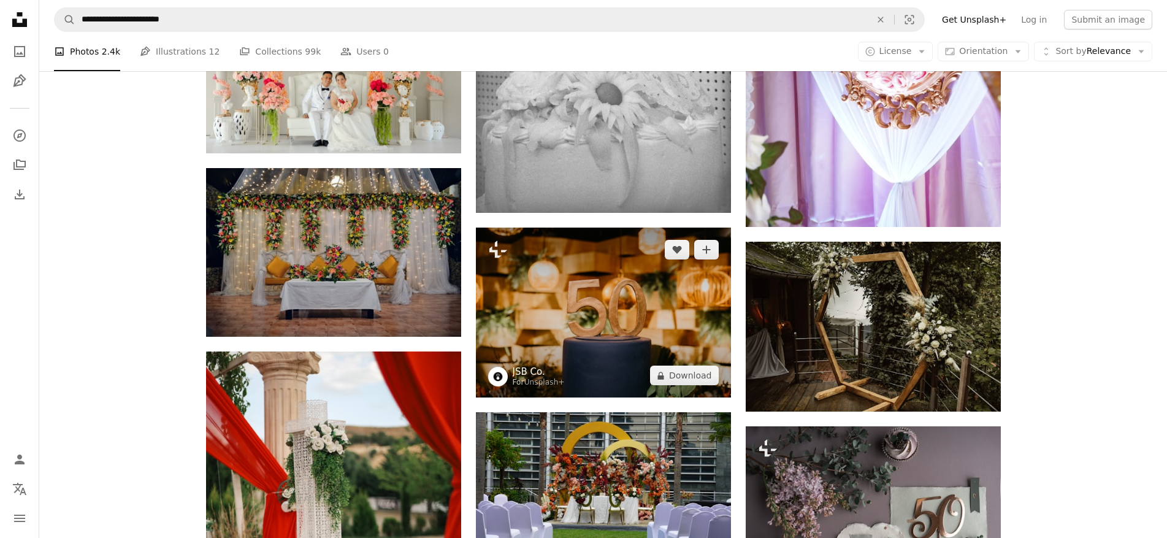
scroll to position [1042, 0]
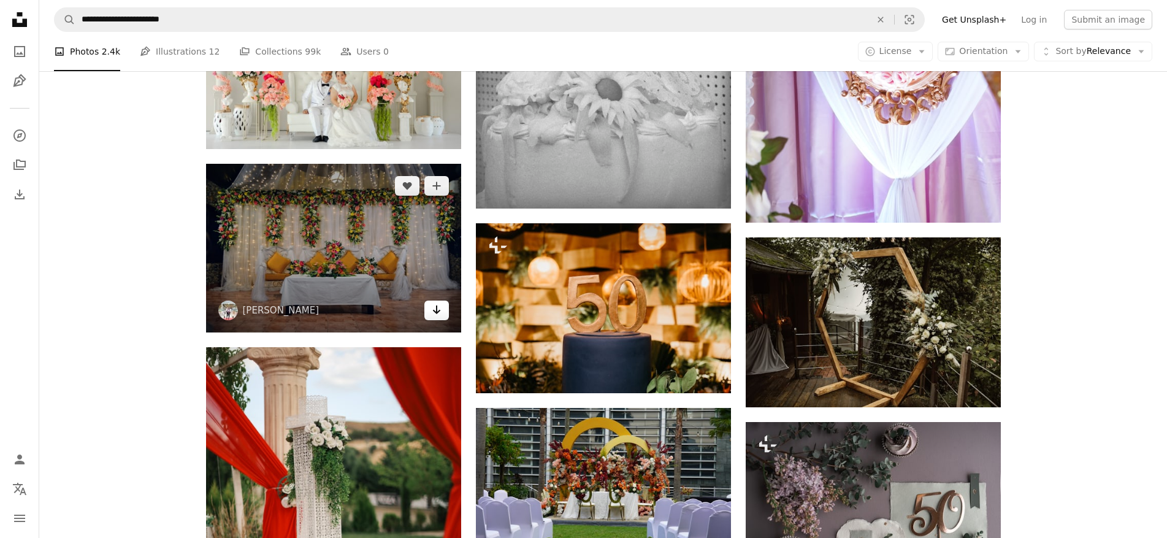
click at [440, 311] on icon "Arrow pointing down" at bounding box center [437, 309] width 10 height 15
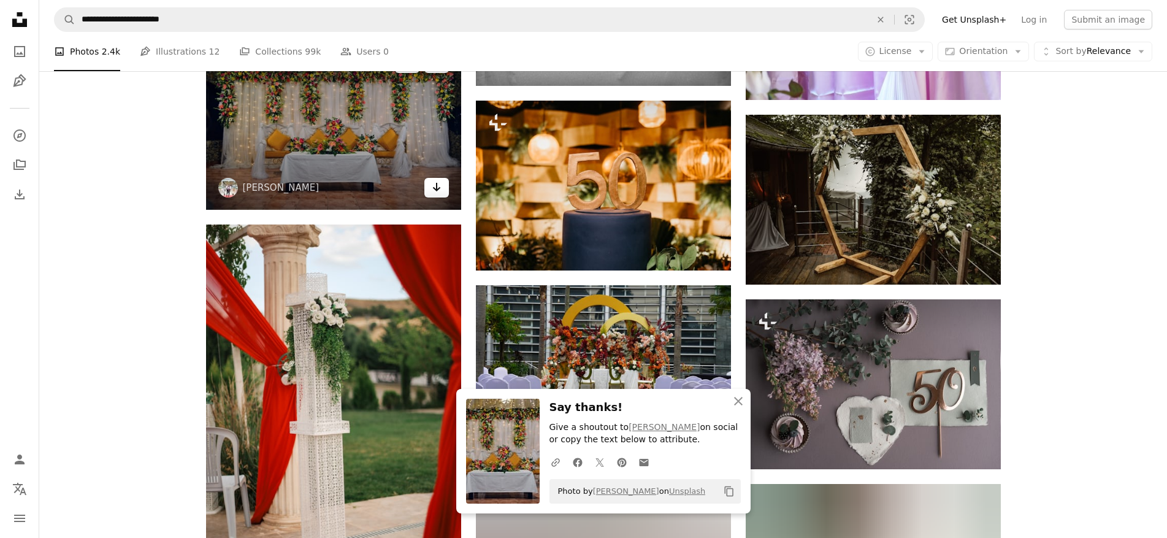
scroll to position [1226, 0]
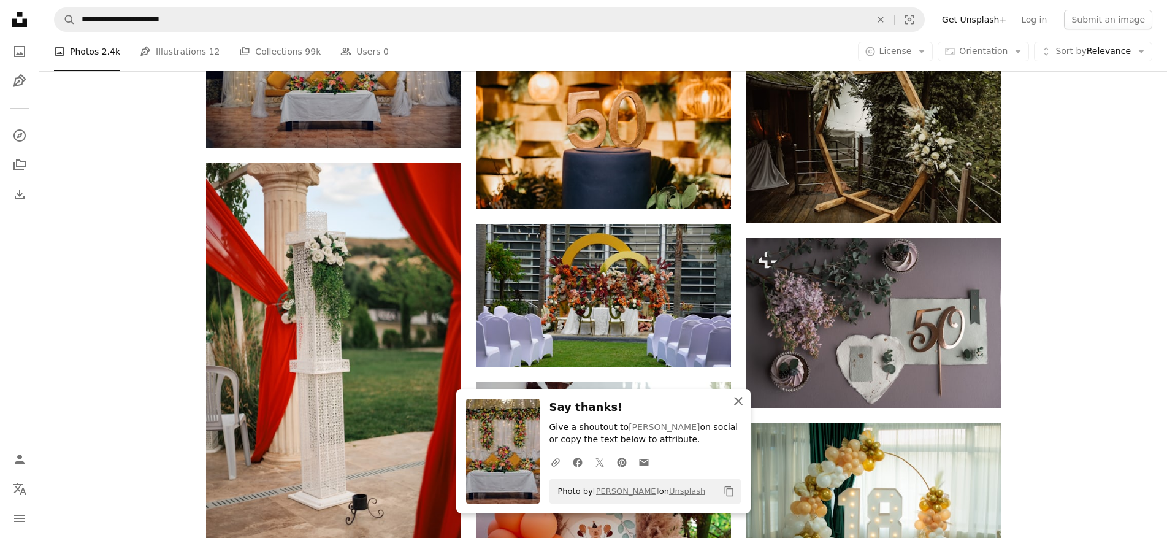
click at [740, 403] on icon "button" at bounding box center [738, 401] width 9 height 9
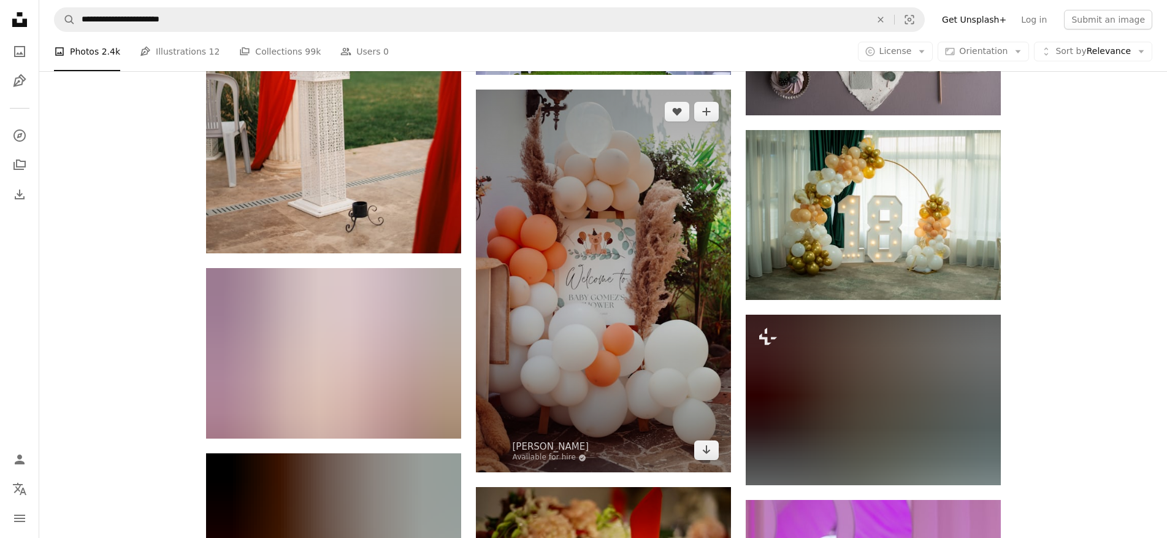
scroll to position [1533, 0]
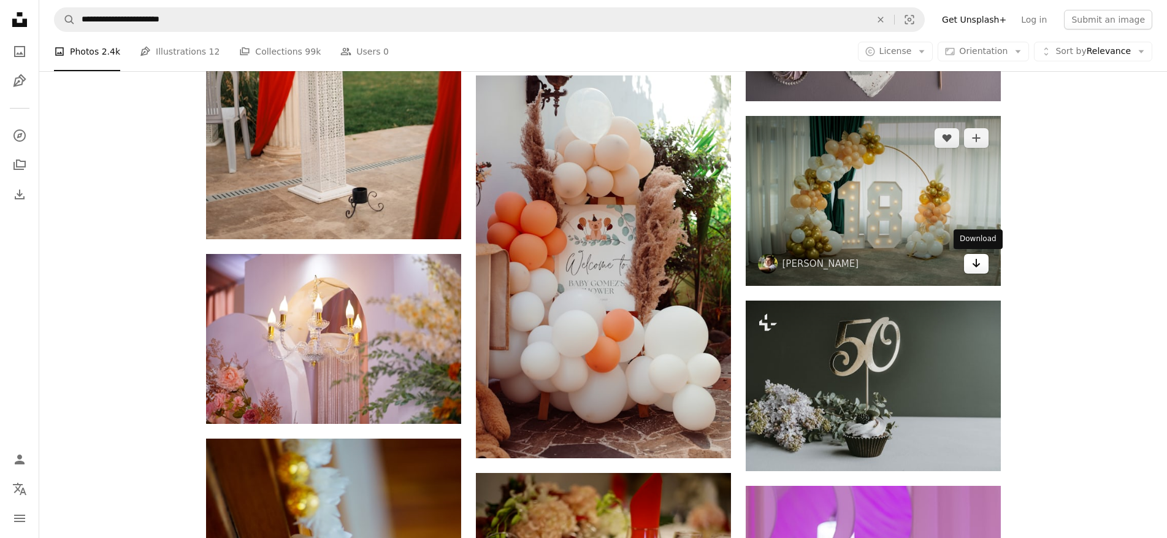
click at [974, 259] on icon "Arrow pointing down" at bounding box center [976, 263] width 10 height 15
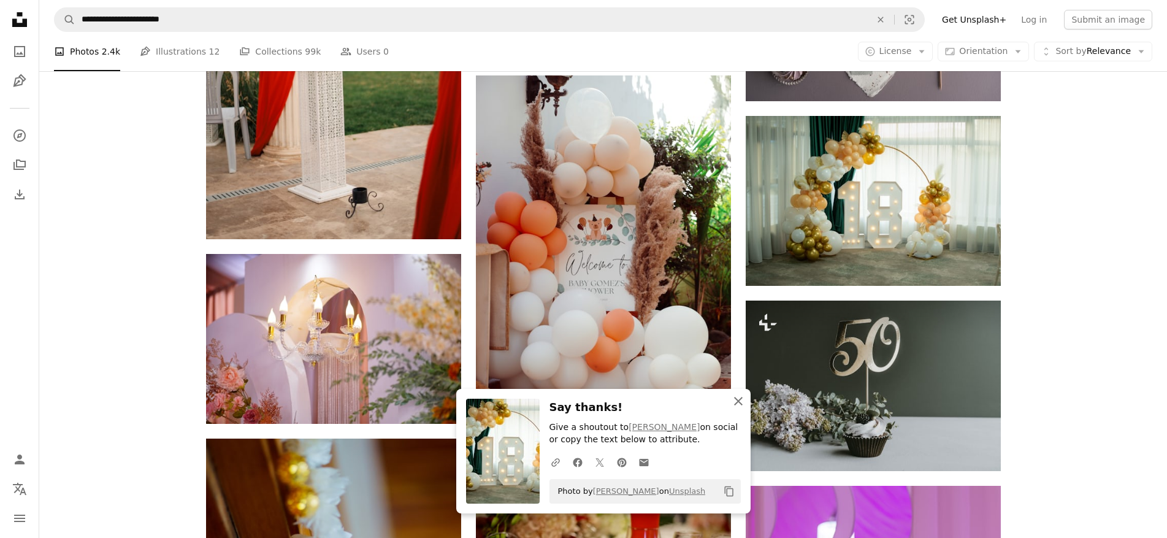
click at [738, 401] on icon "button" at bounding box center [738, 401] width 9 height 9
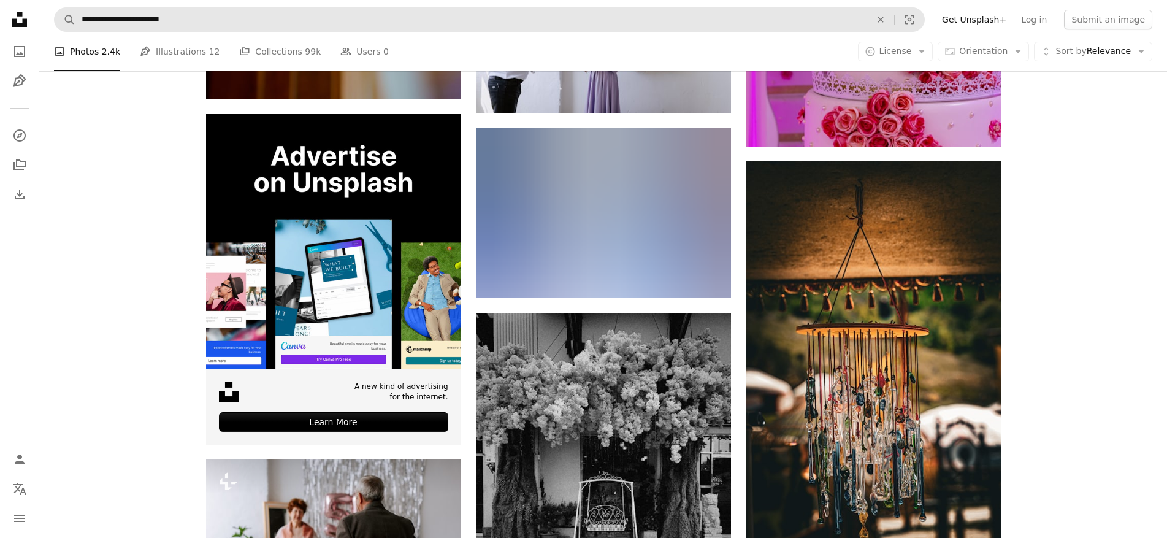
scroll to position [2269, 0]
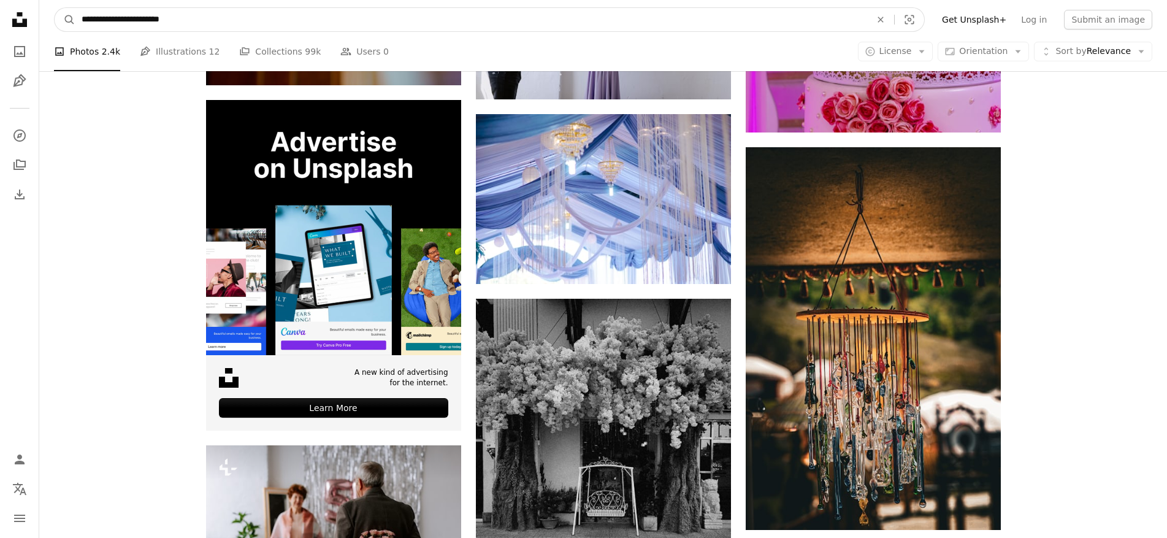
click at [115, 21] on input "**********" at bounding box center [471, 19] width 792 height 23
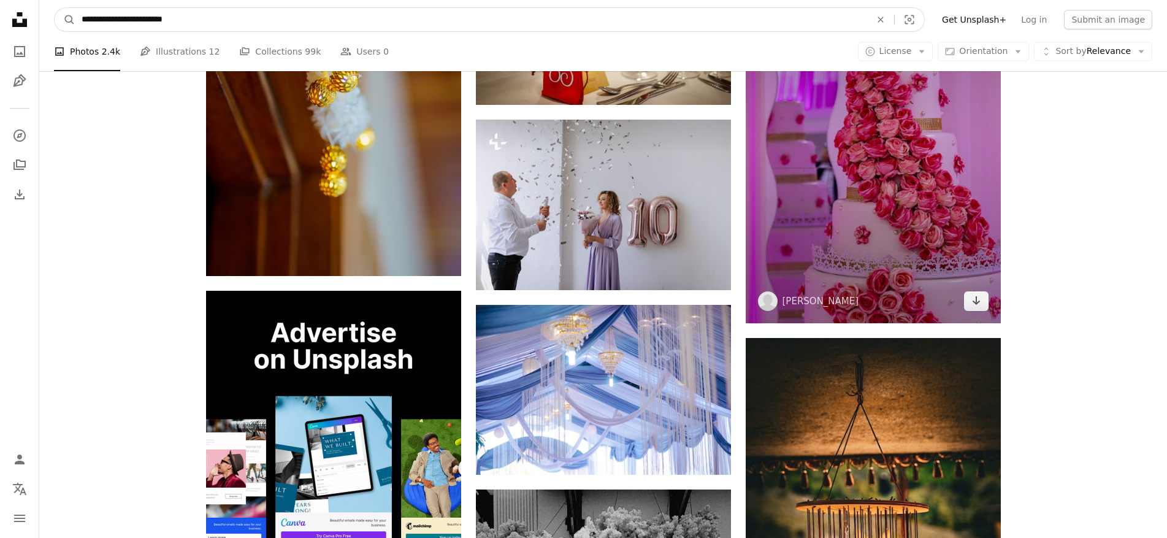
scroll to position [2023, 0]
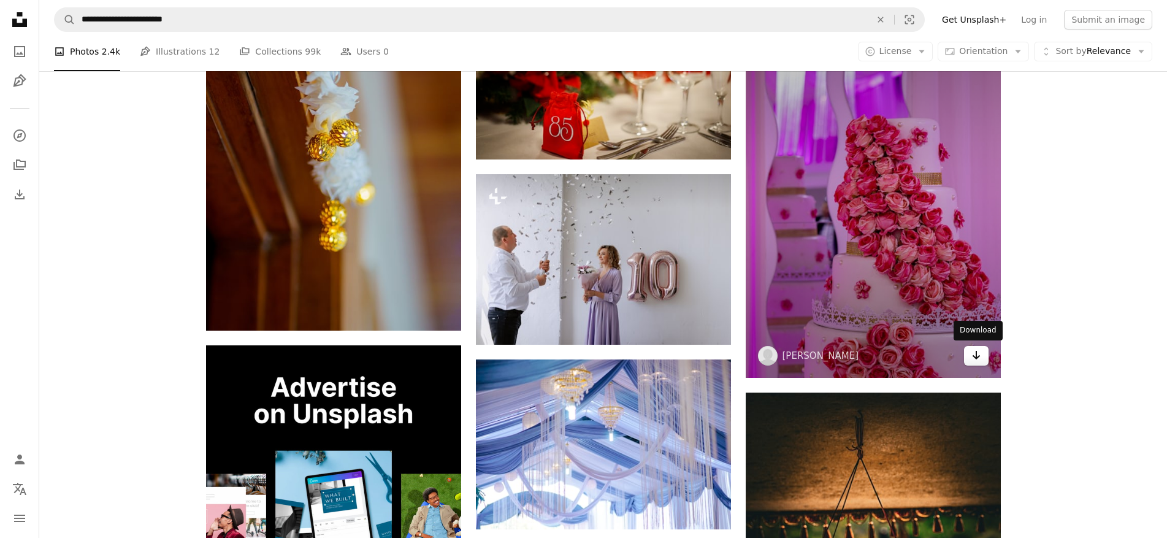
click at [980, 362] on link "Arrow pointing down" at bounding box center [976, 356] width 25 height 20
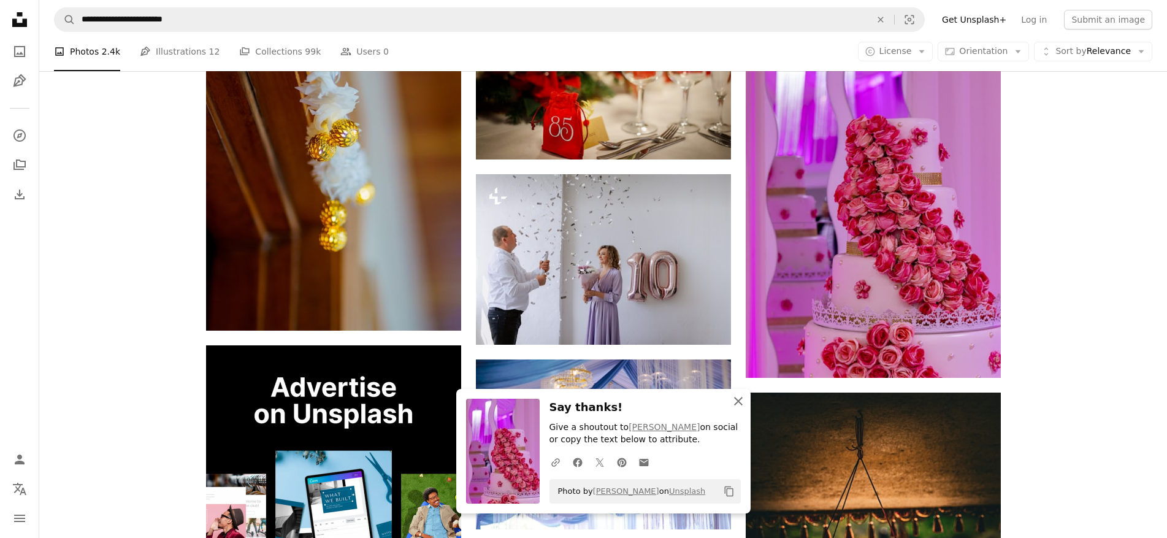
click at [733, 399] on icon "An X shape" at bounding box center [738, 401] width 15 height 15
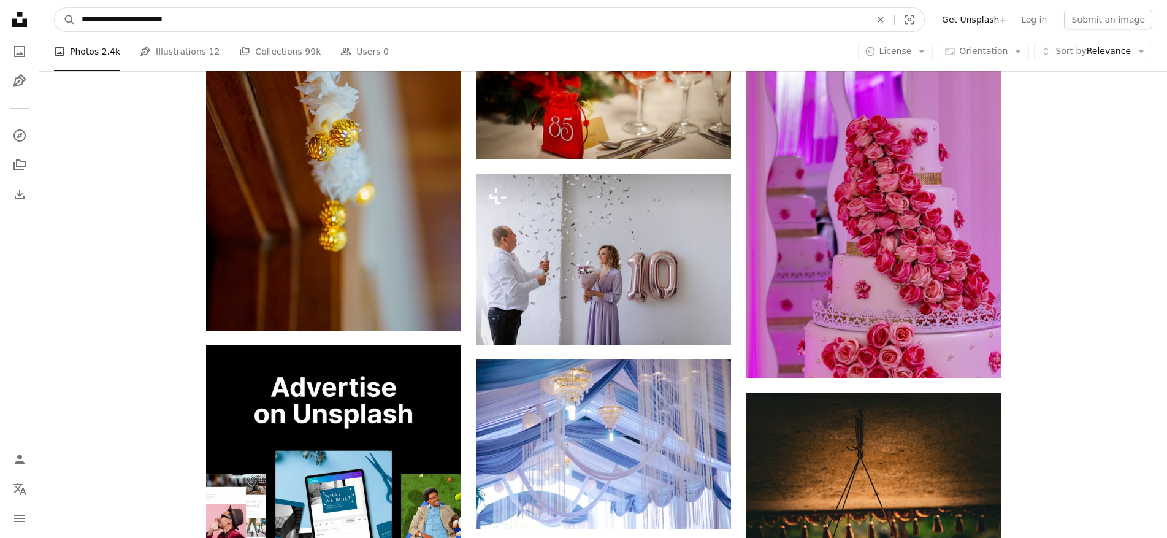
click at [115, 20] on input "**********" at bounding box center [471, 19] width 792 height 23
type input "**********"
click button "A magnifying glass" at bounding box center [65, 19] width 21 height 23
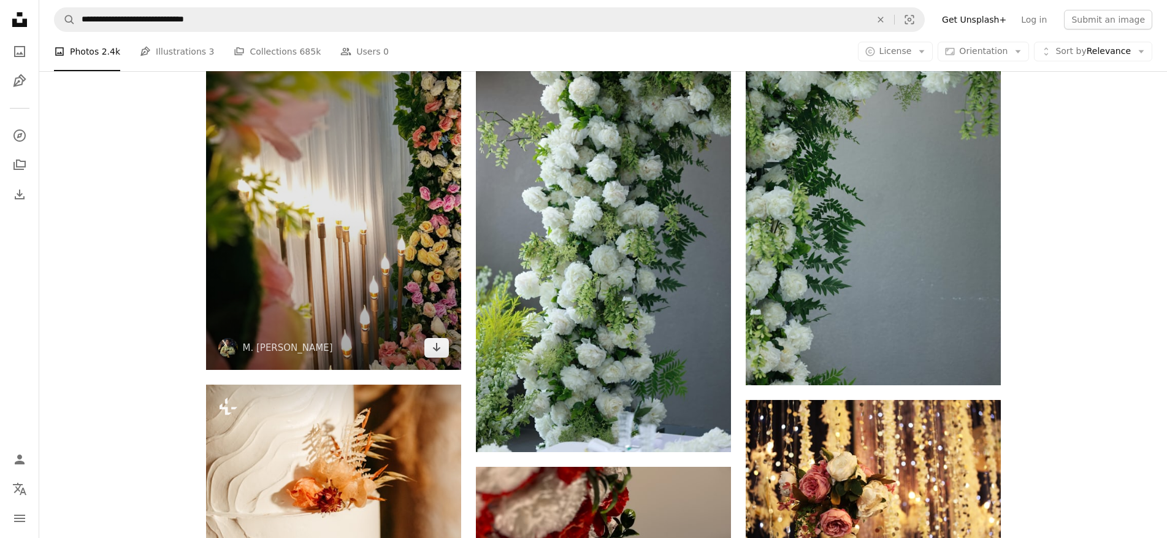
scroll to position [1165, 0]
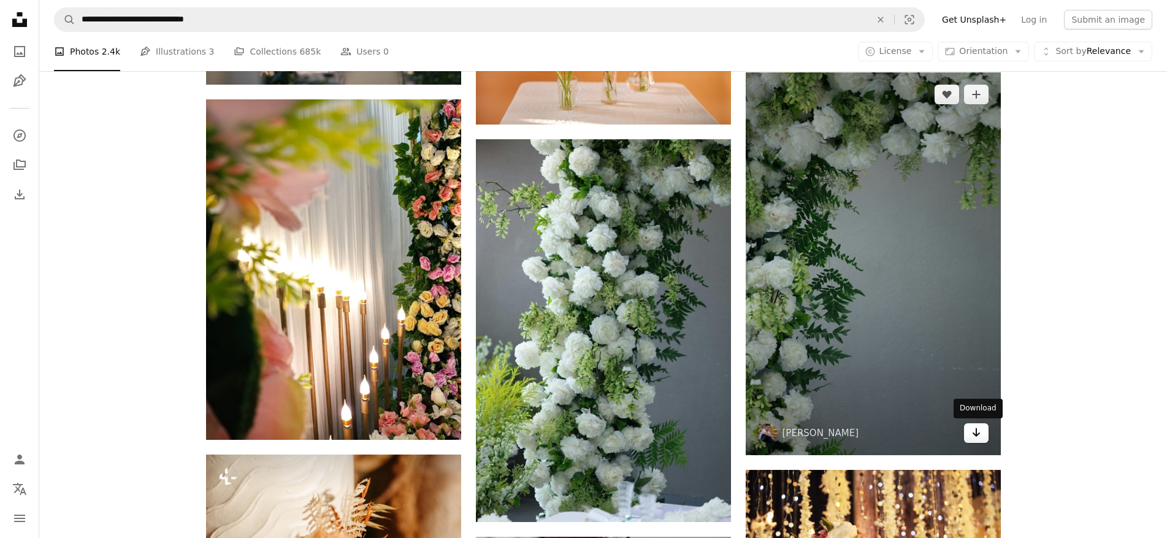
click at [978, 431] on icon "Arrow pointing down" at bounding box center [976, 432] width 10 height 15
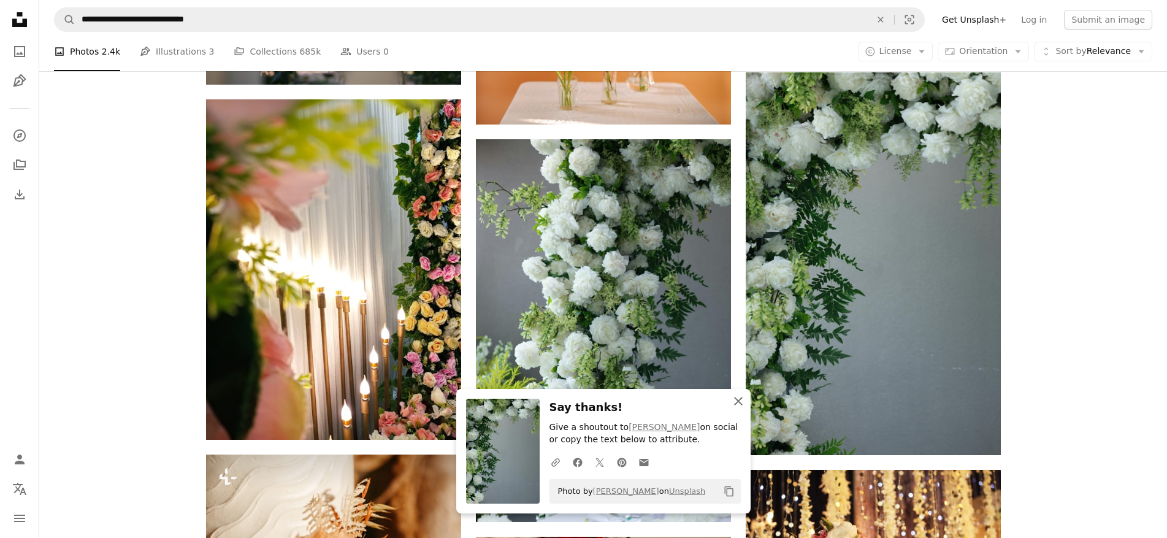
click at [737, 398] on icon "An X shape" at bounding box center [738, 401] width 15 height 15
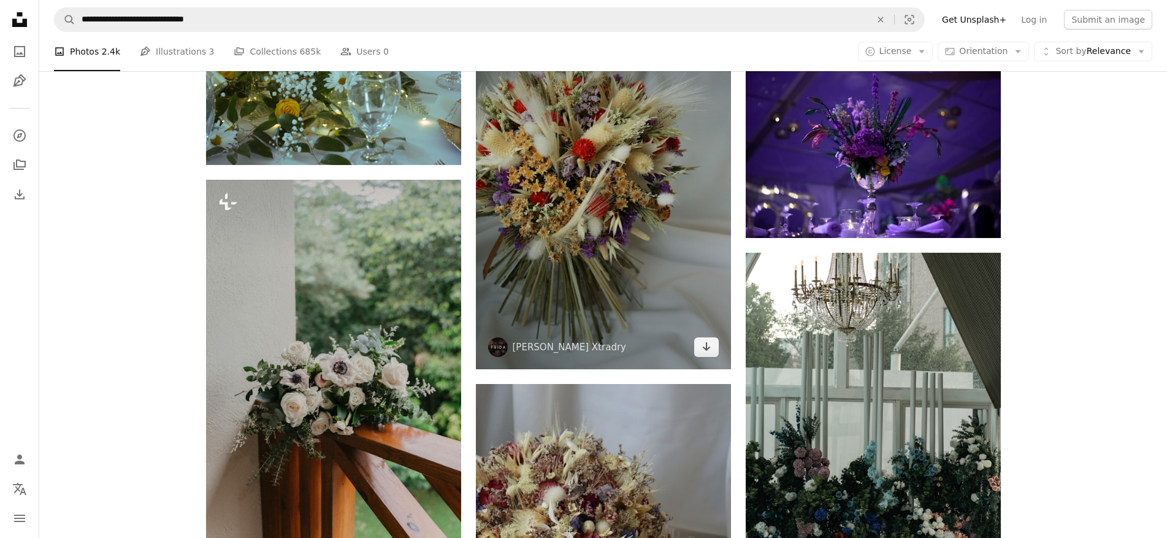
scroll to position [7787, 0]
